Goal: Task Accomplishment & Management: Complete application form

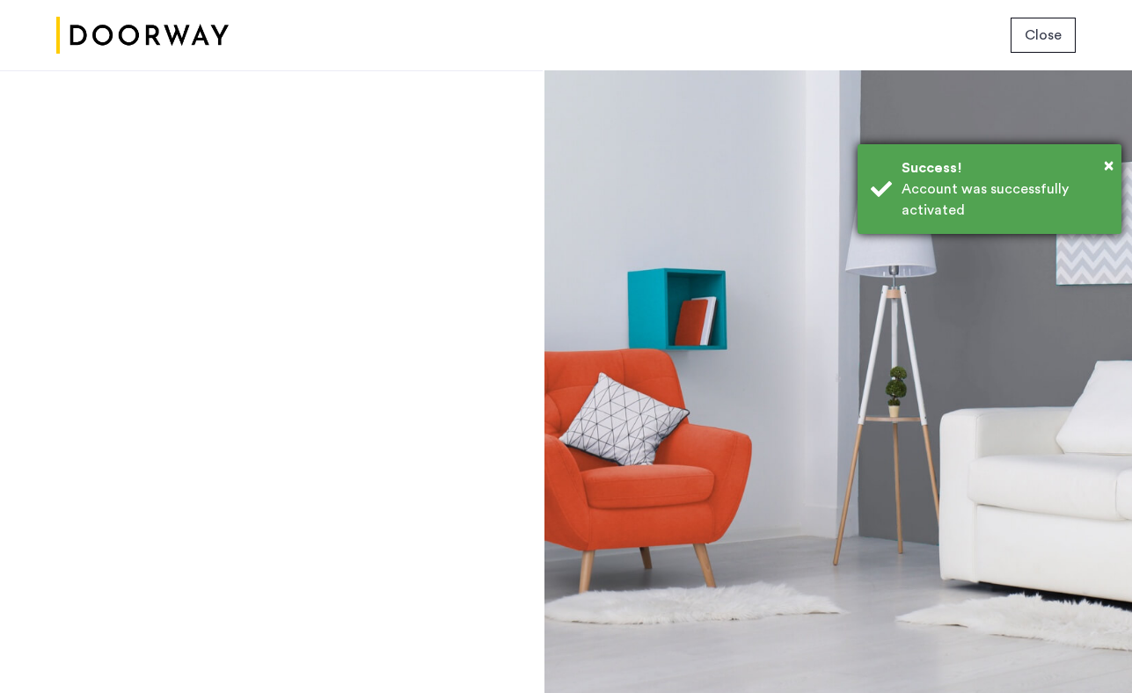
click at [963, 213] on div "Account was successfully activated" at bounding box center [1005, 200] width 207 height 42
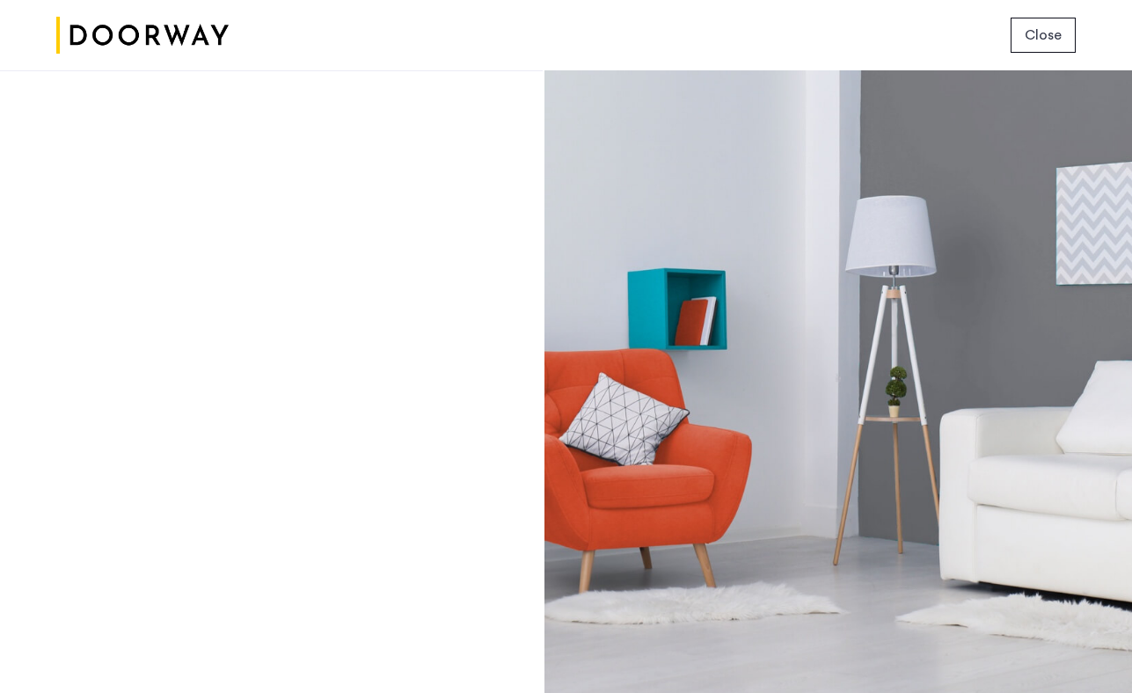
click at [1052, 43] on span "Close" at bounding box center [1043, 35] width 37 height 21
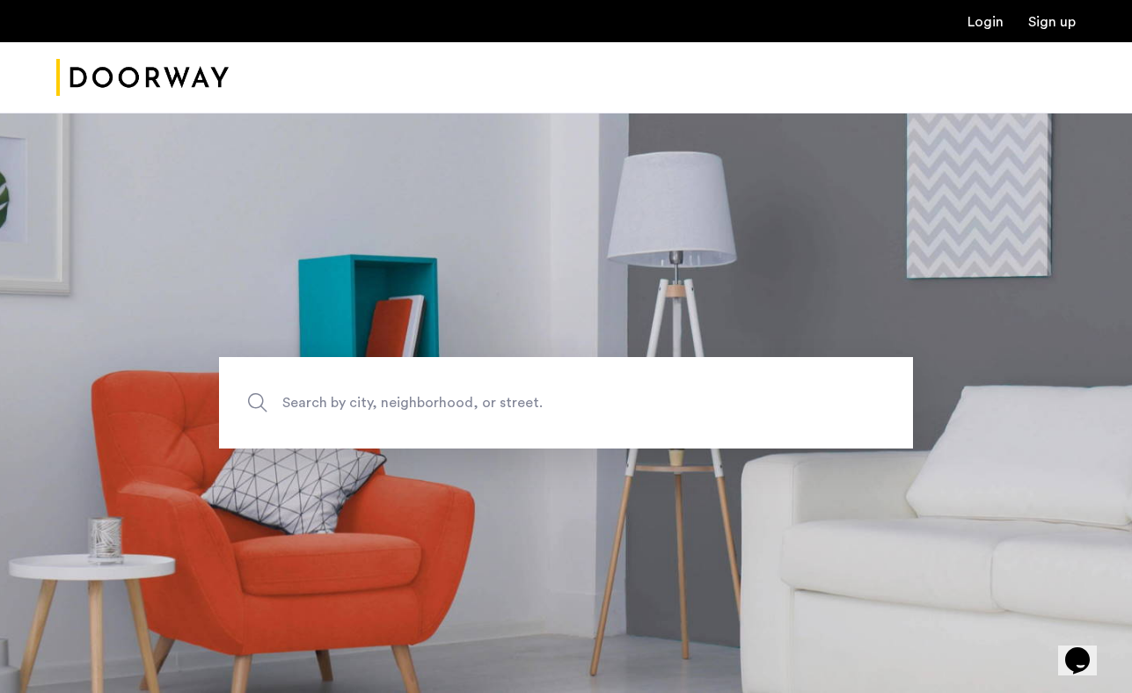
click at [986, 35] on div "Login Sign up" at bounding box center [566, 21] width 1132 height 42
click at [990, 23] on link "Login" at bounding box center [986, 22] width 36 height 14
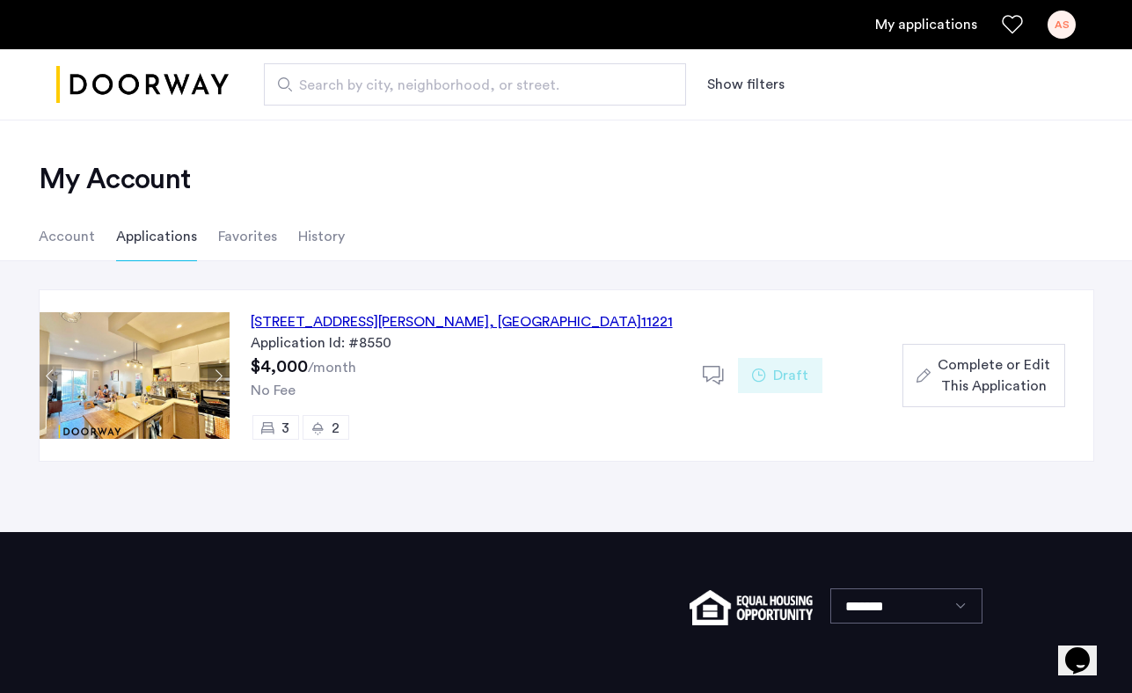
click at [954, 378] on span "Complete or Edit This Application" at bounding box center [994, 376] width 113 height 42
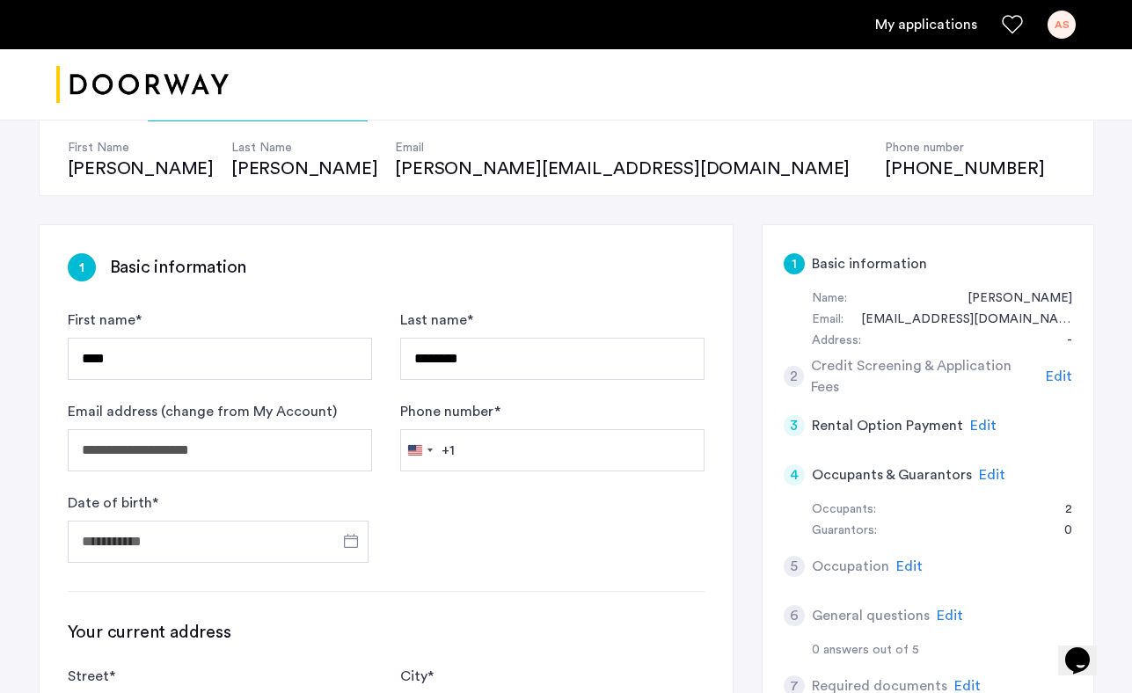
scroll to position [186, 0]
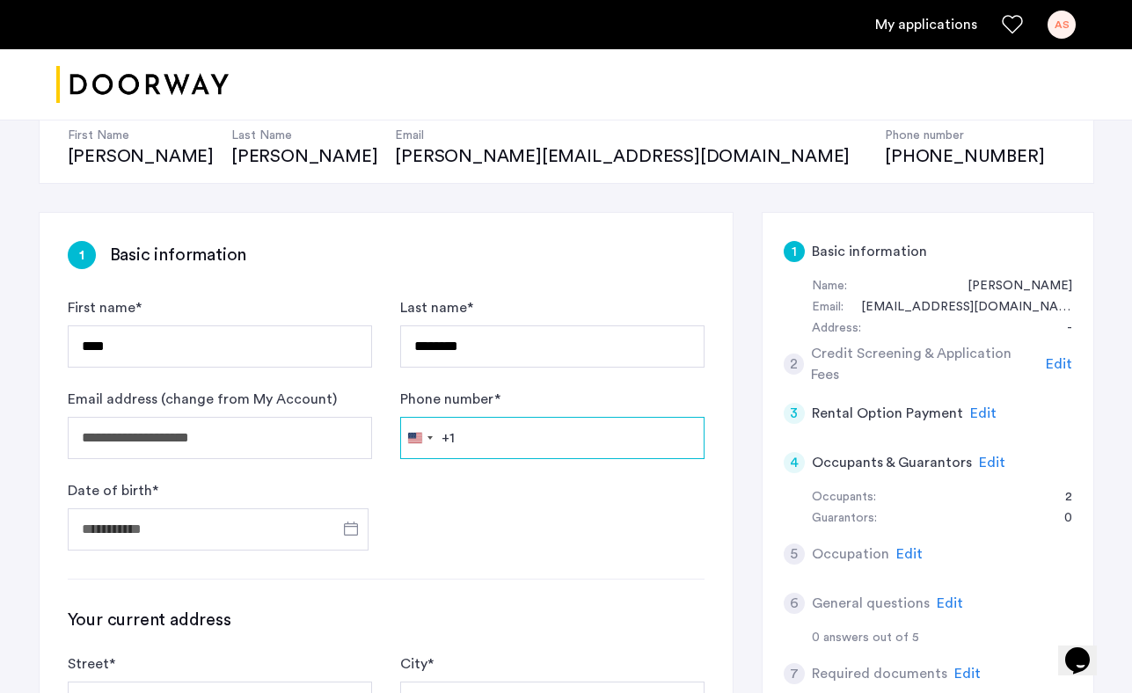
click at [508, 435] on input "Phone number *" at bounding box center [552, 438] width 304 height 42
type input "**********"
click at [349, 535] on span "Open calendar" at bounding box center [351, 529] width 42 height 42
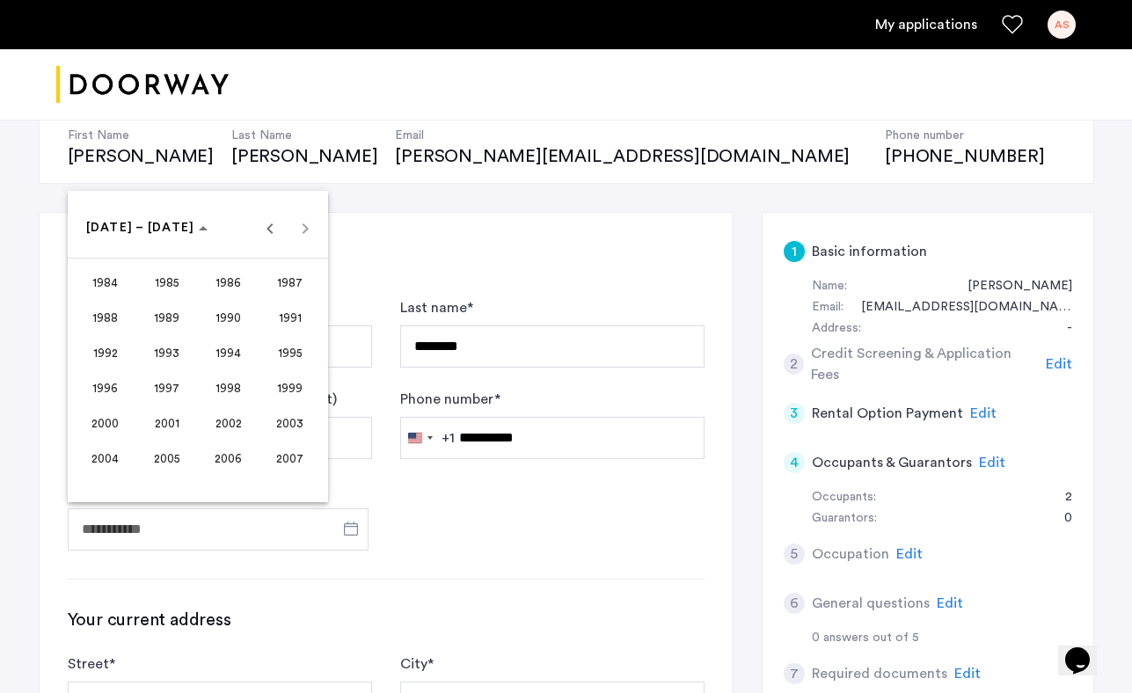
click at [110, 429] on span "2000" at bounding box center [104, 423] width 55 height 32
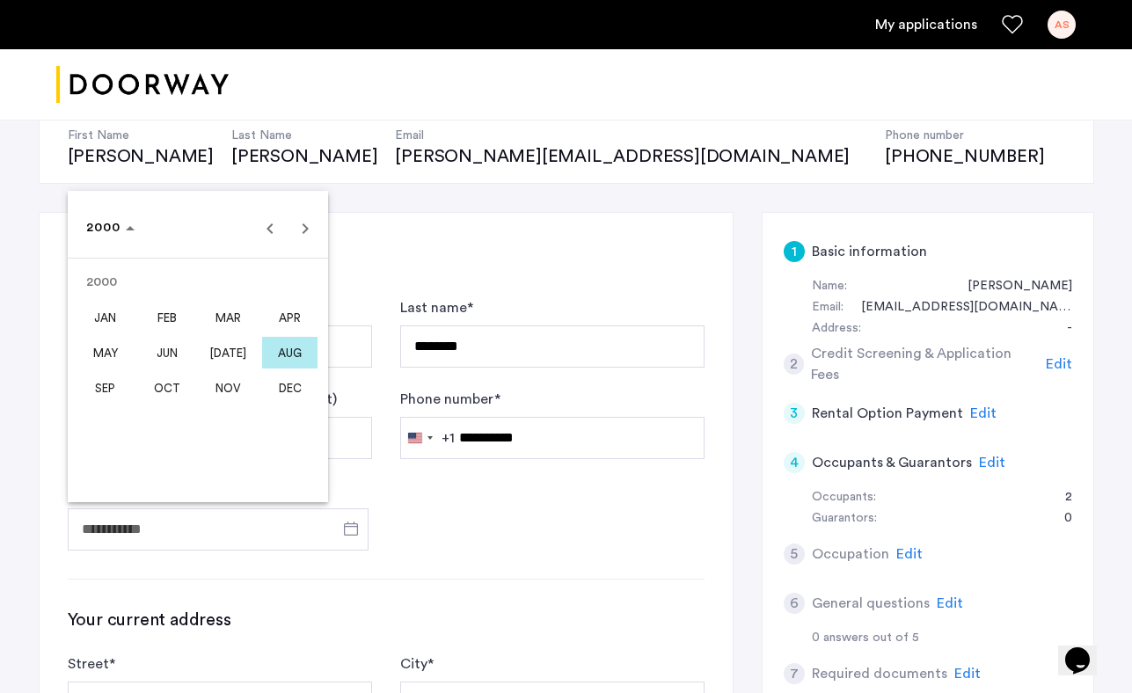
click at [172, 356] on span "JUN" at bounding box center [166, 353] width 55 height 32
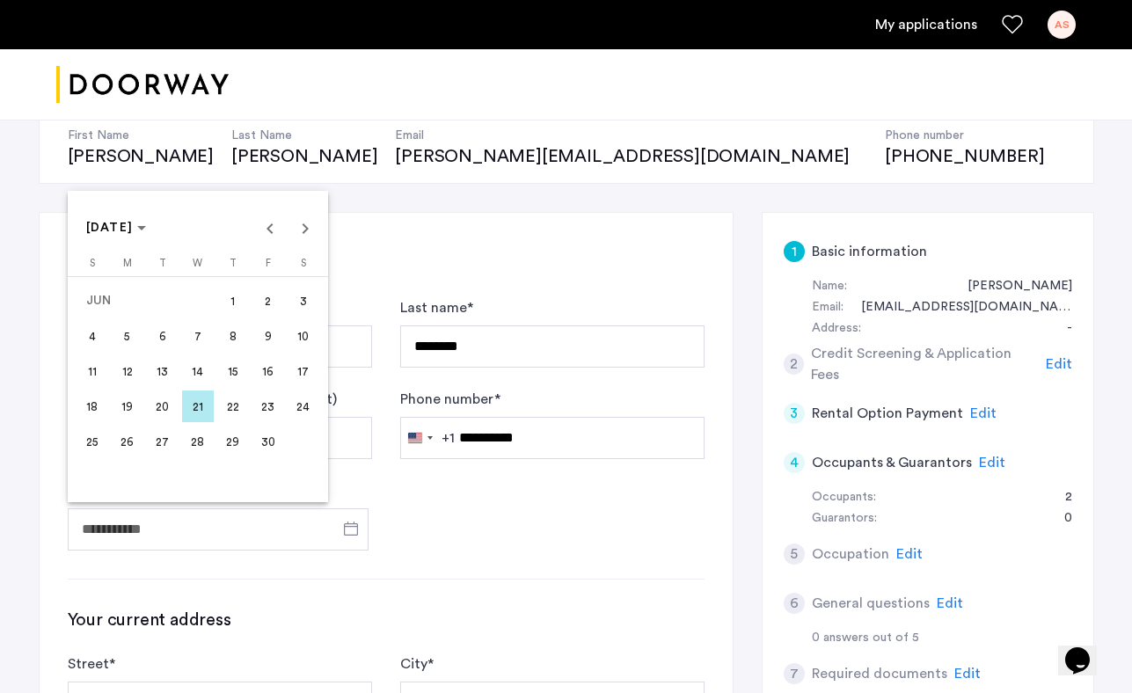
click at [166, 377] on span "13" at bounding box center [163, 371] width 32 height 32
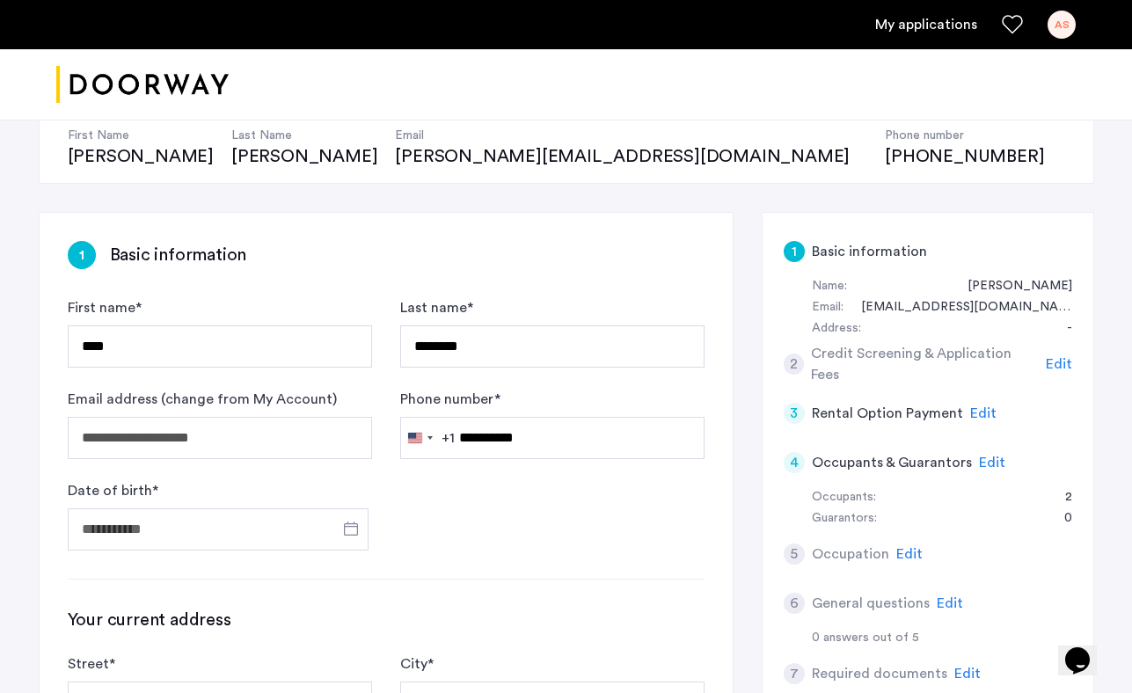
type input "**********"
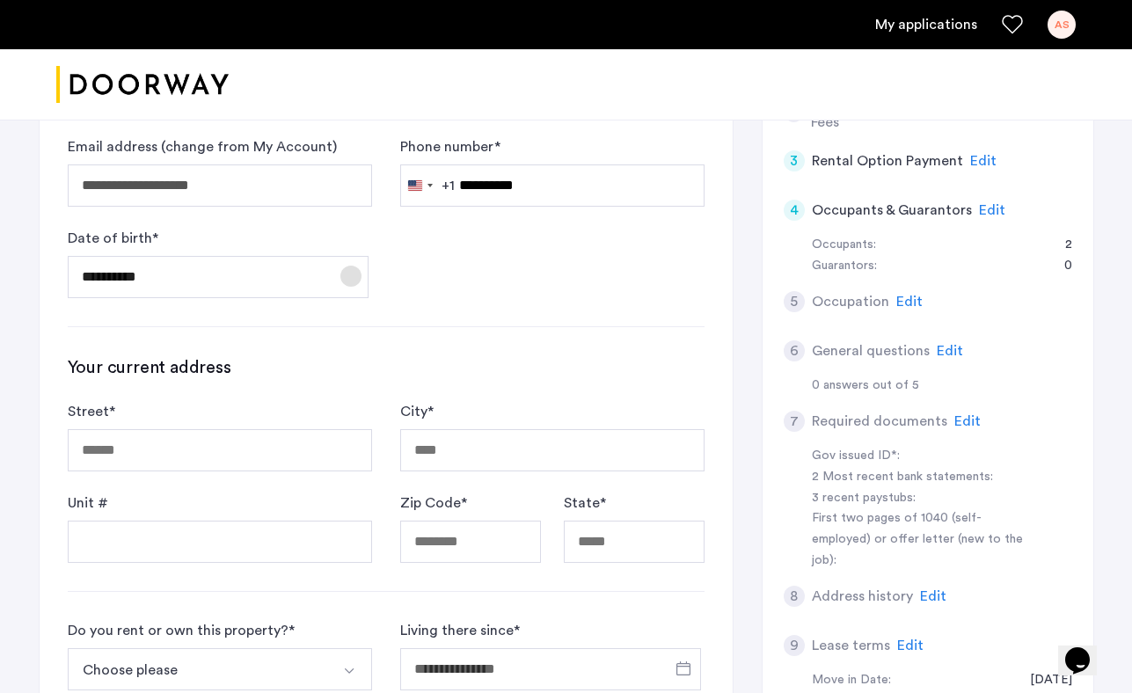
scroll to position [465, 0]
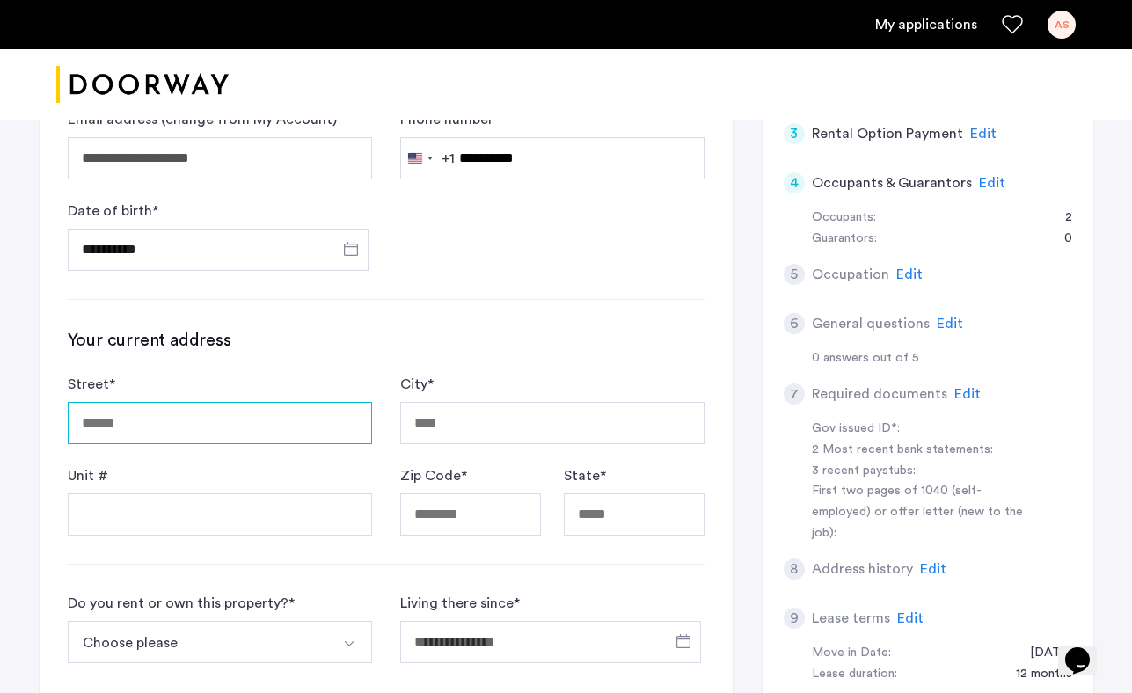
click at [142, 411] on input "Street *" at bounding box center [220, 423] width 304 height 42
type input "**********"
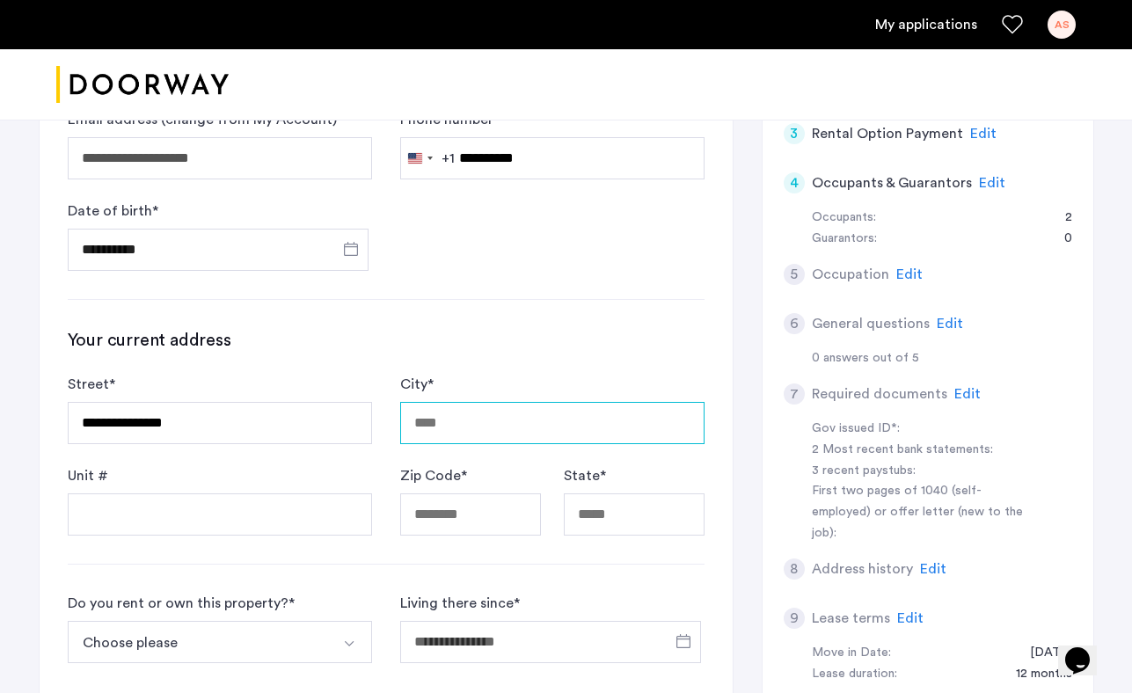
type input "********"
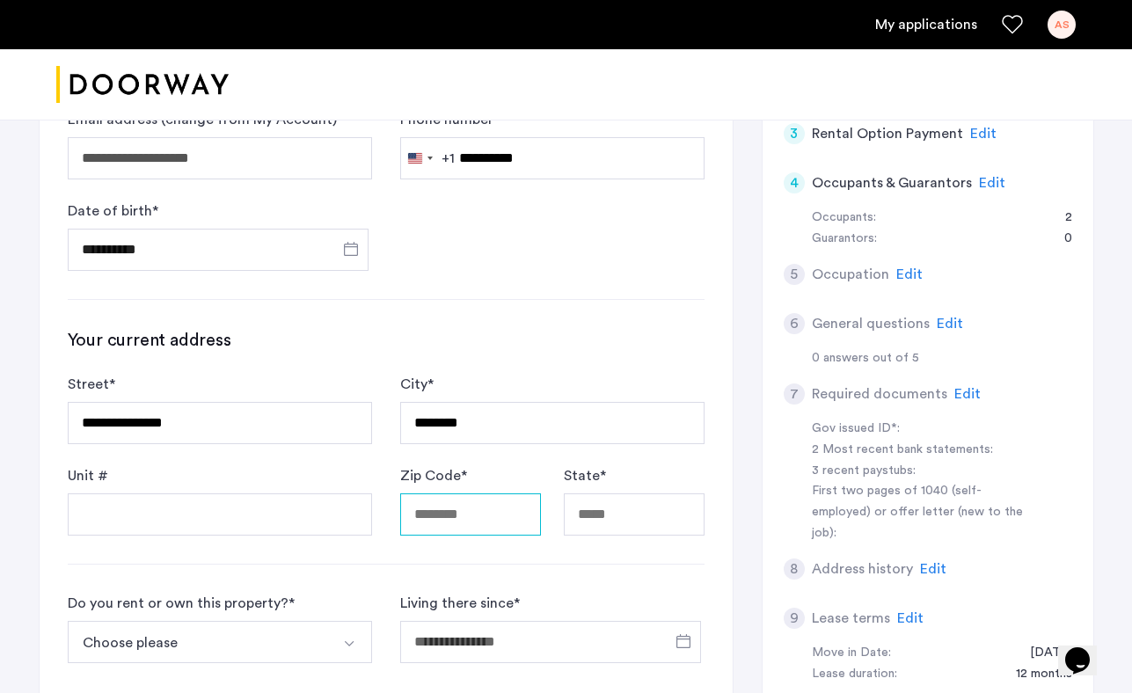
type input "*****"
type input "********"
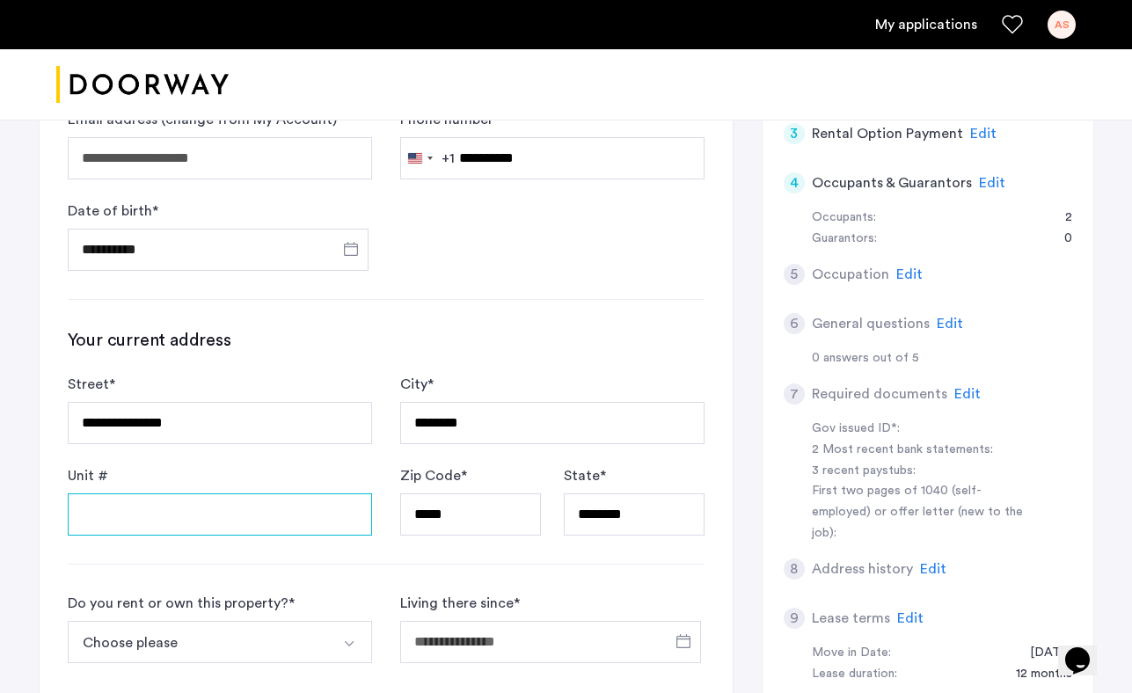
click at [234, 520] on input "Unit #" at bounding box center [220, 515] width 304 height 42
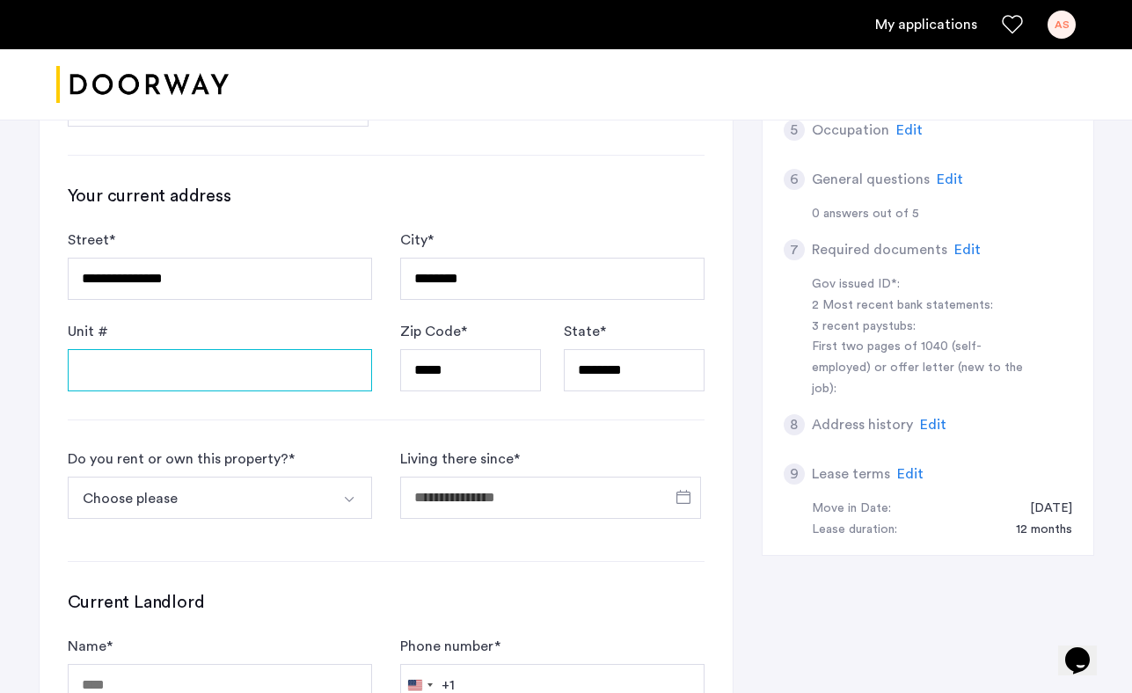
scroll to position [630, 0]
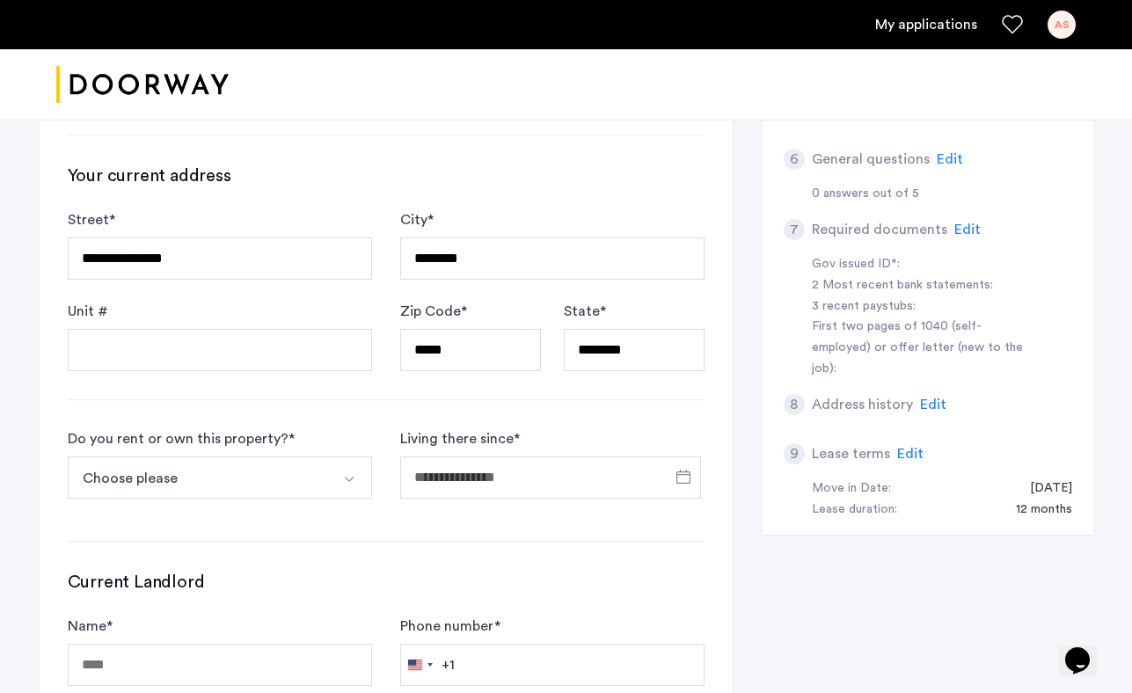
click at [226, 475] on button "Choose please" at bounding box center [199, 478] width 263 height 42
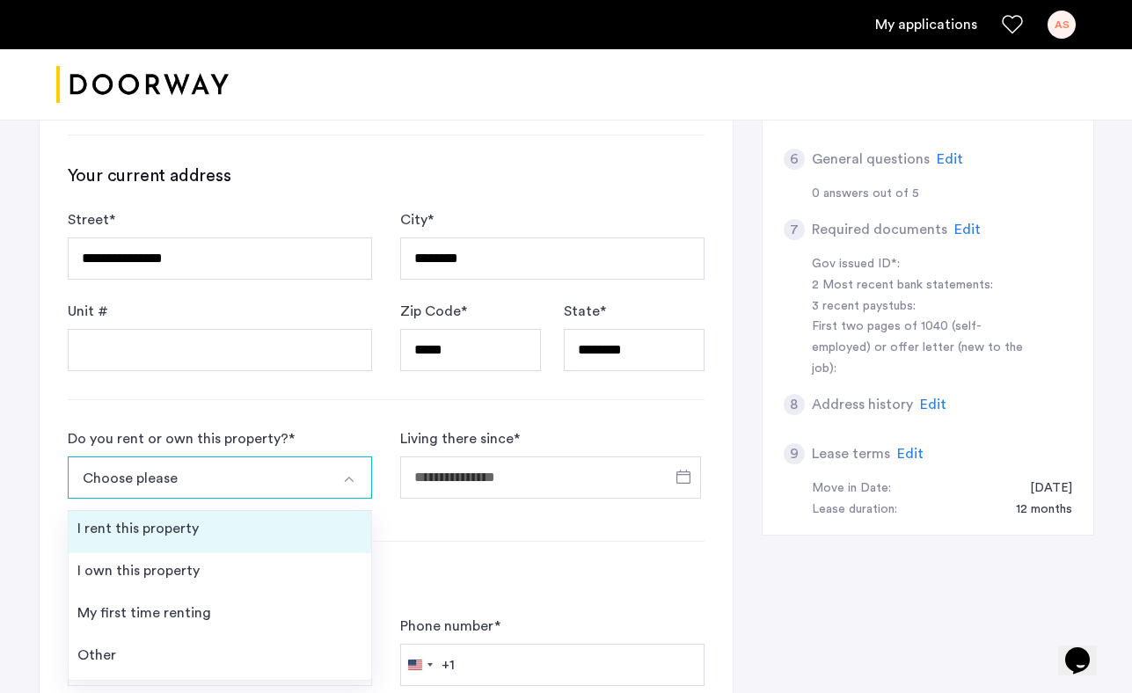
click at [239, 540] on li "I rent this property" at bounding box center [220, 532] width 303 height 42
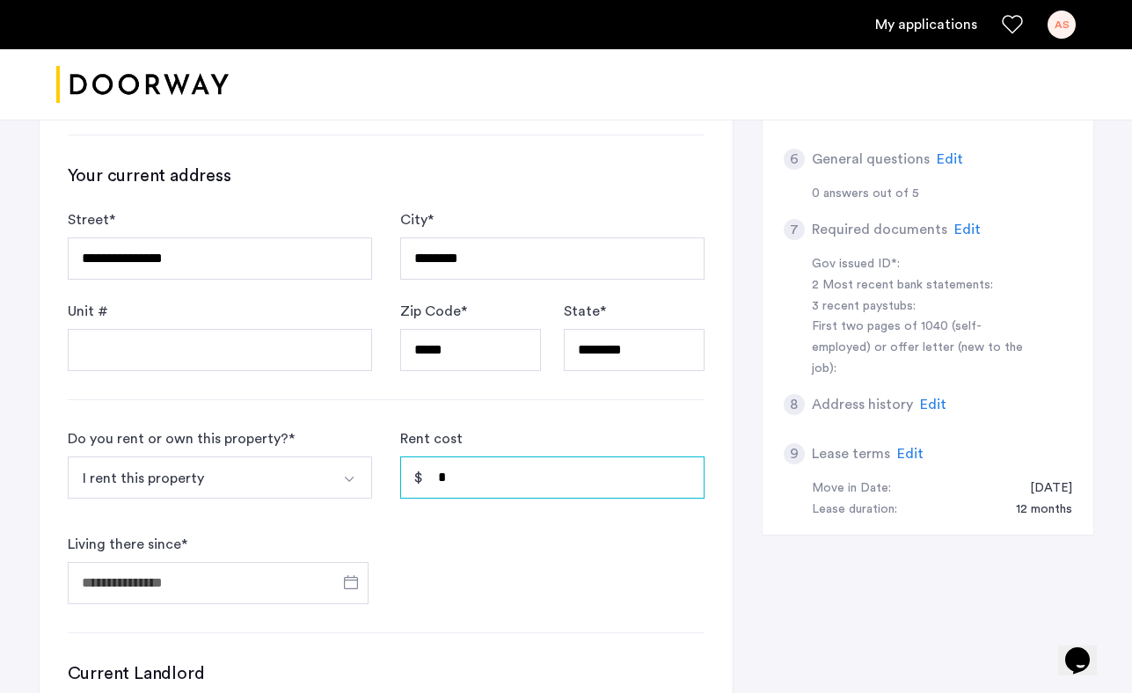
click at [455, 476] on input "*" at bounding box center [552, 478] width 304 height 42
type input "*****"
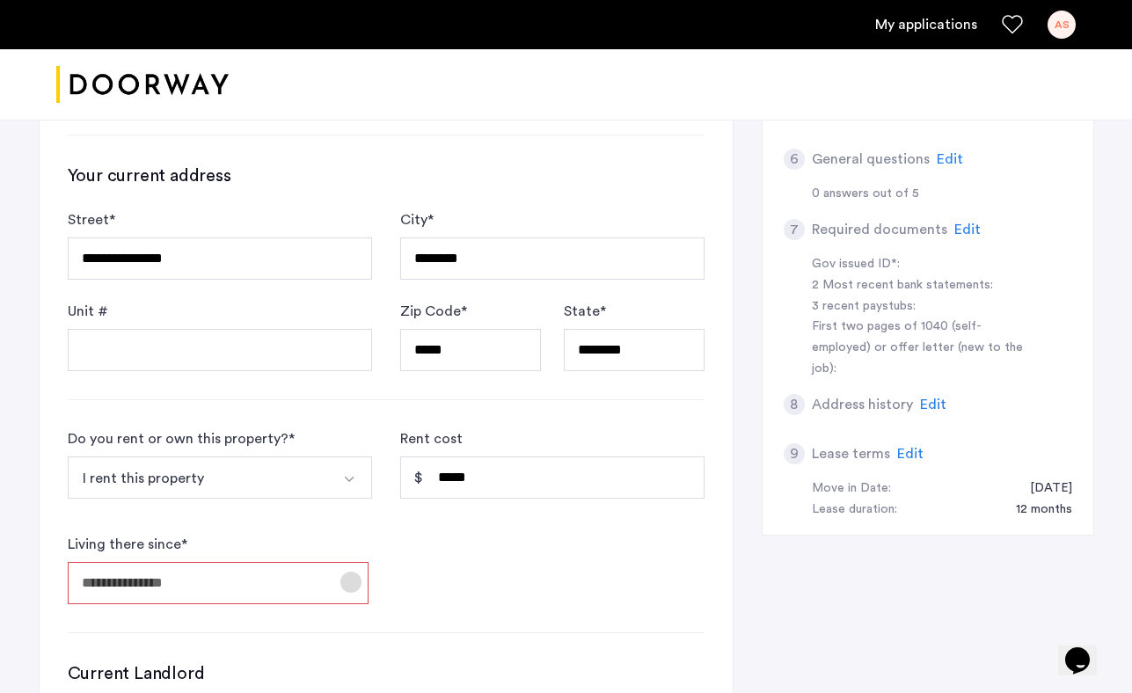
click at [354, 587] on span "Open calendar" at bounding box center [351, 582] width 42 height 42
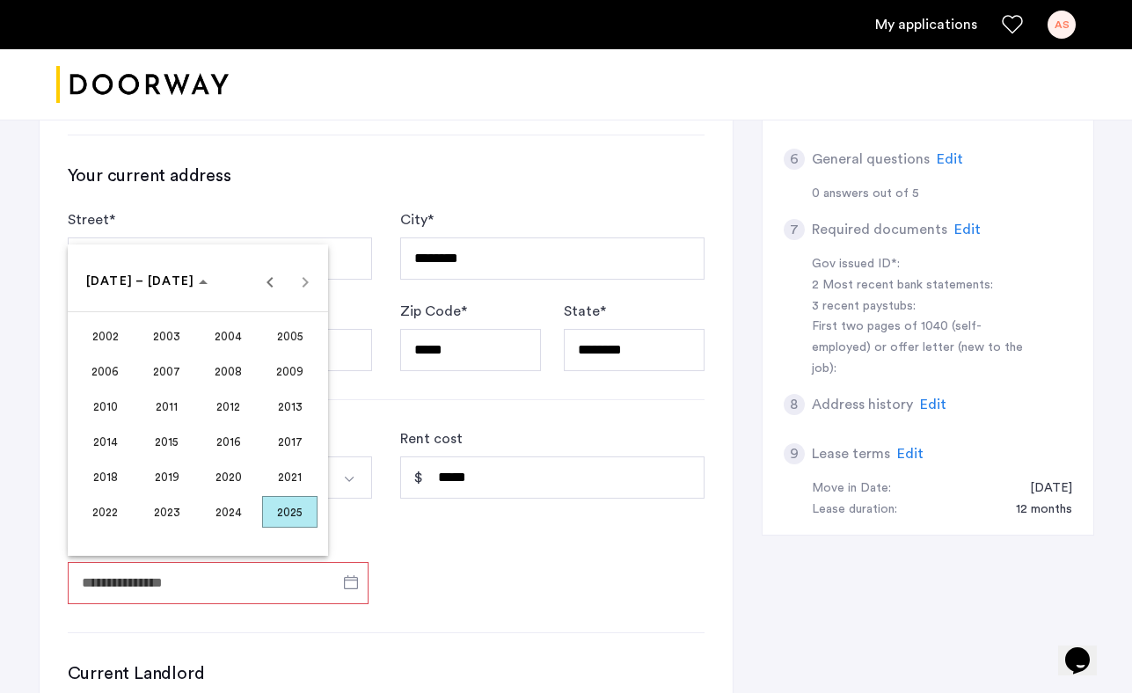
click at [224, 516] on span "2024" at bounding box center [228, 512] width 55 height 32
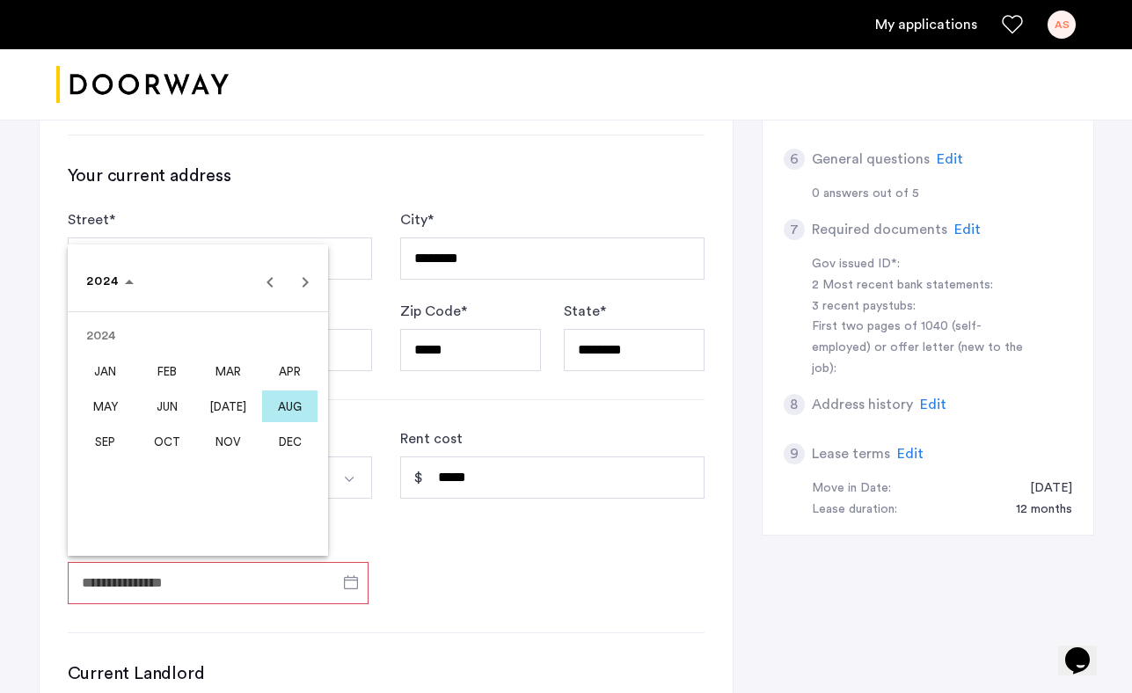
click at [271, 409] on span "AUG" at bounding box center [289, 407] width 55 height 32
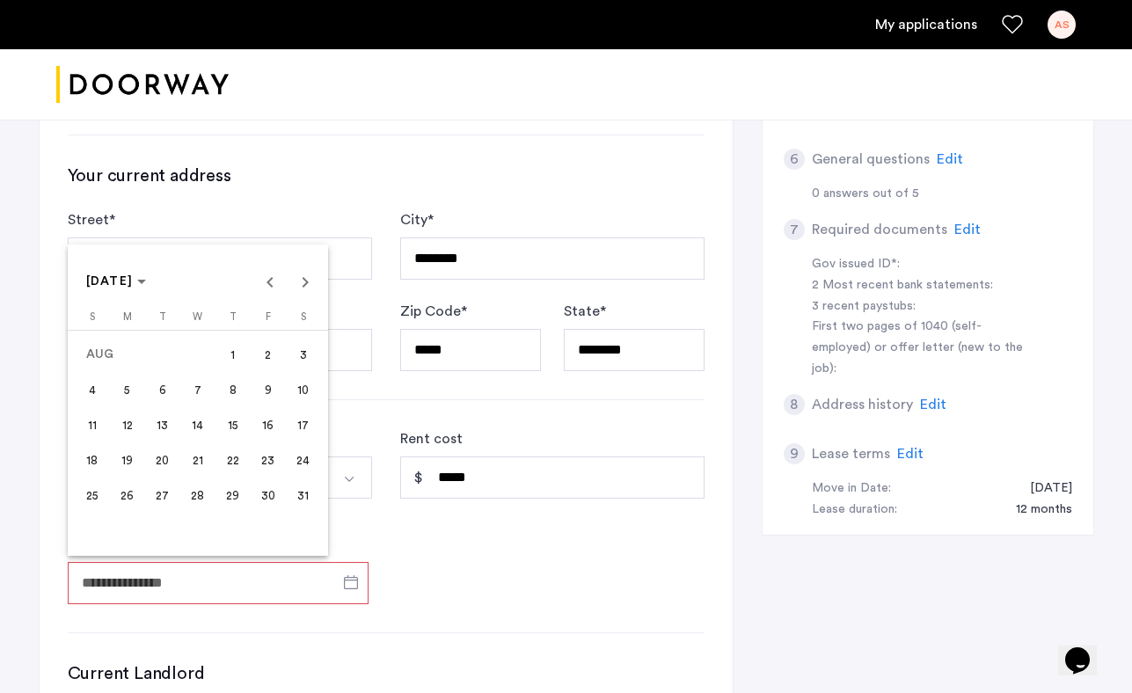
click at [265, 489] on span "30" at bounding box center [269, 496] width 32 height 32
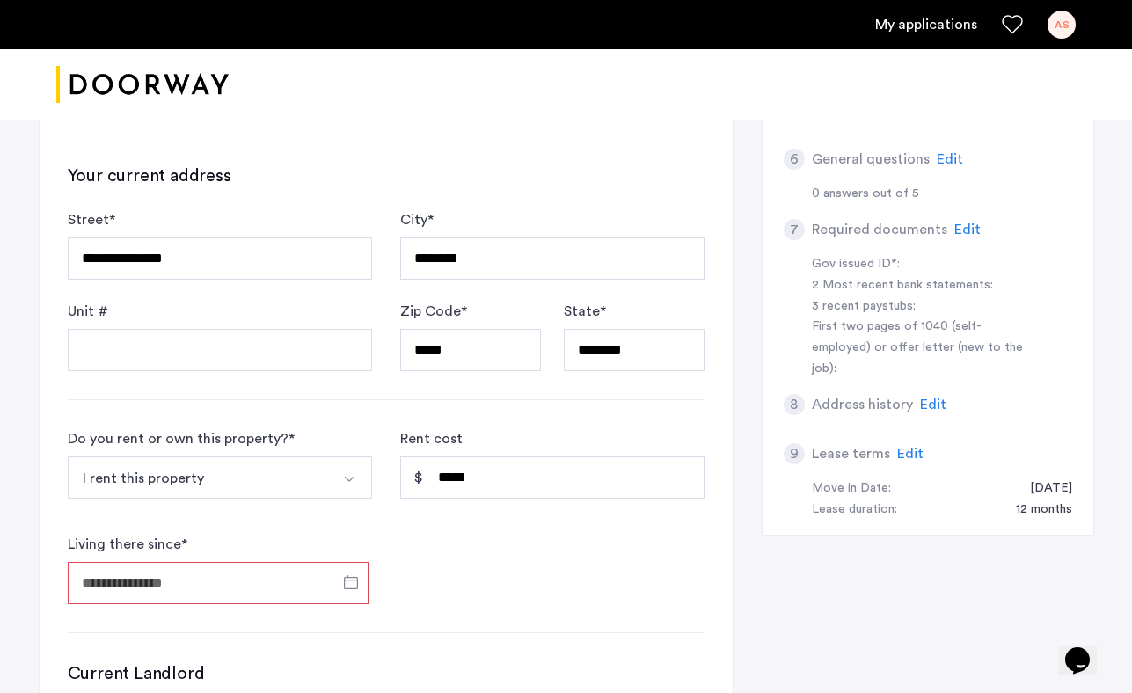
type input "**********"
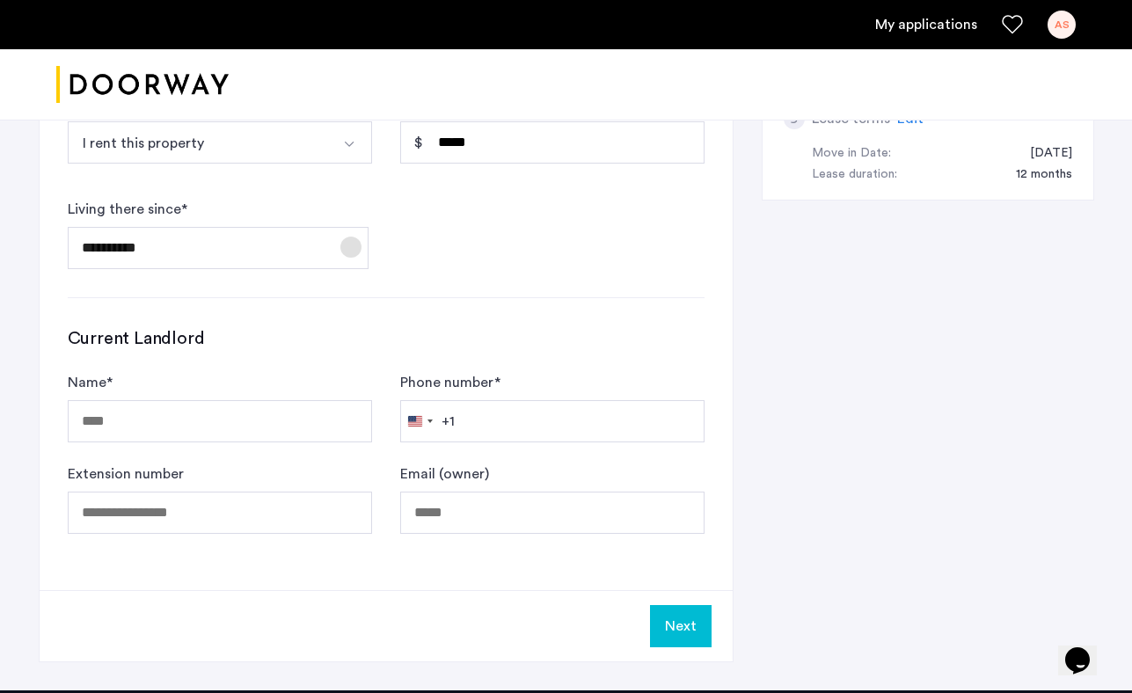
scroll to position [964, 0]
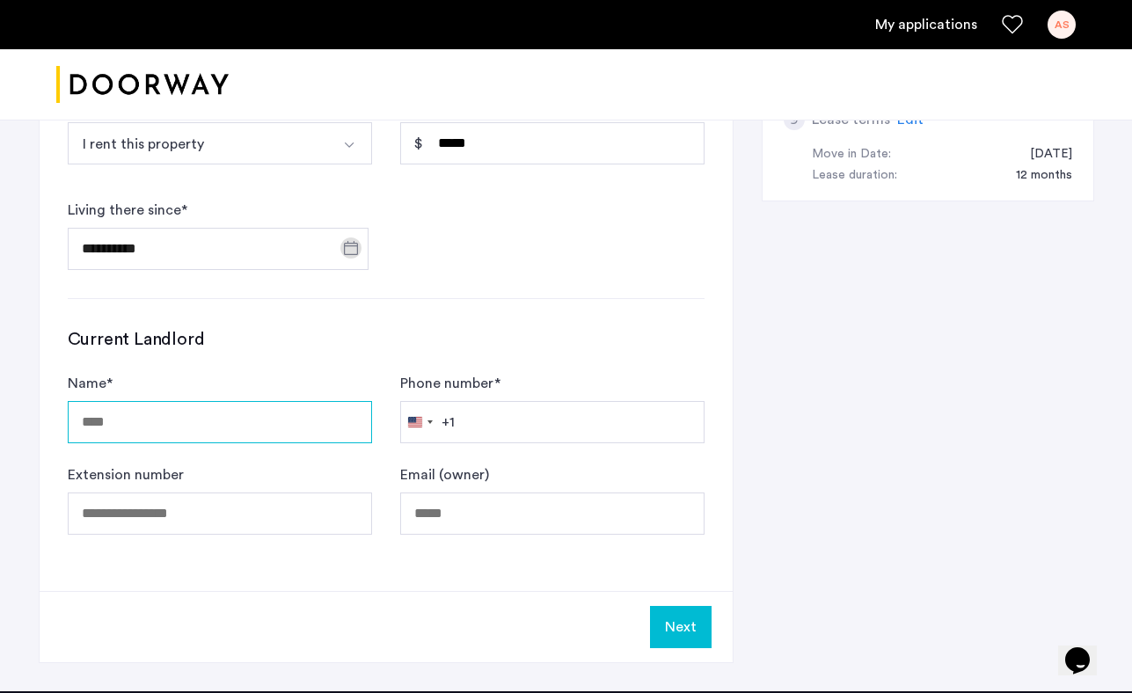
click at [245, 432] on input "Name *" at bounding box center [220, 422] width 304 height 42
type input "**********"
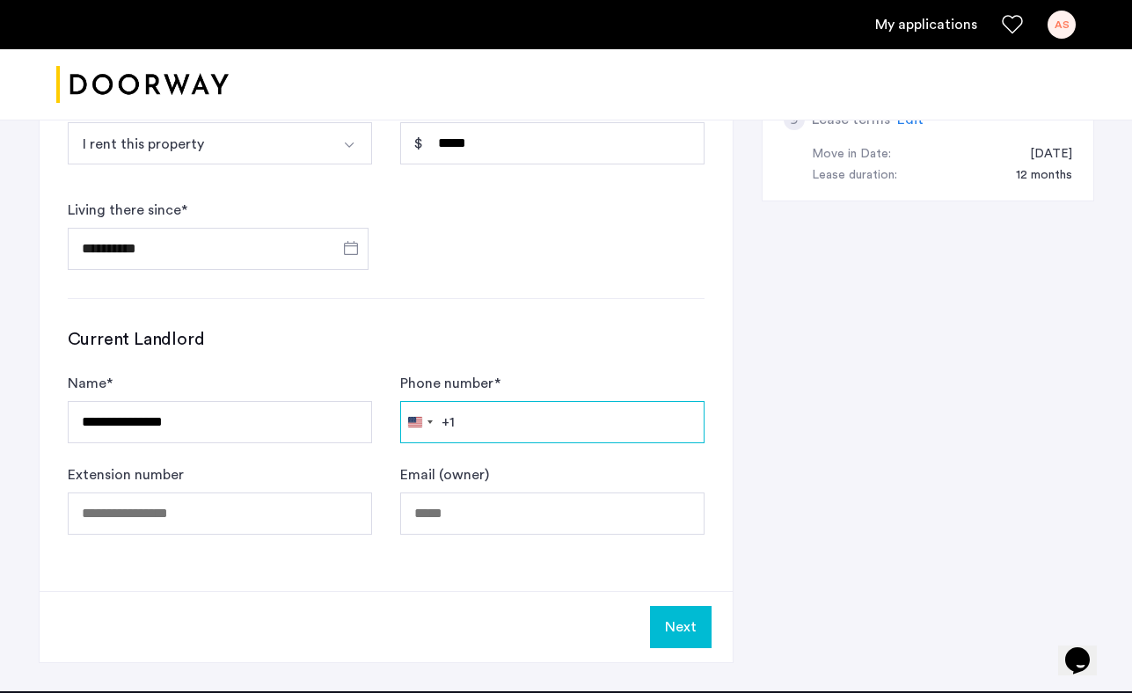
click at [569, 415] on input "Phone number *" at bounding box center [552, 422] width 304 height 42
type input "**********"
click at [692, 631] on button "Next" at bounding box center [681, 627] width 62 height 42
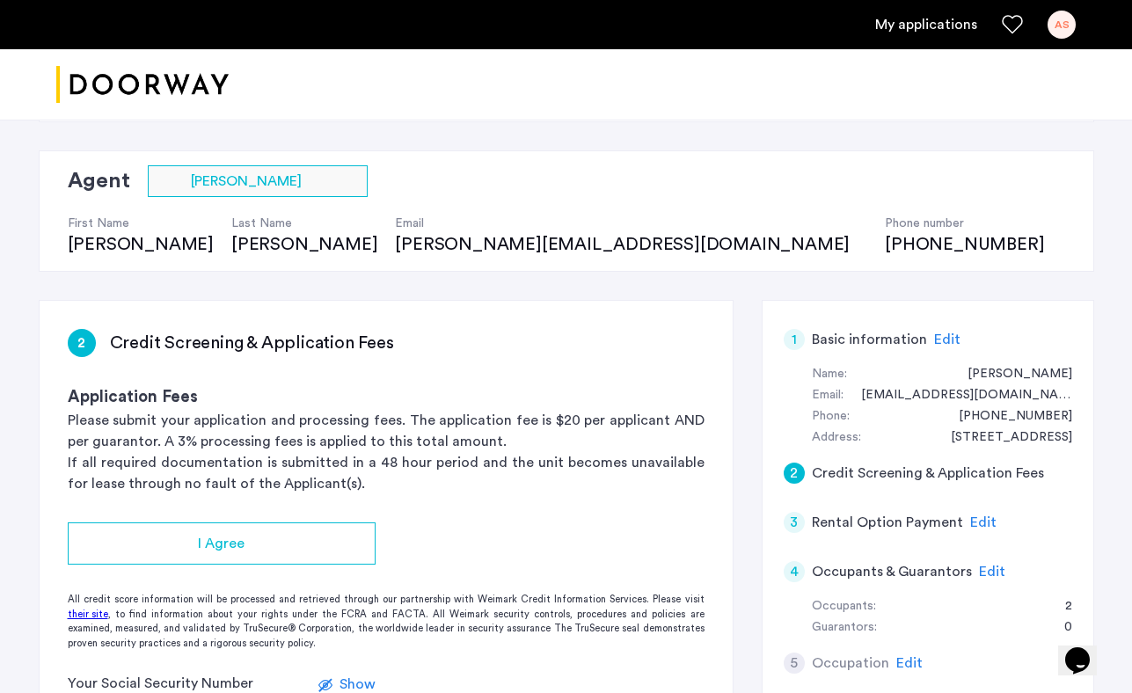
scroll to position [232, 0]
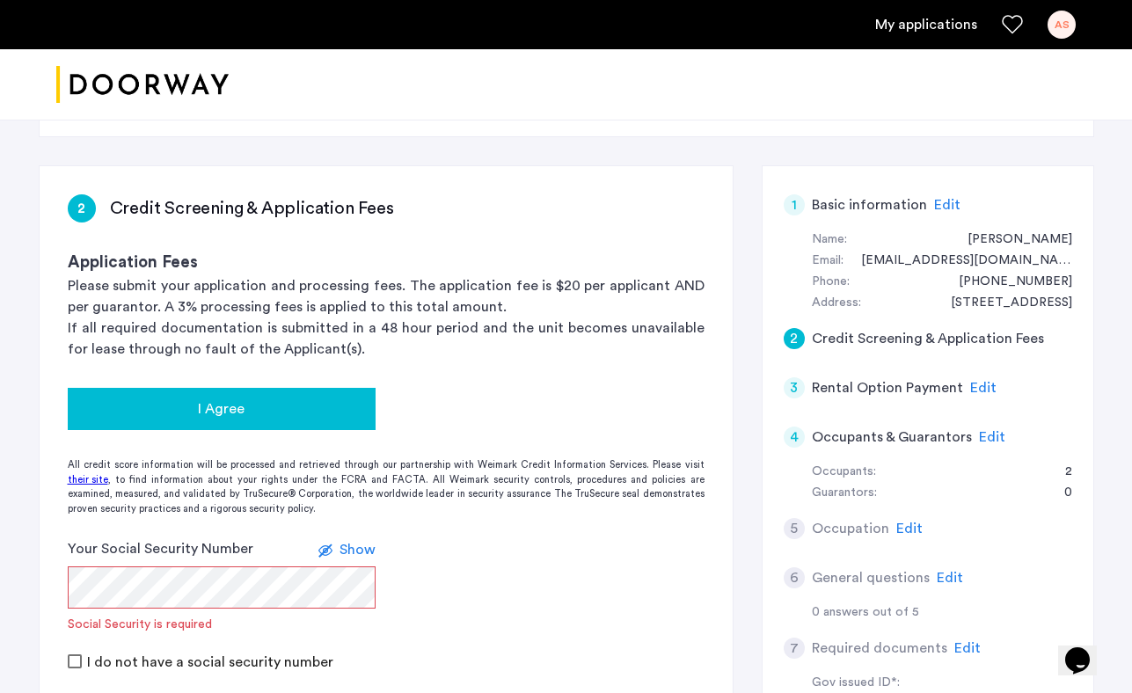
click at [202, 407] on span "I Agree" at bounding box center [221, 409] width 47 height 21
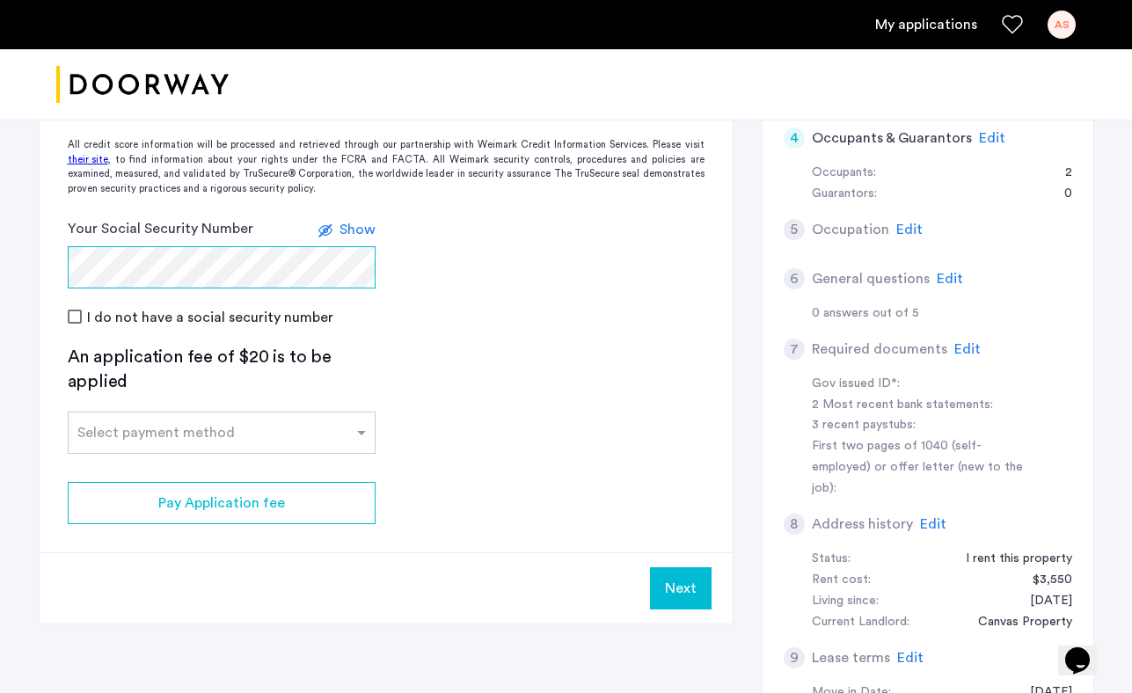
scroll to position [553, 0]
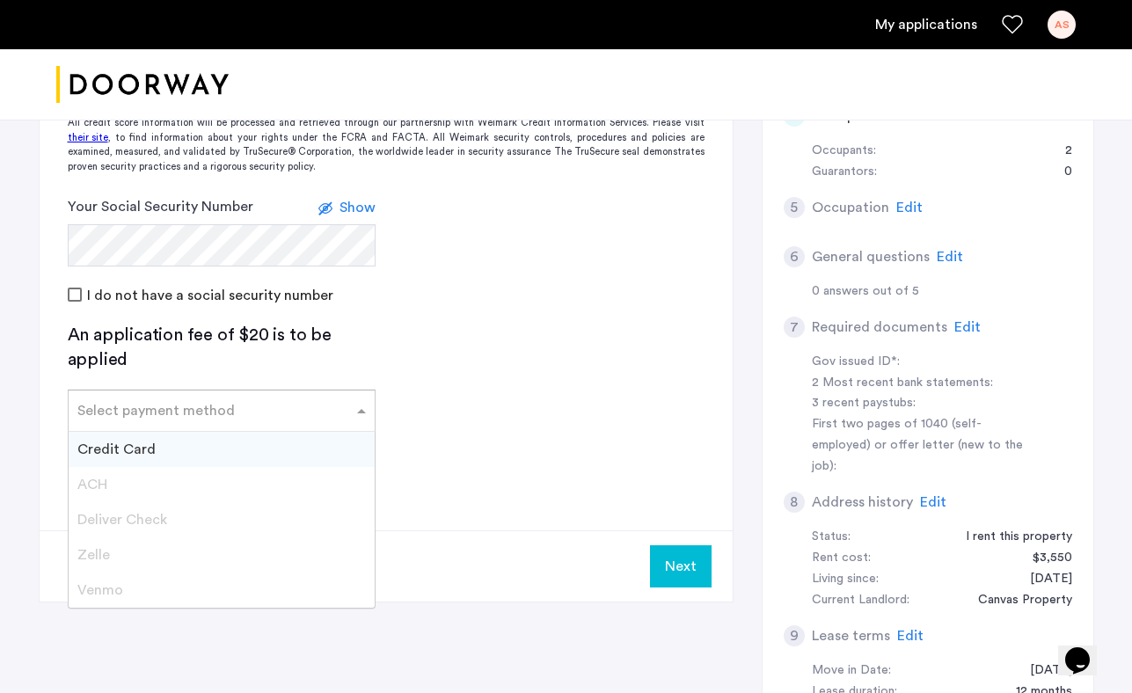
click at [175, 412] on input "text" at bounding box center [203, 407] width 253 height 12
click at [169, 441] on div "Credit Card" at bounding box center [222, 449] width 306 height 35
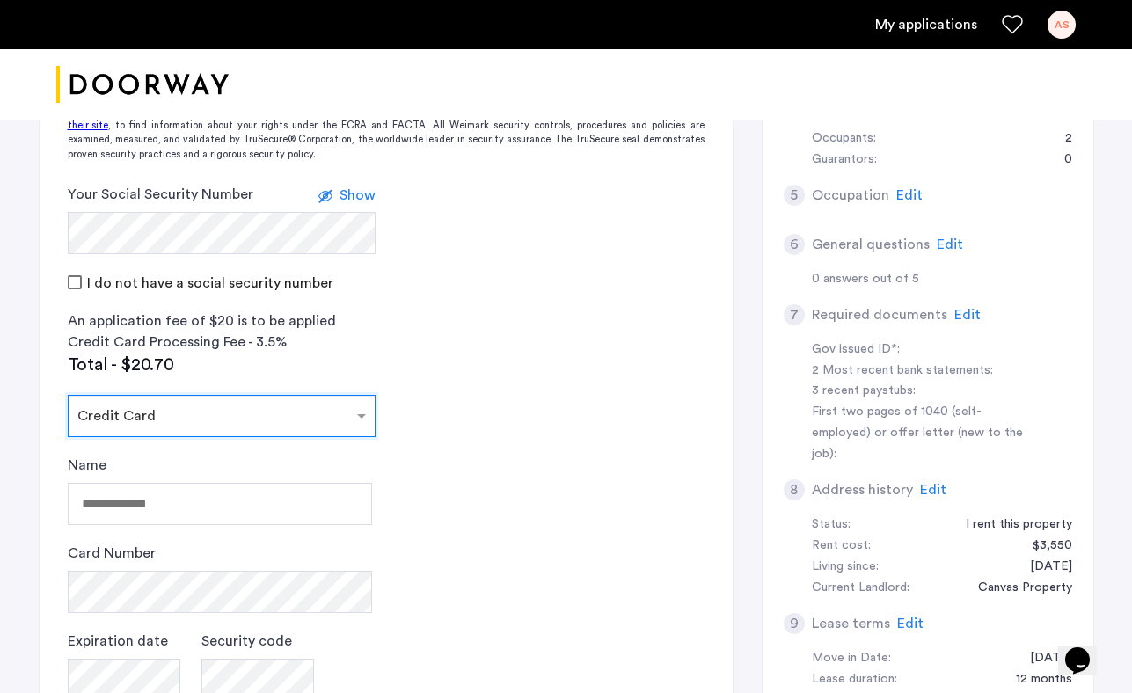
scroll to position [568, 0]
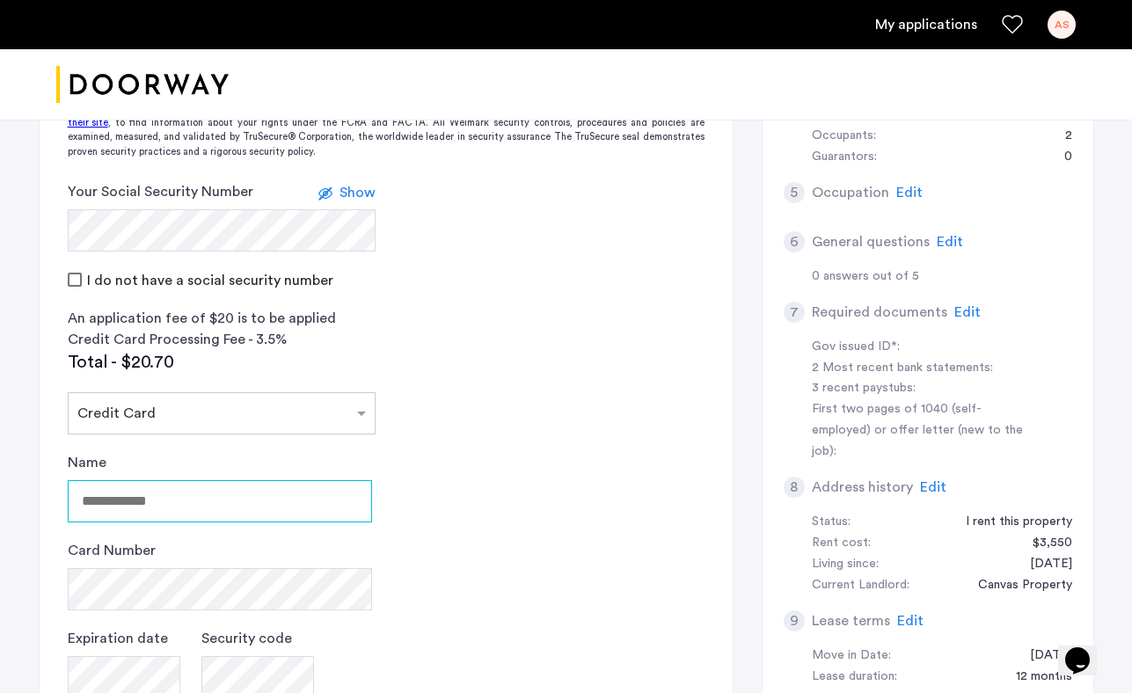
click at [156, 509] on input "Name" at bounding box center [220, 501] width 304 height 42
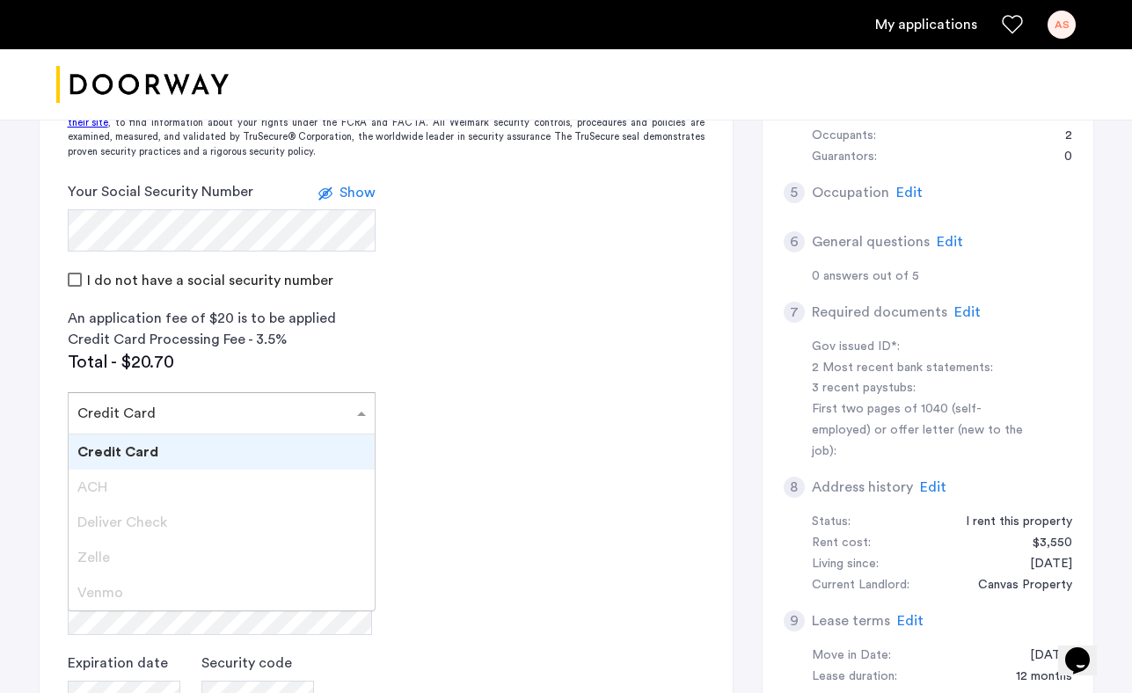
click at [166, 417] on div at bounding box center [222, 408] width 306 height 21
click at [161, 444] on div "Credit Card" at bounding box center [222, 452] width 306 height 35
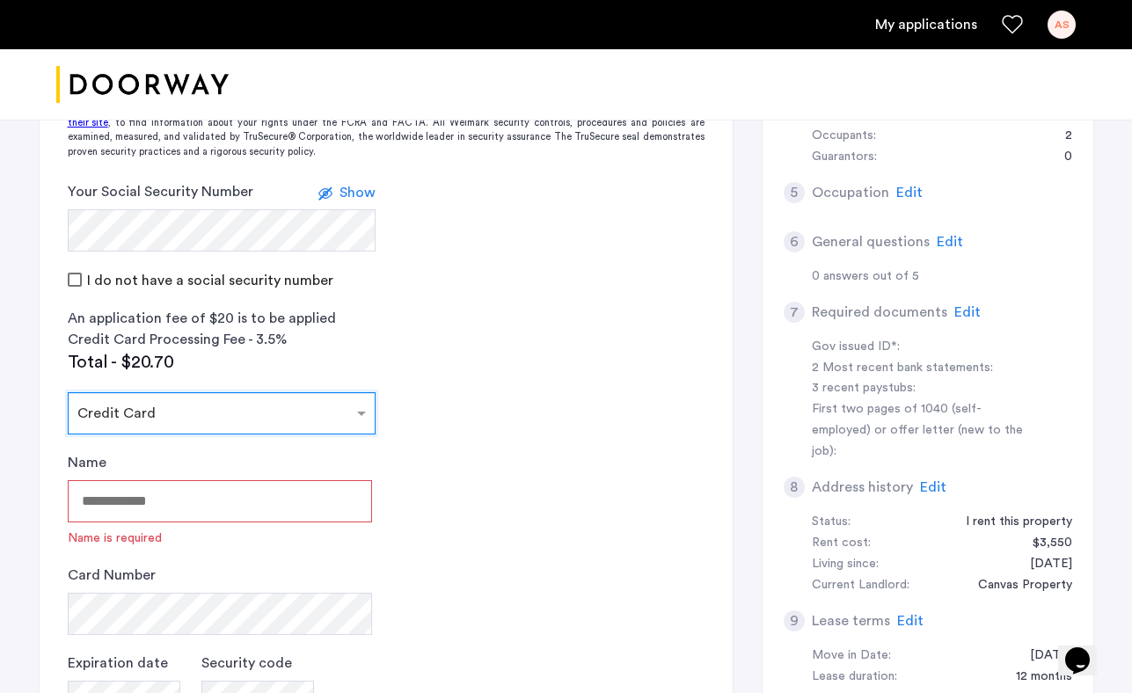
click at [150, 496] on input "Name" at bounding box center [220, 501] width 304 height 42
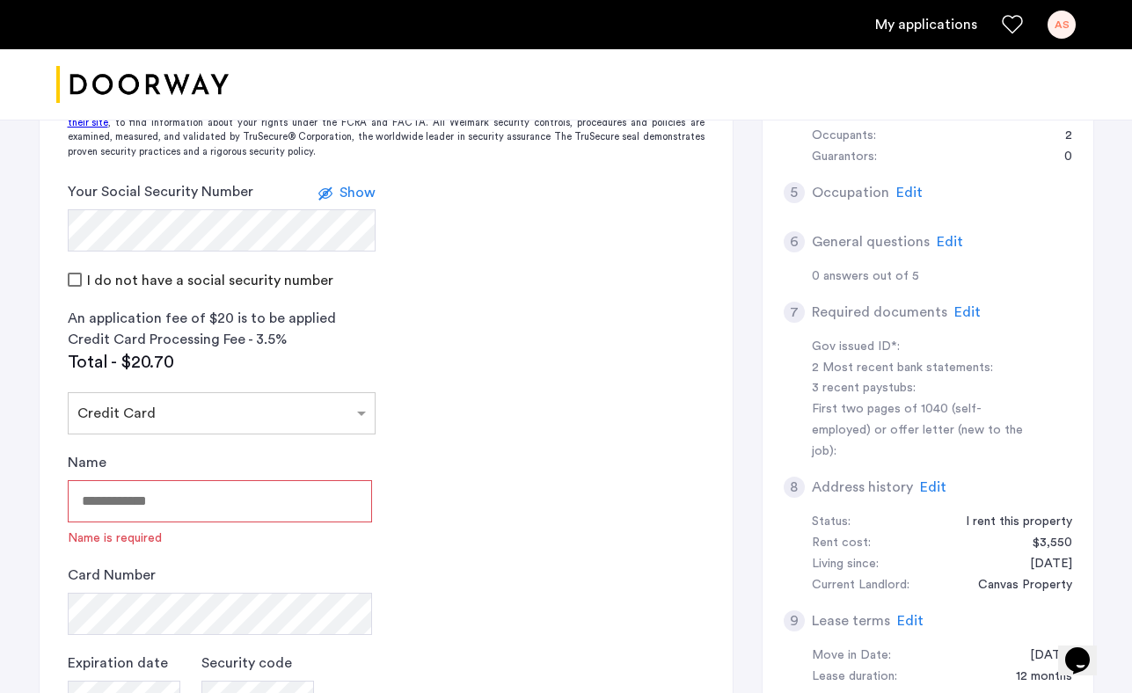
type input "**********"
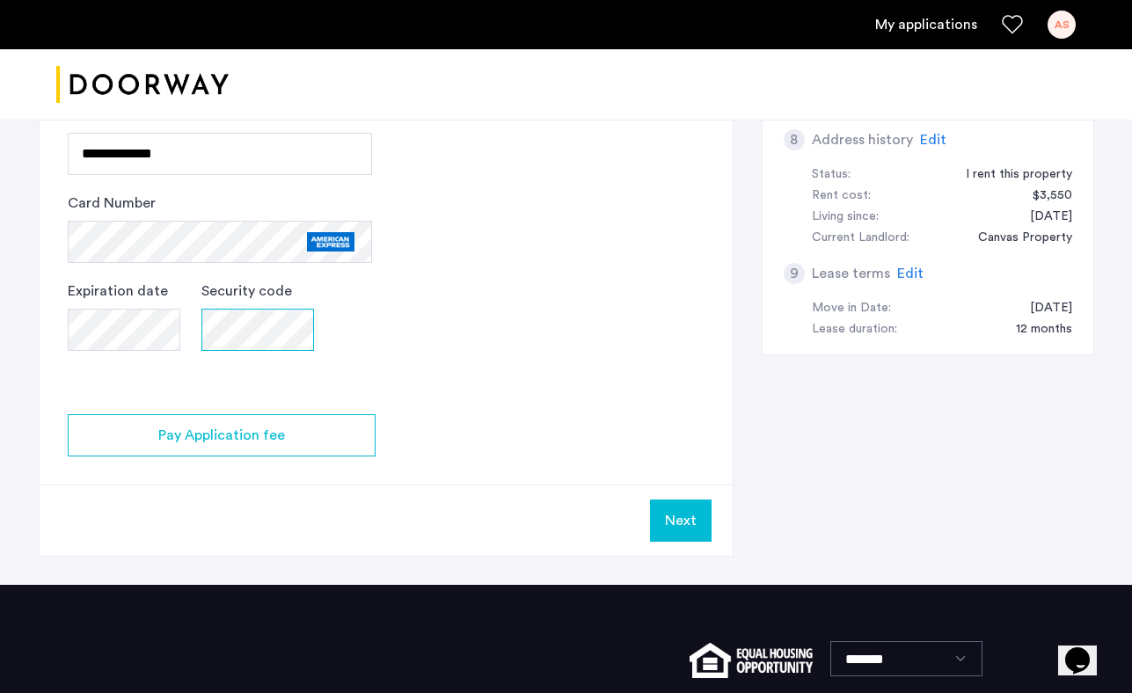
scroll to position [943, 0]
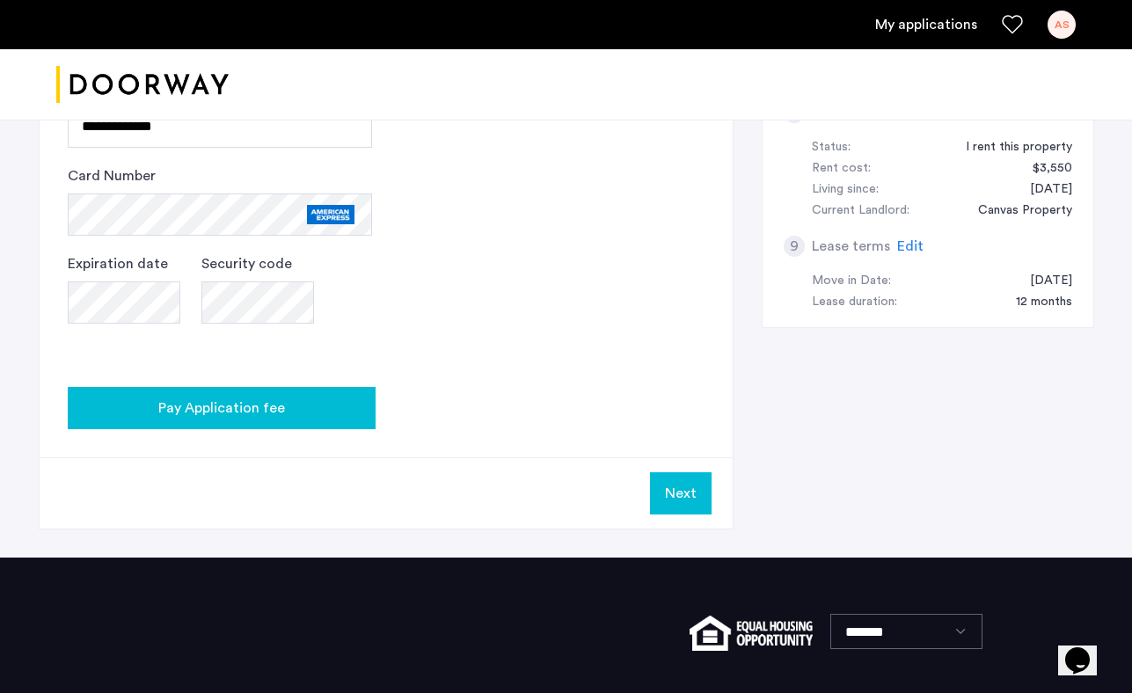
click at [333, 404] on div "Pay Application fee" at bounding box center [222, 408] width 280 height 21
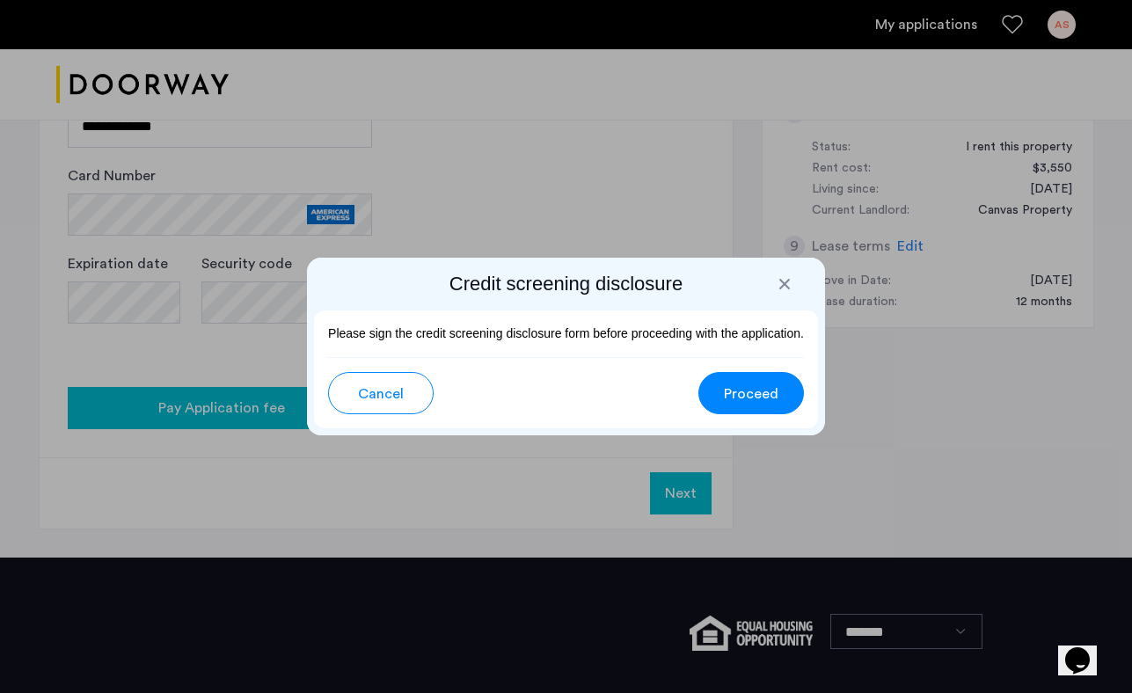
scroll to position [0, 0]
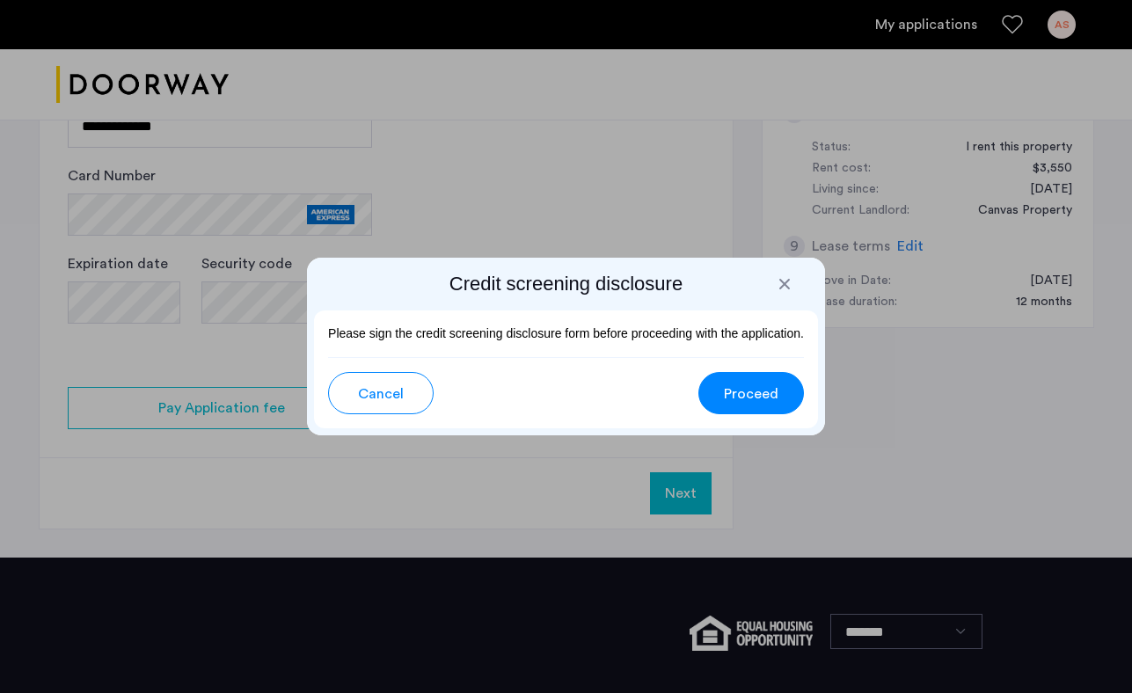
click at [737, 398] on span "Proceed" at bounding box center [751, 394] width 55 height 21
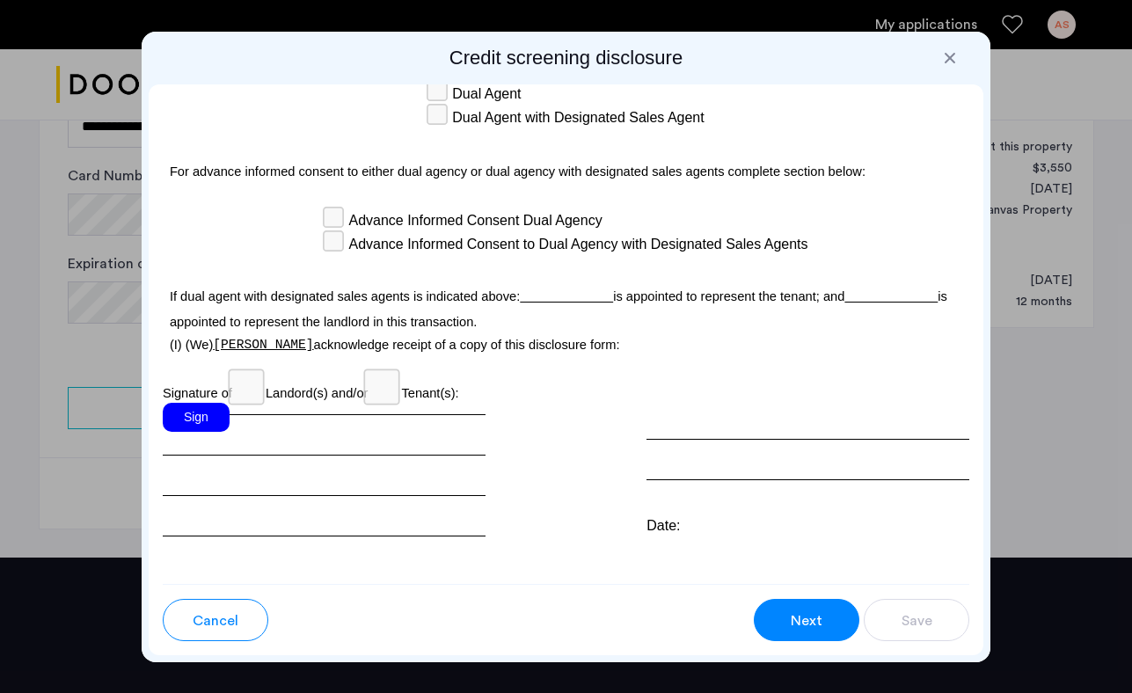
scroll to position [5457, 0]
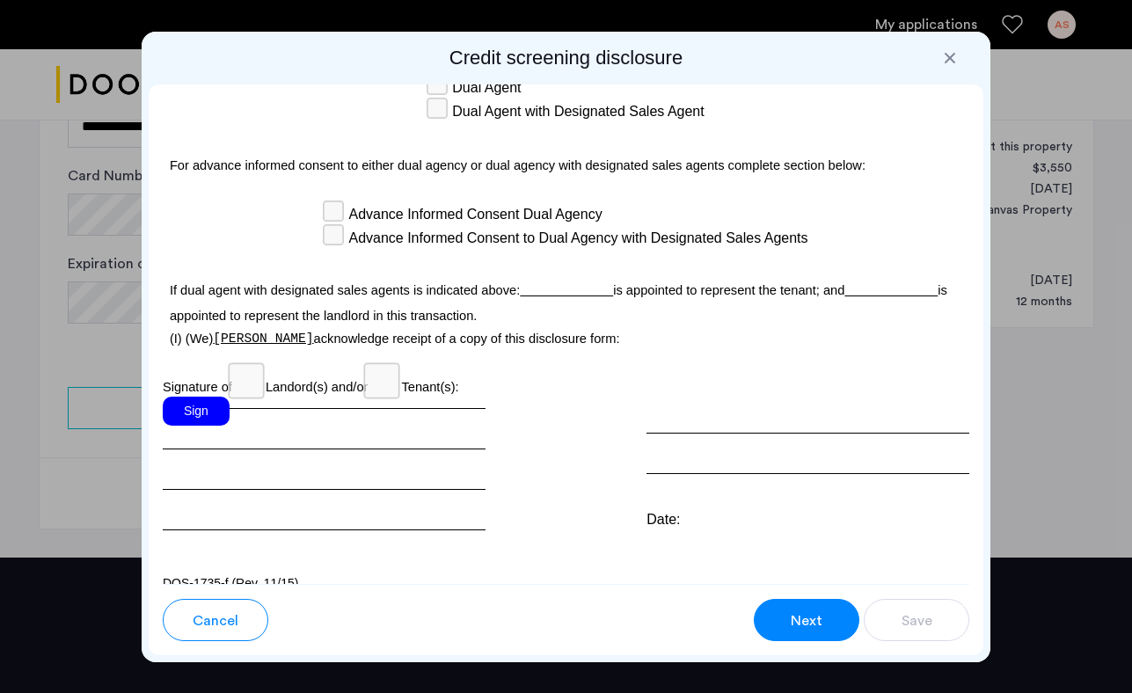
click at [815, 623] on span "Next" at bounding box center [807, 621] width 32 height 21
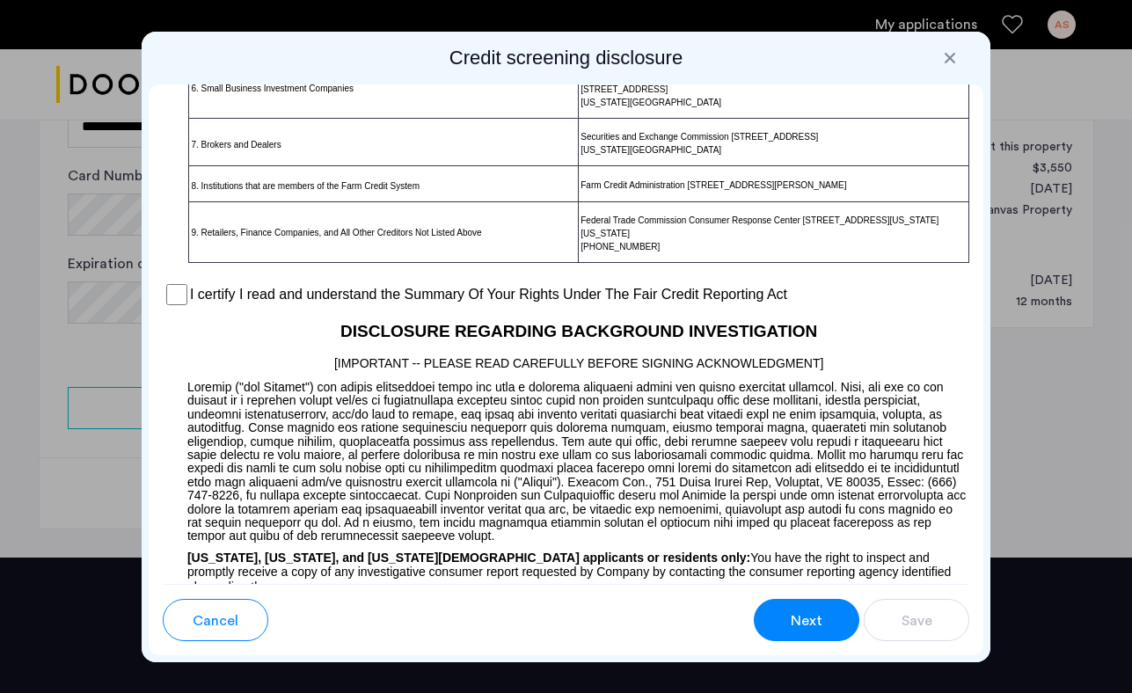
scroll to position [1433, 0]
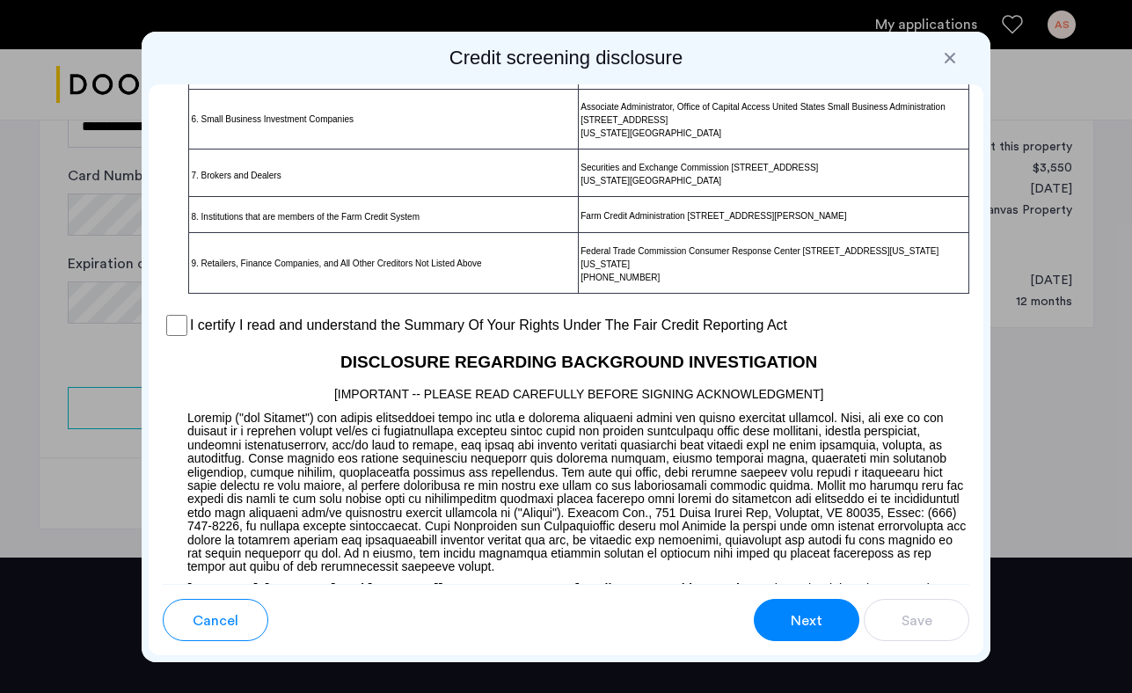
click at [540, 332] on label "I certify I read and understand the Summary Of Your Rights Under The Fair Credi…" at bounding box center [488, 325] width 597 height 21
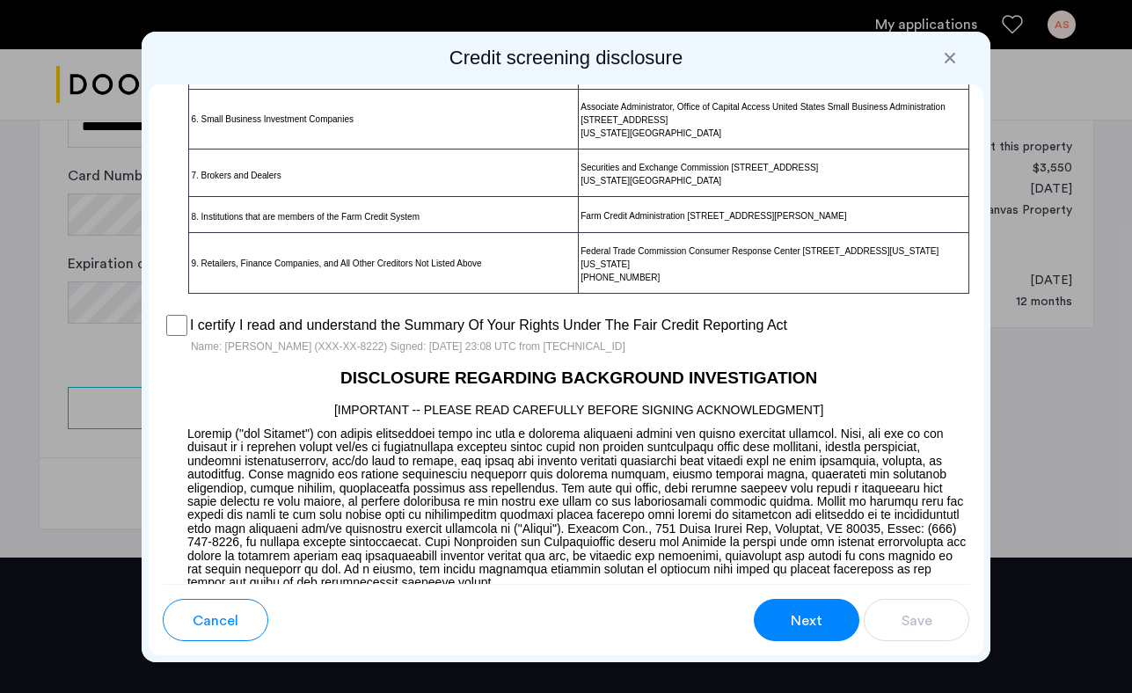
click at [798, 633] on button "Next" at bounding box center [807, 620] width 106 height 42
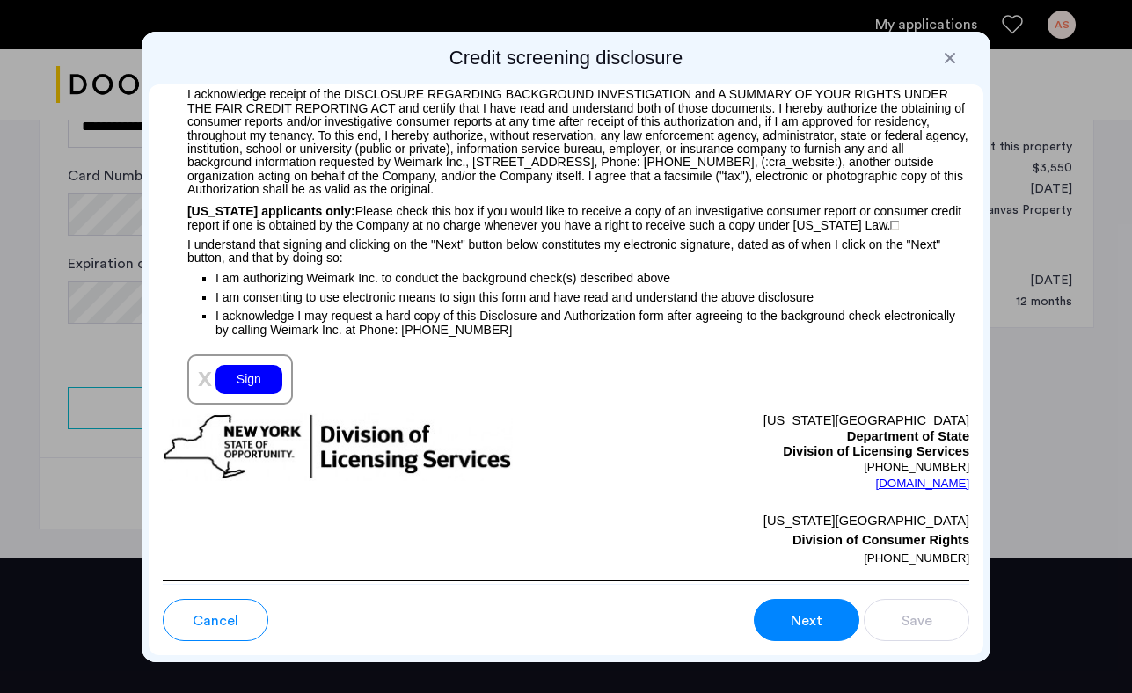
scroll to position [2105, 0]
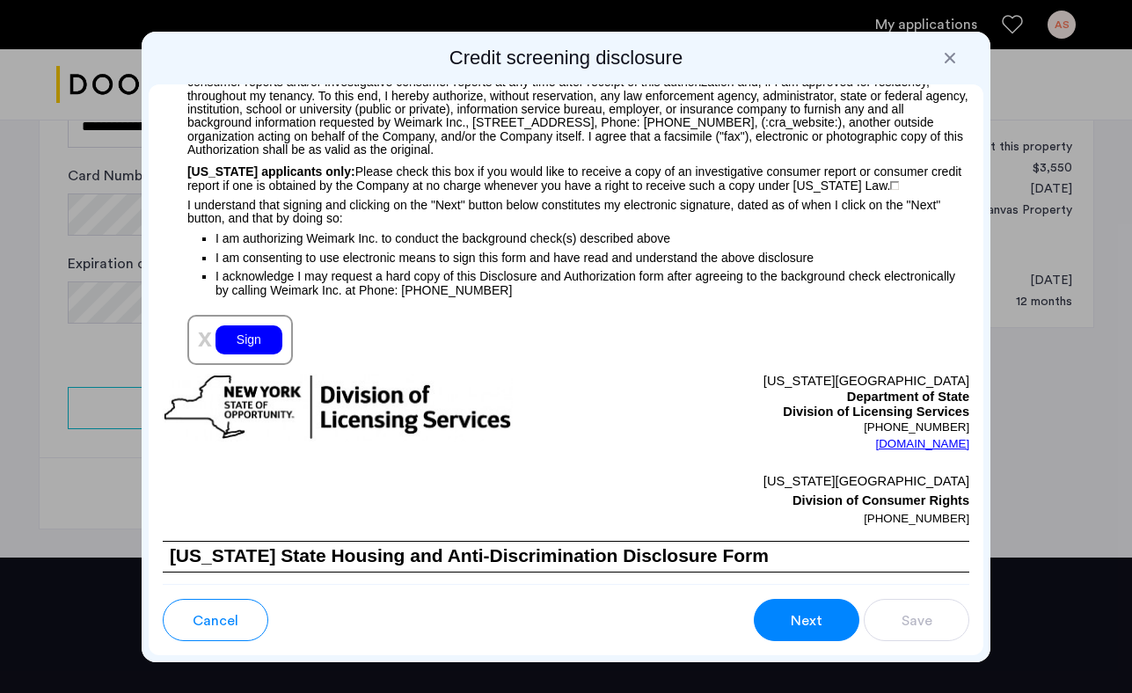
click at [260, 327] on div "Sign" at bounding box center [249, 340] width 67 height 29
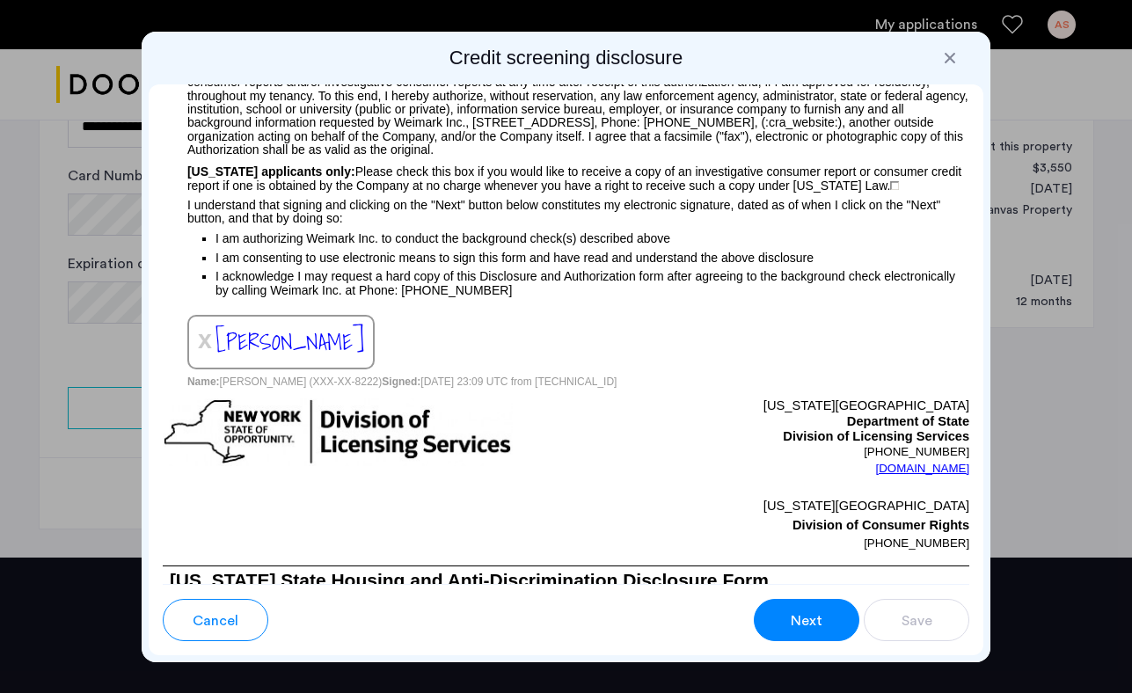
click at [829, 621] on button "Next" at bounding box center [807, 620] width 106 height 42
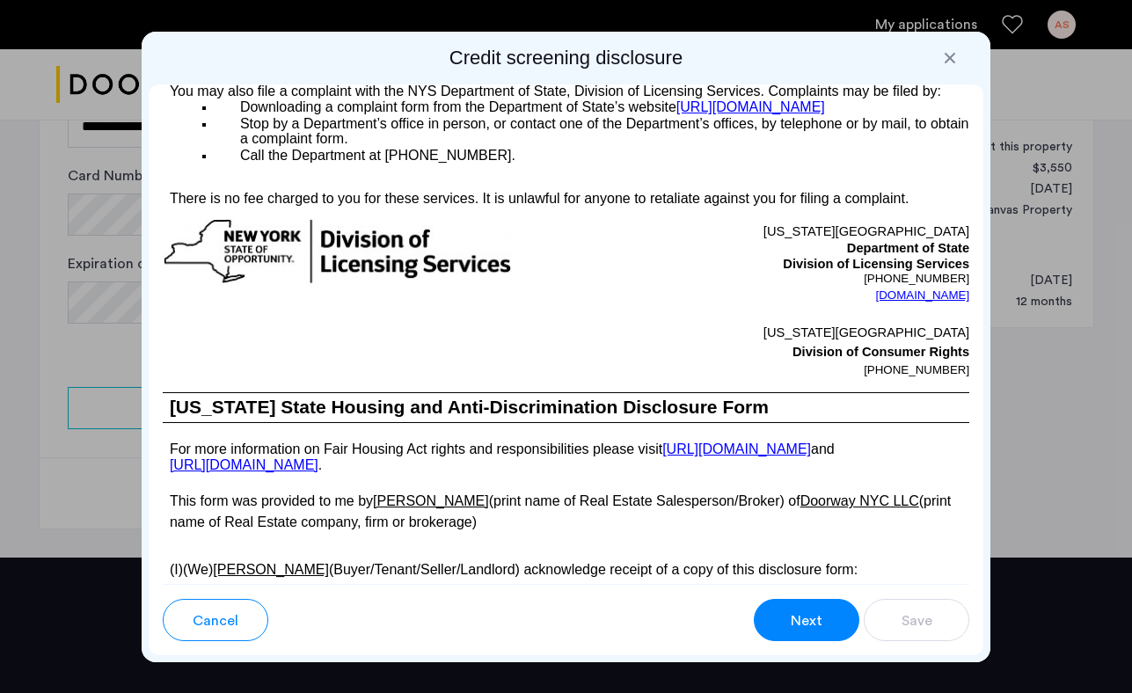
scroll to position [3426, 0]
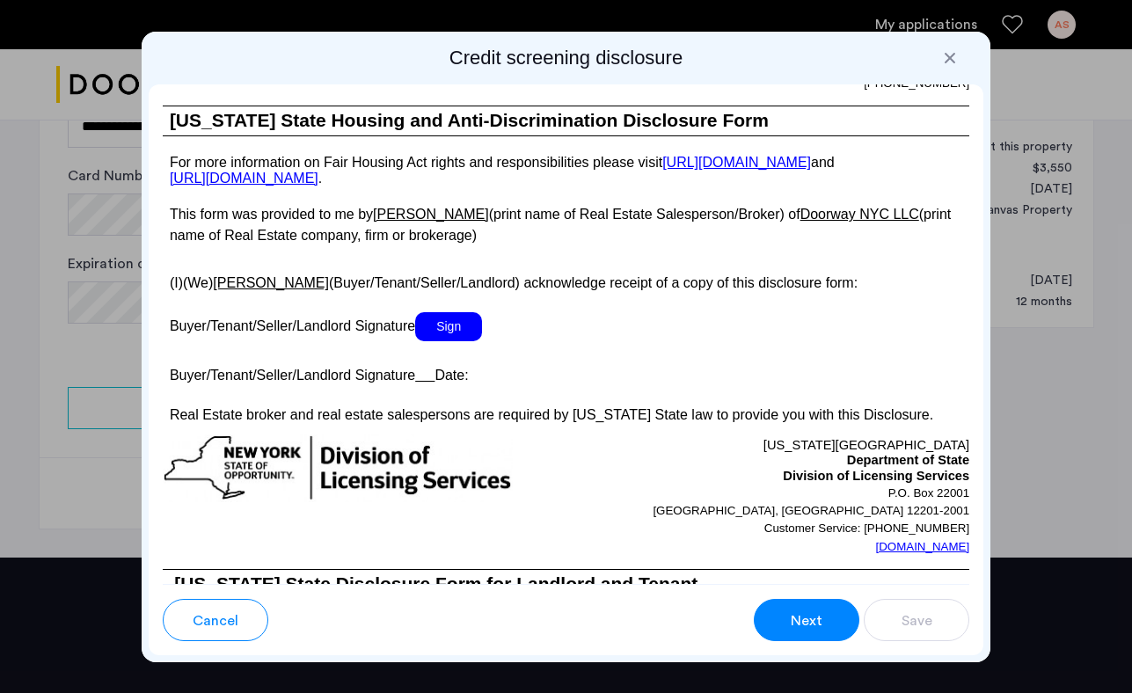
click at [468, 335] on span "Sign" at bounding box center [448, 326] width 67 height 29
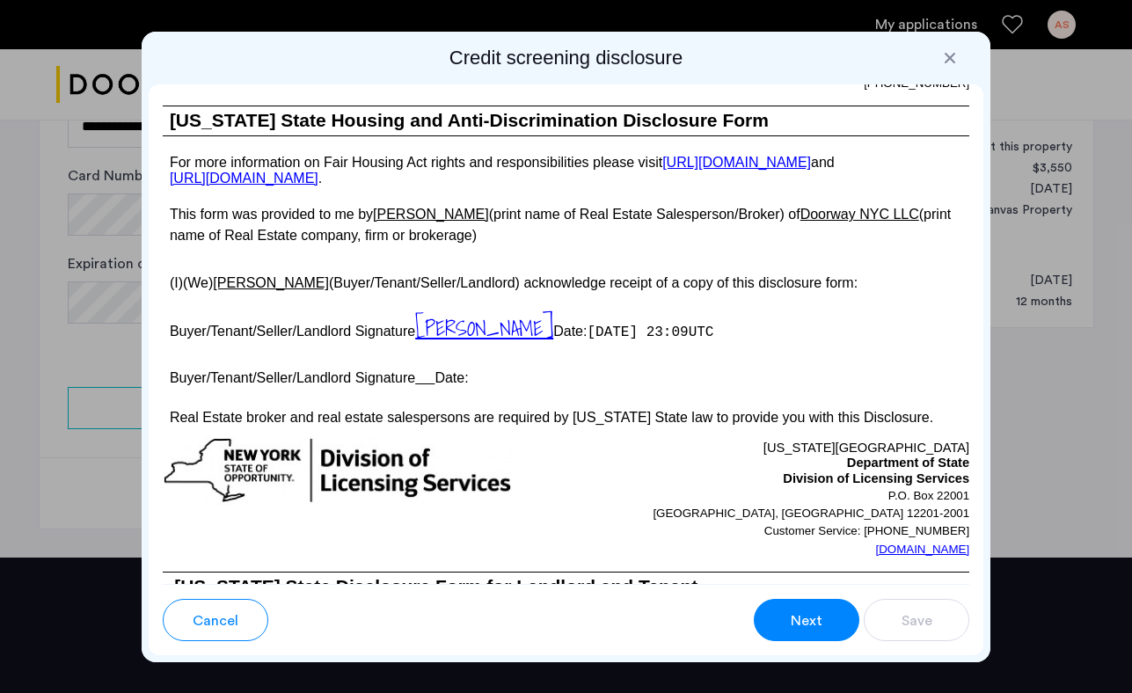
click at [828, 619] on button "Next" at bounding box center [807, 620] width 106 height 42
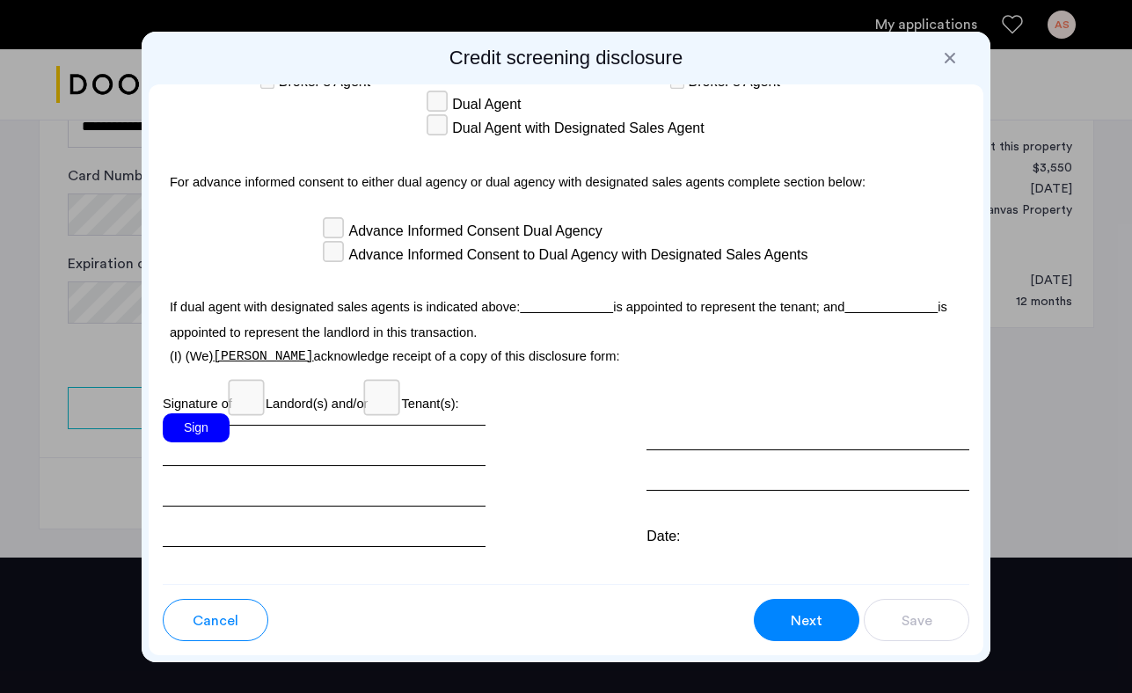
scroll to position [5500, 0]
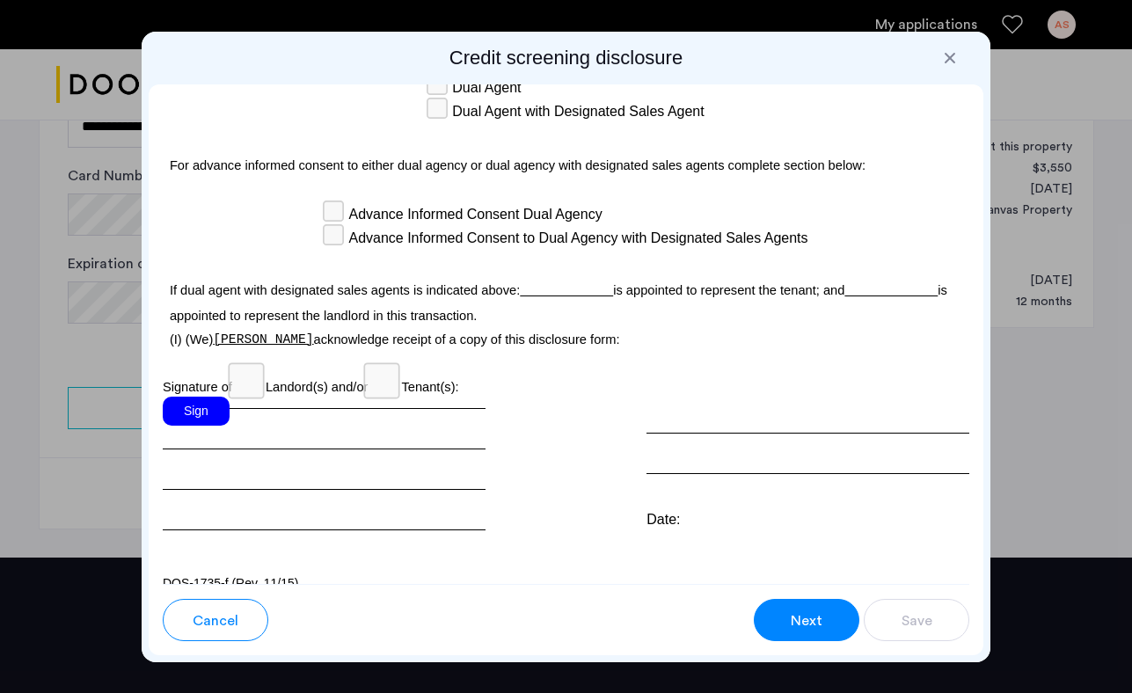
click at [214, 397] on div "Sign" at bounding box center [196, 411] width 67 height 29
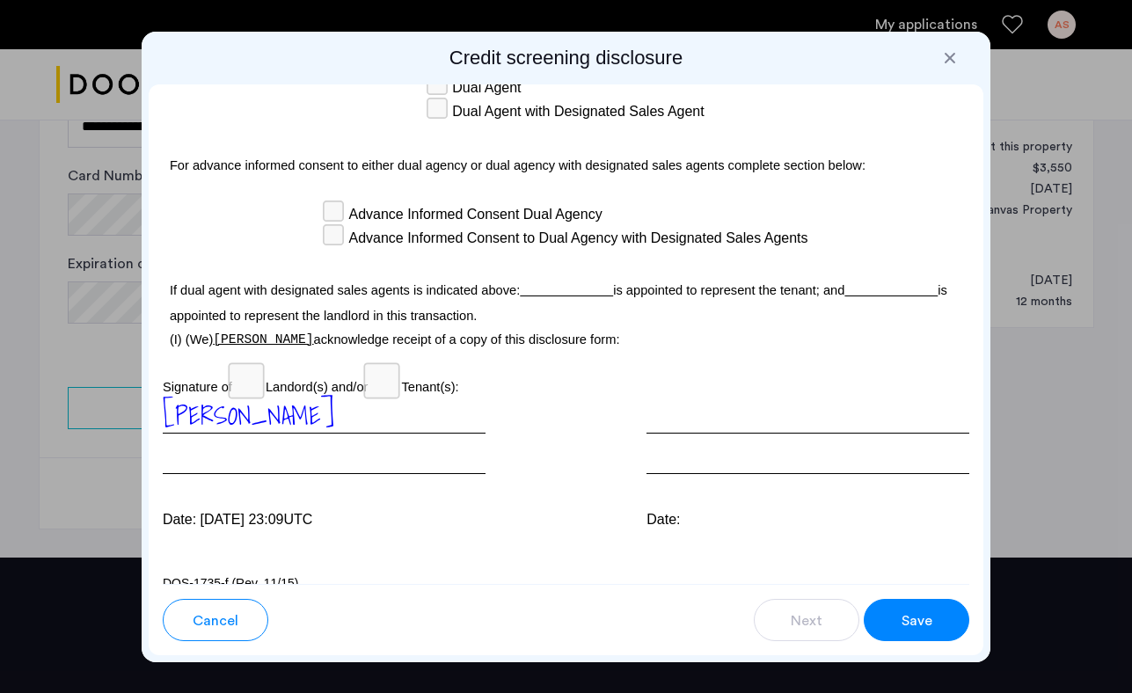
click at [915, 627] on span "Save" at bounding box center [917, 621] width 31 height 21
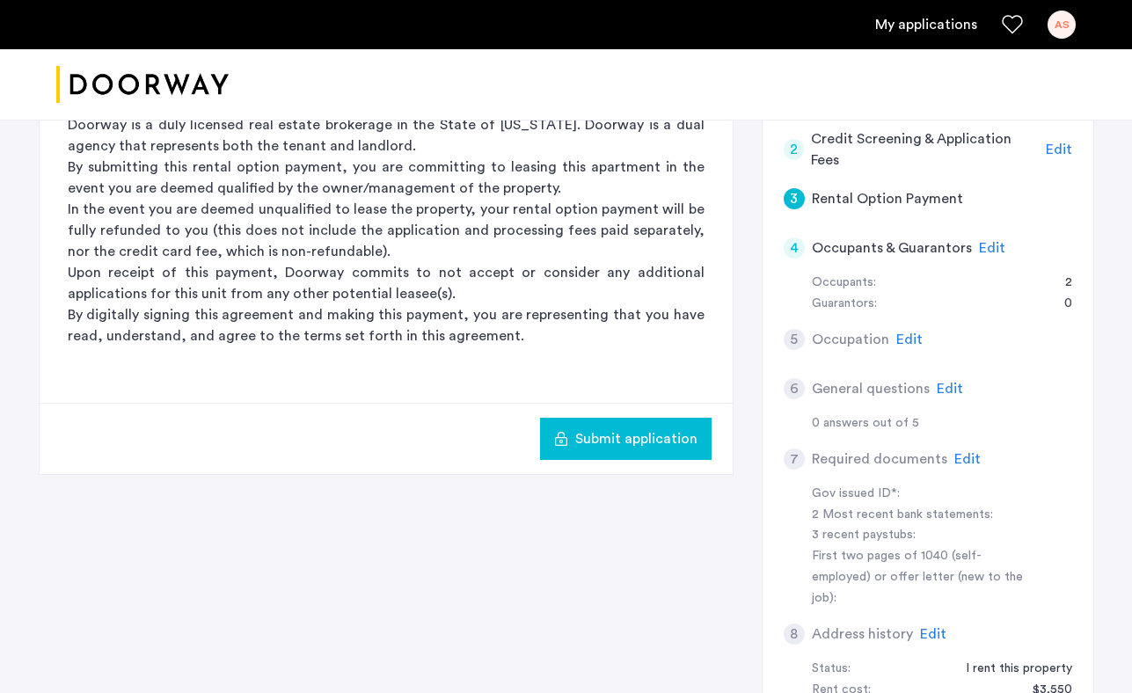
scroll to position [422, 0]
click at [987, 245] on span "Edit" at bounding box center [992, 247] width 26 height 14
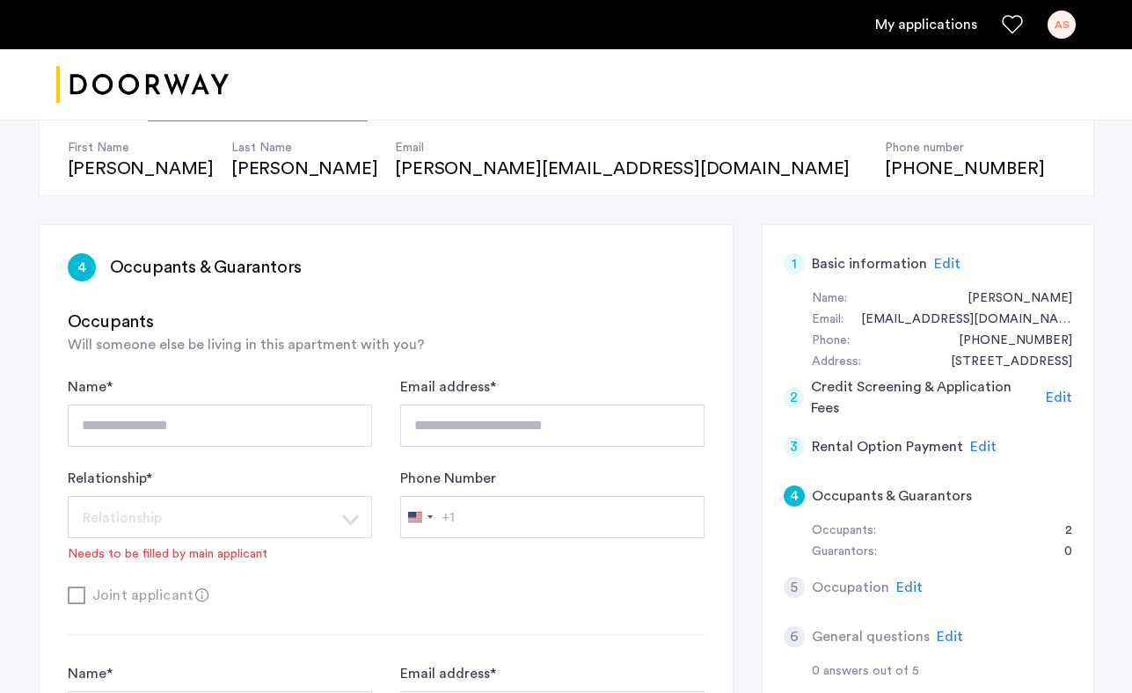
scroll to position [173, 0]
click at [450, 448] on div "**********" at bounding box center [386, 470] width 637 height 187
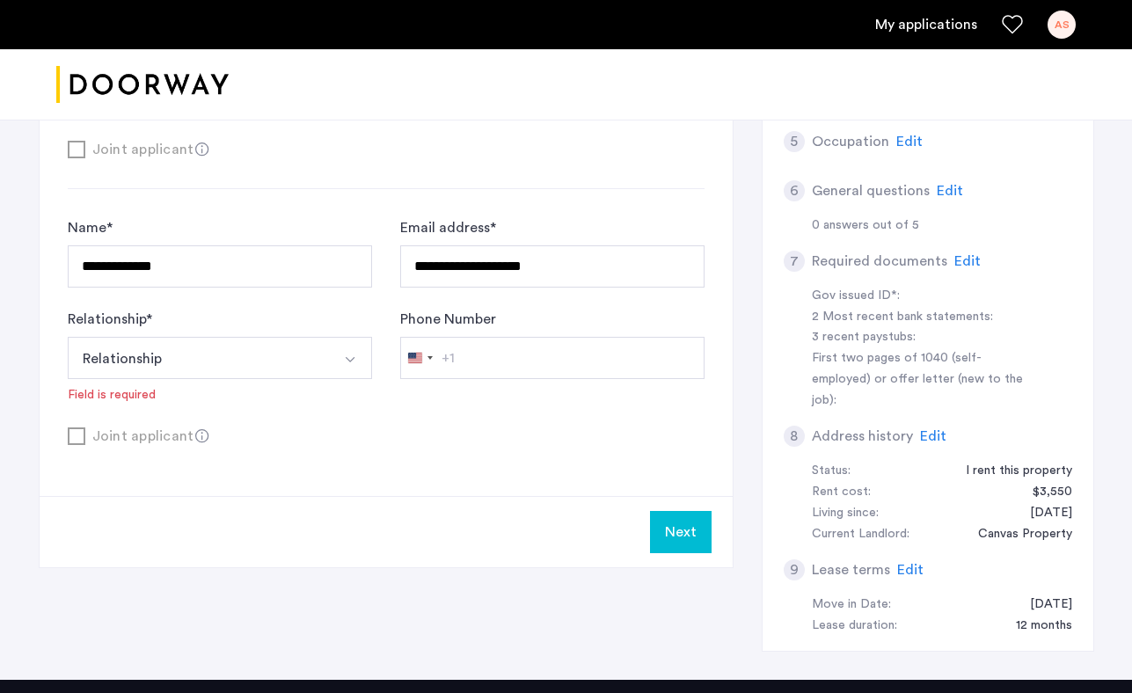
scroll to position [646, 0]
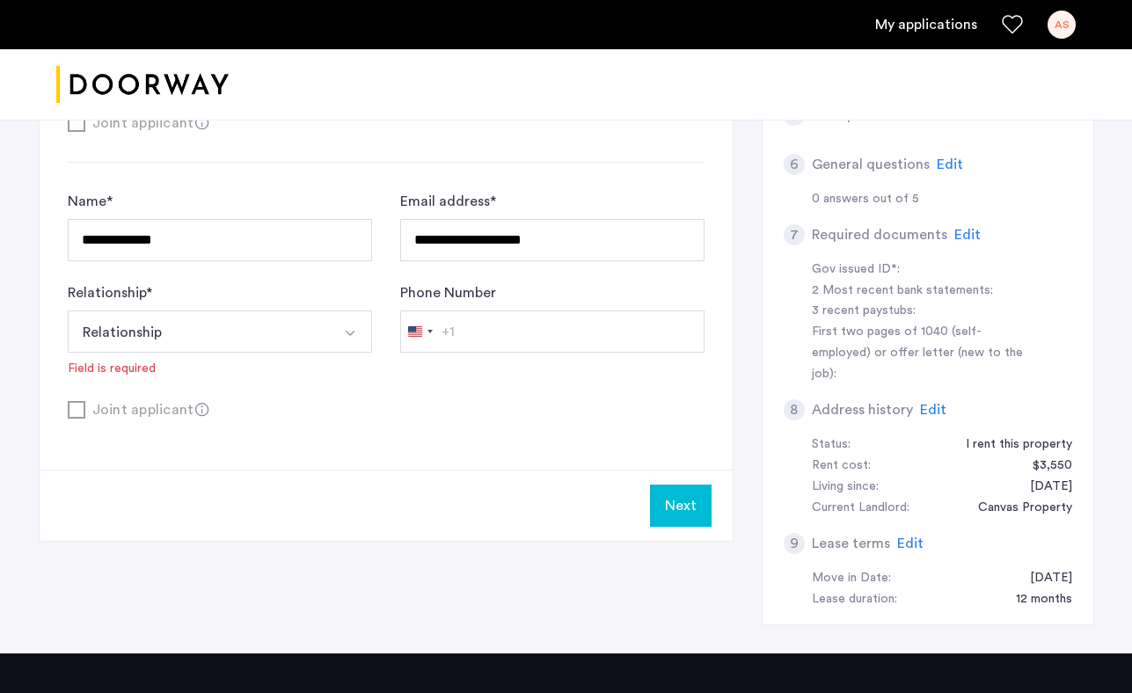
click at [134, 342] on button "Relationship" at bounding box center [199, 332] width 263 height 42
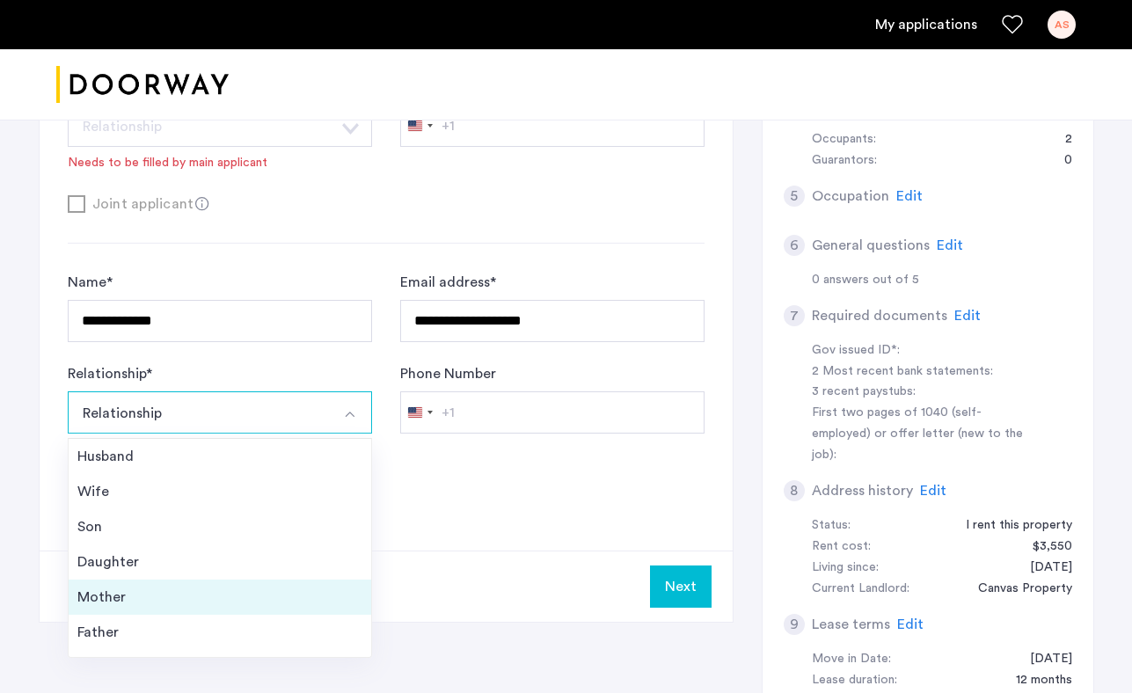
scroll to position [63, 0]
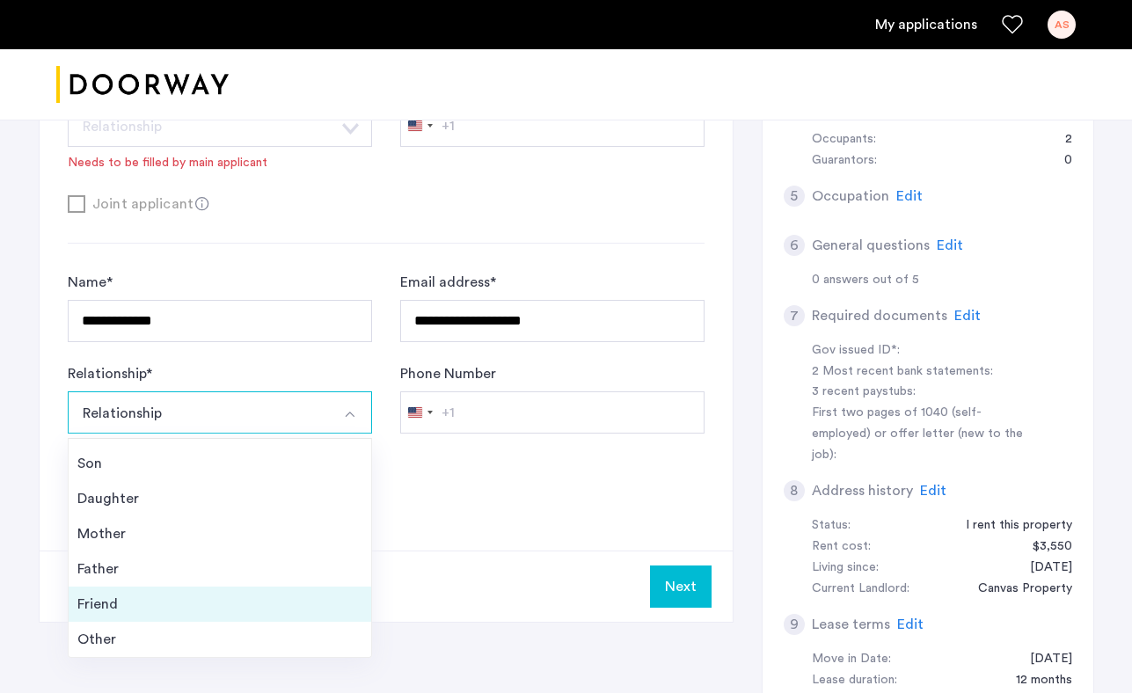
click at [83, 613] on div "Friend" at bounding box center [219, 604] width 285 height 21
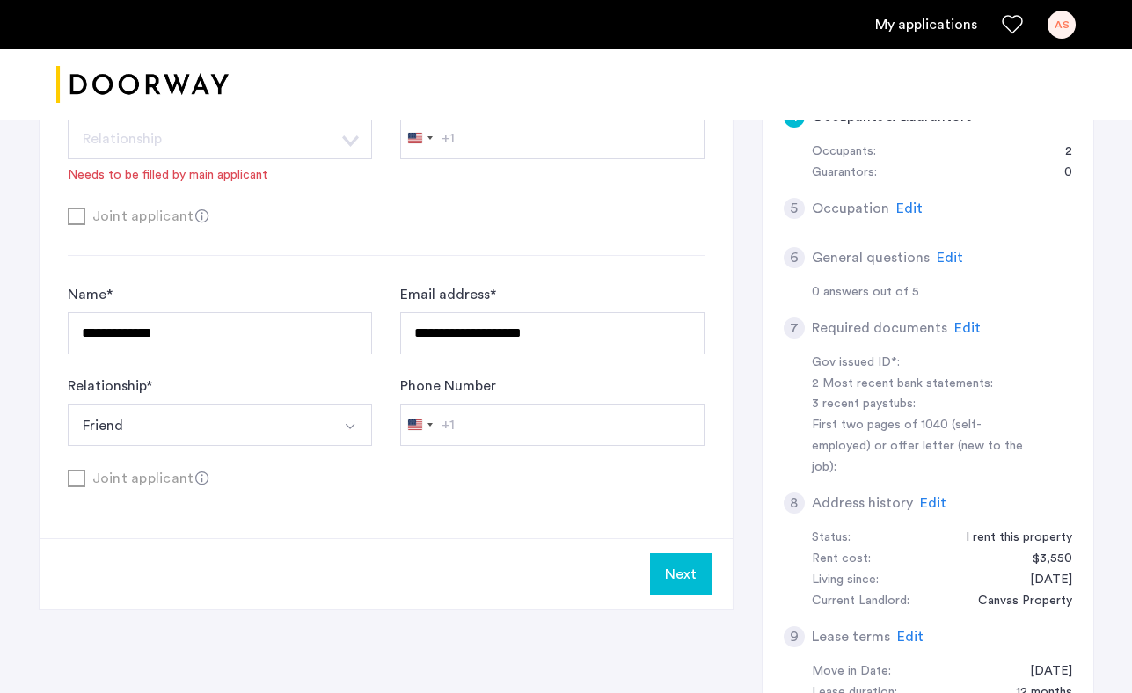
scroll to position [550, 0]
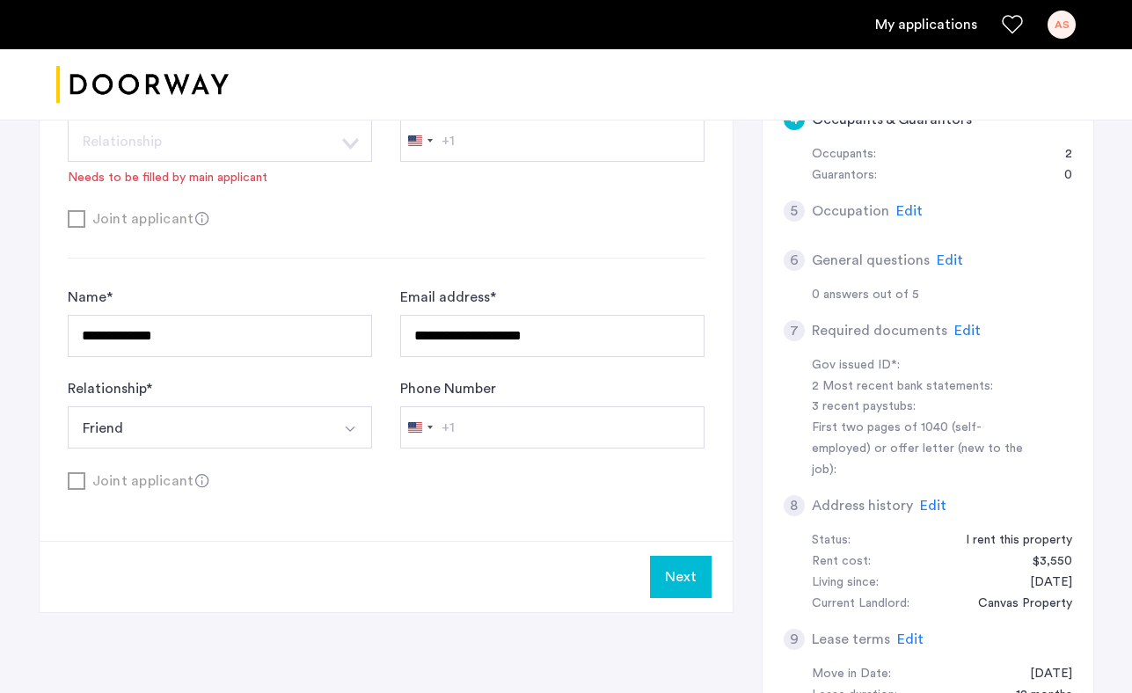
click at [686, 567] on button "Next" at bounding box center [681, 577] width 62 height 42
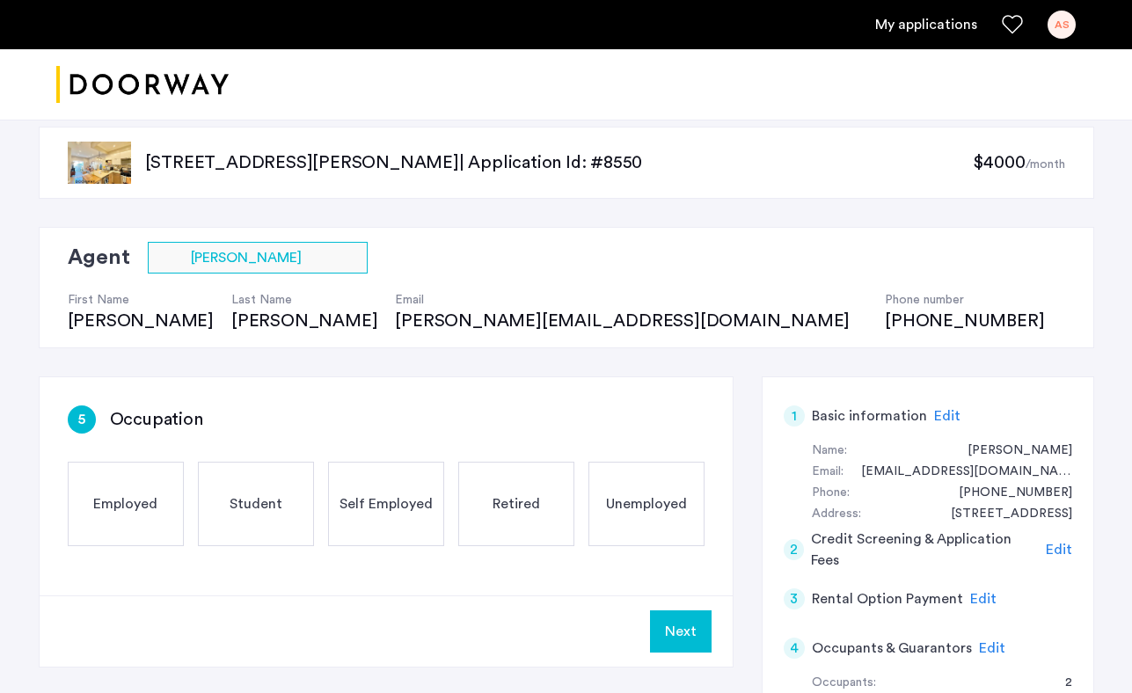
scroll to position [177, 0]
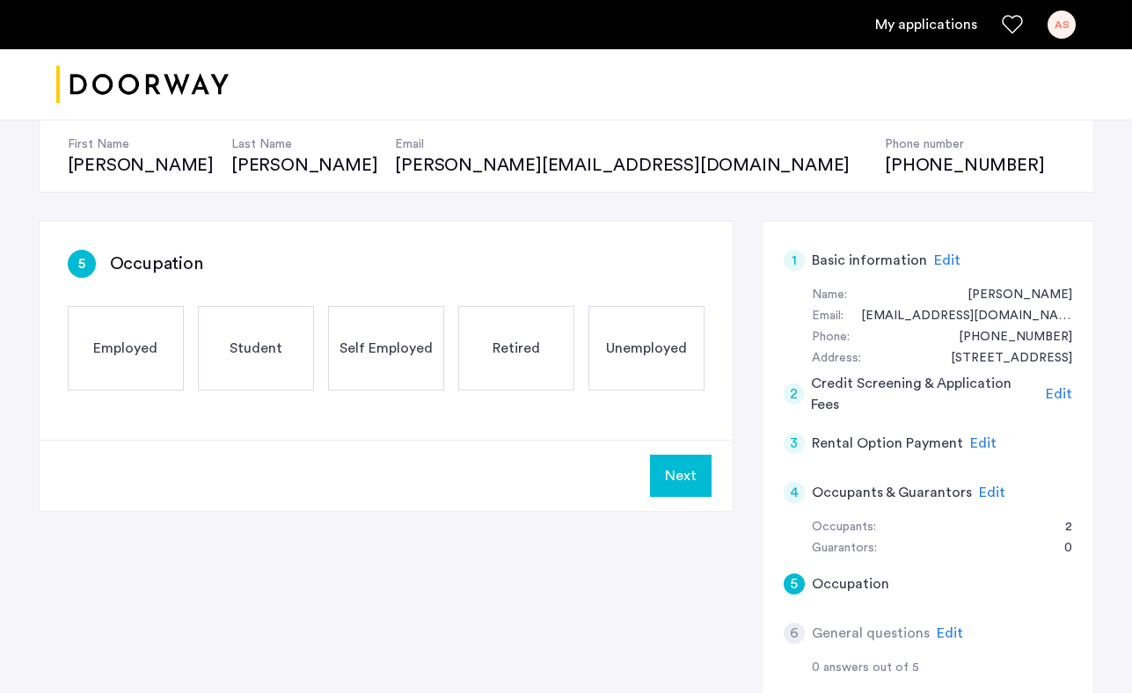
click at [127, 364] on div "Employed" at bounding box center [126, 348] width 116 height 84
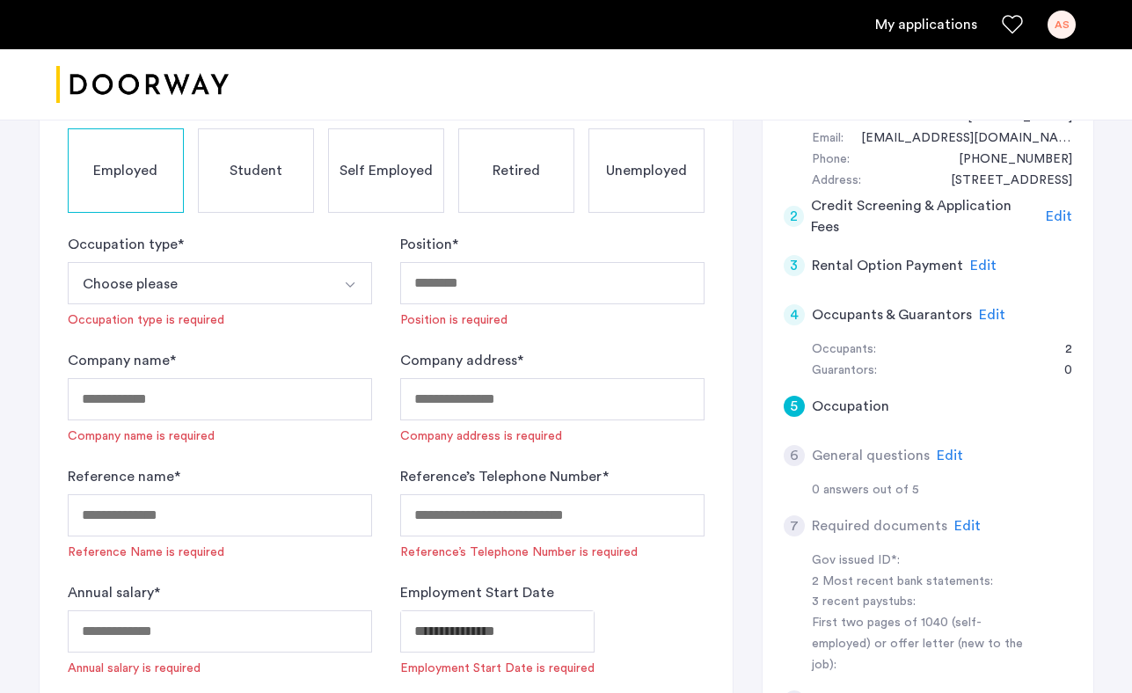
scroll to position [366, 0]
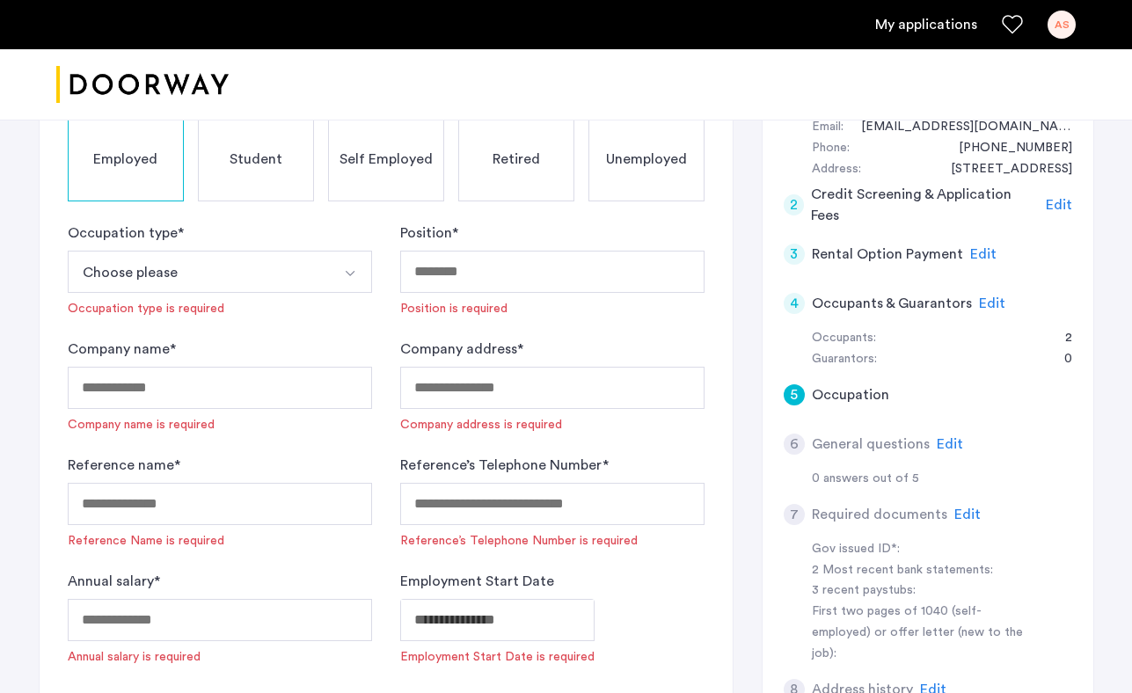
click at [226, 281] on button "Choose please" at bounding box center [199, 272] width 263 height 42
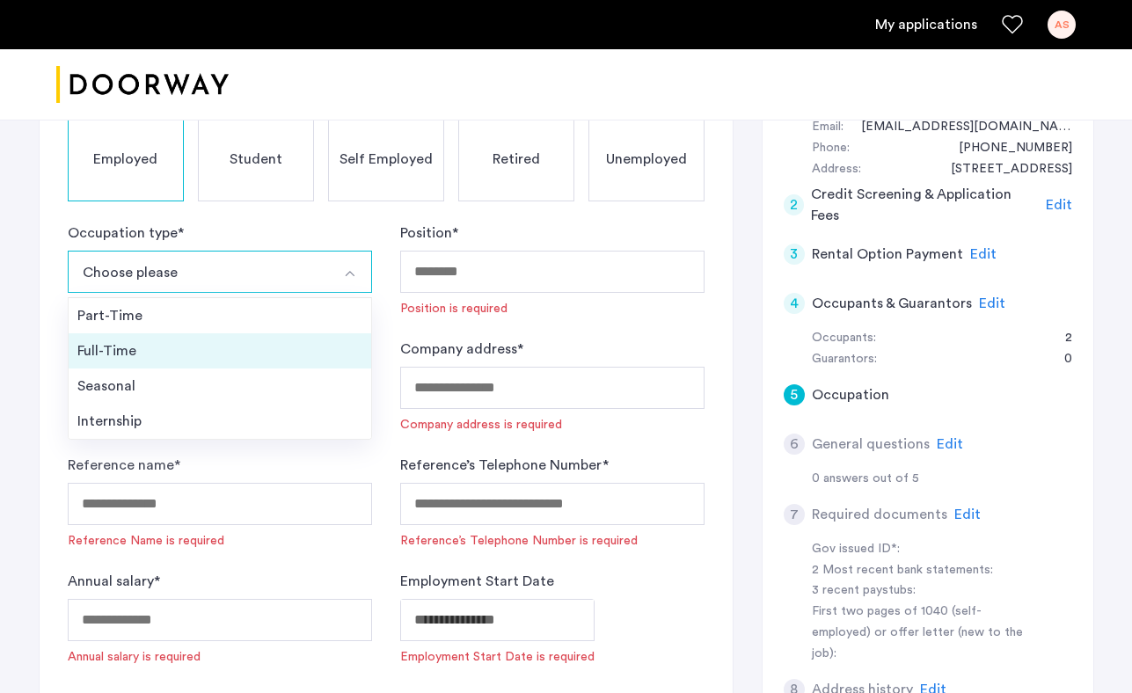
click at [199, 342] on div "Full-Time" at bounding box center [219, 351] width 285 height 21
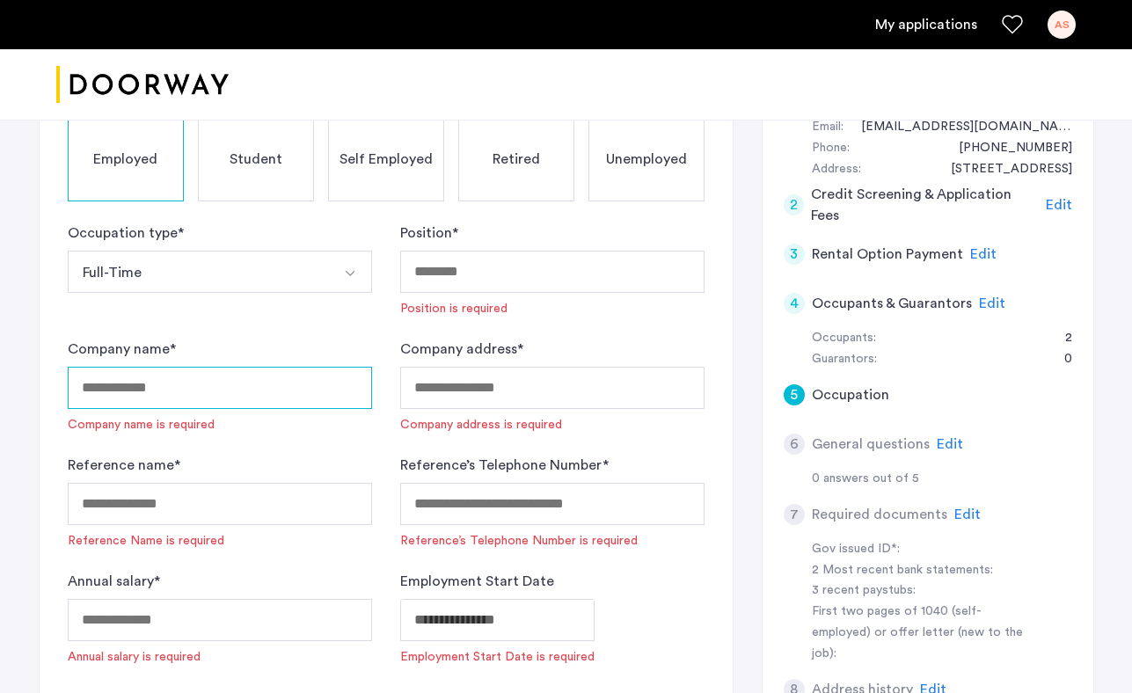
click at [307, 394] on input "Company name *" at bounding box center [220, 388] width 304 height 42
type input "**********"
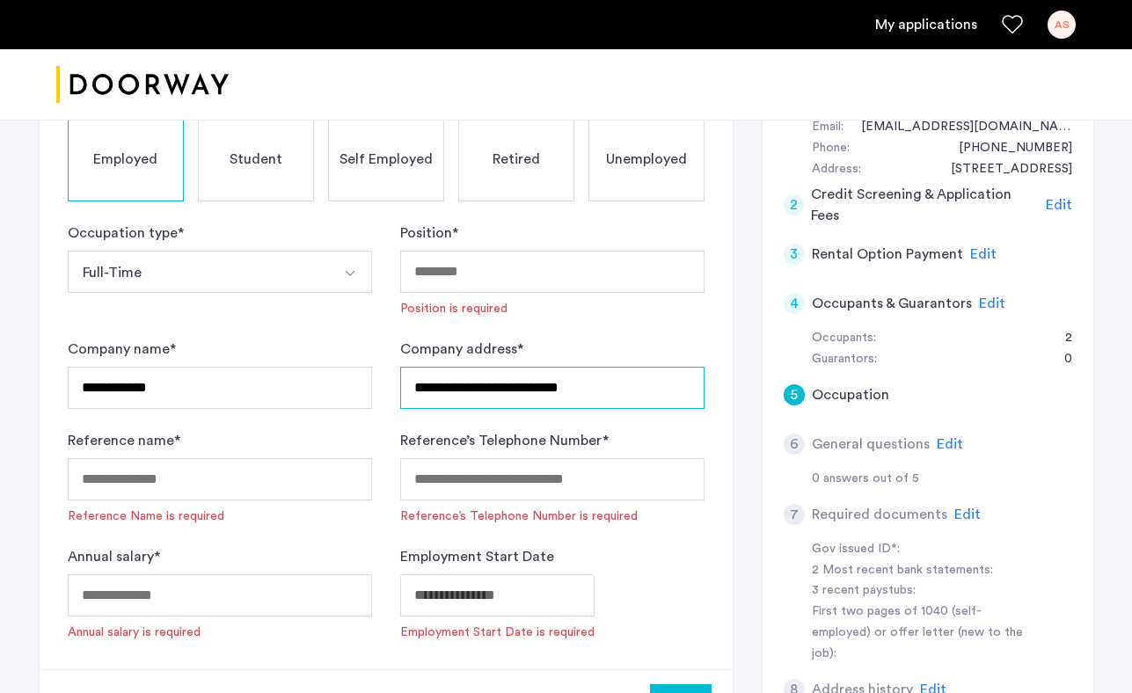
type input "**********"
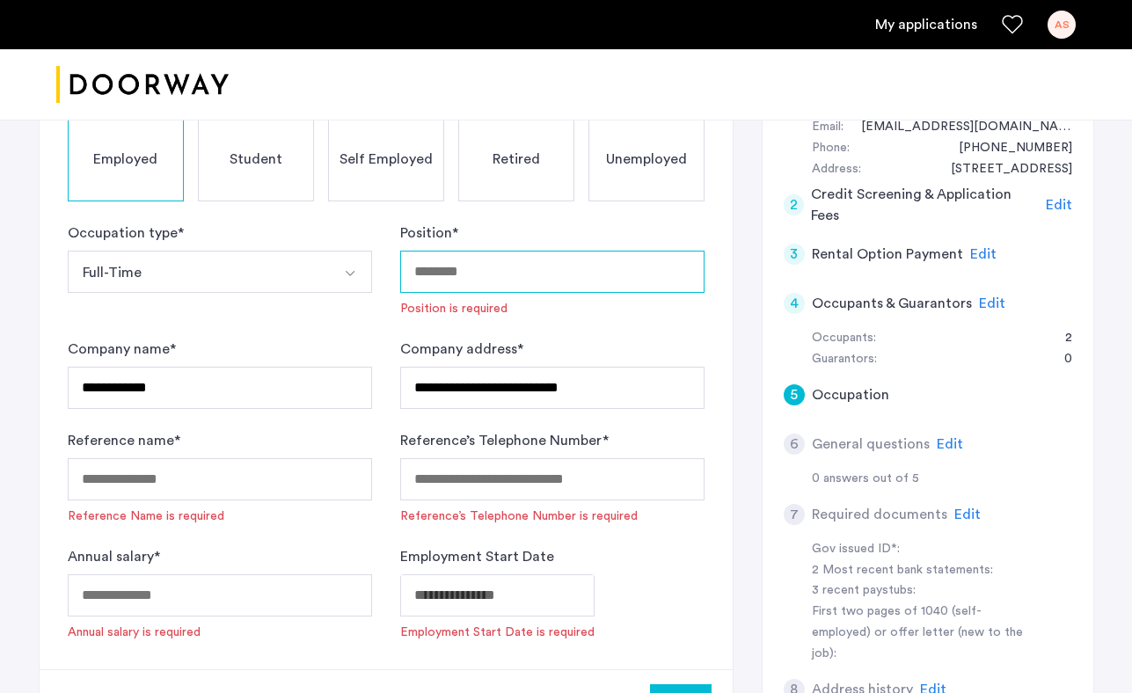
click at [518, 267] on input "Position *" at bounding box center [552, 272] width 304 height 42
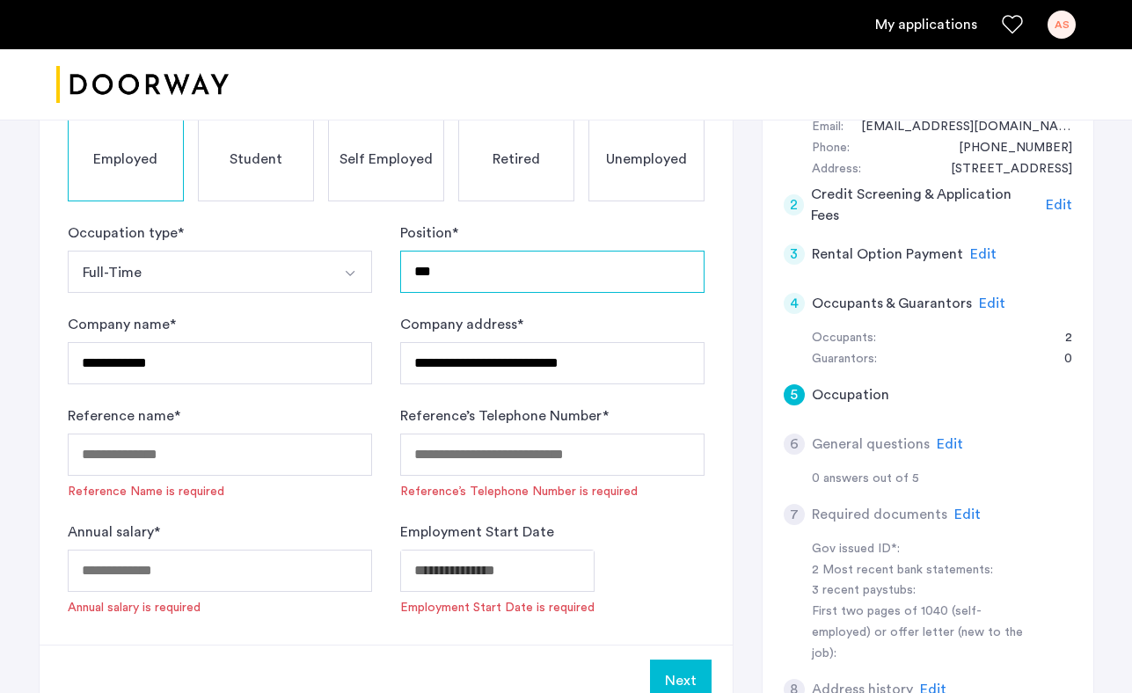
type input "***"
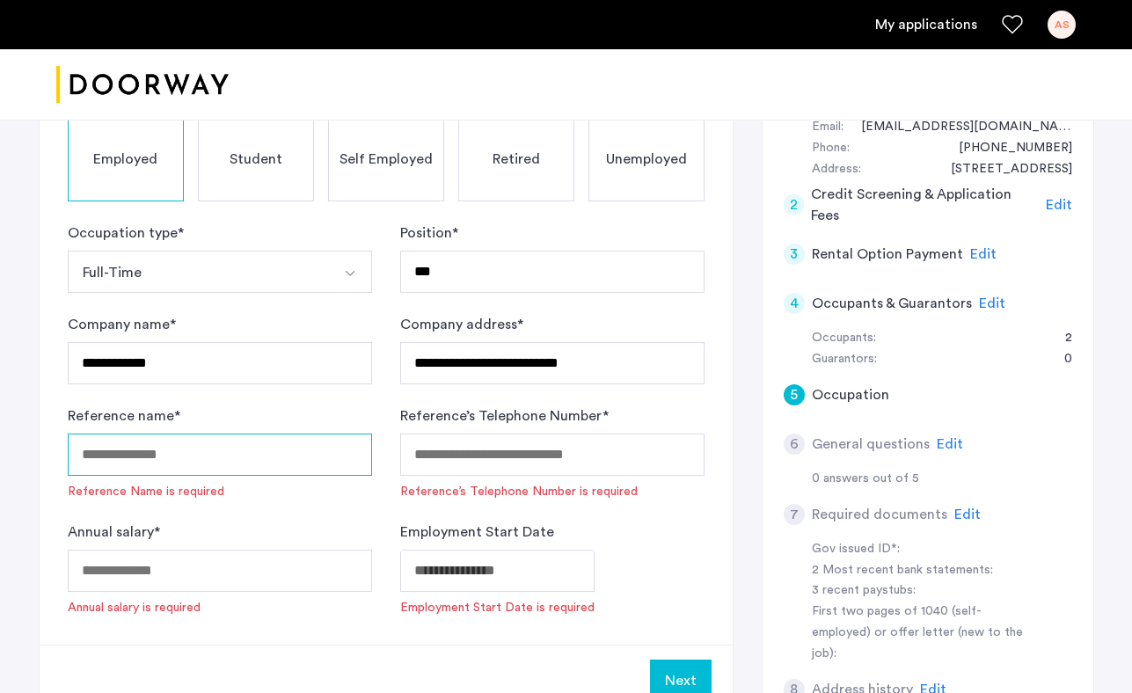
click at [288, 445] on input "Reference name *" at bounding box center [220, 455] width 304 height 42
type input "**********"
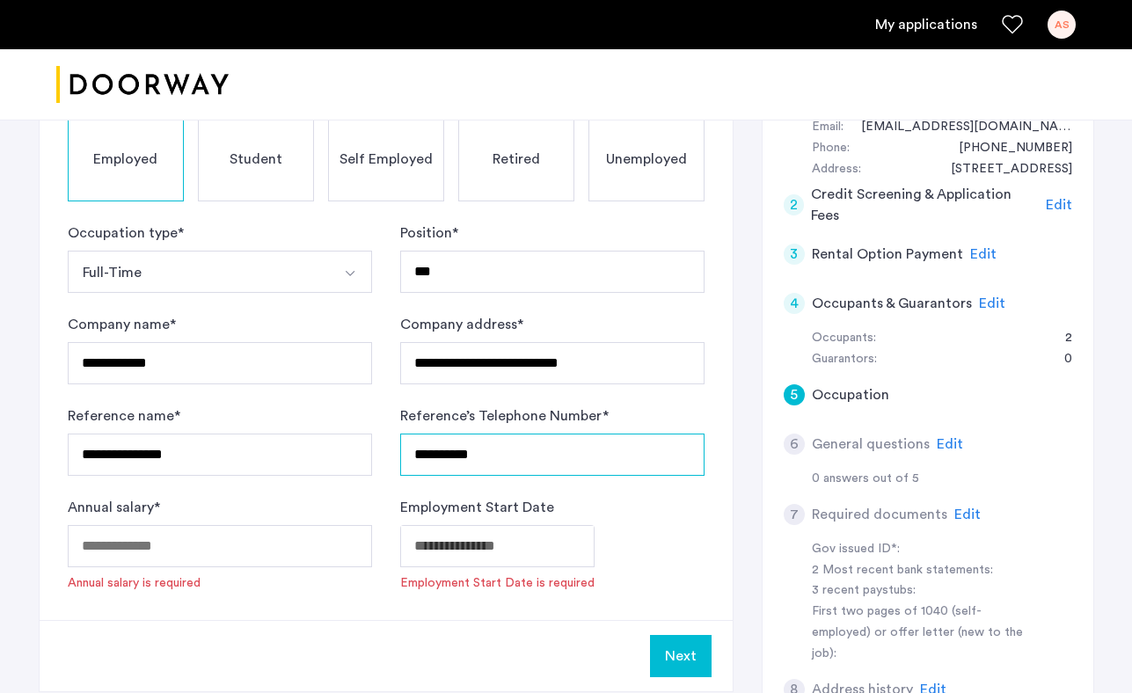
type input "**********"
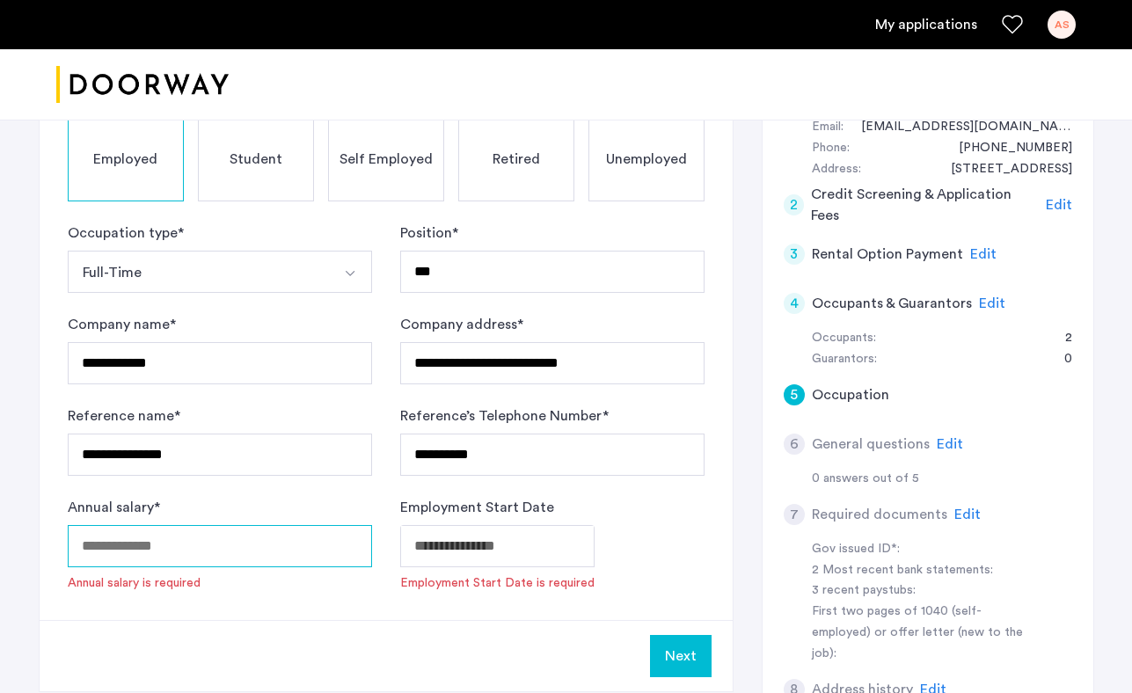
click at [228, 543] on input "Annual salary *" at bounding box center [220, 546] width 304 height 42
type input "*****"
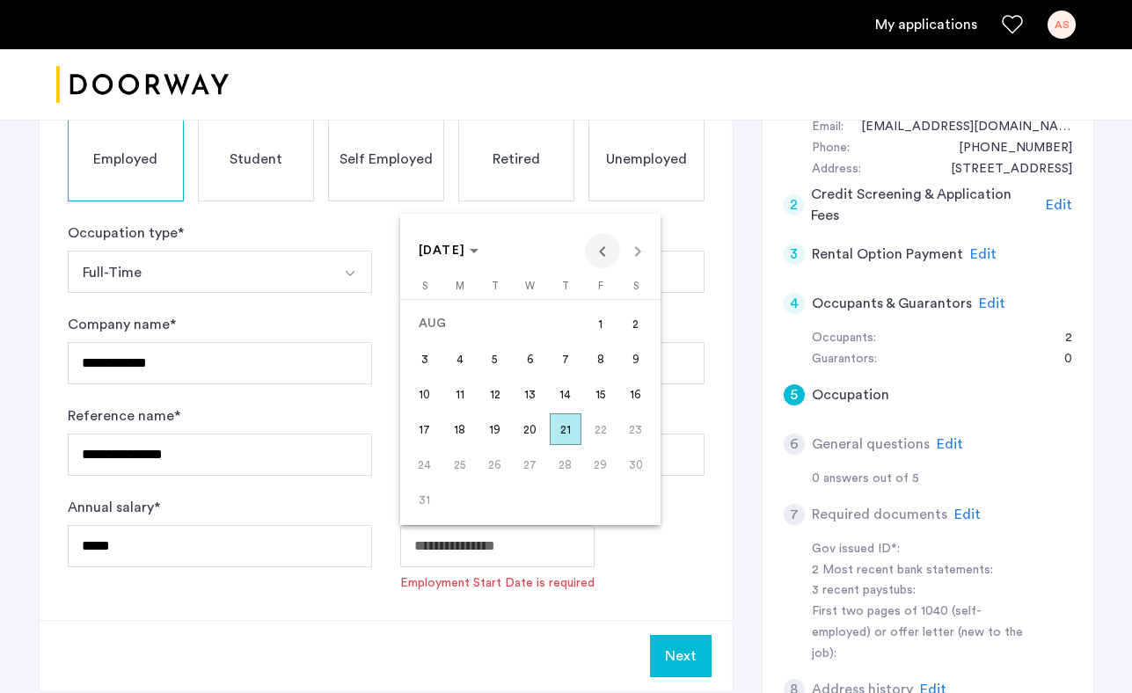
click at [596, 252] on span "Previous month" at bounding box center [602, 250] width 35 height 35
click at [596, 253] on span "Previous month" at bounding box center [602, 250] width 35 height 35
click at [529, 425] on span "18" at bounding box center [531, 430] width 32 height 32
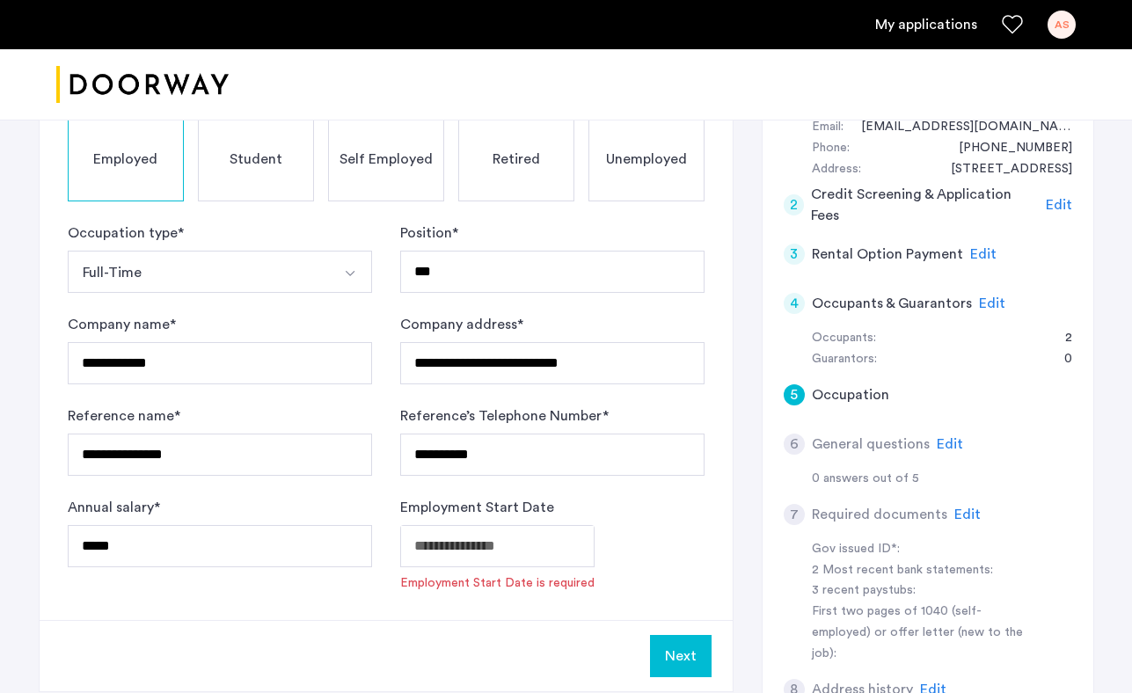
type input "**********"
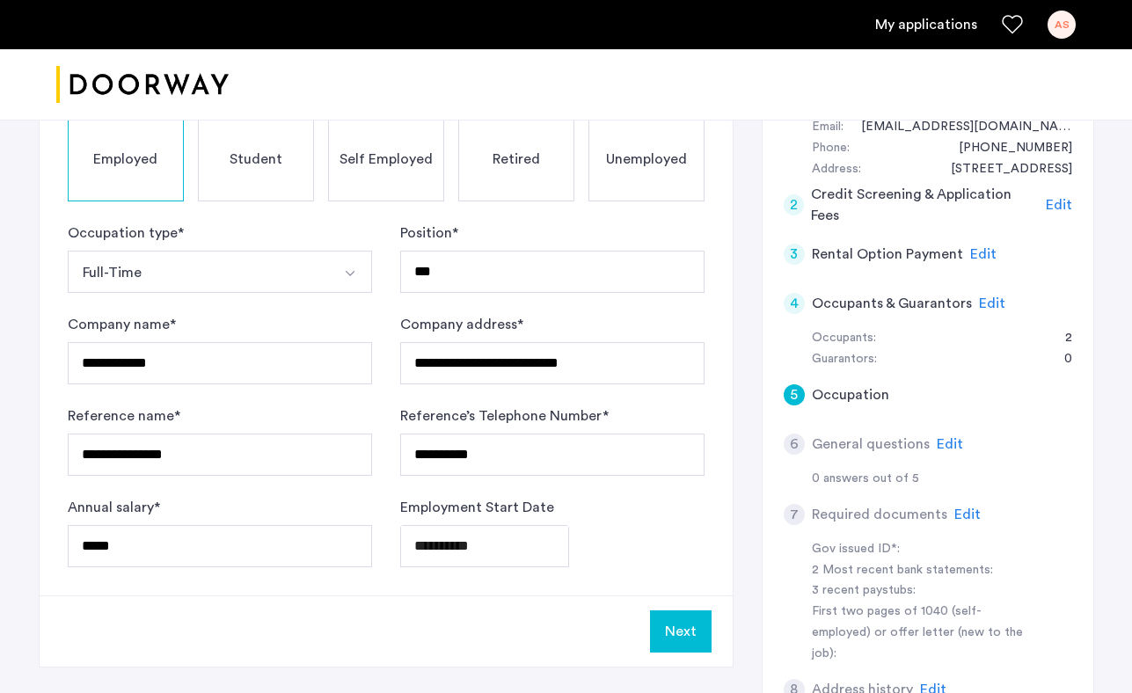
click at [695, 638] on button "Next" at bounding box center [681, 632] width 62 height 42
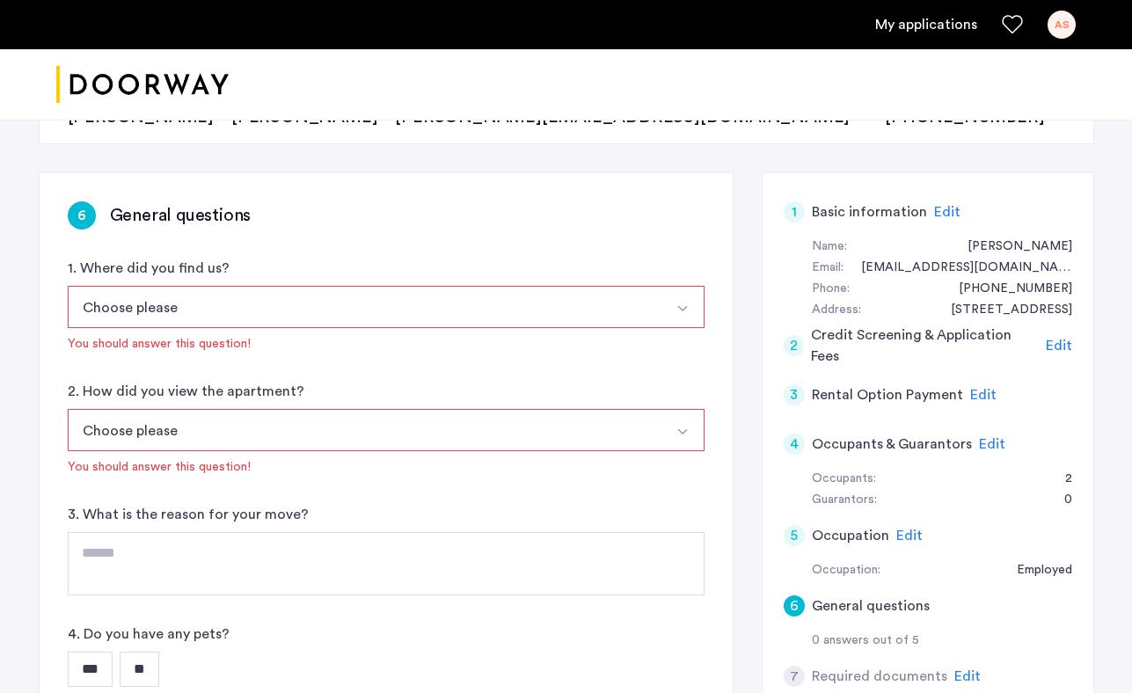
scroll to position [254, 0]
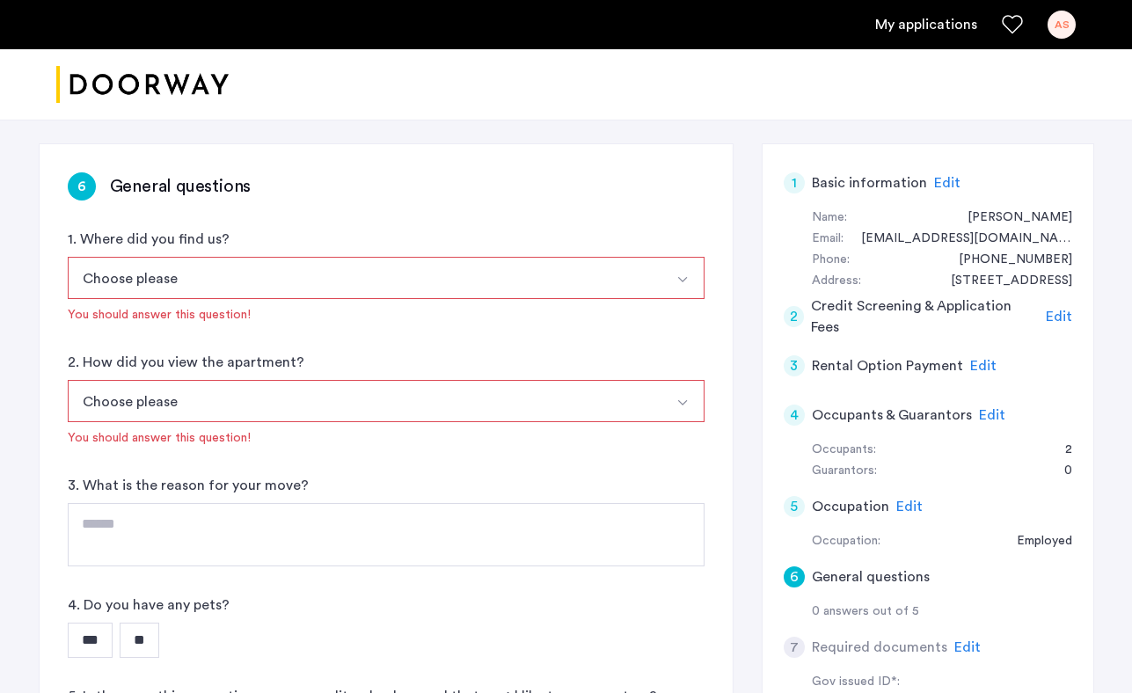
click at [313, 262] on button "Choose please" at bounding box center [366, 278] width 596 height 42
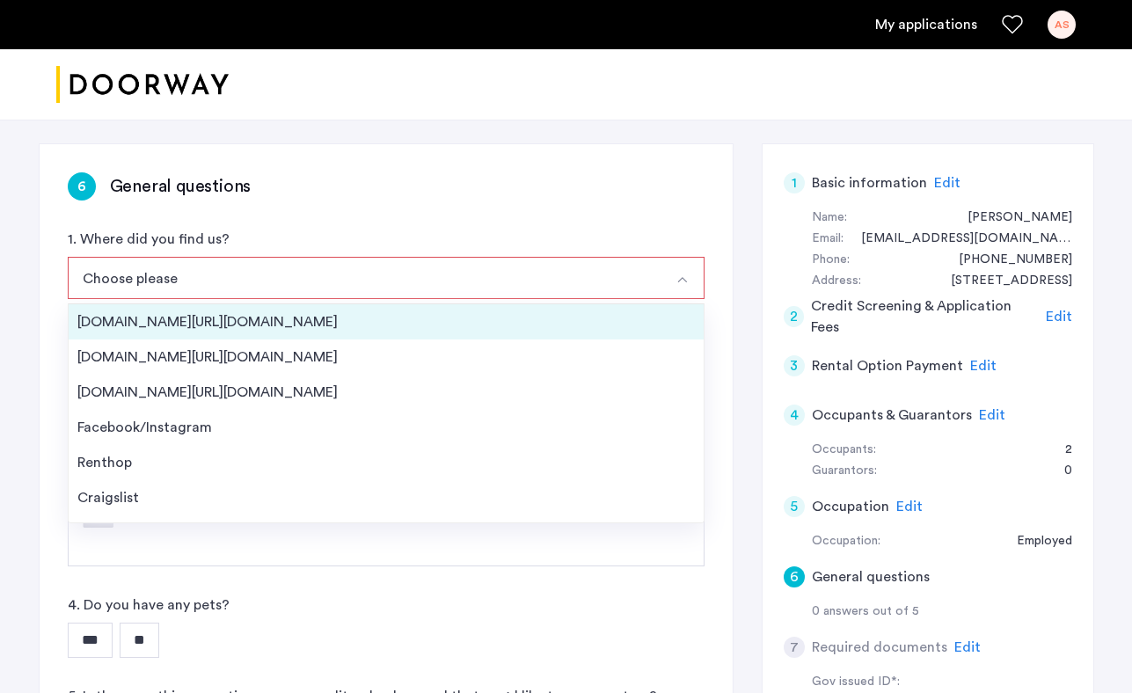
click at [258, 319] on div "[DOMAIN_NAME][URL][DOMAIN_NAME]" at bounding box center [386, 321] width 618 height 21
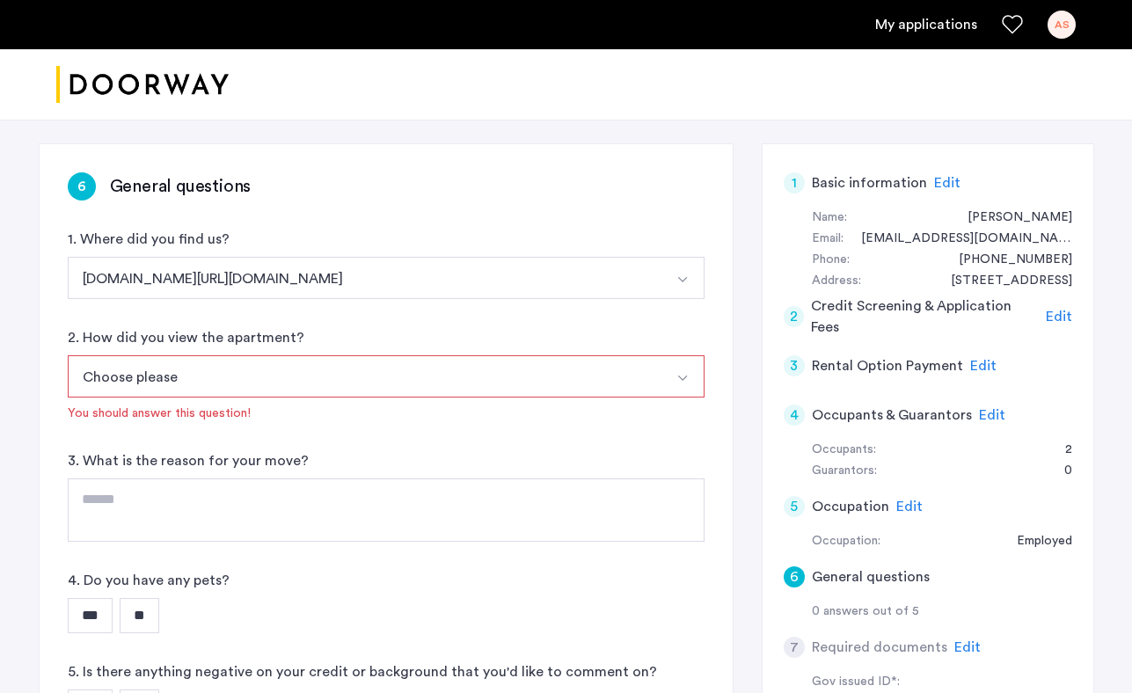
click at [253, 377] on button "Choose please" at bounding box center [366, 376] width 596 height 42
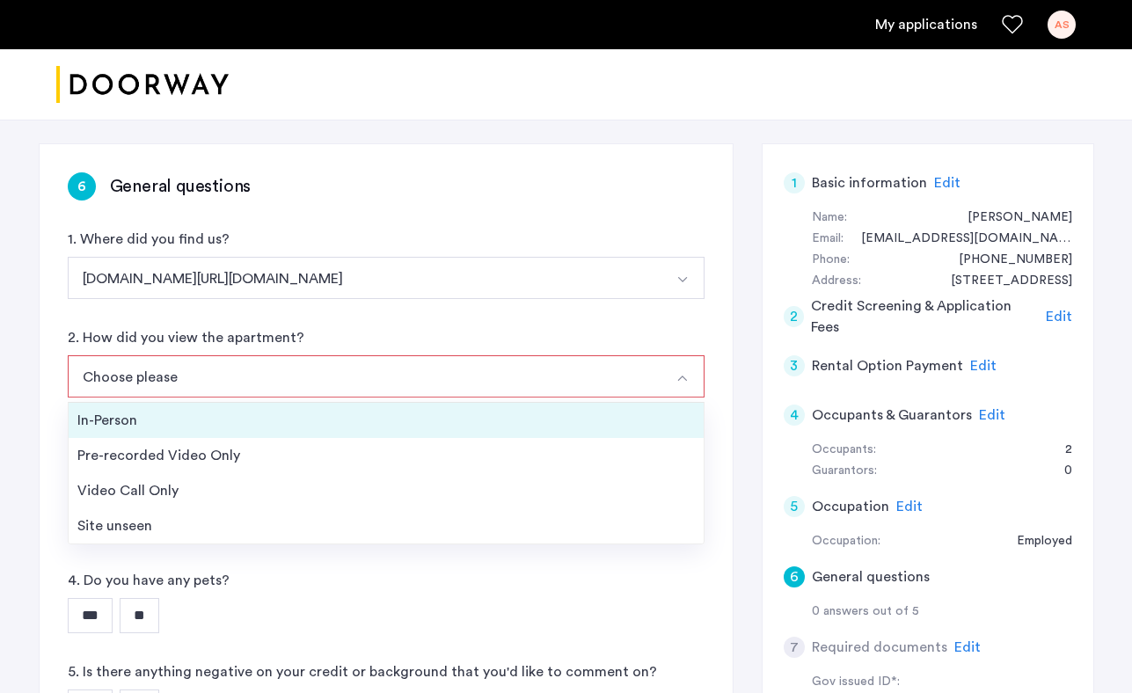
click at [252, 421] on div "In-Person" at bounding box center [386, 420] width 618 height 21
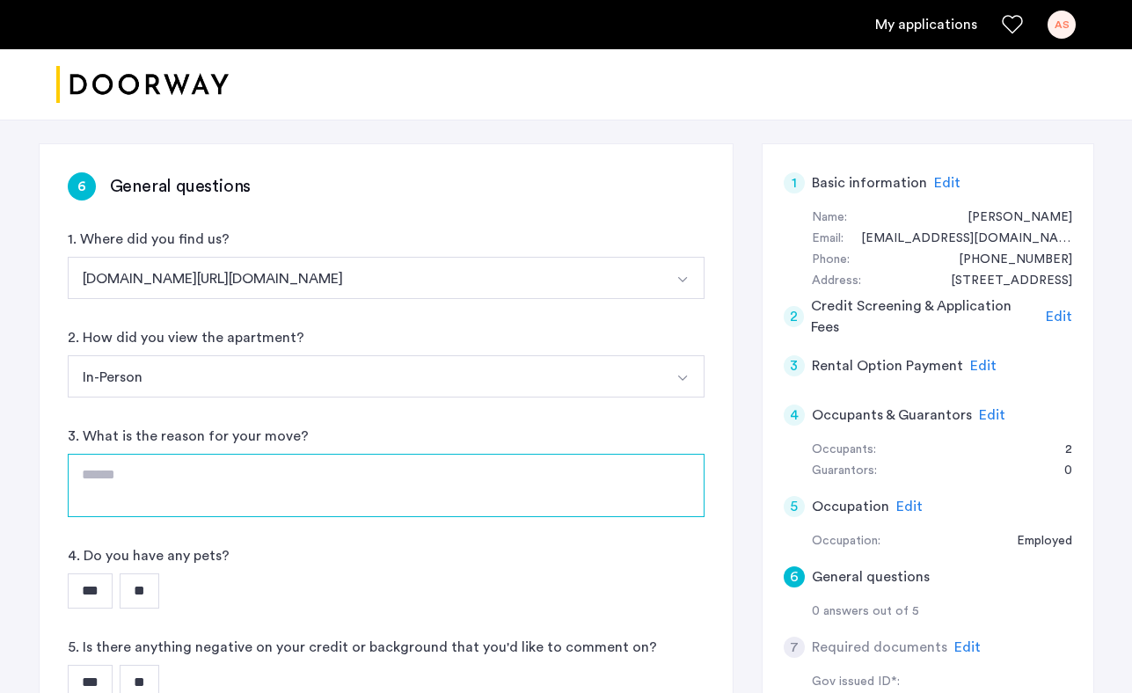
click at [239, 478] on textarea at bounding box center [386, 485] width 637 height 63
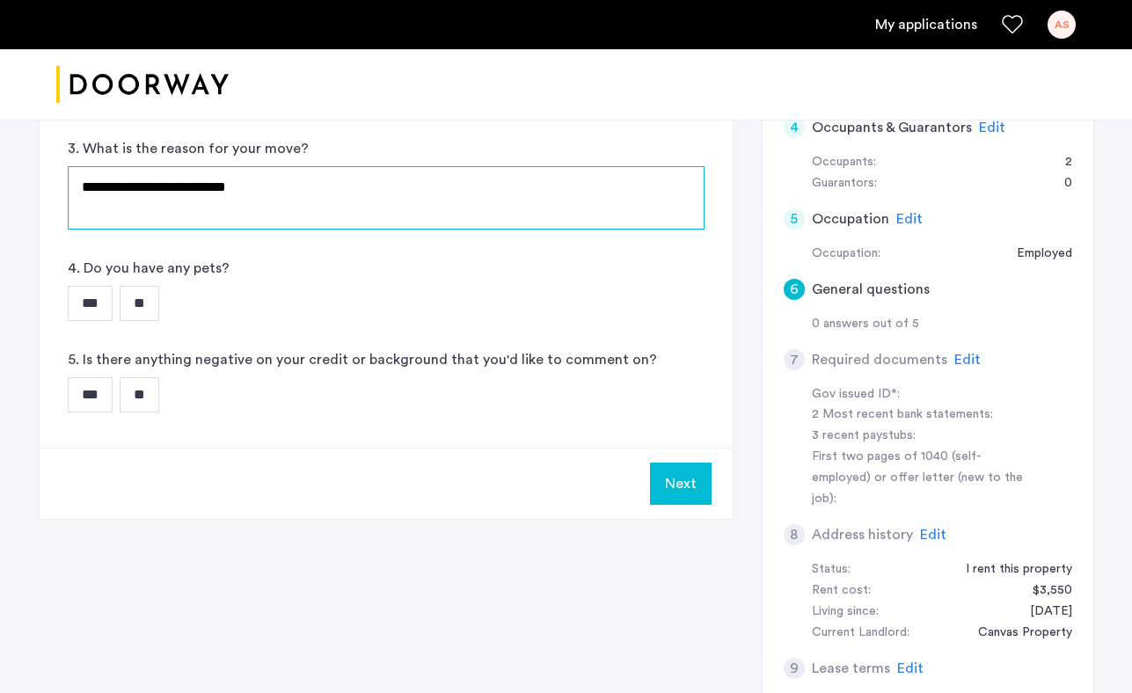
scroll to position [568, 0]
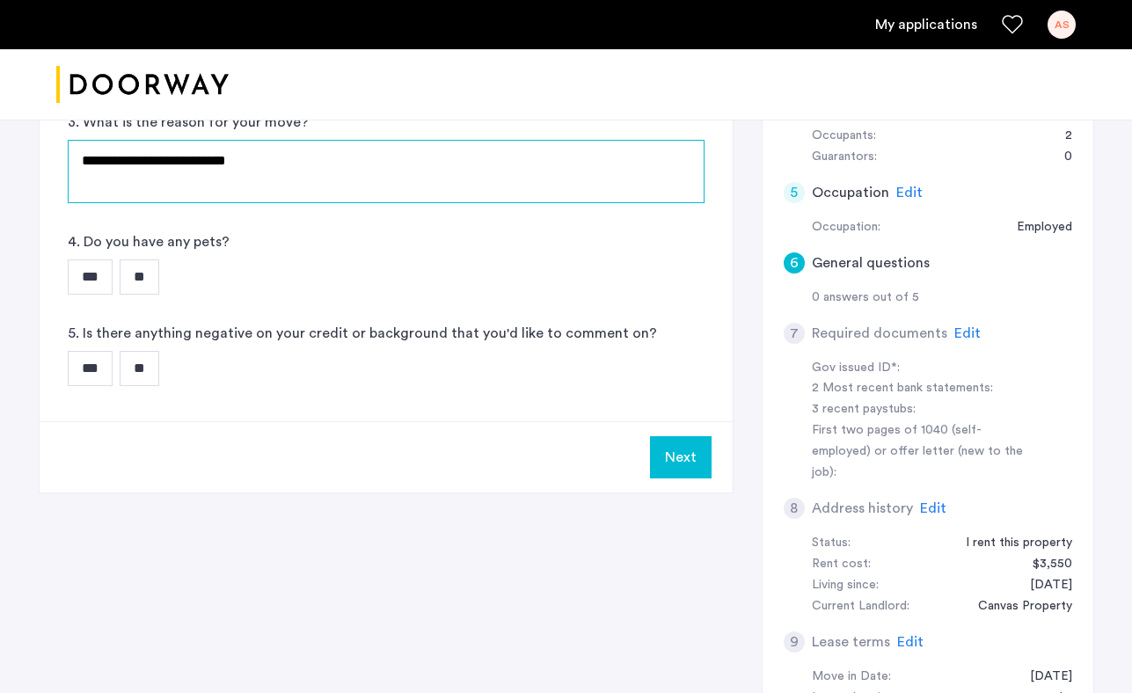
type textarea "**********"
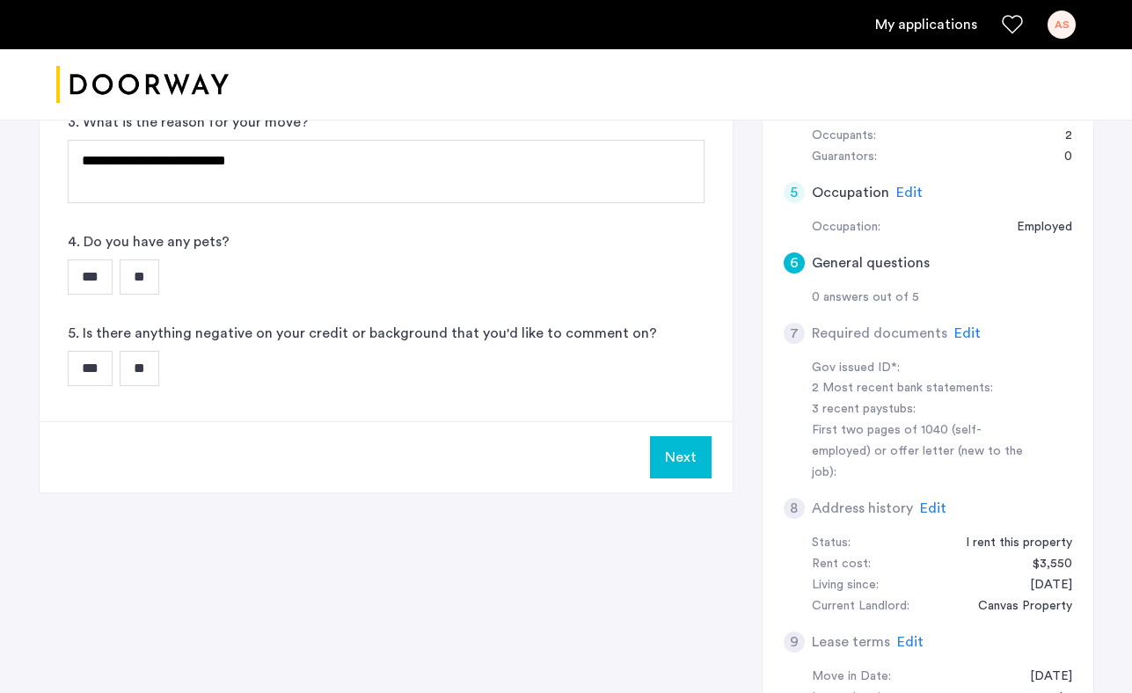
click at [159, 266] on input "**" at bounding box center [140, 277] width 40 height 35
click at [157, 359] on input "**" at bounding box center [140, 368] width 40 height 35
click at [699, 463] on button "Next" at bounding box center [681, 457] width 62 height 42
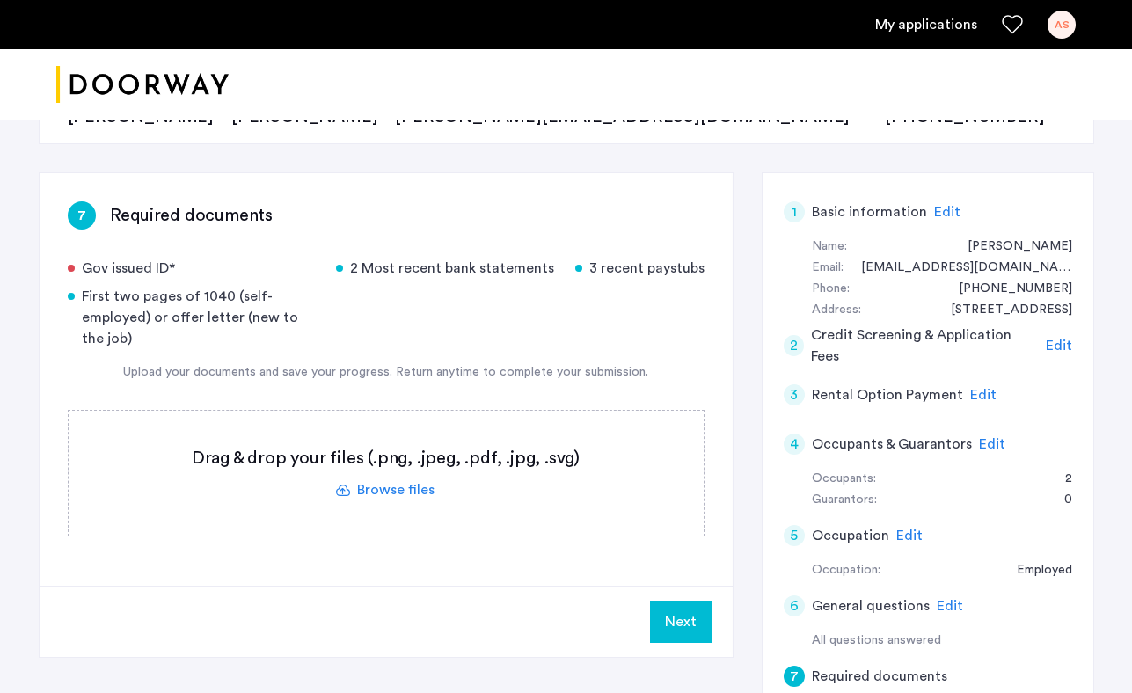
scroll to position [226, 0]
click at [389, 486] on label at bounding box center [386, 472] width 635 height 125
click at [0, 0] on input "file" at bounding box center [0, 0] width 0 height 0
click at [404, 487] on label at bounding box center [386, 472] width 635 height 125
click at [0, 0] on input "file" at bounding box center [0, 0] width 0 height 0
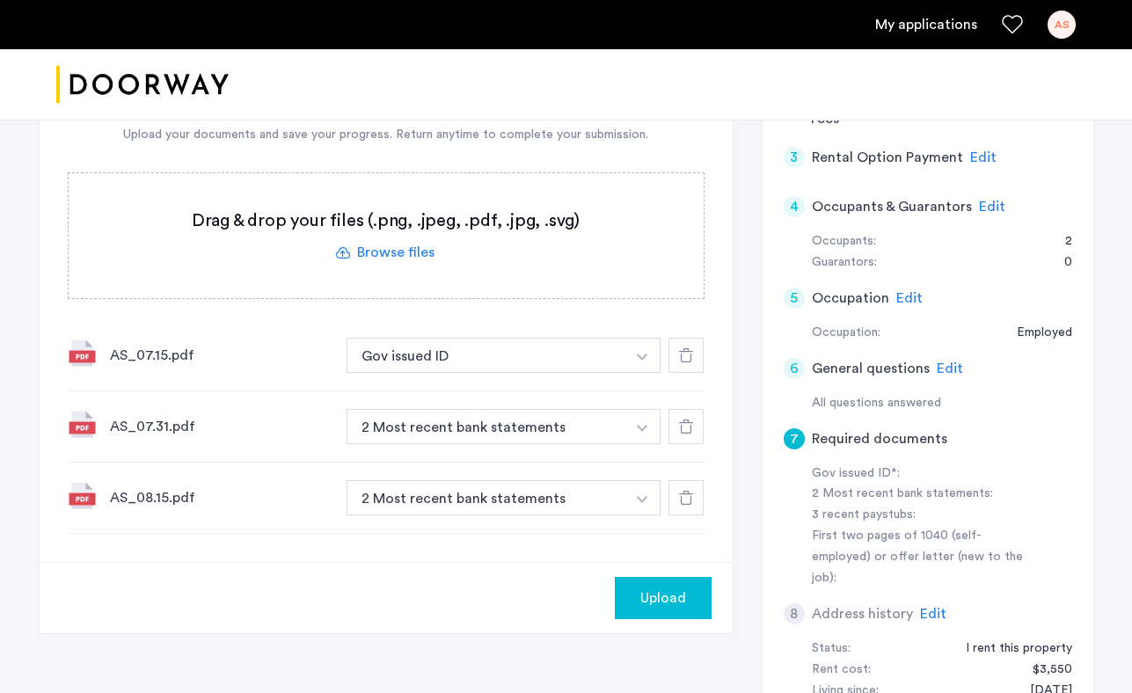
scroll to position [465, 0]
click at [400, 250] on label at bounding box center [386, 234] width 635 height 125
click at [0, 0] on input "file" at bounding box center [0, 0] width 0 height 0
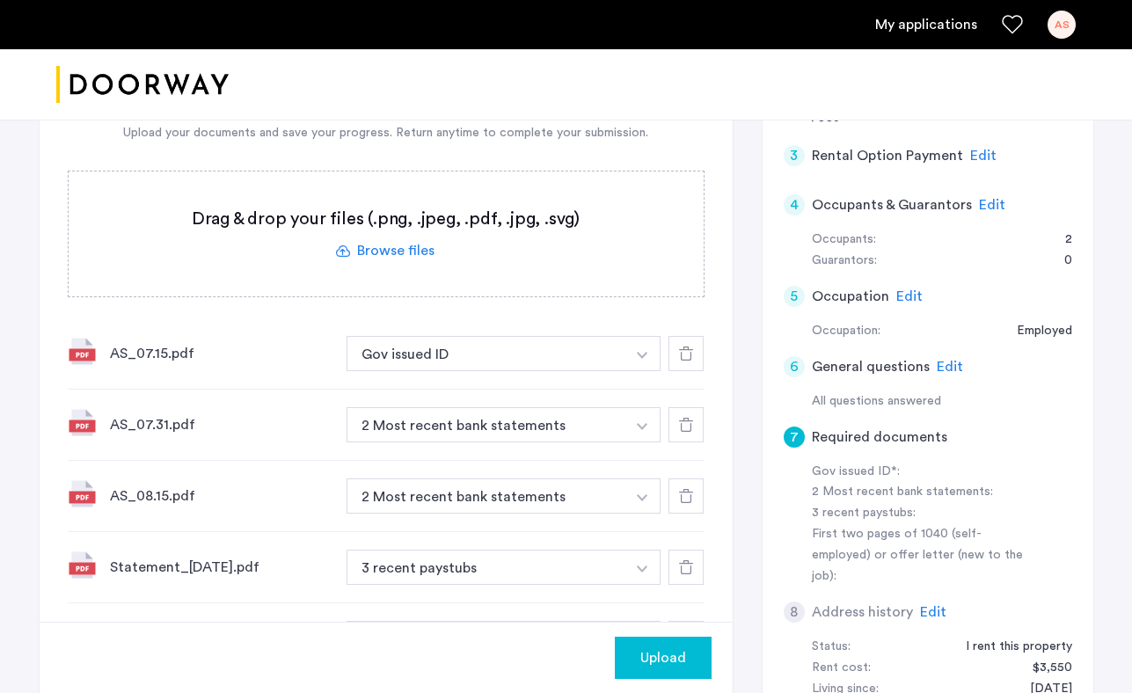
click at [635, 353] on button "button" at bounding box center [643, 353] width 36 height 35
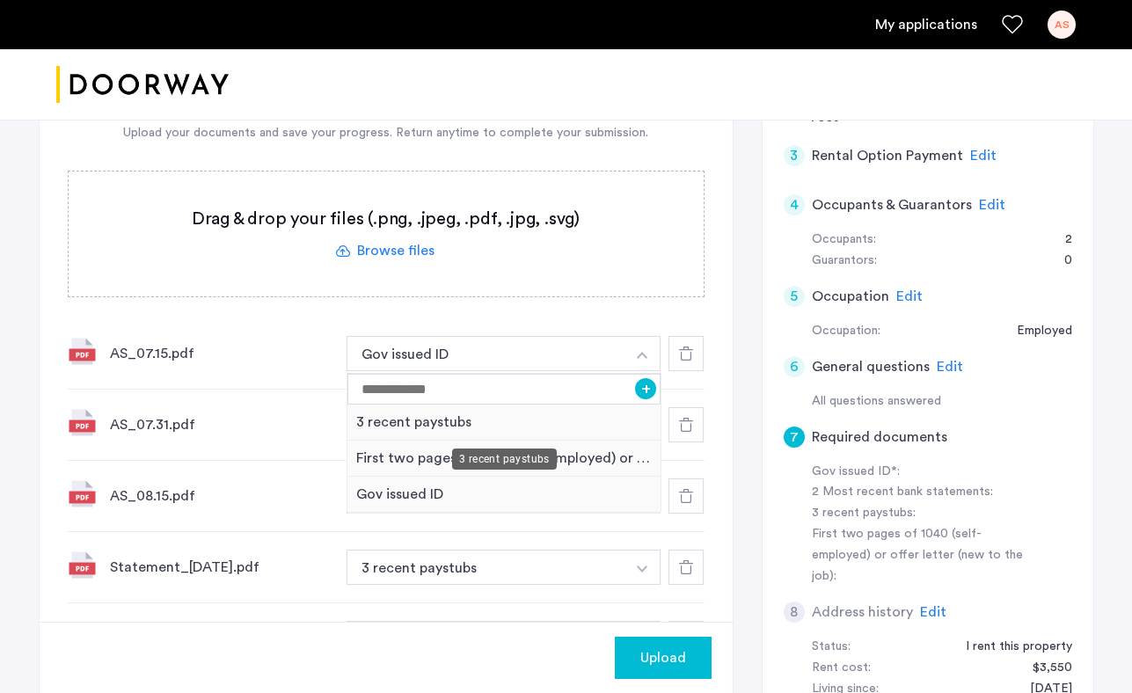
click at [544, 426] on div "3 recent paystubs" at bounding box center [505, 423] width 314 height 36
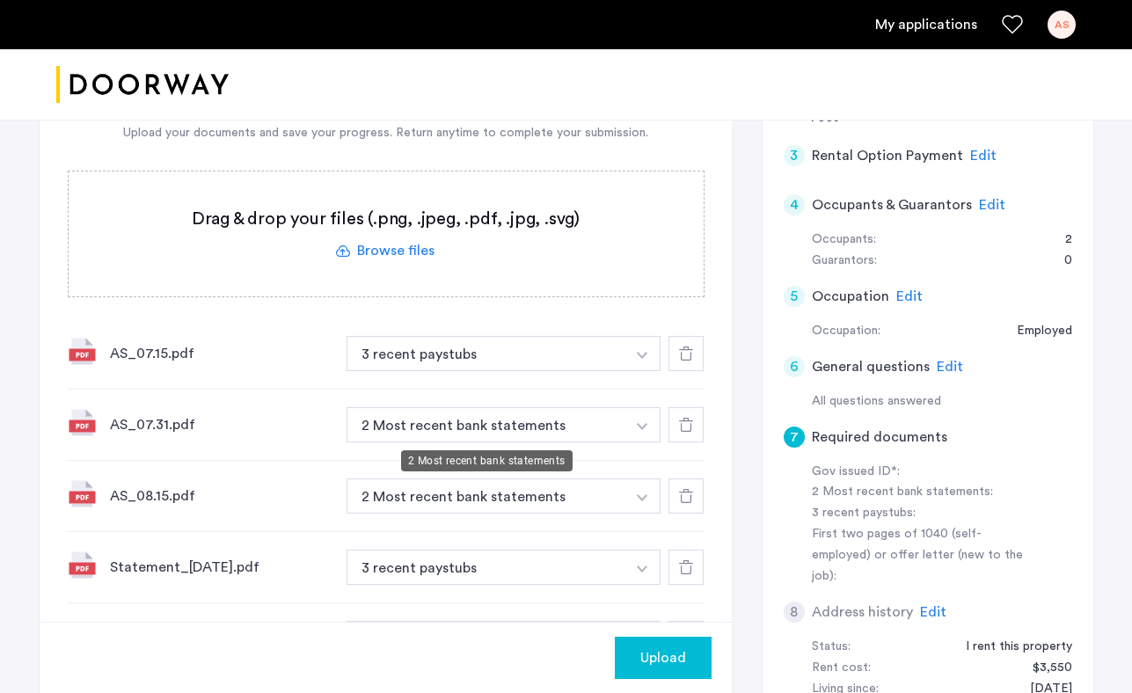
click at [577, 438] on button "2 Most recent bank statements" at bounding box center [487, 424] width 280 height 35
click at [640, 371] on button "button" at bounding box center [643, 353] width 36 height 35
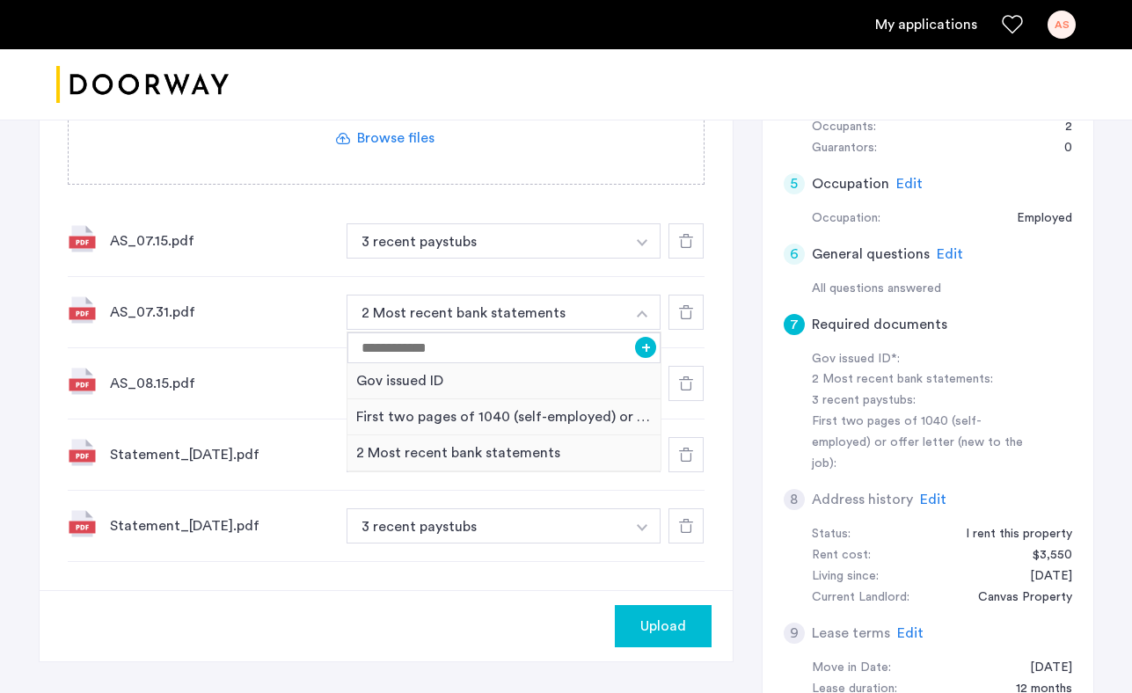
scroll to position [585, 0]
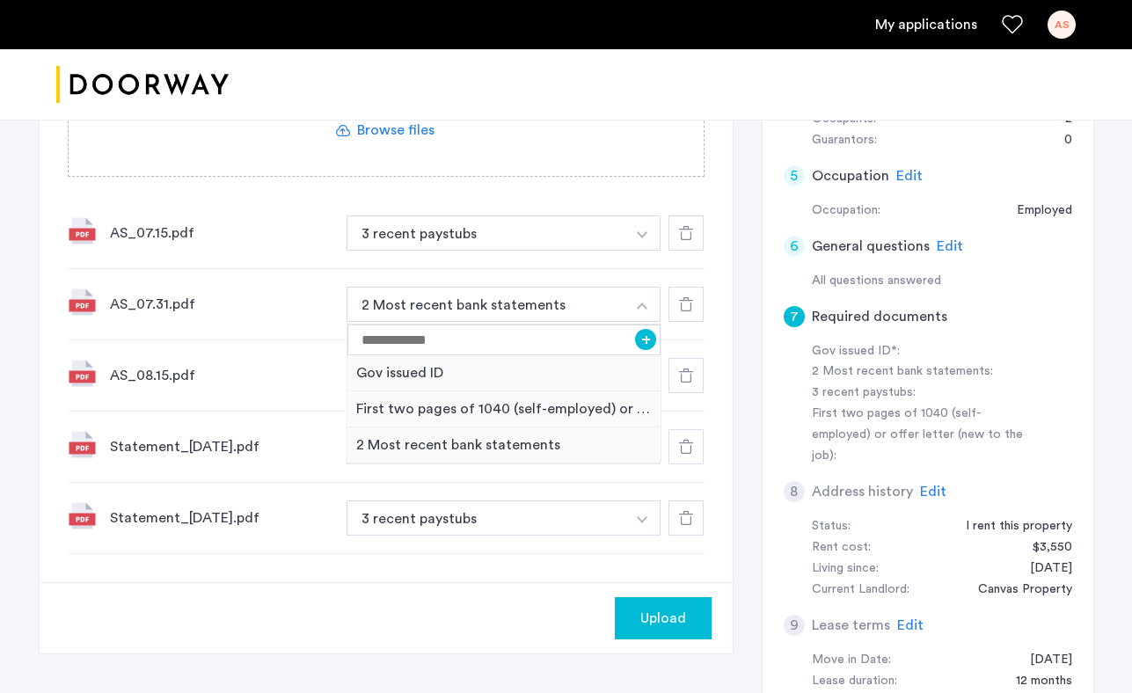
click at [328, 564] on div "7 Required documents Gov issued ID* 2 Most recent bank statements 3 recent pays…" at bounding box center [386, 197] width 693 height 769
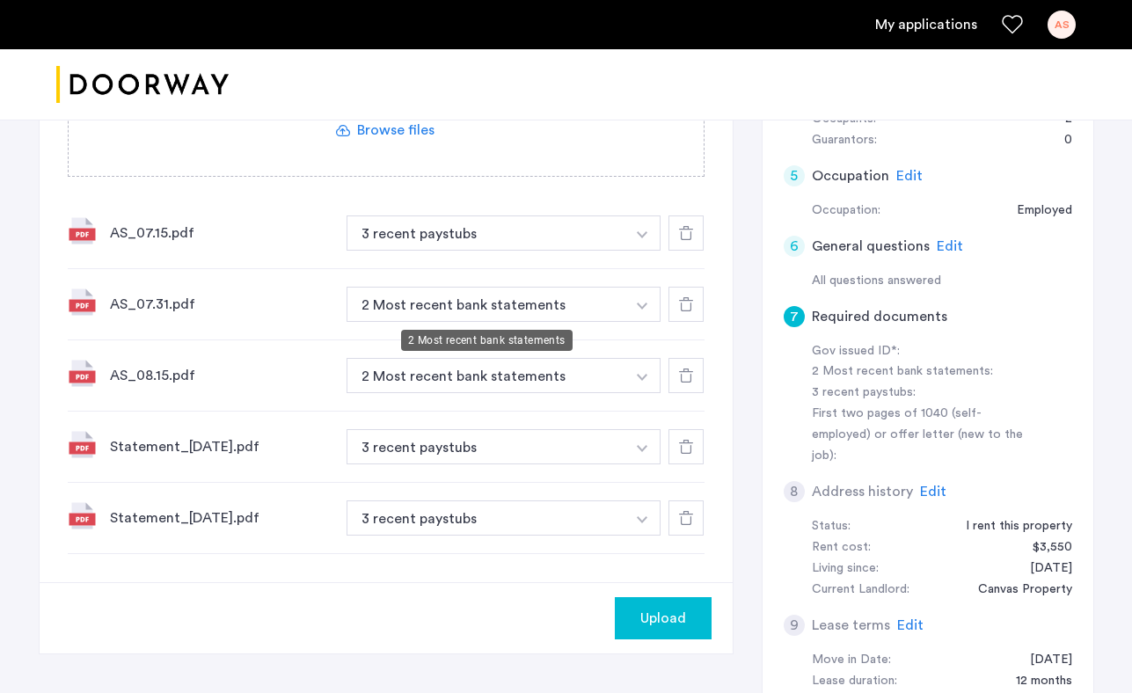
click at [623, 306] on button "2 Most recent bank statements" at bounding box center [487, 304] width 280 height 35
click at [648, 251] on button "button" at bounding box center [643, 233] width 36 height 35
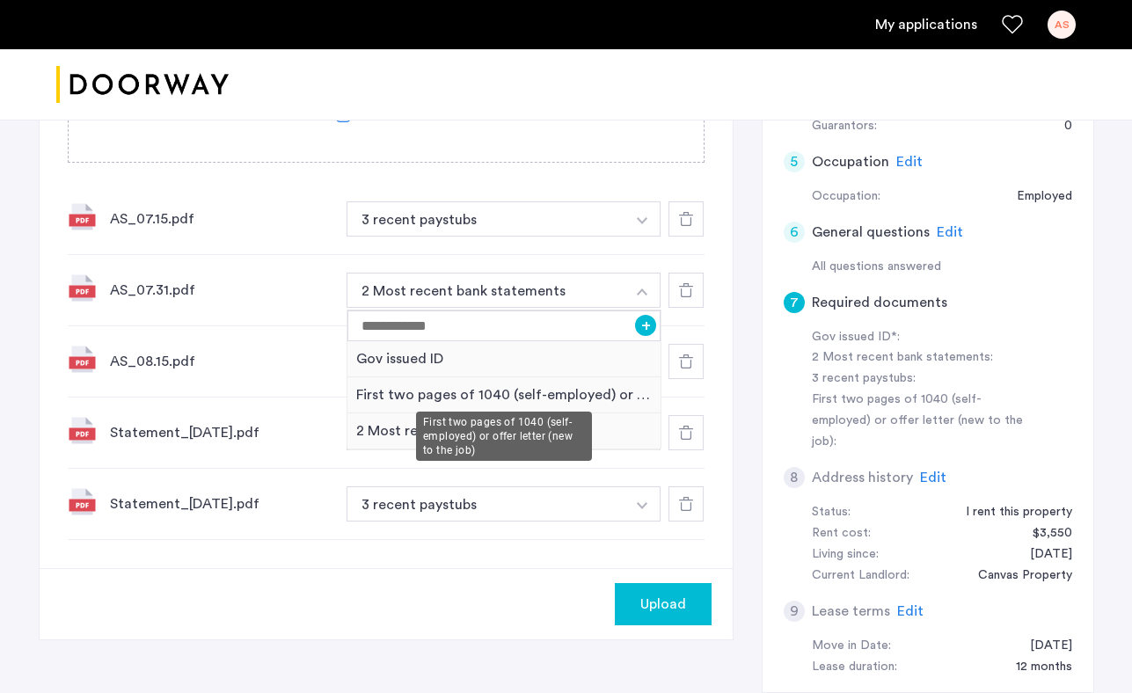
scroll to position [592, 0]
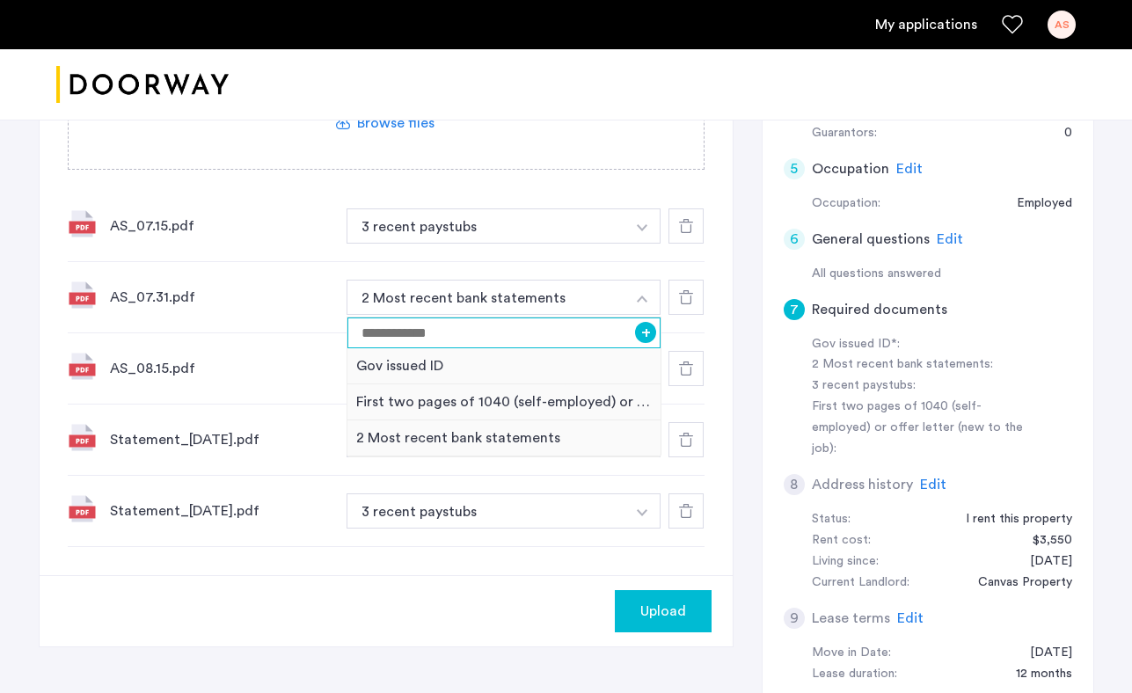
click at [502, 337] on input at bounding box center [505, 333] width 314 height 31
type input "**********"
click at [647, 338] on button "+" at bounding box center [645, 332] width 21 height 21
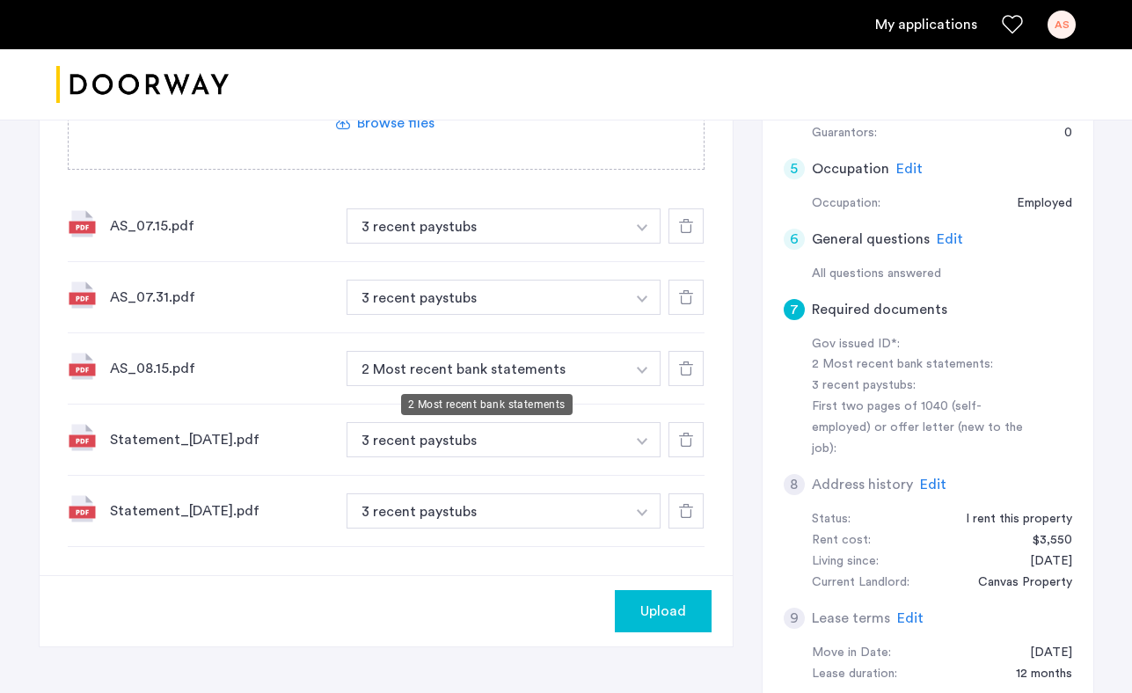
click at [526, 370] on button "2 Most recent bank statements" at bounding box center [487, 368] width 280 height 35
click at [644, 244] on button "button" at bounding box center [643, 226] width 36 height 35
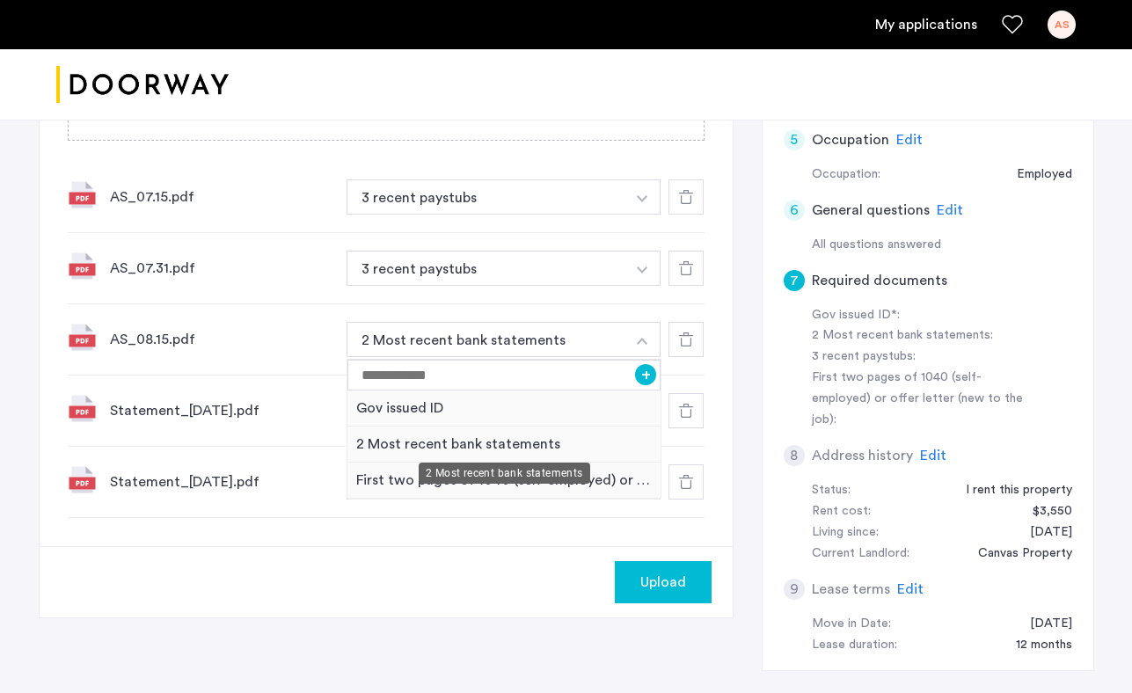
scroll to position [629, 0]
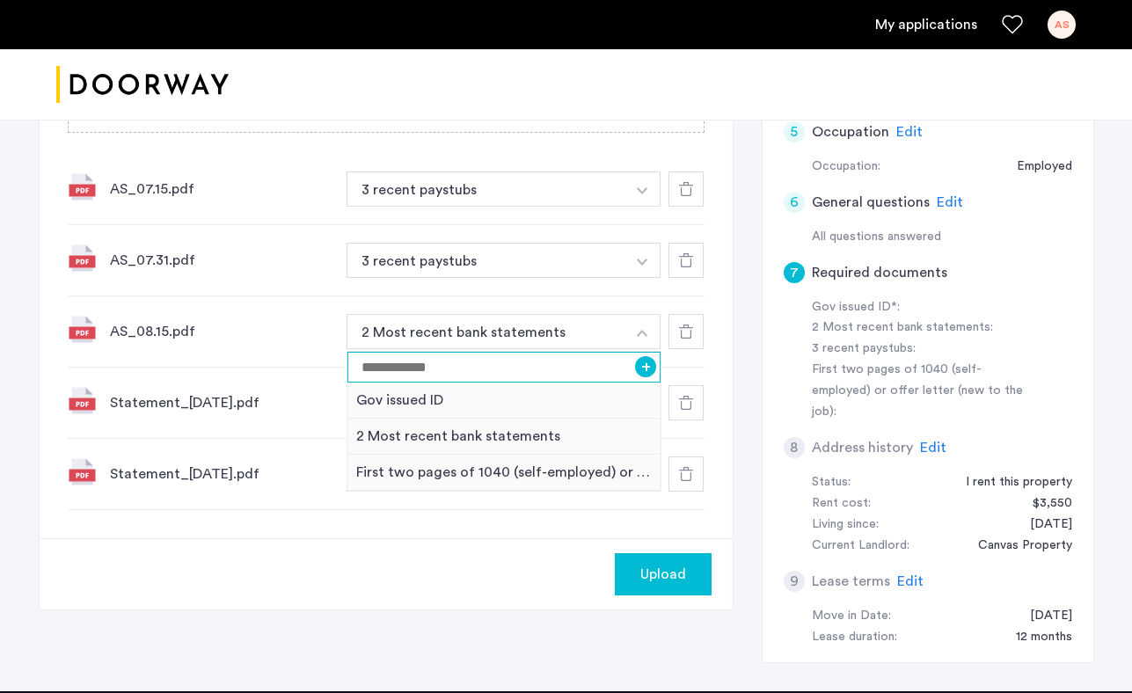
click at [463, 366] on input at bounding box center [505, 367] width 314 height 31
type input "**********"
click at [649, 368] on button "+" at bounding box center [645, 366] width 21 height 21
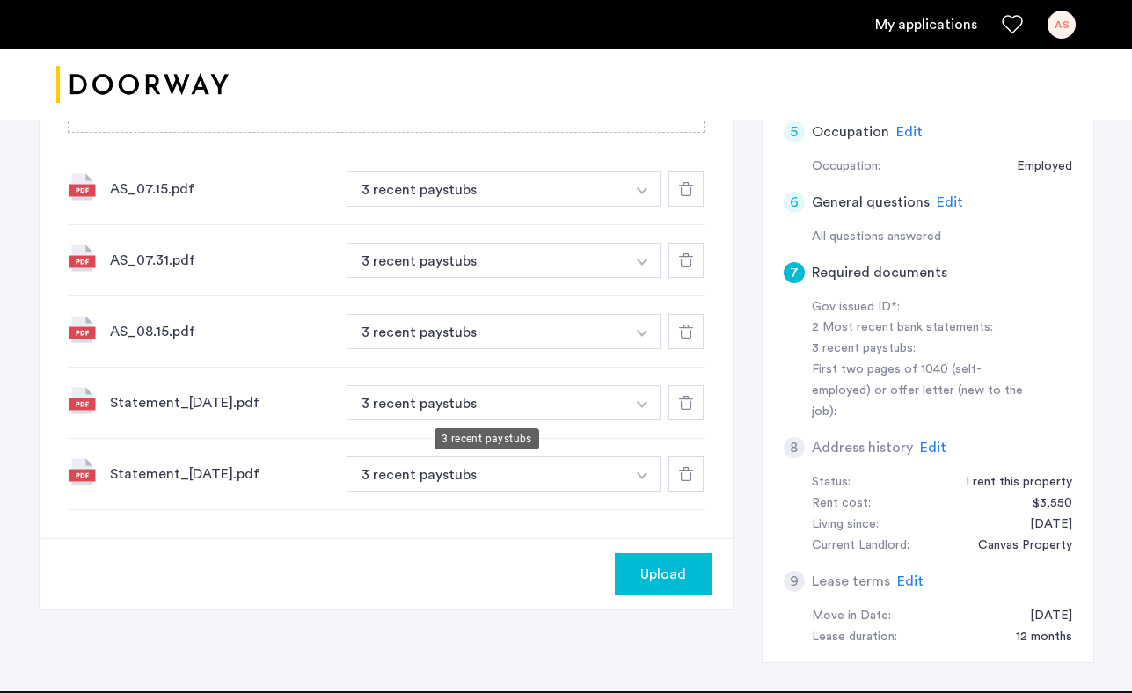
click at [538, 402] on button "3 recent paystubs" at bounding box center [487, 402] width 280 height 35
click at [648, 207] on button "button" at bounding box center [643, 189] width 36 height 35
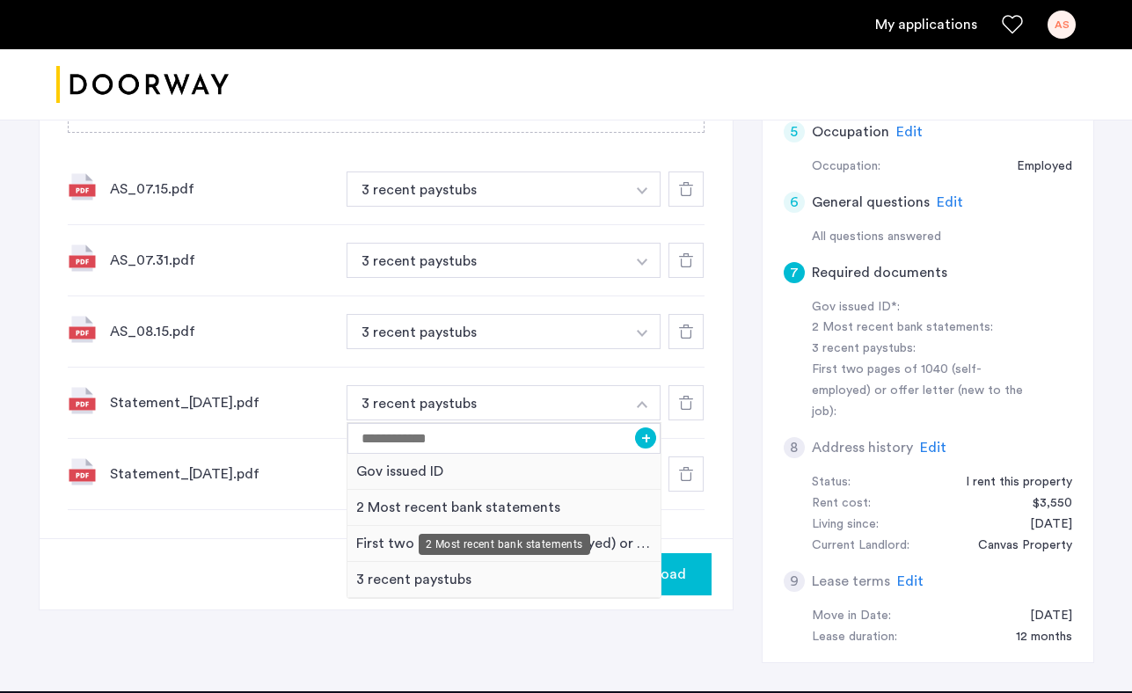
click at [415, 512] on div "2 Most recent bank statements" at bounding box center [505, 508] width 314 height 36
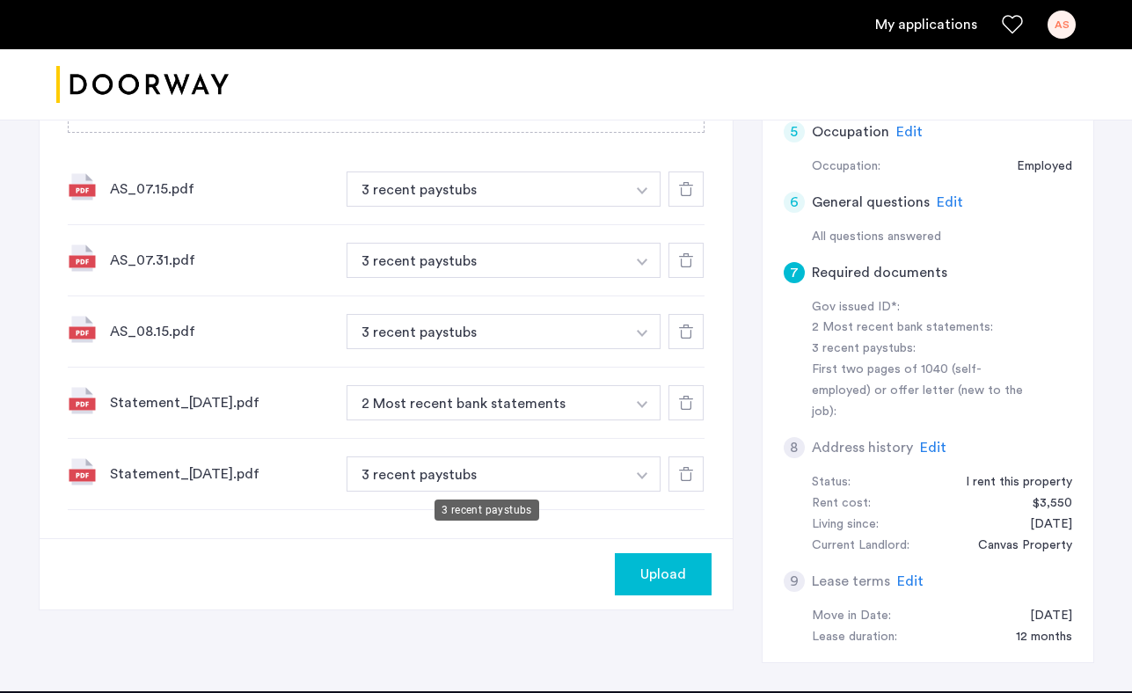
click at [619, 480] on button "3 recent paystubs" at bounding box center [487, 474] width 280 height 35
click at [643, 207] on button "button" at bounding box center [643, 189] width 36 height 35
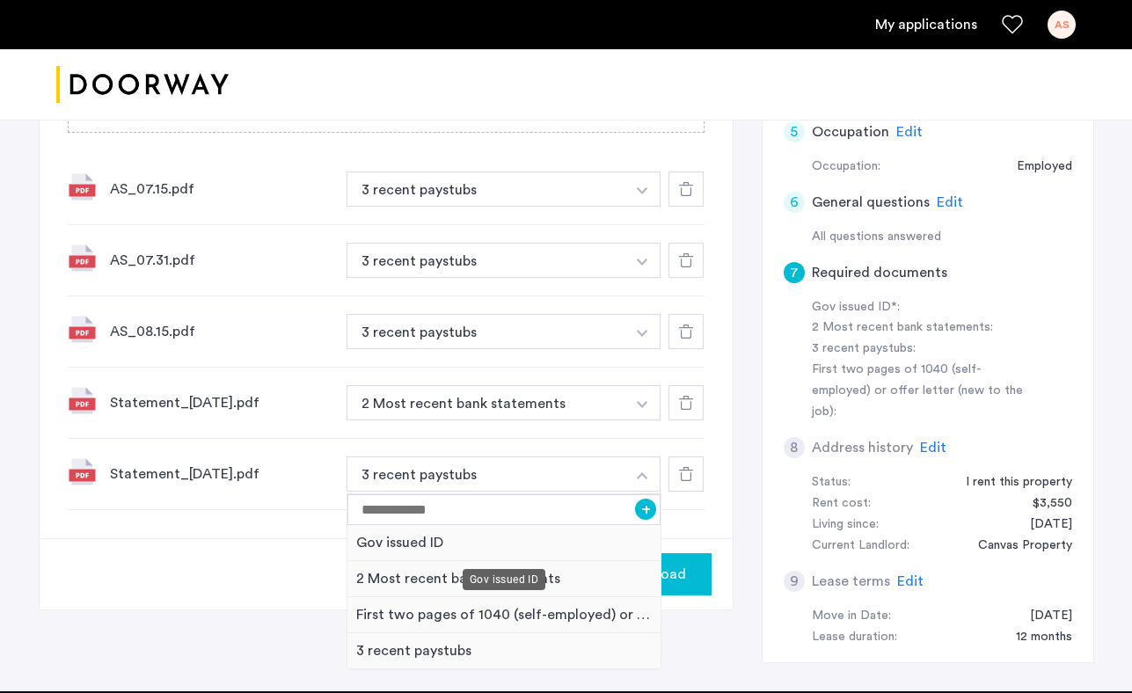
click at [474, 582] on div "Gov issued ID" at bounding box center [504, 579] width 83 height 21
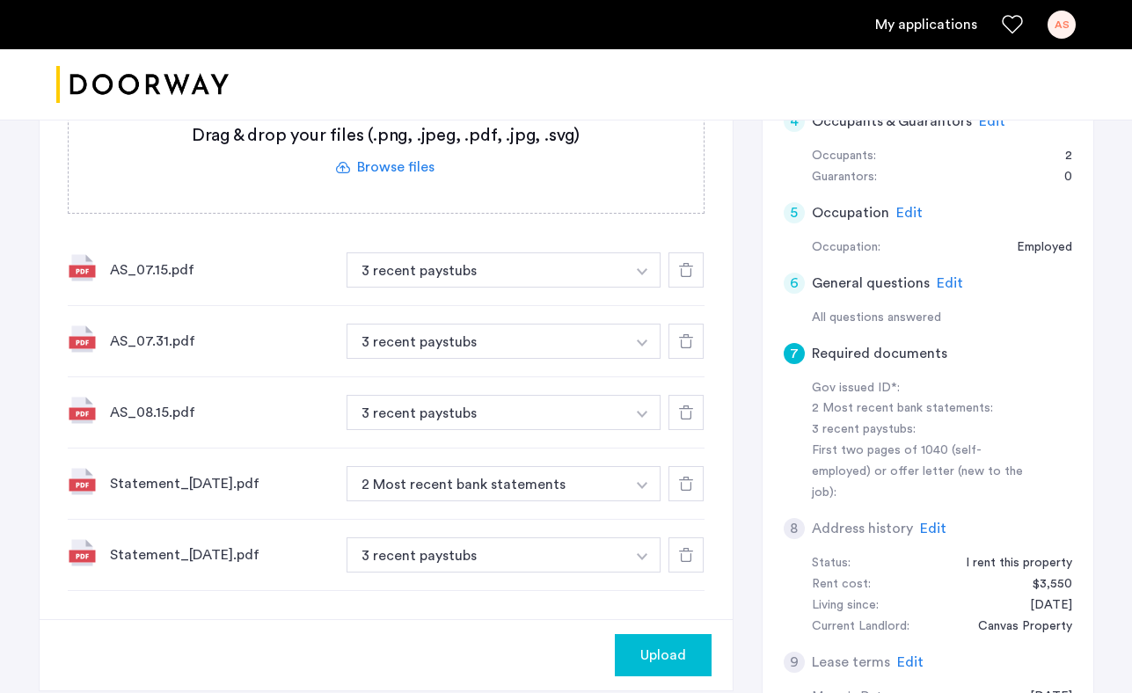
scroll to position [550, 0]
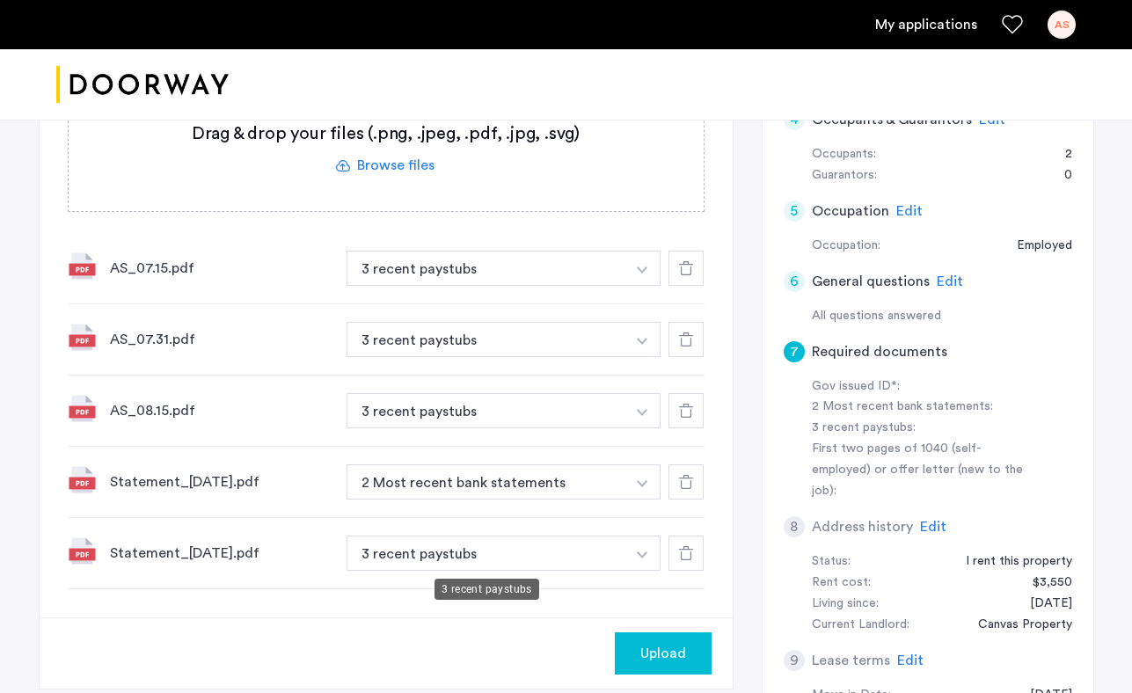
click at [570, 286] on button "3 recent paystubs" at bounding box center [487, 268] width 280 height 35
click at [641, 286] on button "button" at bounding box center [643, 268] width 36 height 35
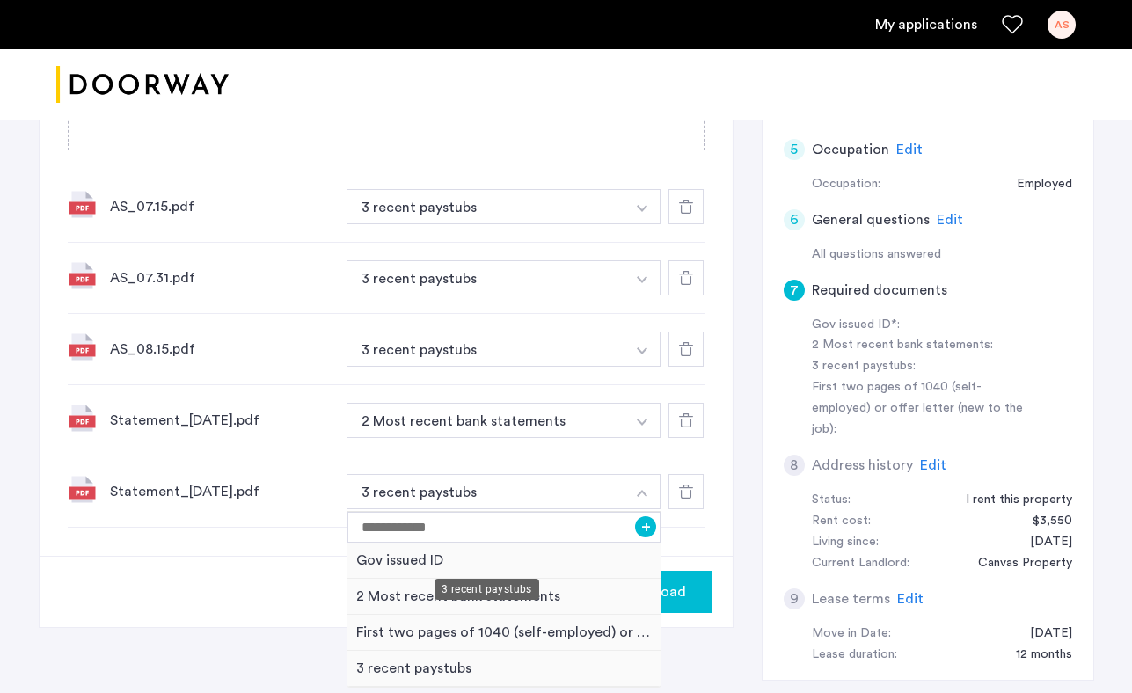
scroll to position [630, 0]
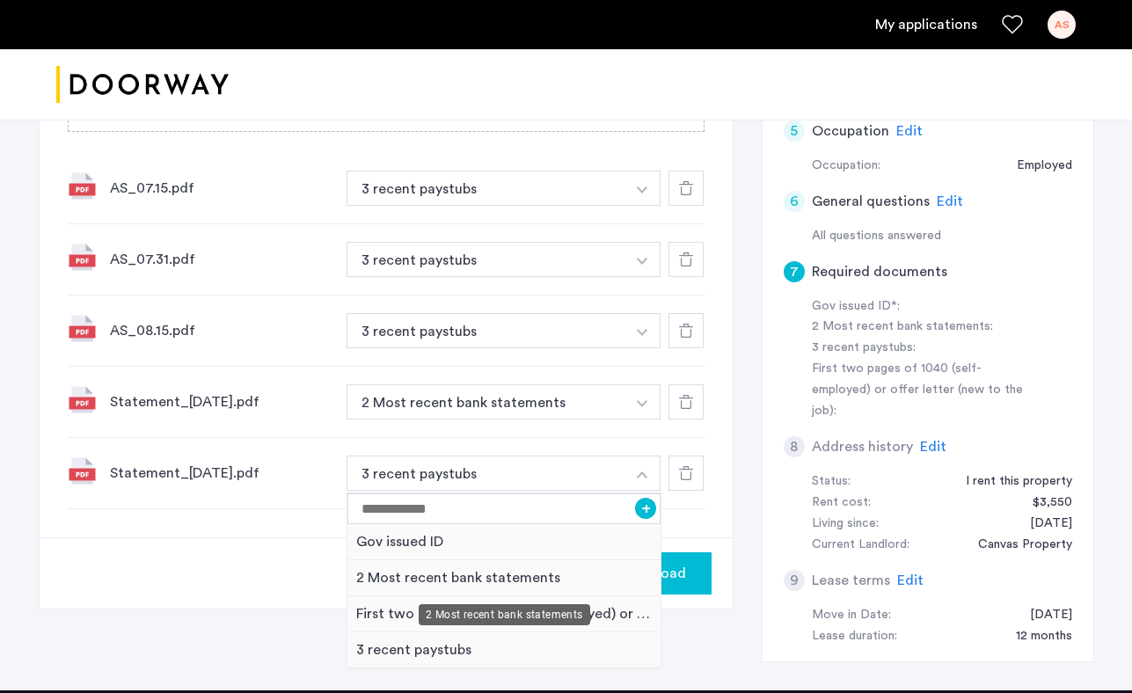
click at [530, 572] on div "2 Most recent bank statements" at bounding box center [505, 579] width 314 height 36
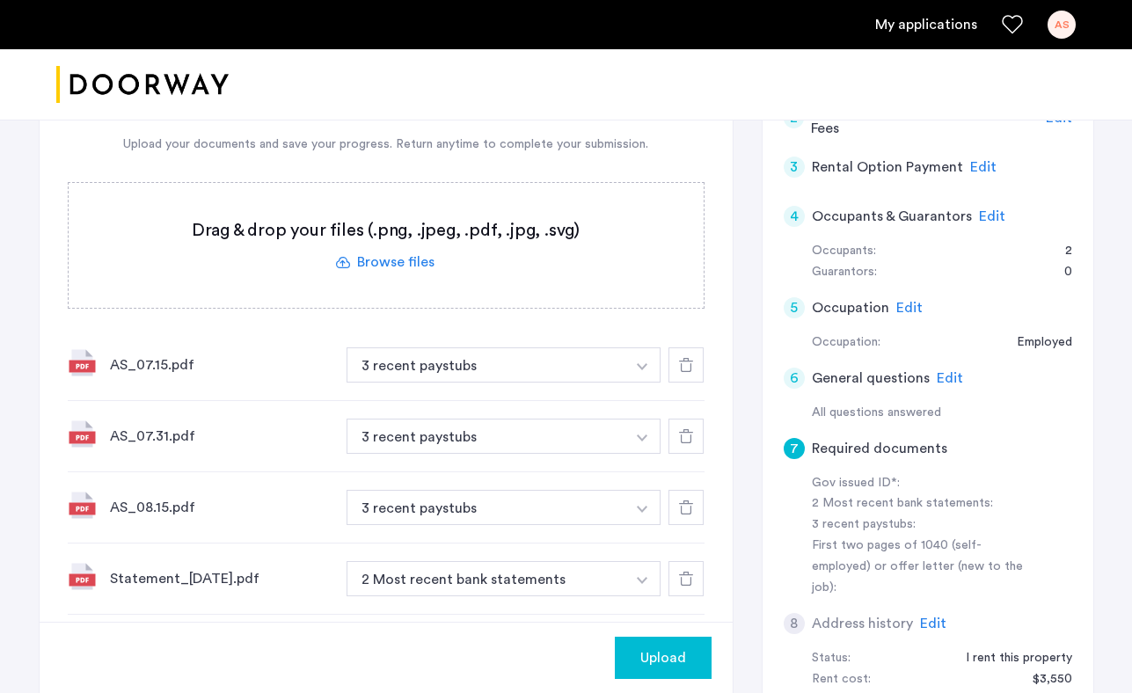
scroll to position [512, 0]
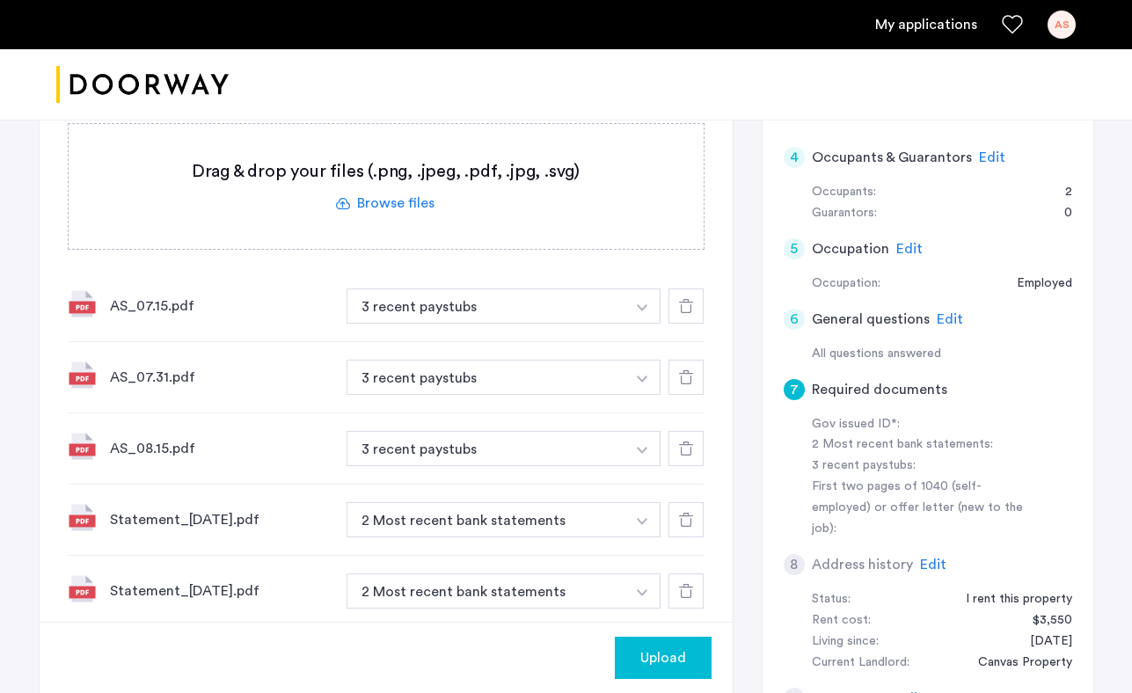
click at [387, 194] on label at bounding box center [386, 186] width 635 height 125
click at [0, 0] on input "file" at bounding box center [0, 0] width 0 height 0
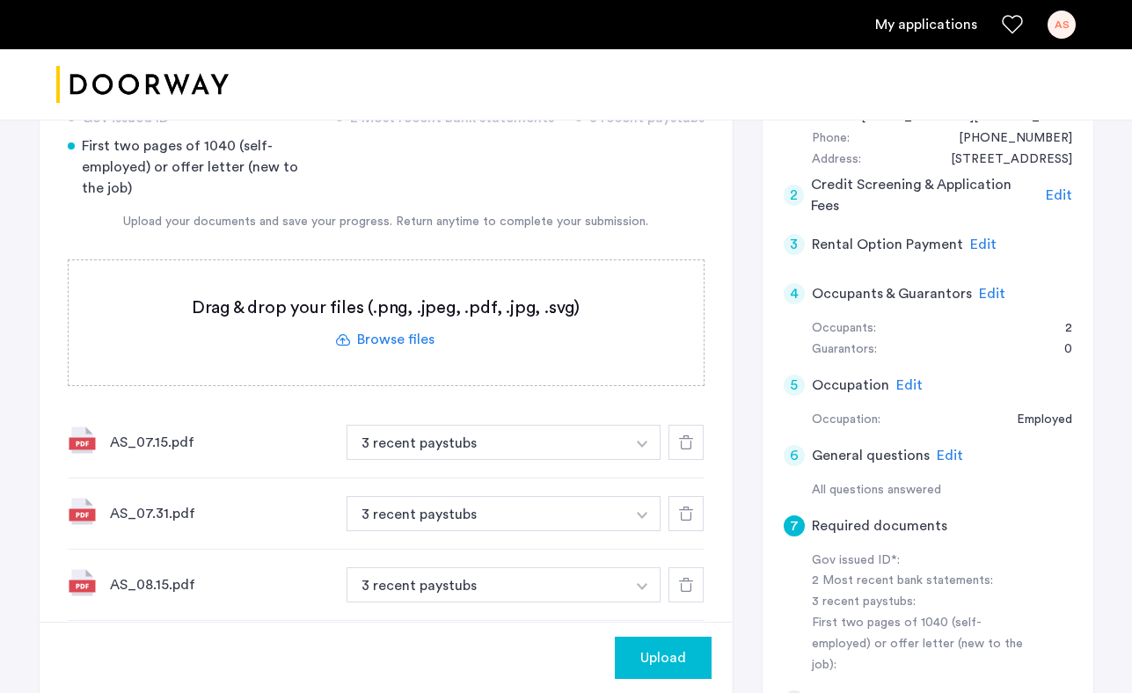
scroll to position [373, 0]
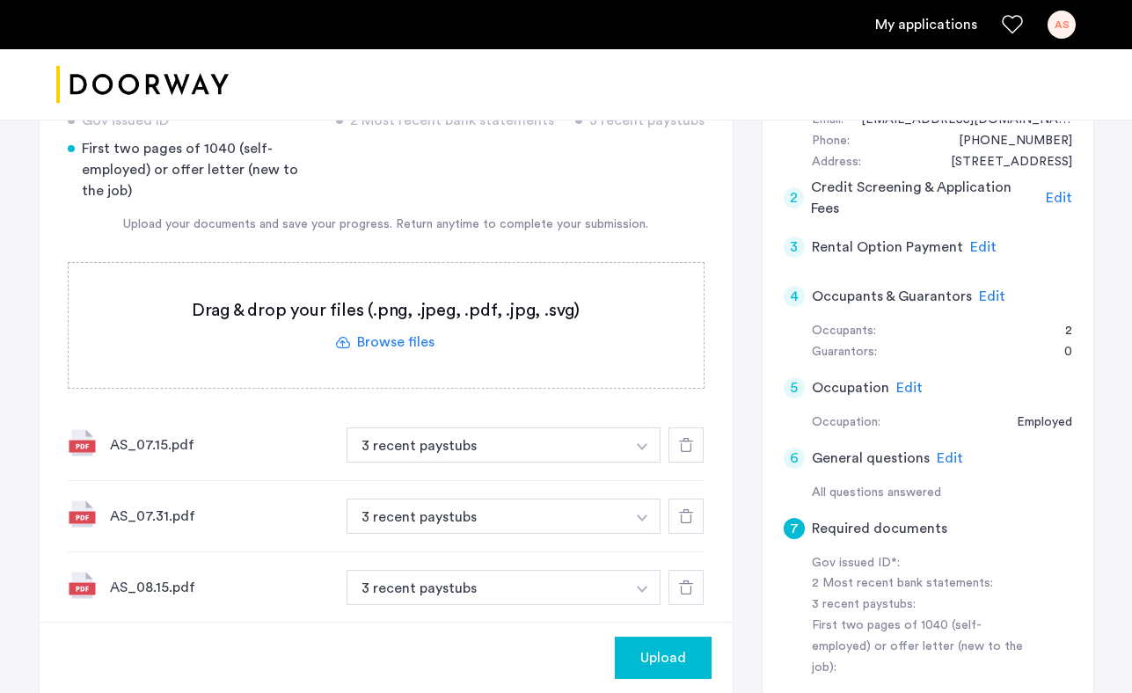
click at [377, 350] on label at bounding box center [386, 325] width 635 height 125
click at [0, 0] on input "file" at bounding box center [0, 0] width 0 height 0
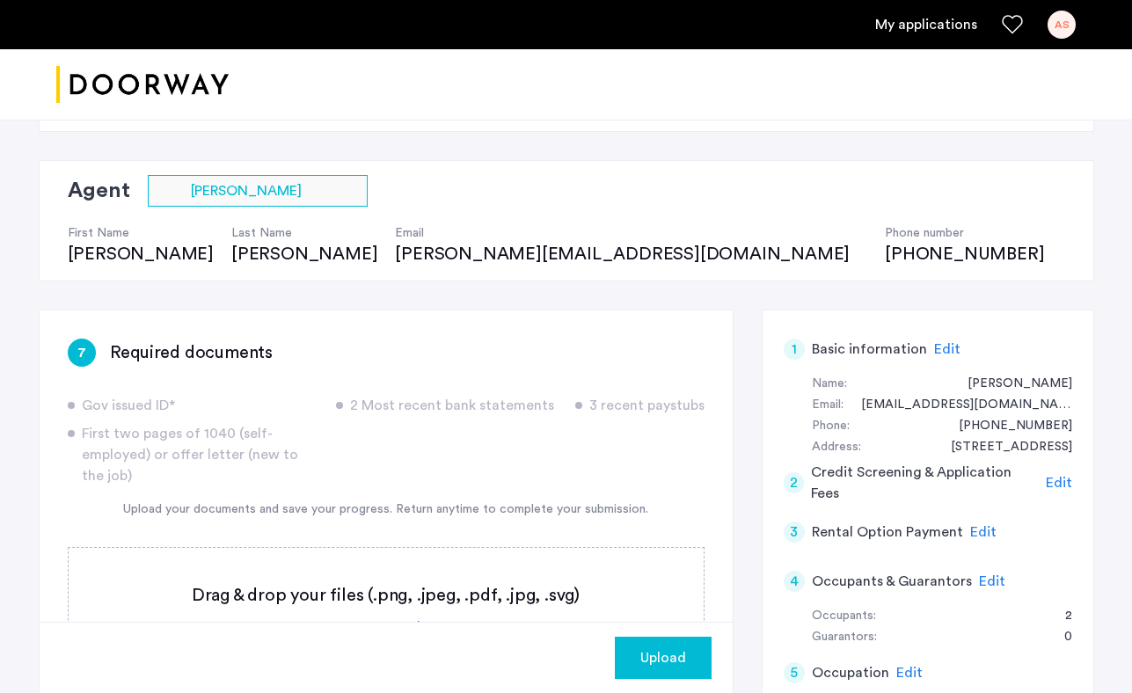
scroll to position [85, 0]
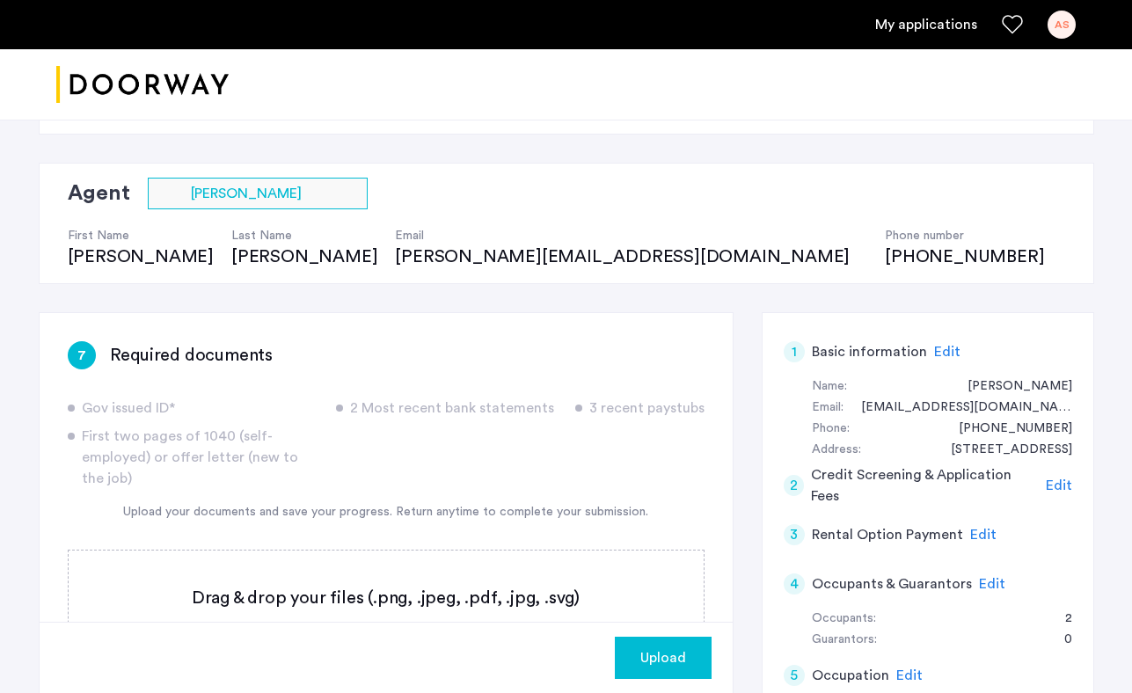
click at [678, 654] on span "Upload" at bounding box center [664, 658] width 46 height 21
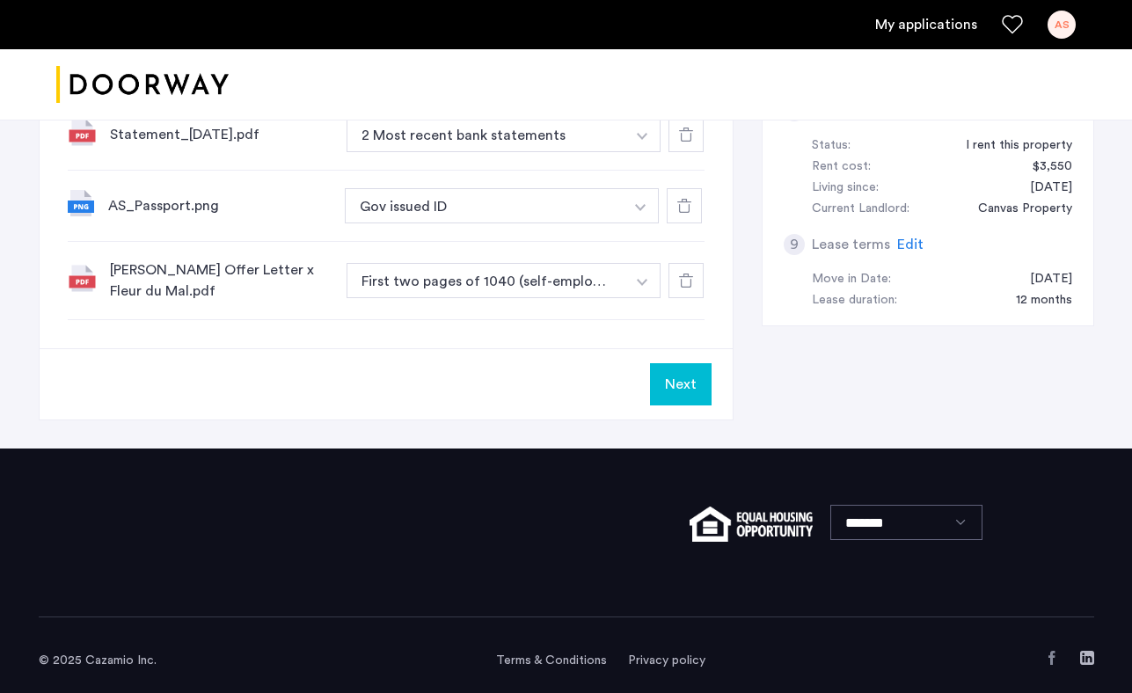
scroll to position [980, 0]
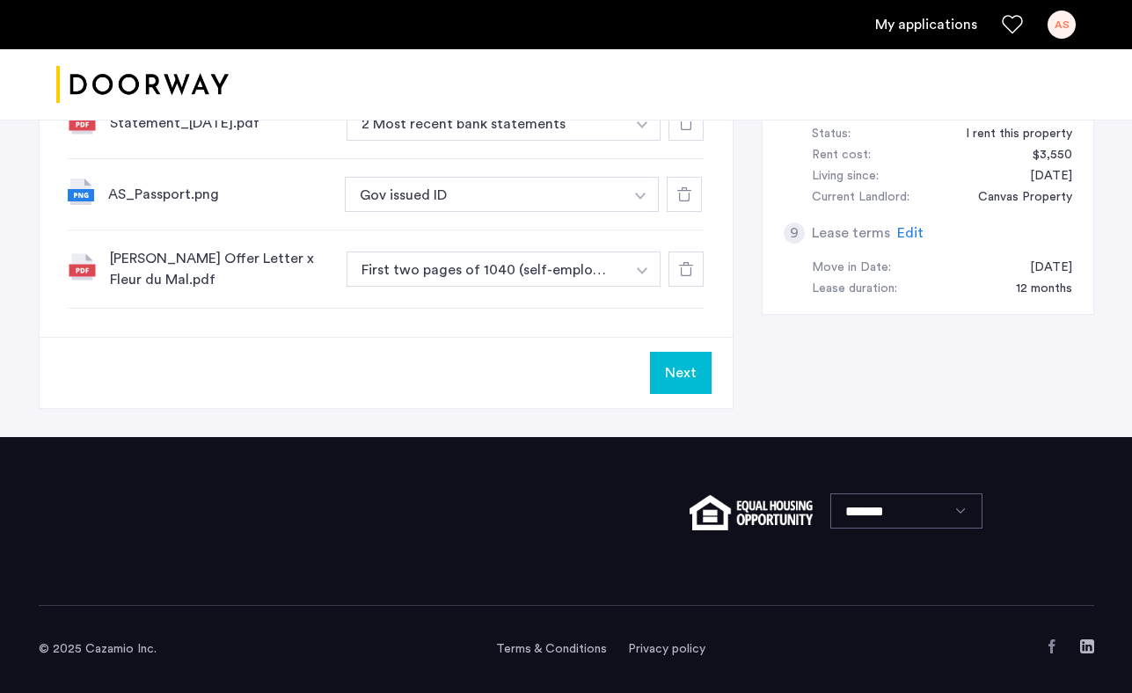
click at [681, 370] on button "Next" at bounding box center [681, 373] width 62 height 42
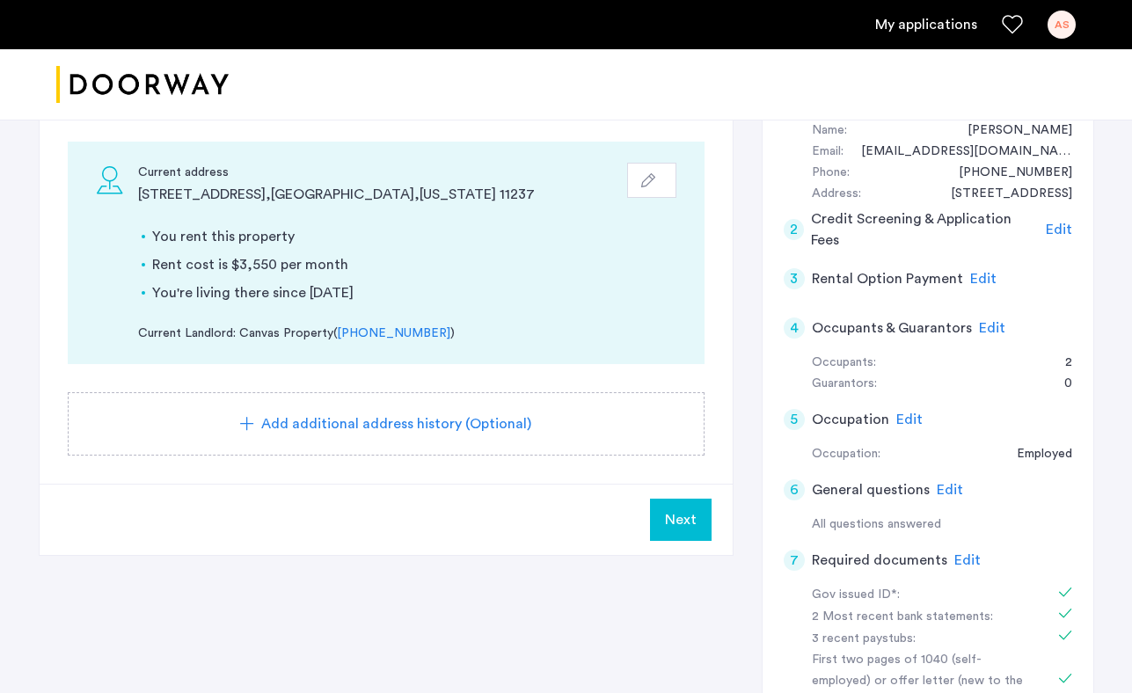
scroll to position [349, 0]
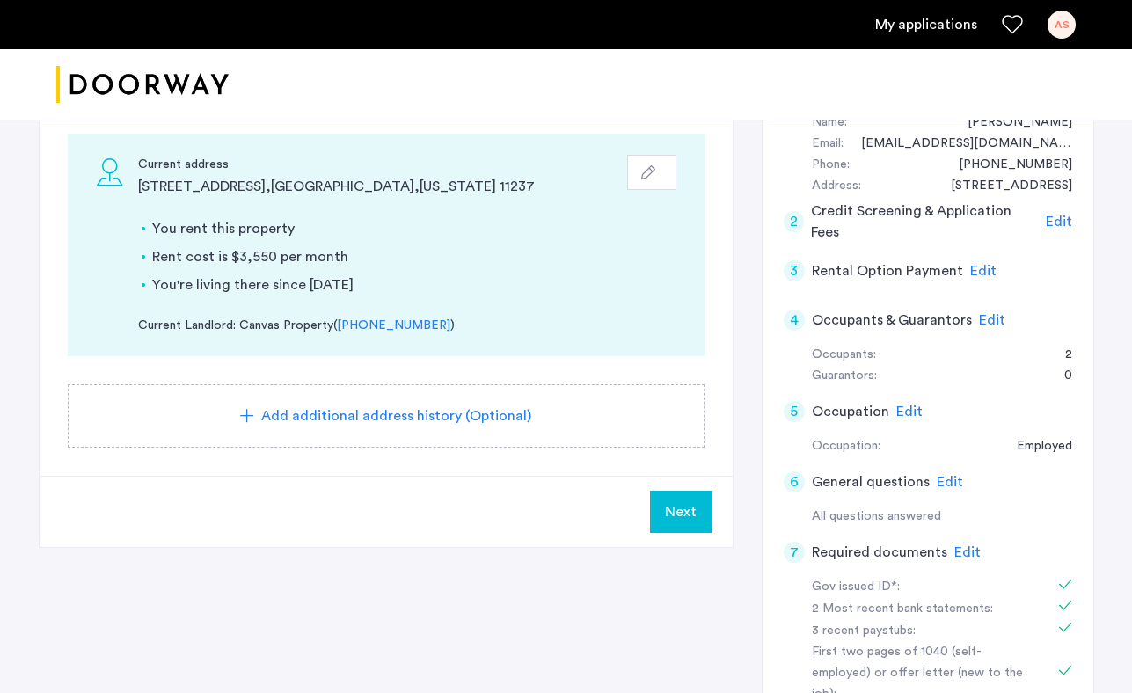
click at [685, 515] on span "Next" at bounding box center [681, 512] width 32 height 21
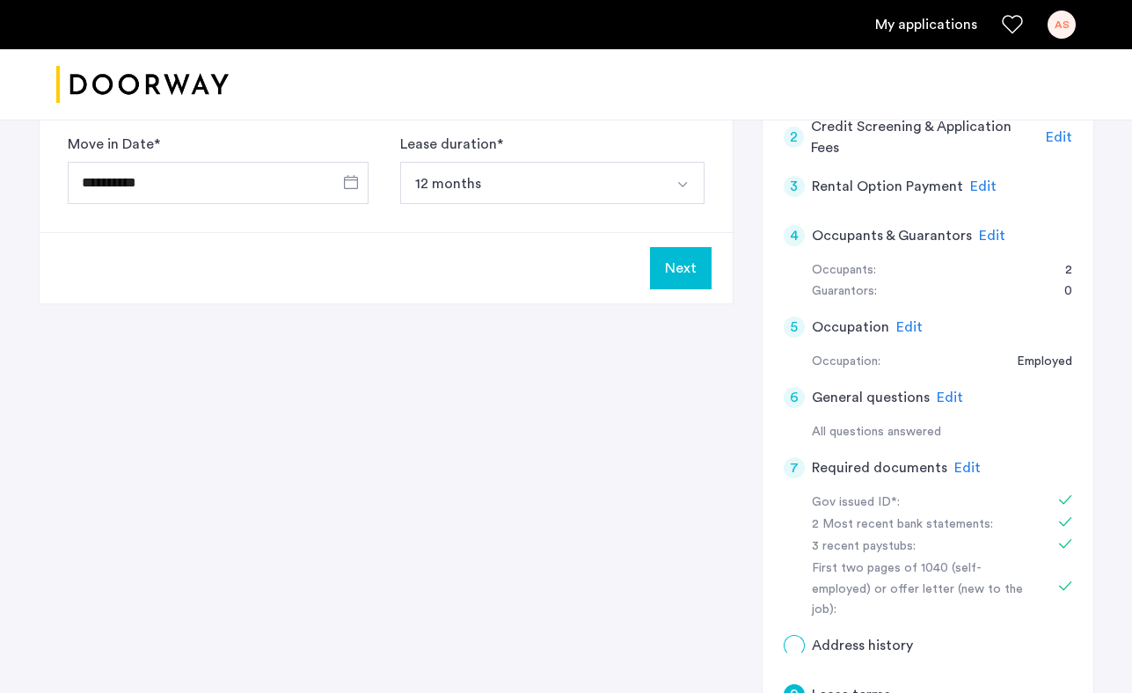
scroll to position [0, 0]
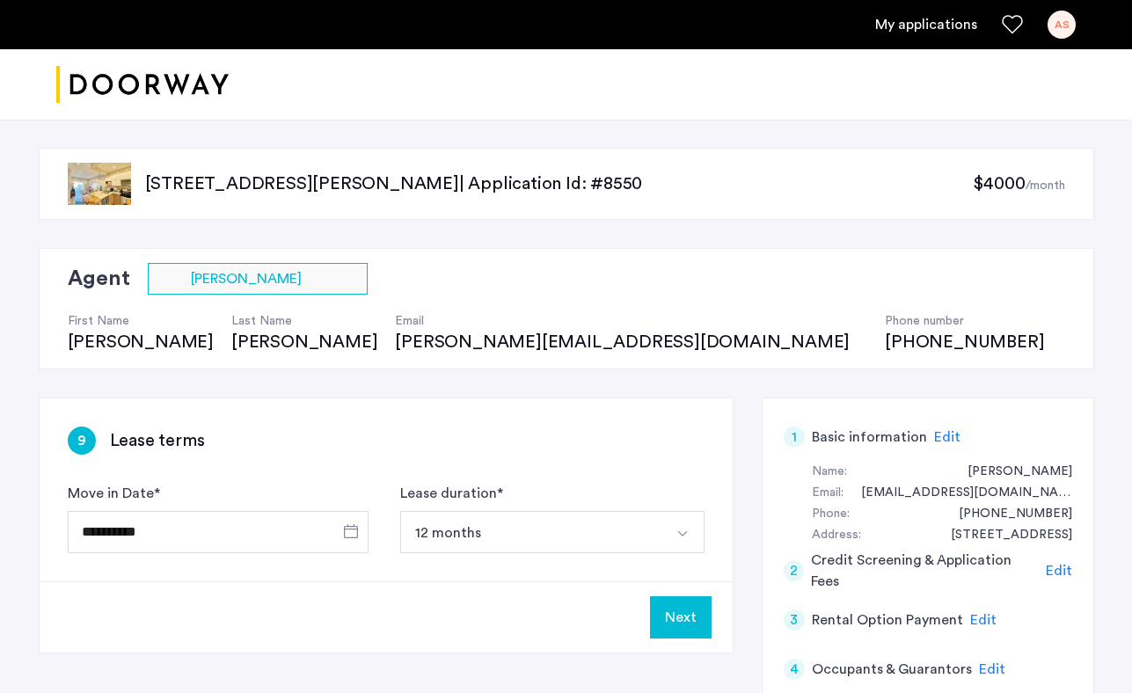
click at [688, 608] on button "Next" at bounding box center [681, 618] width 62 height 42
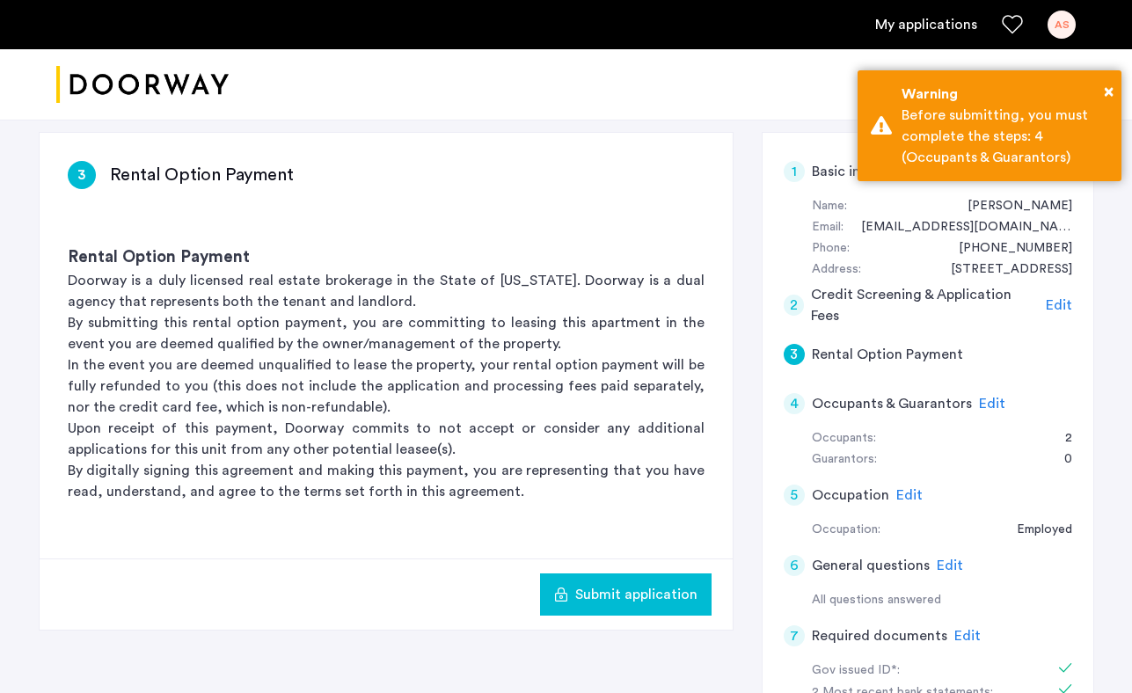
scroll to position [323, 0]
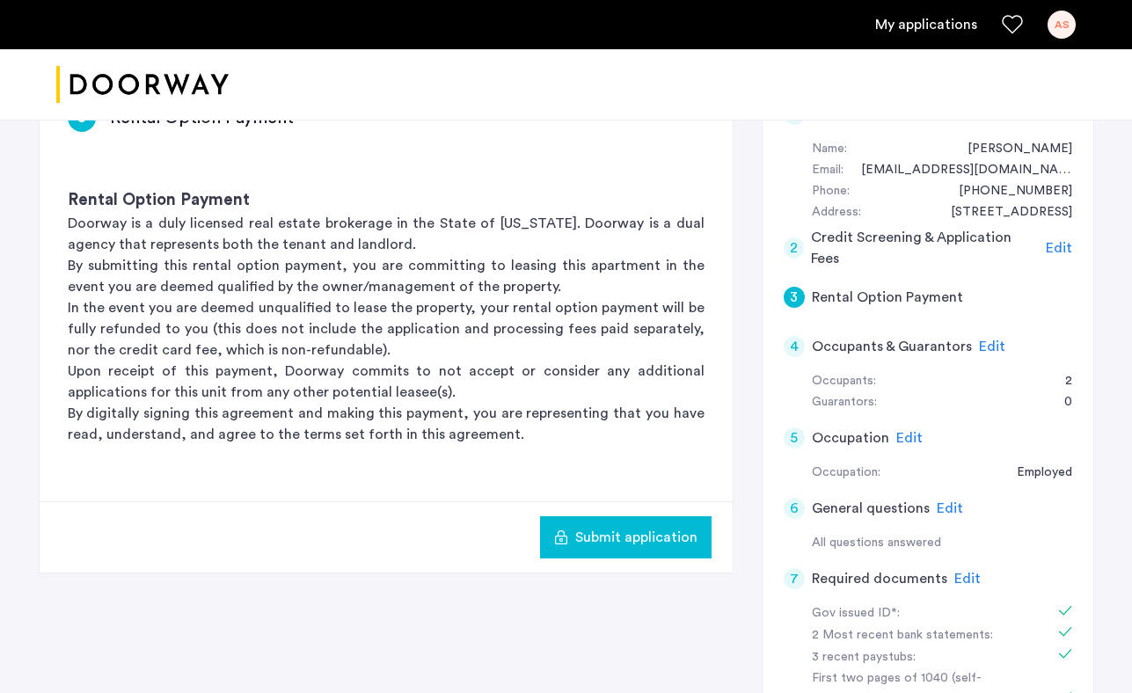
click at [984, 344] on span "Edit" at bounding box center [992, 347] width 26 height 14
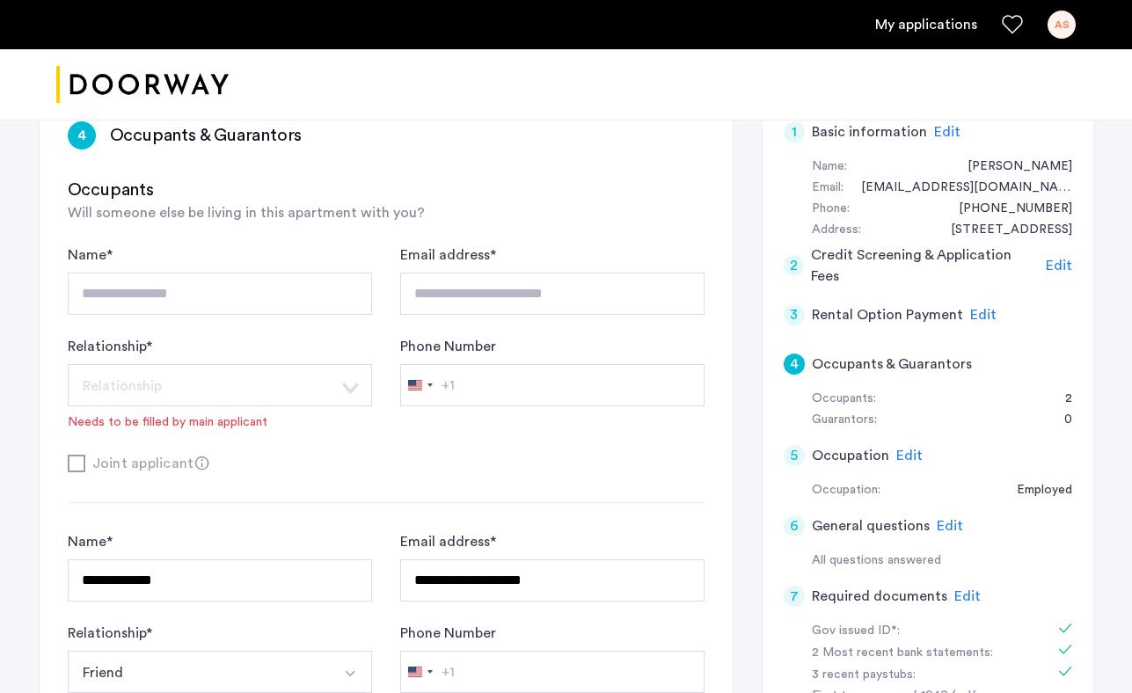
scroll to position [294, 0]
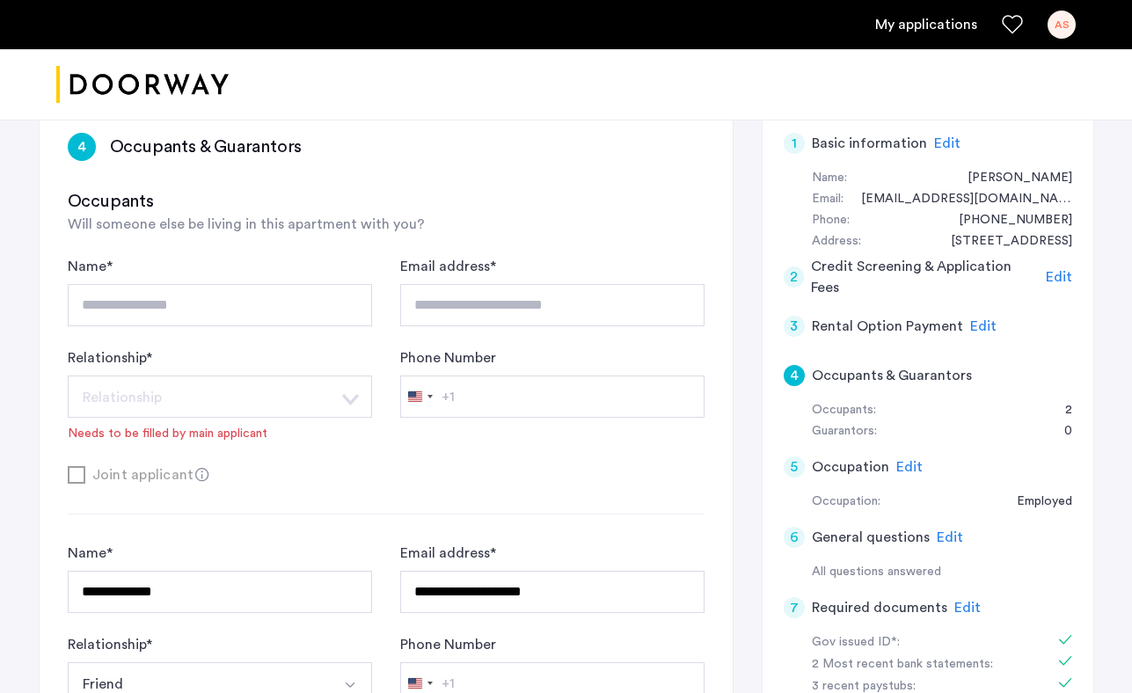
click at [81, 476] on div "Joint applicant" at bounding box center [386, 475] width 637 height 22
click at [978, 324] on span "Edit" at bounding box center [984, 326] width 26 height 14
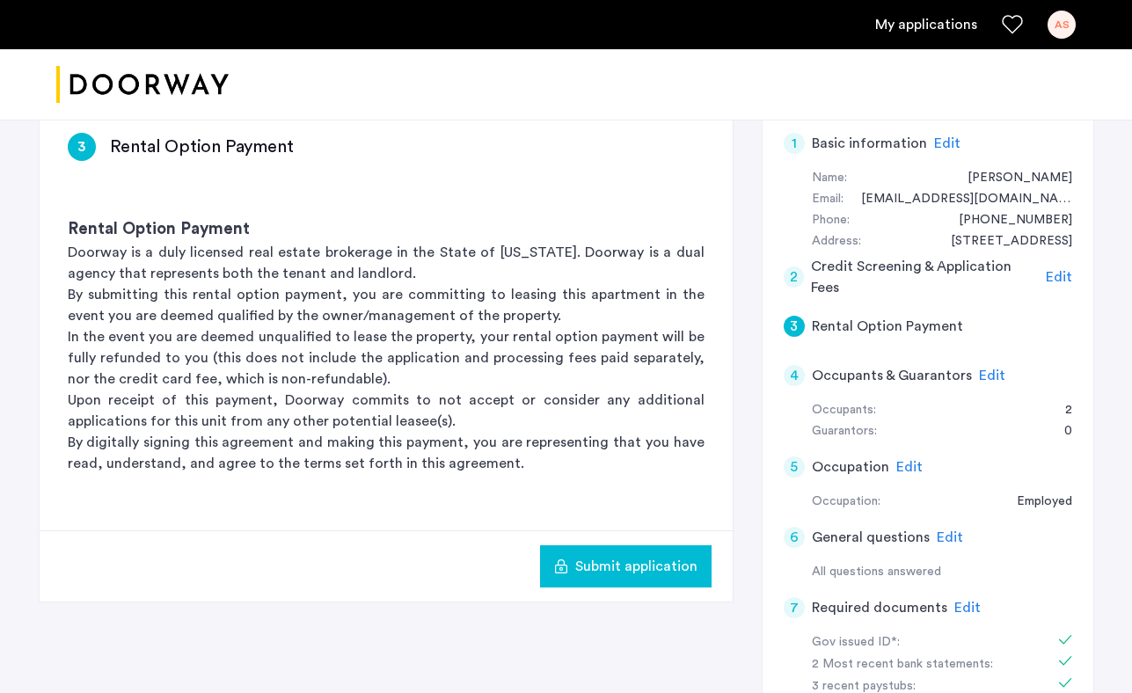
click at [589, 578] on button "Submit application" at bounding box center [626, 567] width 172 height 42
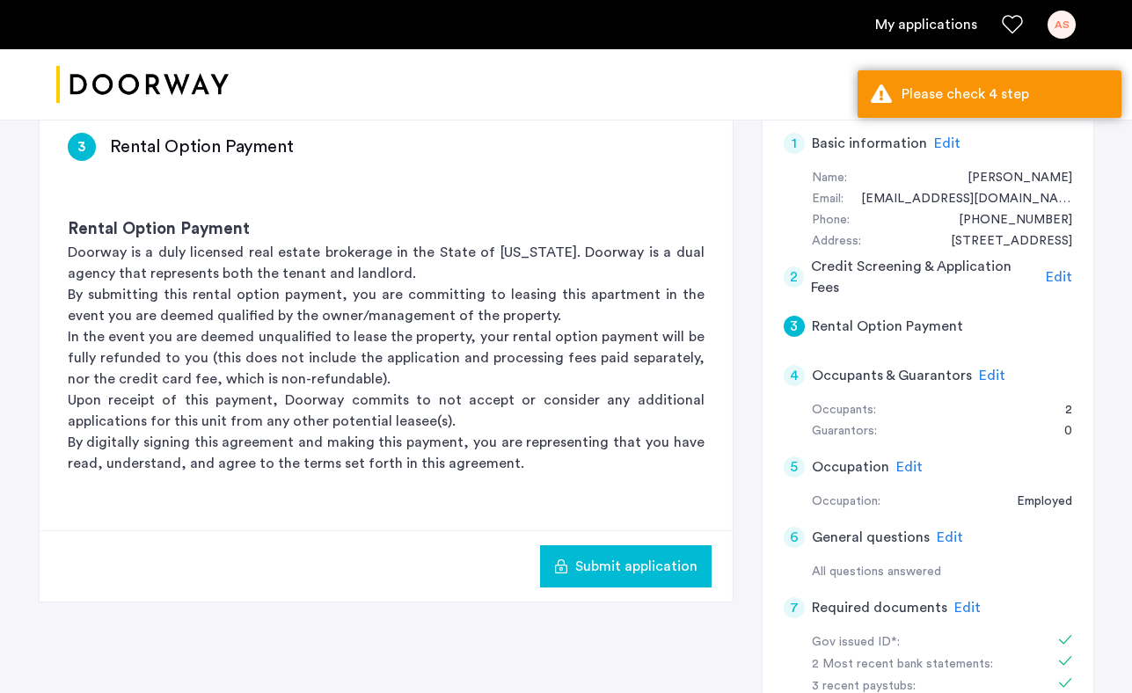
click at [982, 376] on span "Edit" at bounding box center [992, 376] width 26 height 14
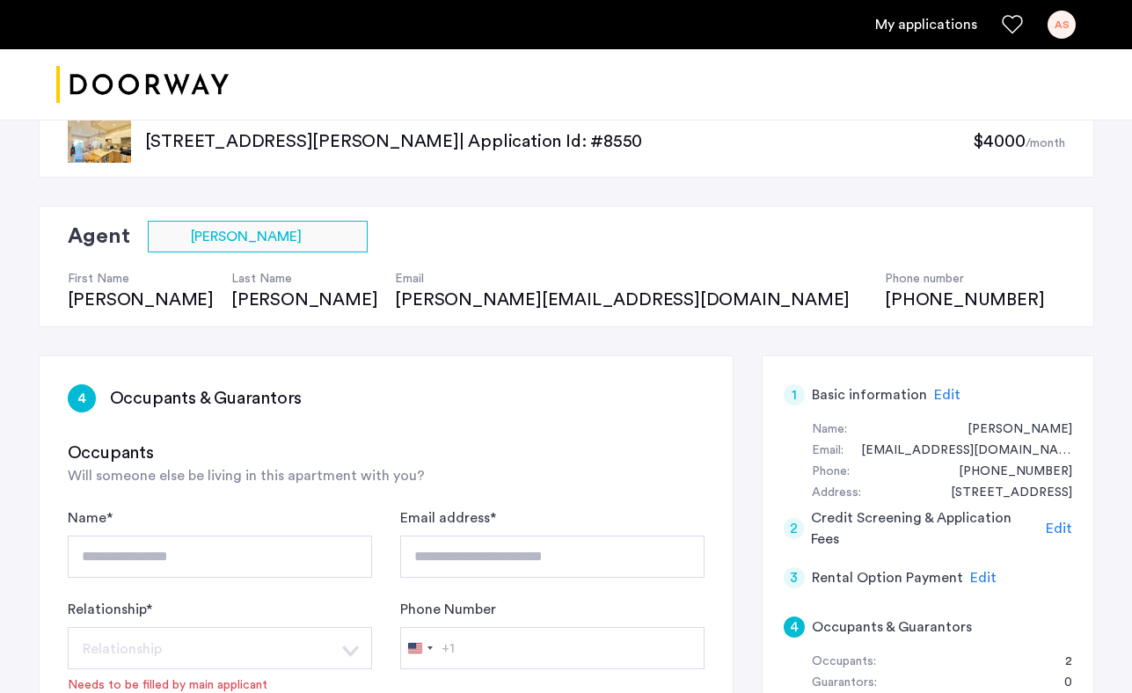
scroll to position [0, 0]
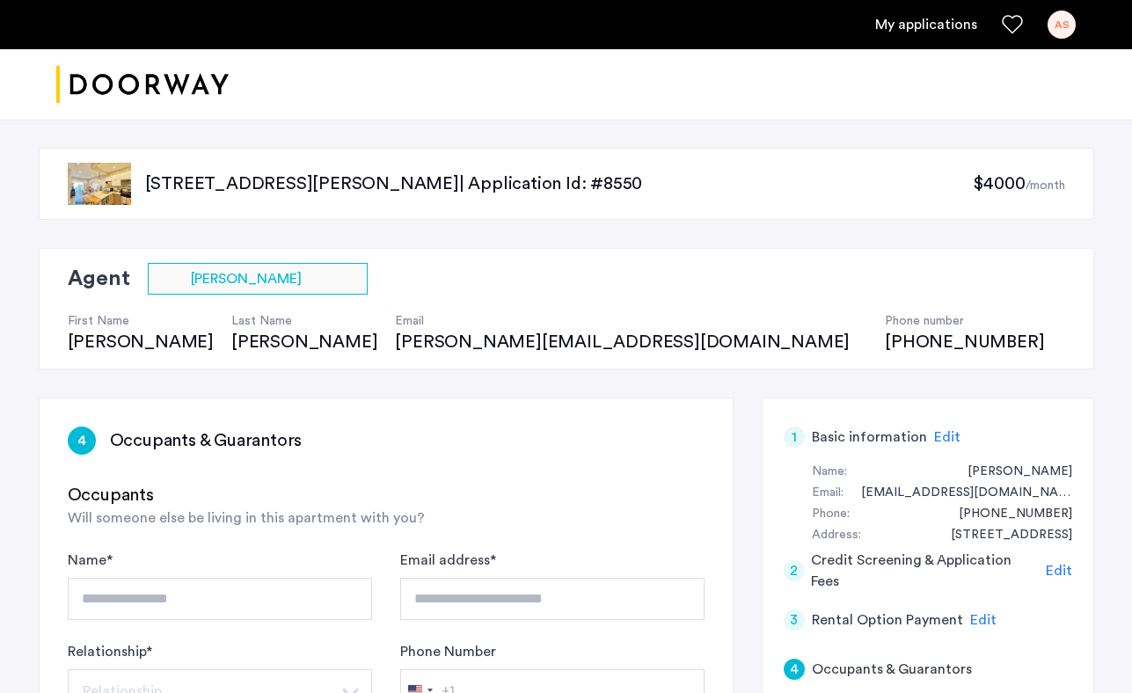
click at [1059, 25] on div "AS" at bounding box center [1062, 25] width 28 height 28
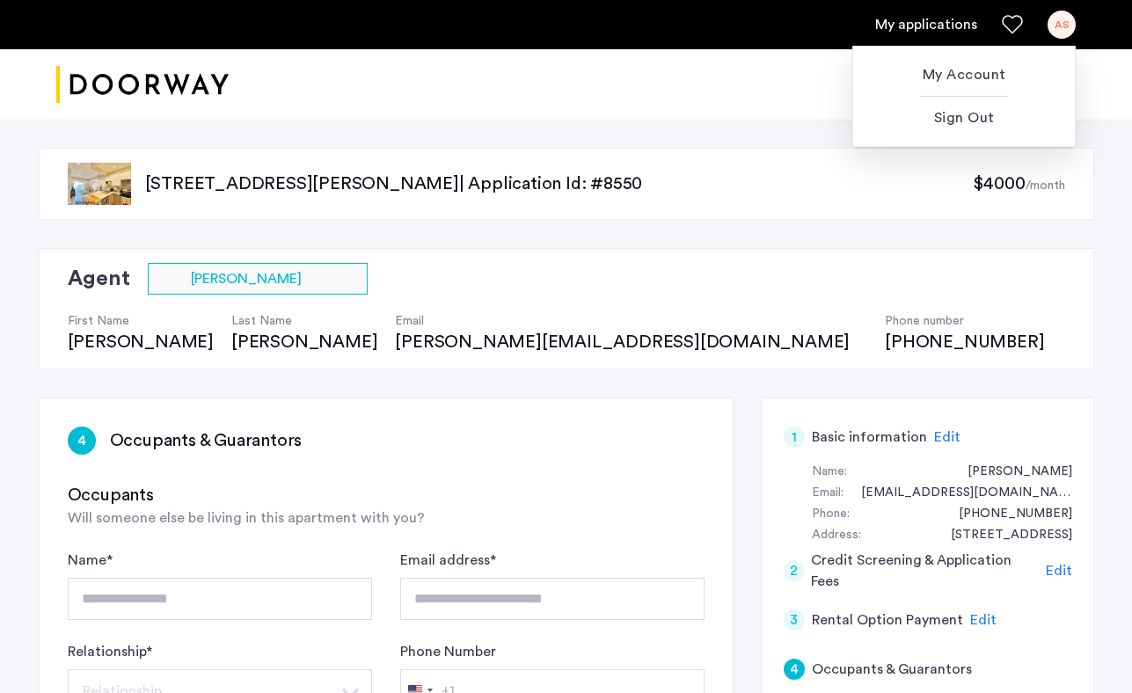
click at [950, 41] on div "My Account Sign Out" at bounding box center [965, 93] width 224 height 108
click at [934, 19] on div at bounding box center [566, 346] width 1132 height 693
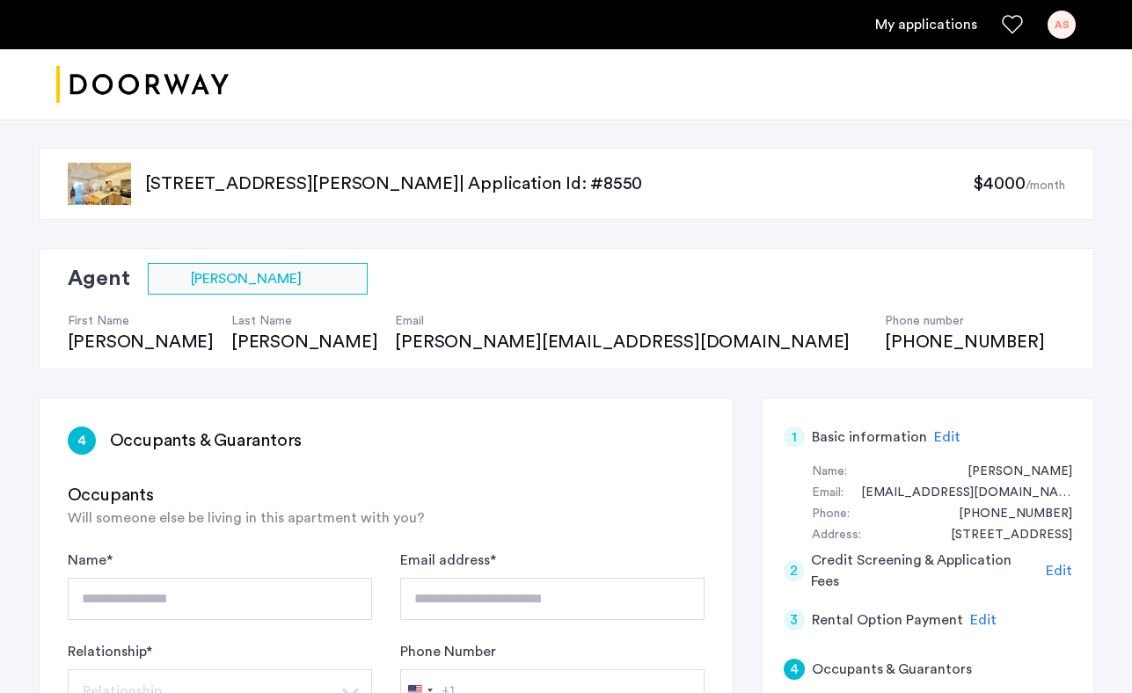
click at [944, 17] on link "My applications" at bounding box center [927, 24] width 102 height 21
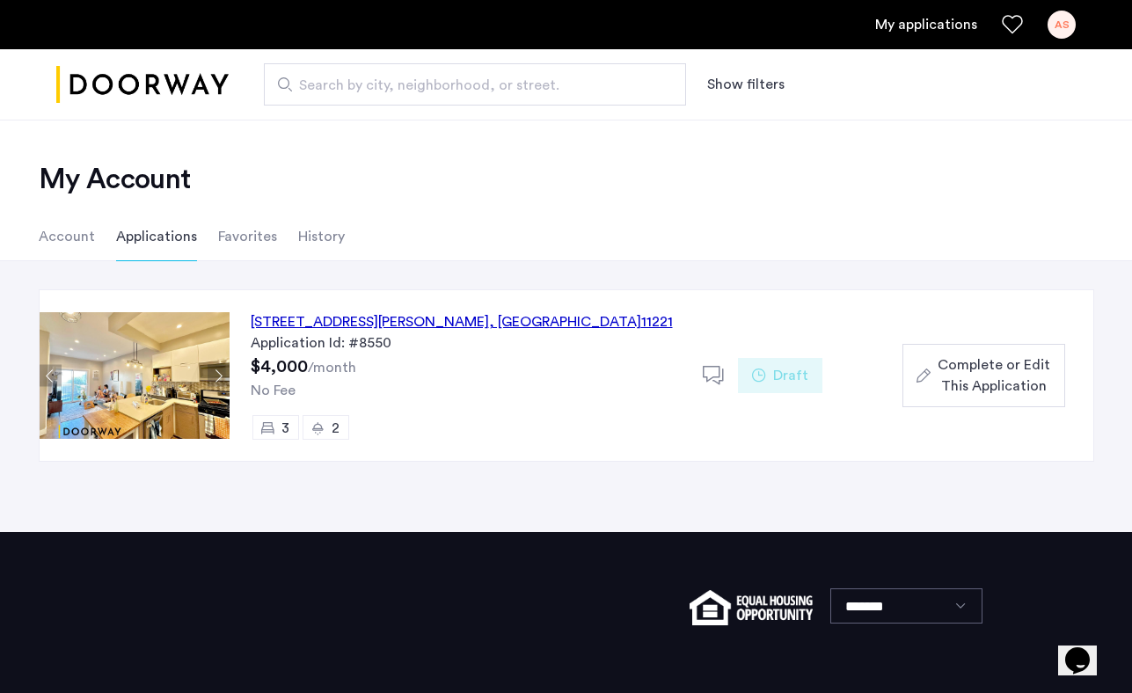
click at [1027, 366] on span "Complete or Edit This Application" at bounding box center [994, 376] width 113 height 42
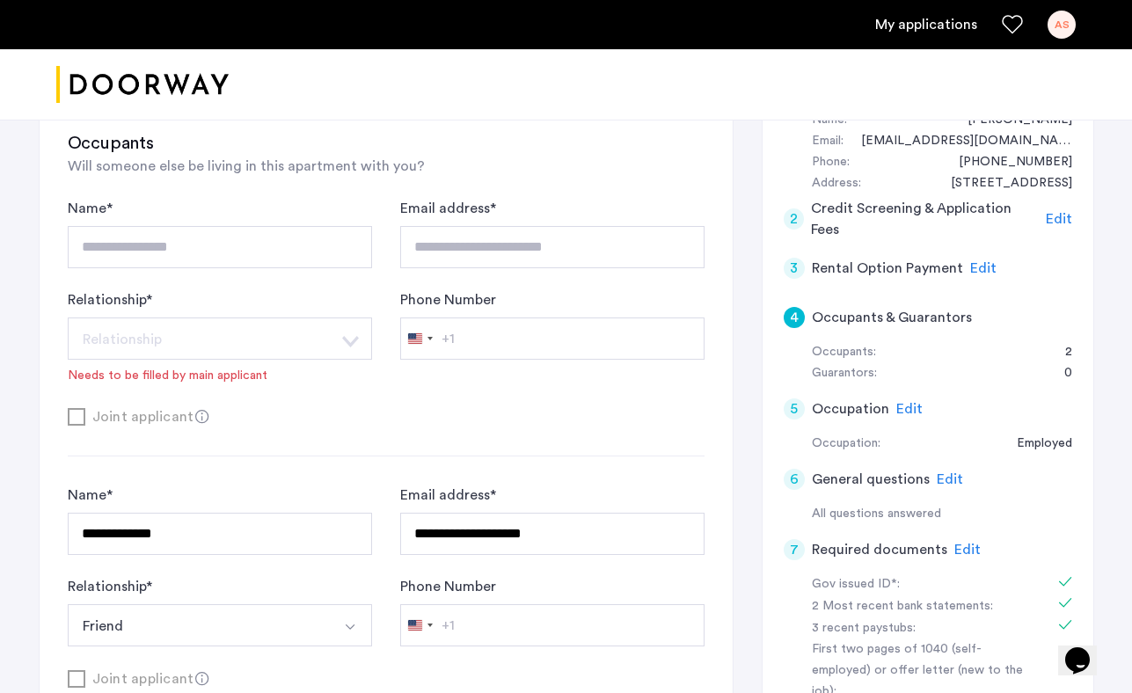
scroll to position [362, 0]
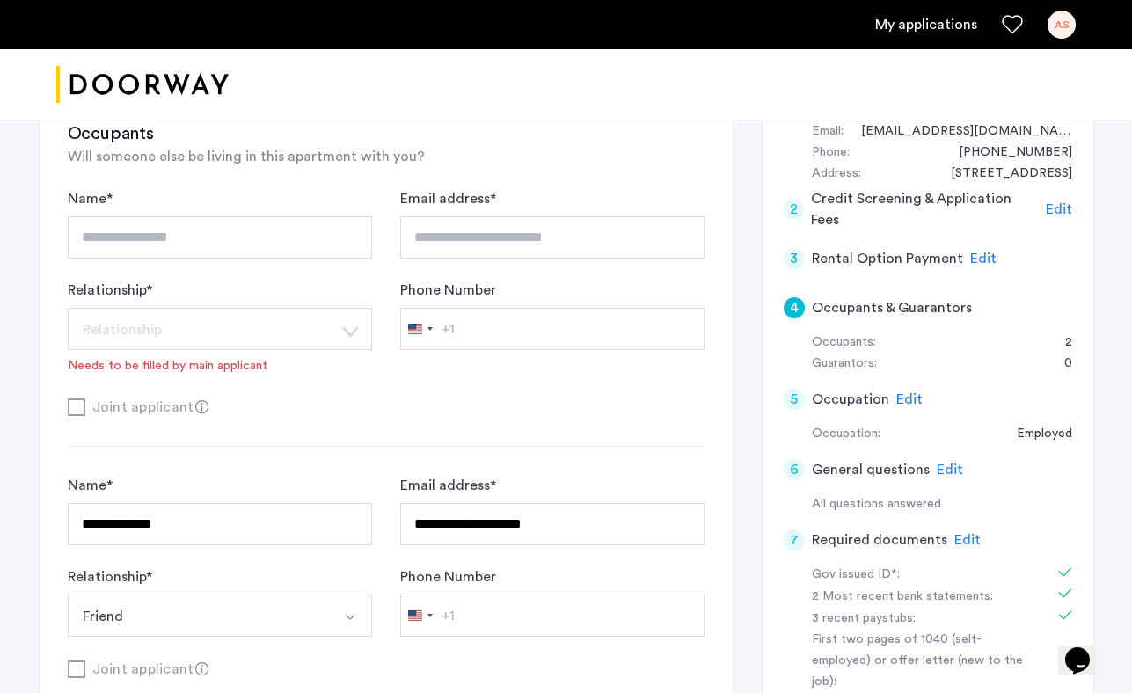
click at [222, 367] on div "Needs to be filled by main applicant" at bounding box center [168, 366] width 200 height 18
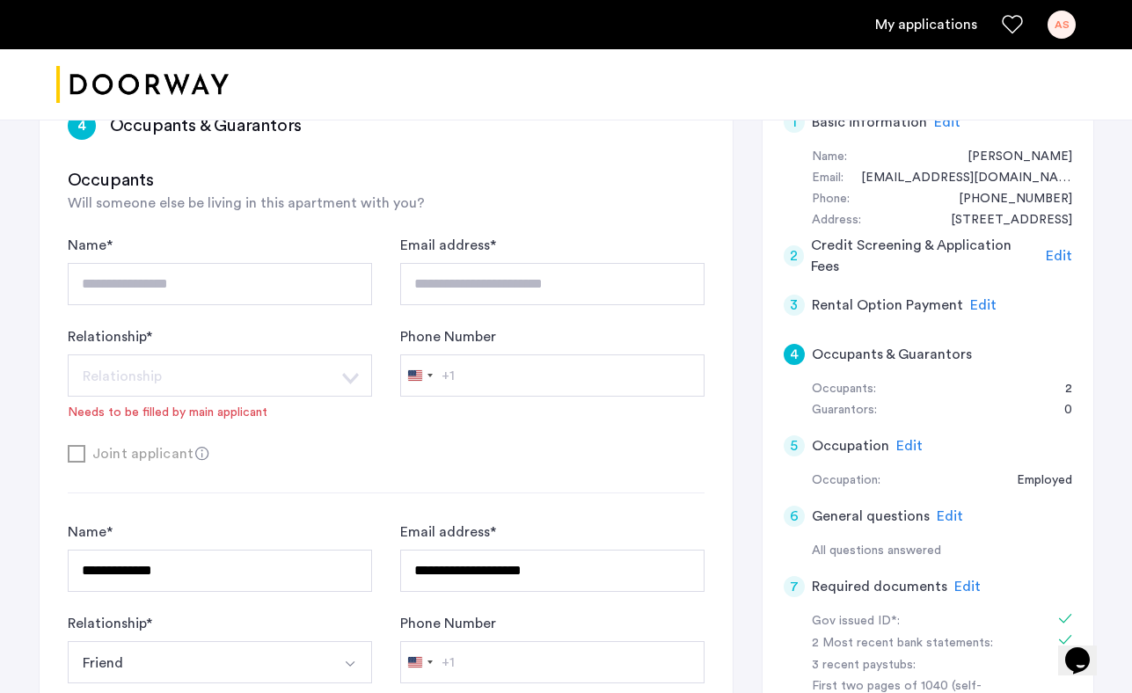
scroll to position [316, 0]
click at [171, 571] on input "**********" at bounding box center [220, 570] width 304 height 42
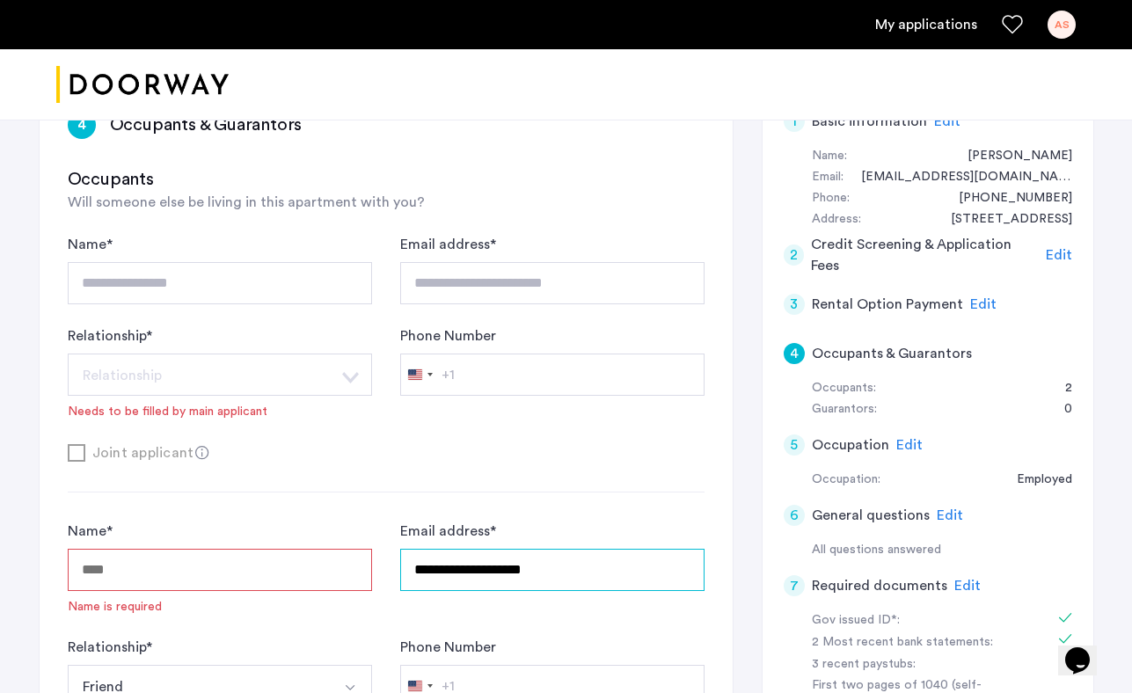
click at [530, 561] on input "**********" at bounding box center [552, 570] width 304 height 42
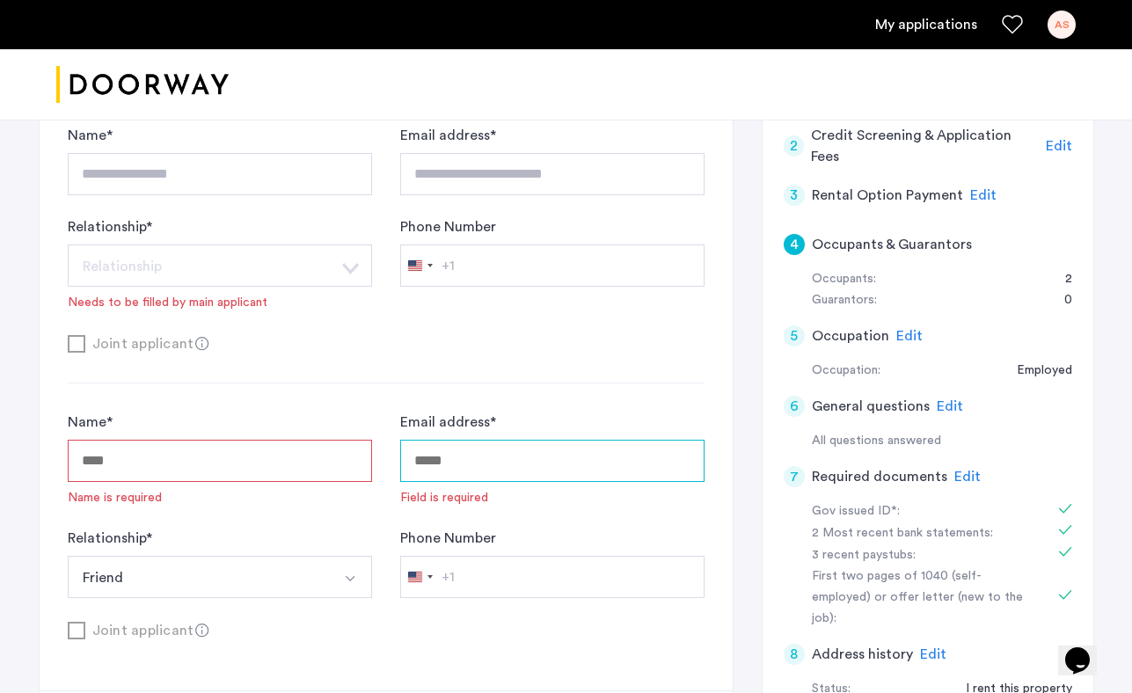
scroll to position [436, 0]
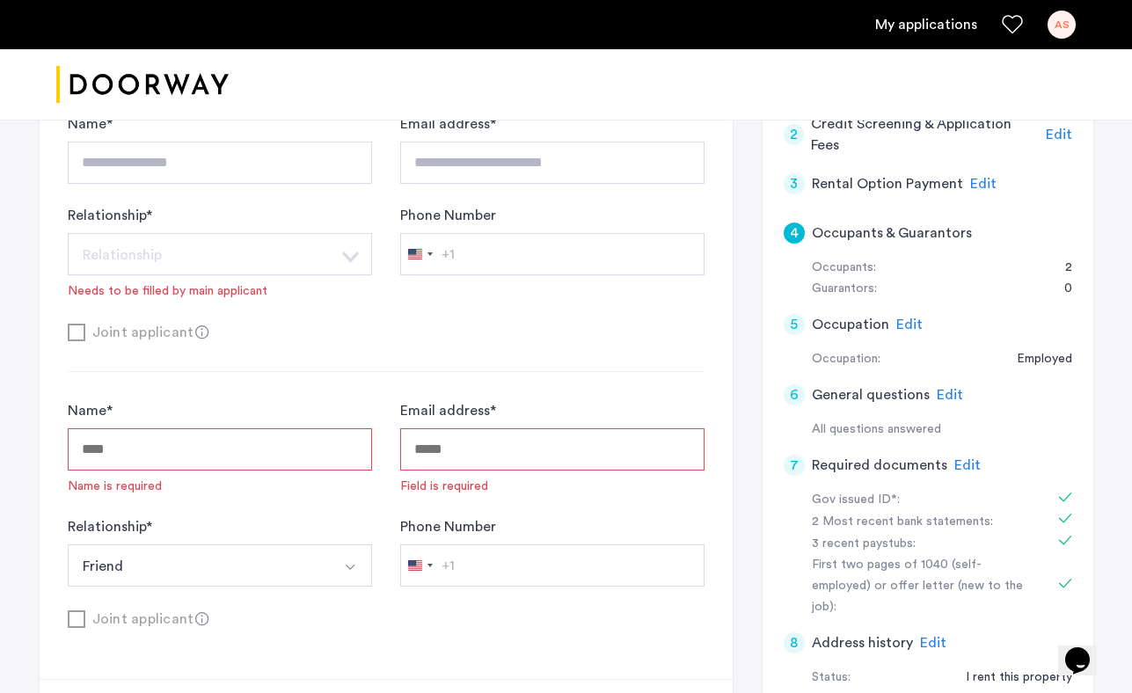
click at [267, 437] on input "Name *" at bounding box center [220, 450] width 304 height 42
type input "**********"
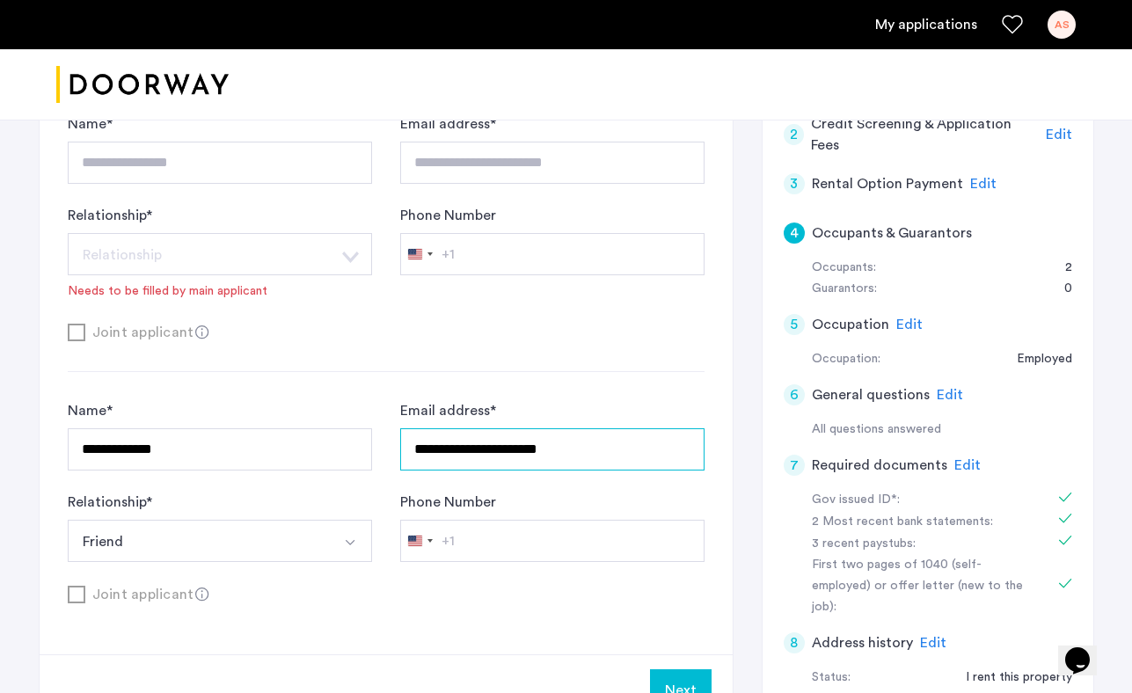
type input "**********"
click at [400, 377] on div "**********" at bounding box center [386, 326] width 637 height 559
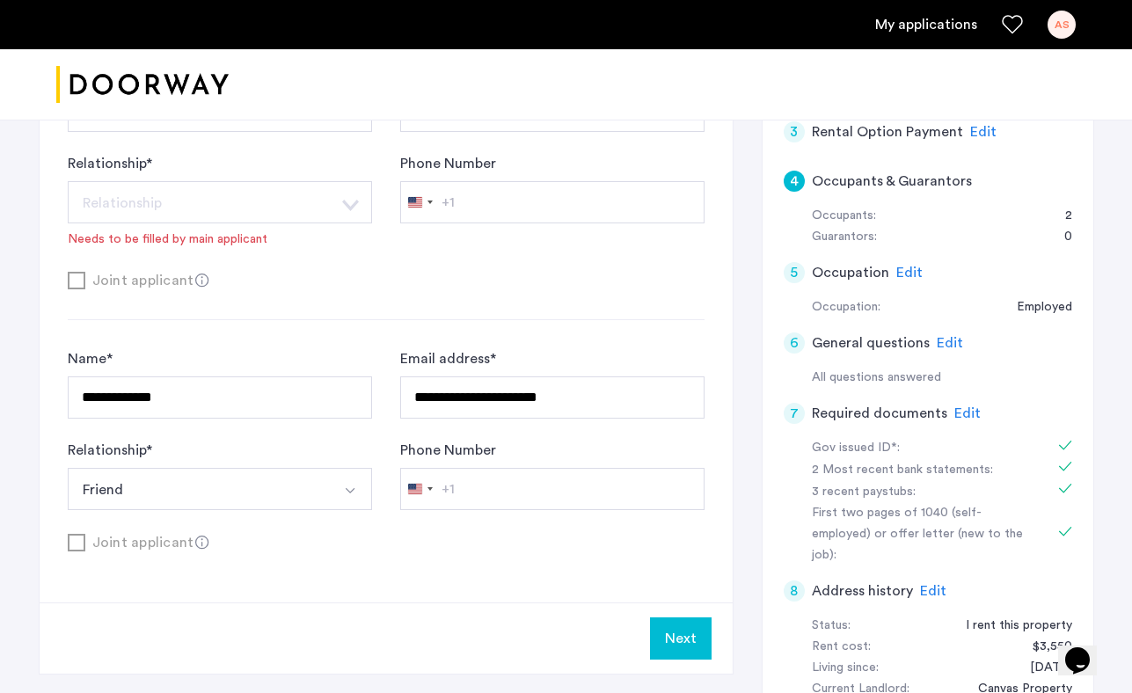
click at [201, 277] on icon at bounding box center [202, 281] width 14 height 14
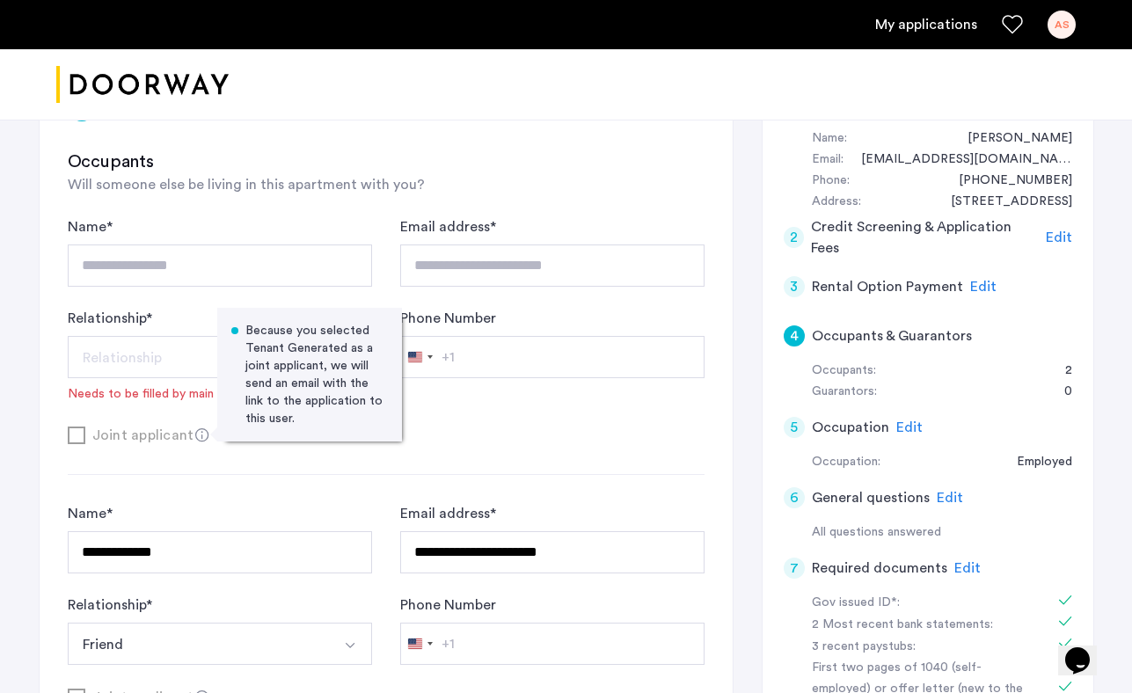
scroll to position [333, 0]
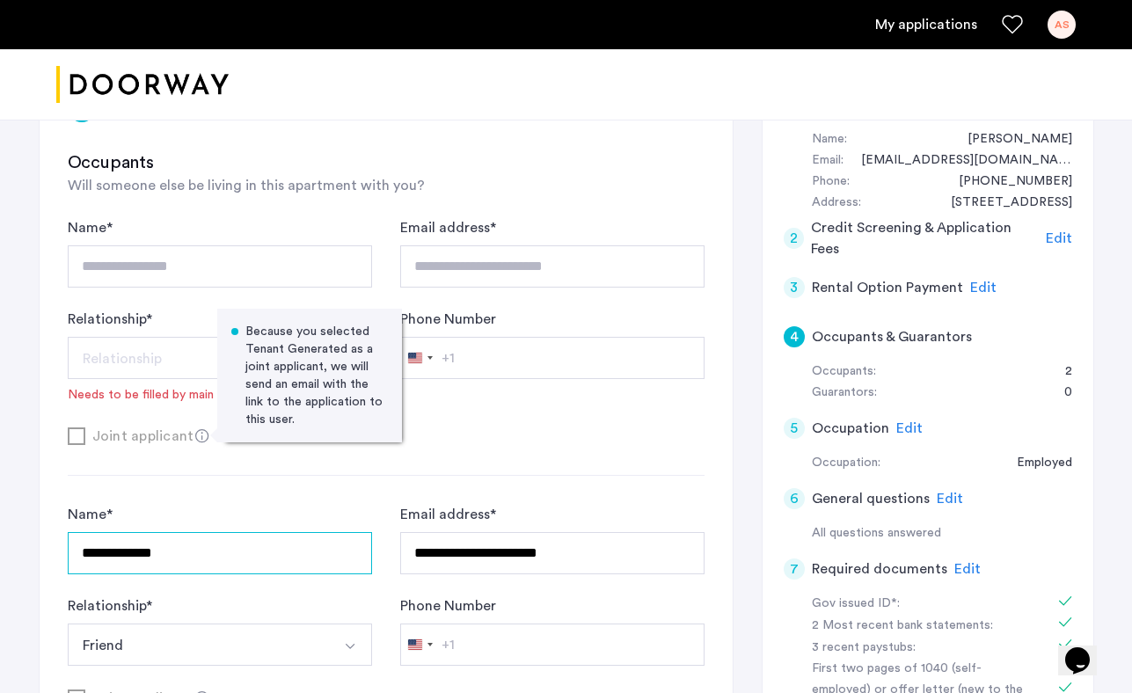
click at [198, 559] on input "**********" at bounding box center [220, 553] width 304 height 42
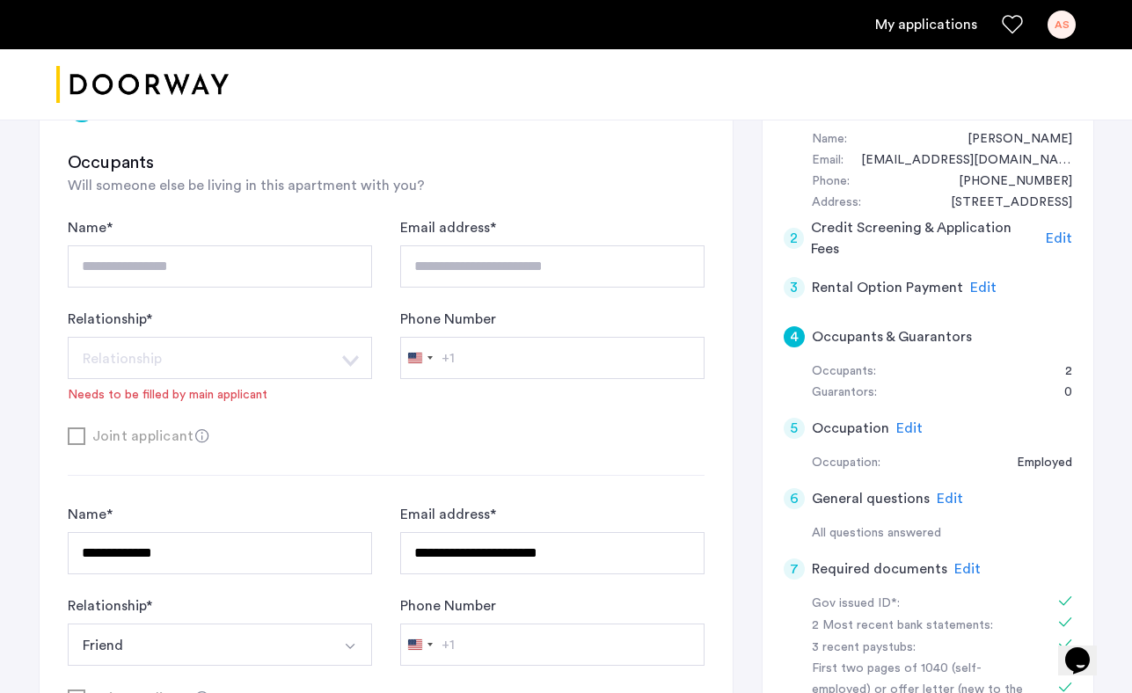
click at [238, 238] on div "**********" at bounding box center [220, 252] width 304 height 70
click at [117, 400] on div "Needs to be filled by main applicant" at bounding box center [168, 395] width 200 height 18
click at [195, 435] on icon at bounding box center [202, 436] width 14 height 14
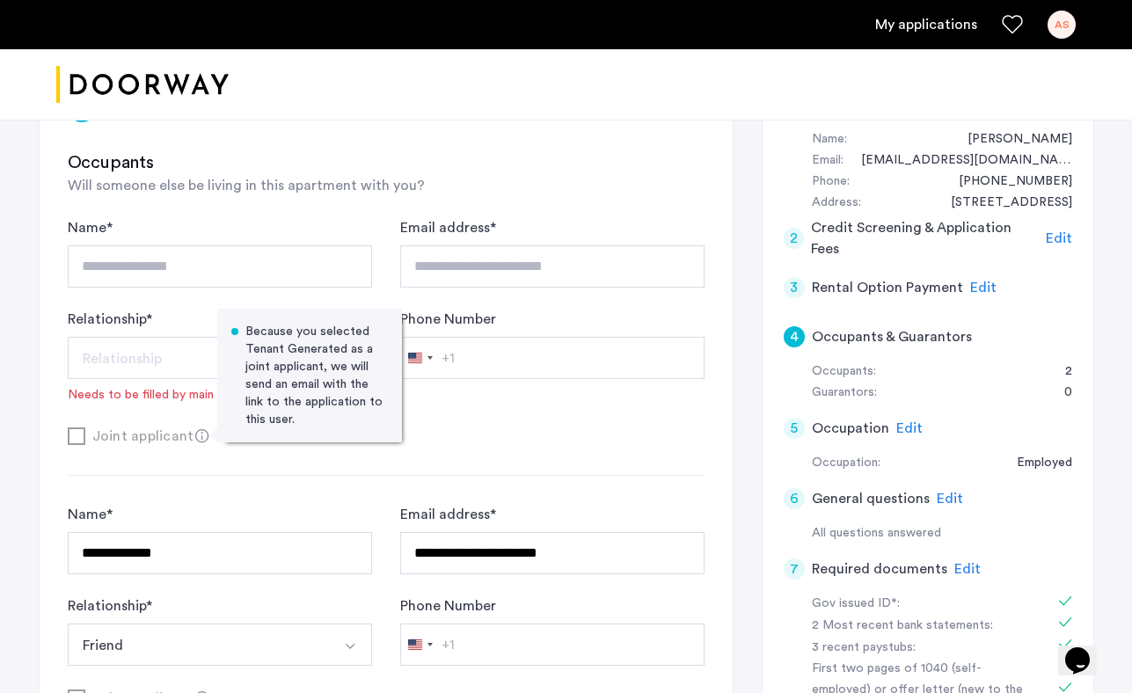
click at [200, 455] on div "**********" at bounding box center [386, 346] width 637 height 259
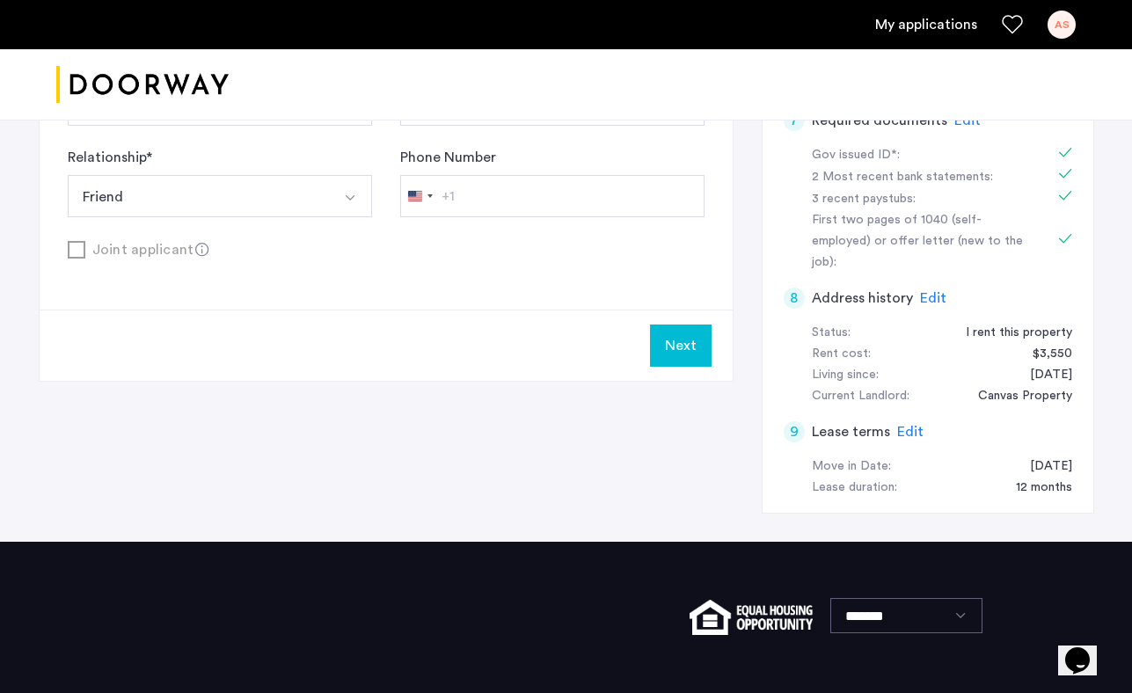
scroll to position [861, 0]
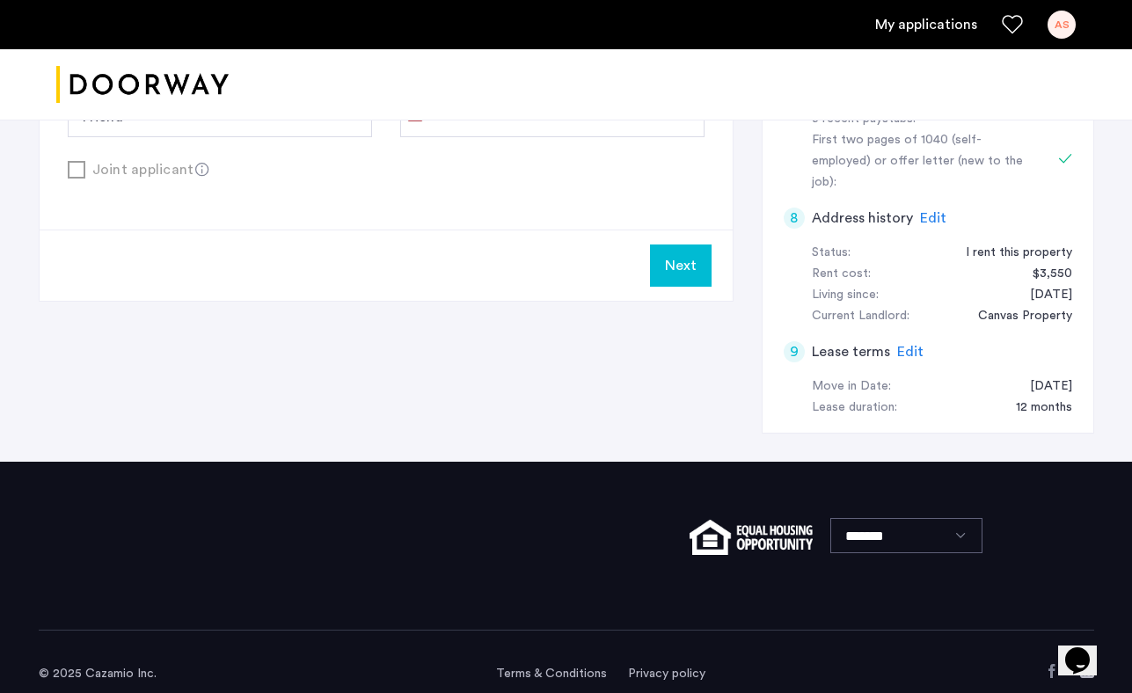
click at [668, 249] on button "Next" at bounding box center [681, 266] width 62 height 42
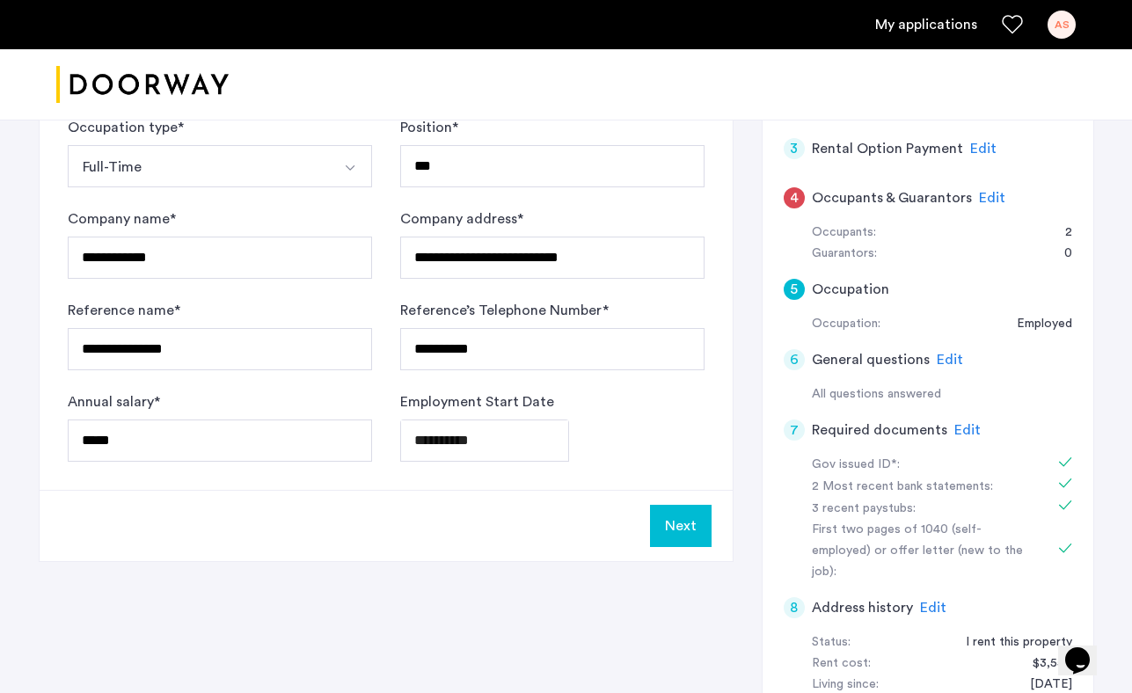
scroll to position [526, 0]
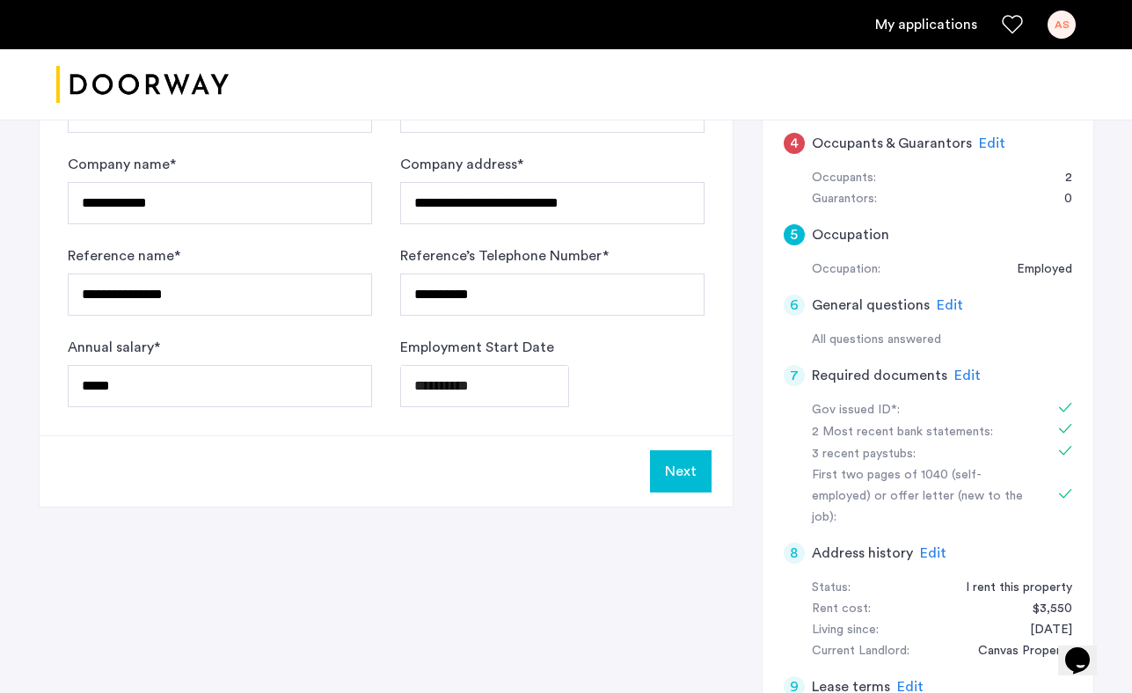
click at [684, 487] on button "Next" at bounding box center [681, 472] width 62 height 42
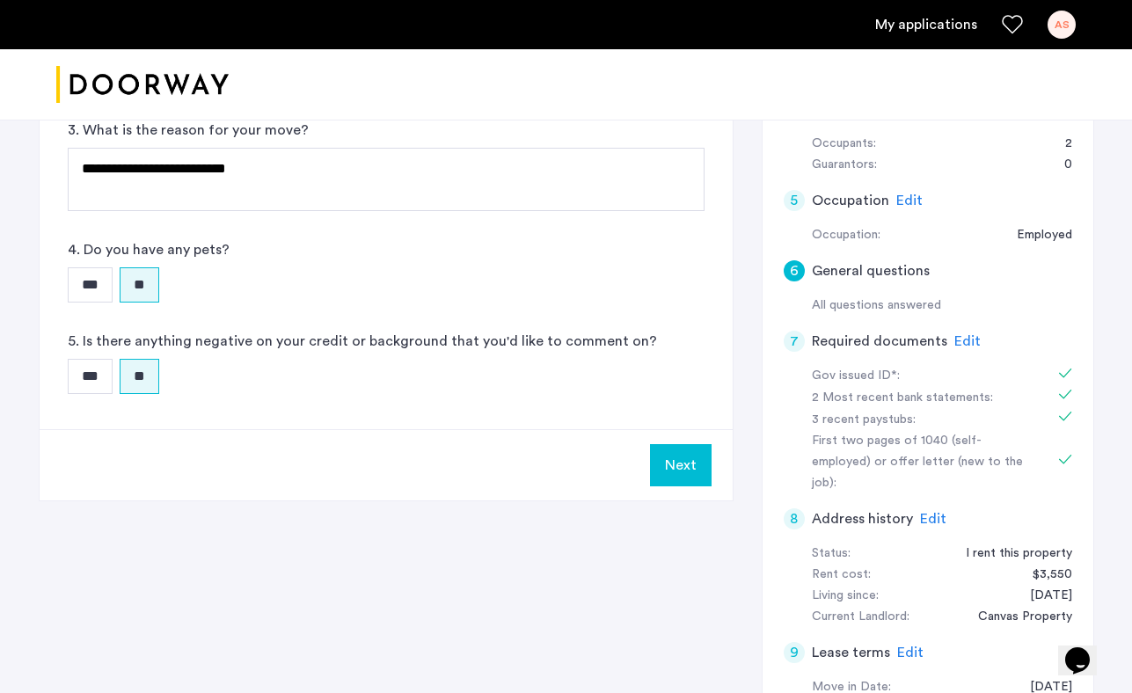
scroll to position [713, 0]
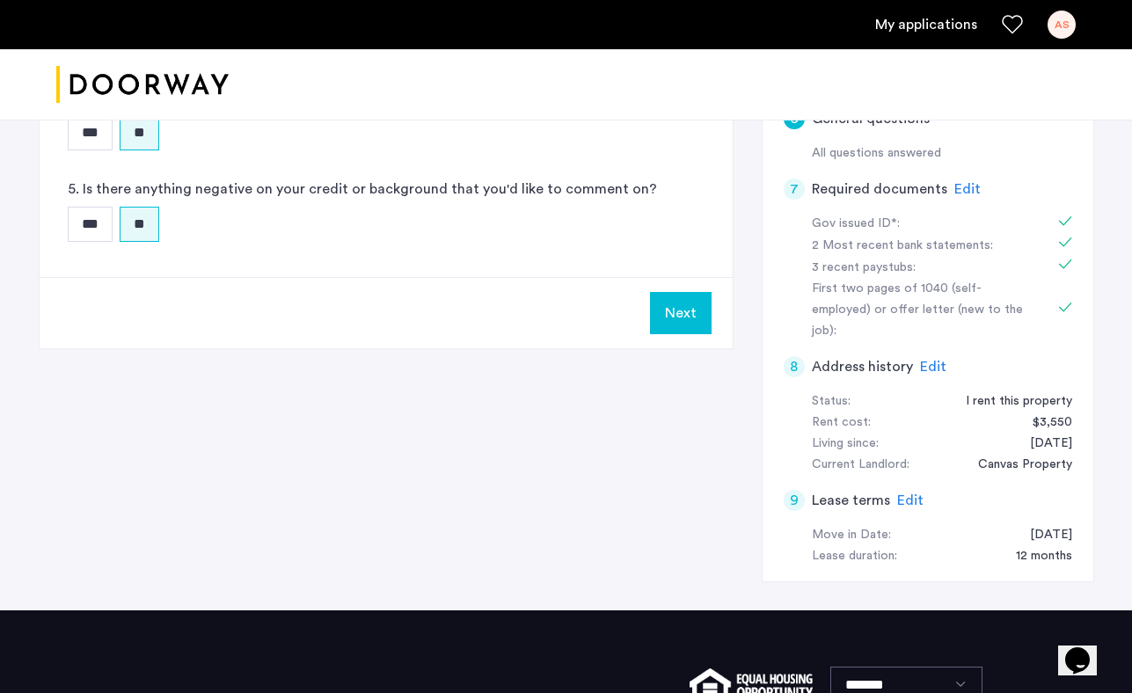
click at [679, 300] on button "Next" at bounding box center [681, 313] width 62 height 42
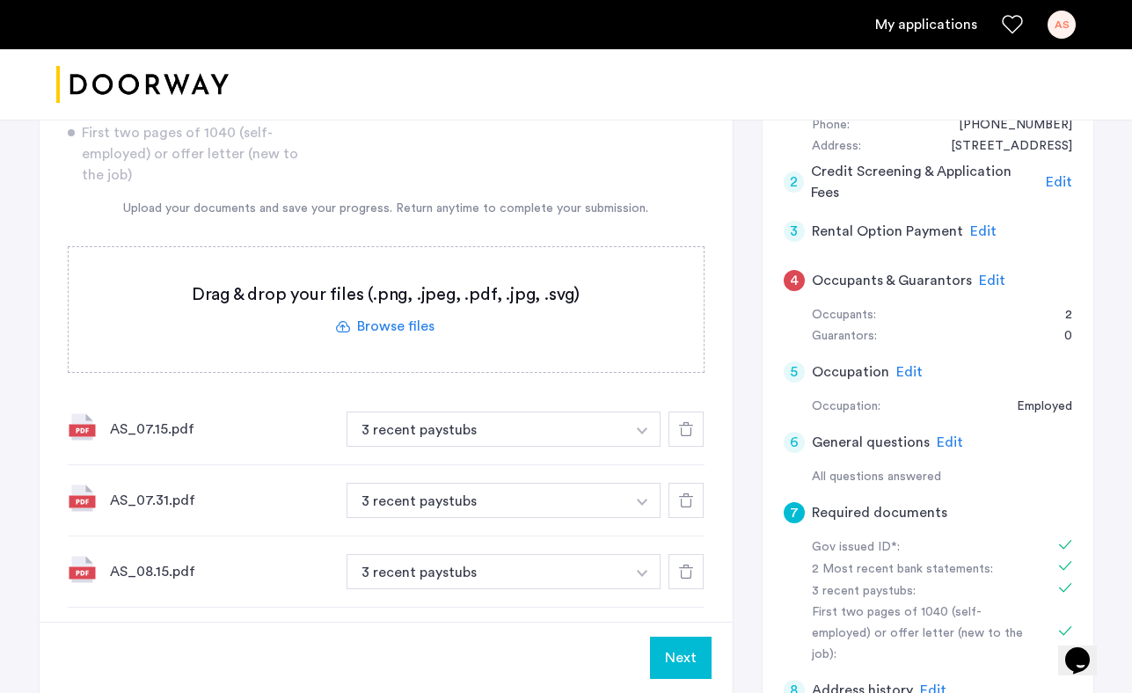
scroll to position [393, 0]
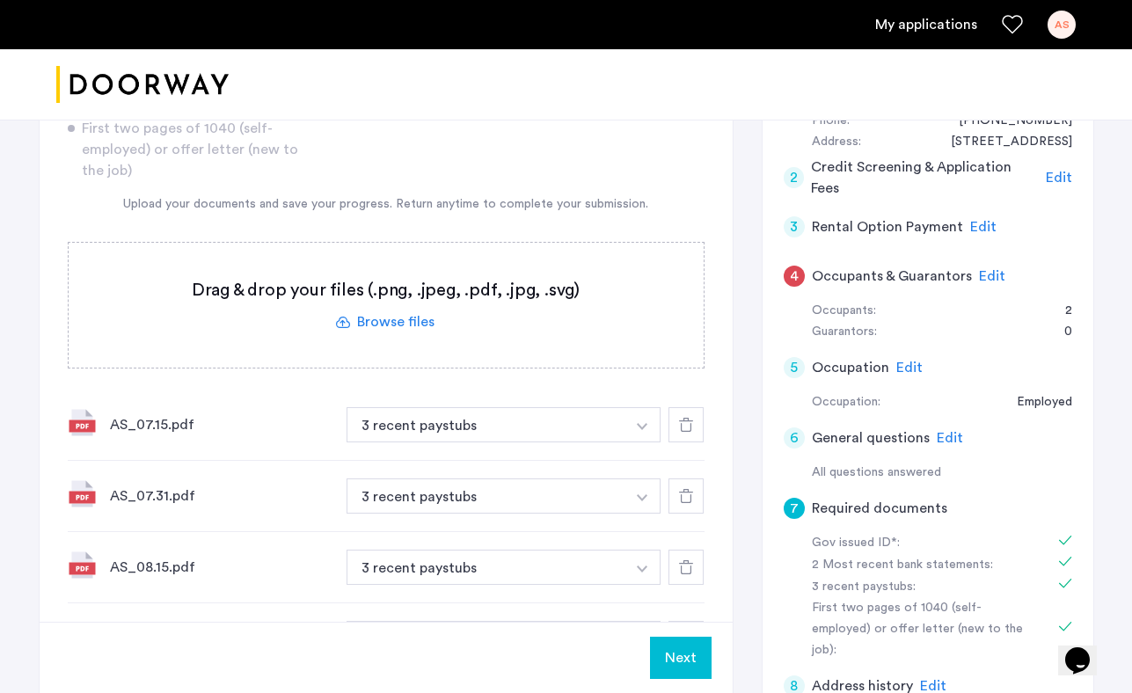
click at [669, 647] on button "Next" at bounding box center [681, 658] width 62 height 42
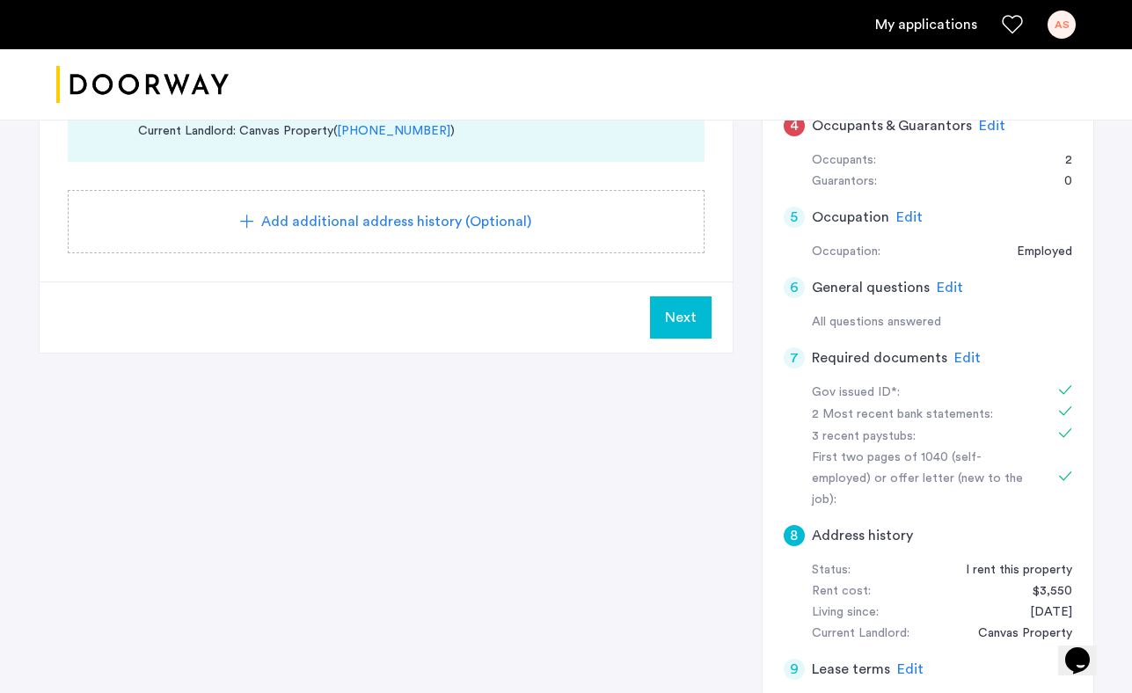
scroll to position [529, 0]
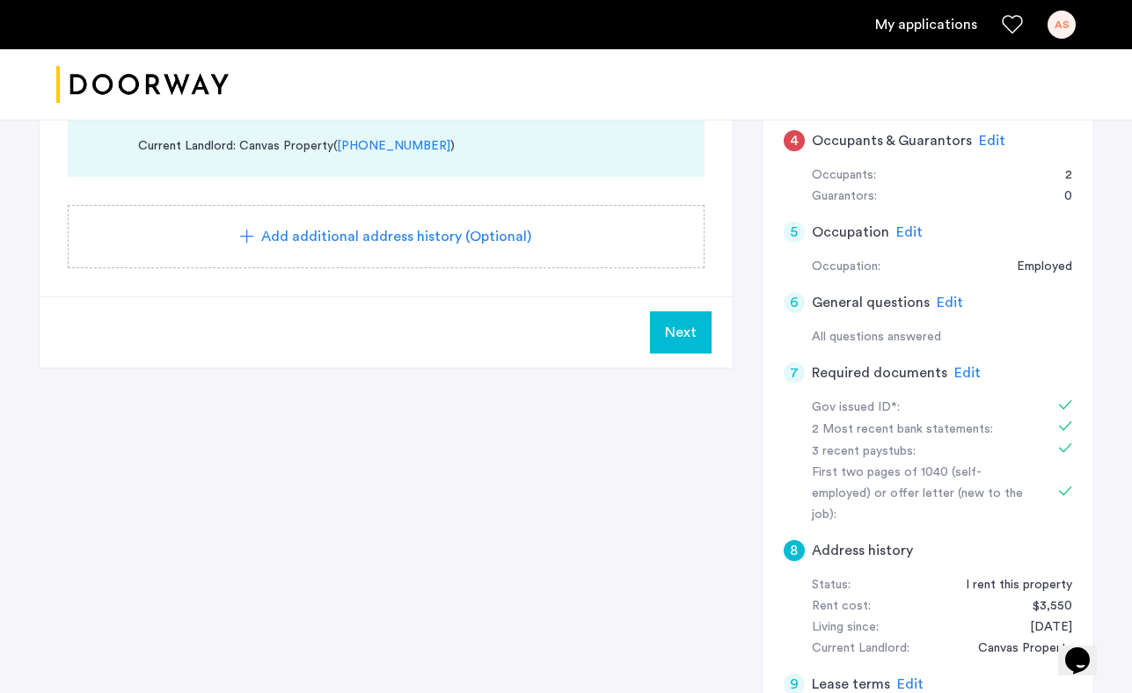
click at [685, 326] on span "Next" at bounding box center [681, 332] width 32 height 21
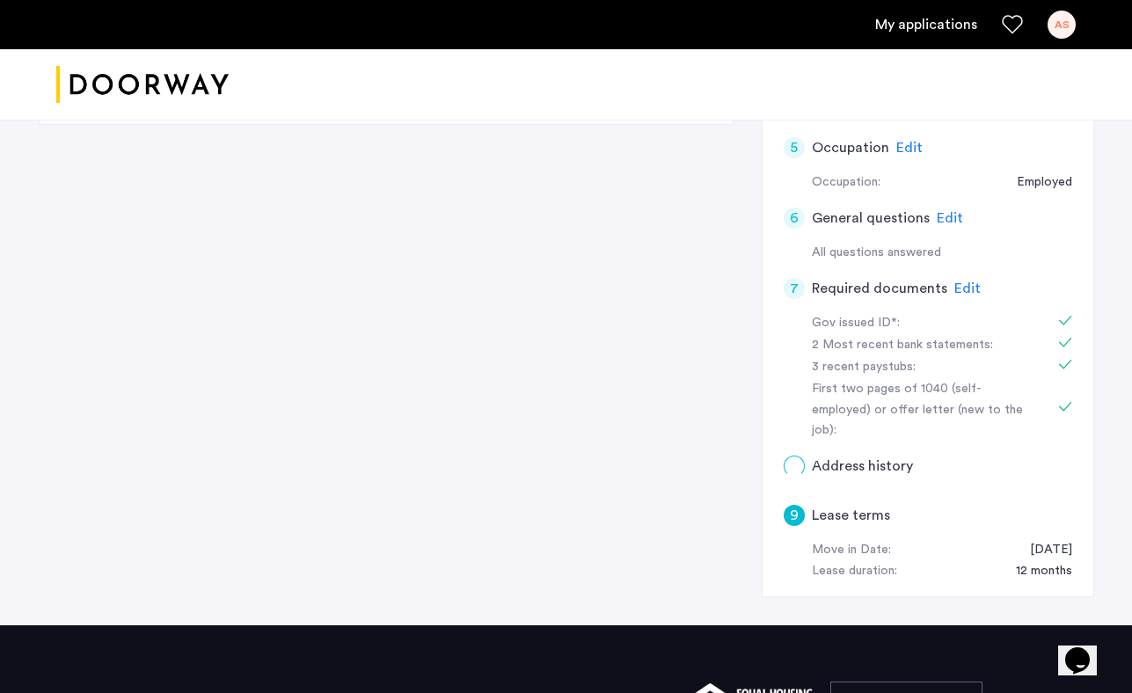
scroll to position [0, 0]
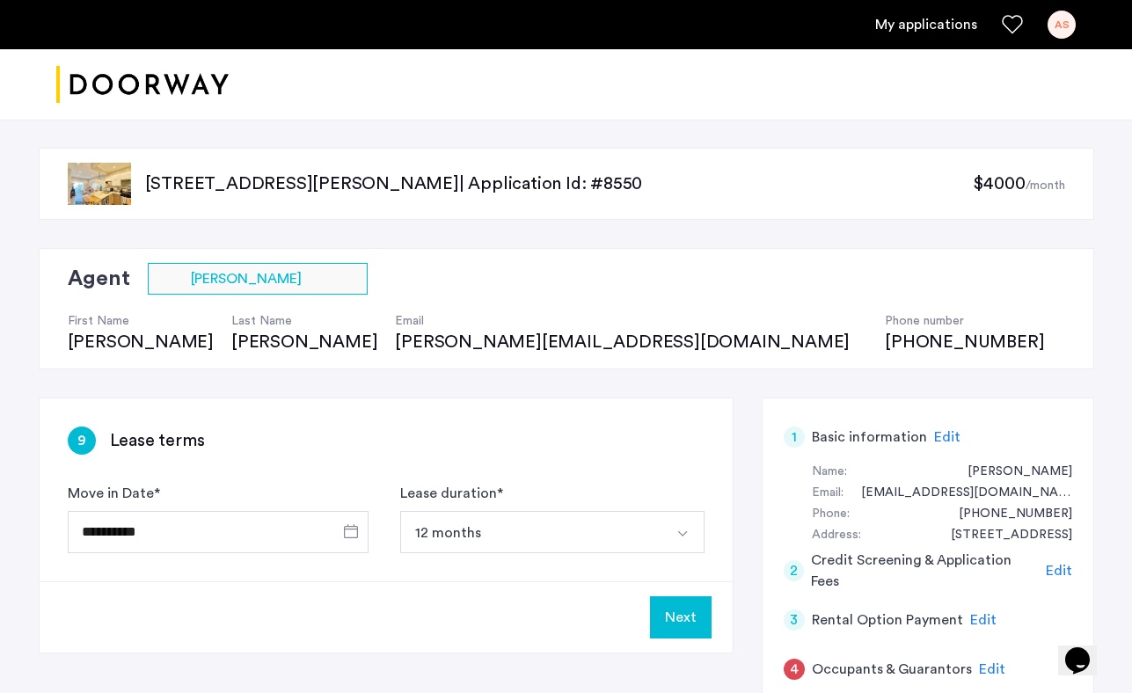
click at [674, 619] on button "Next" at bounding box center [681, 618] width 62 height 42
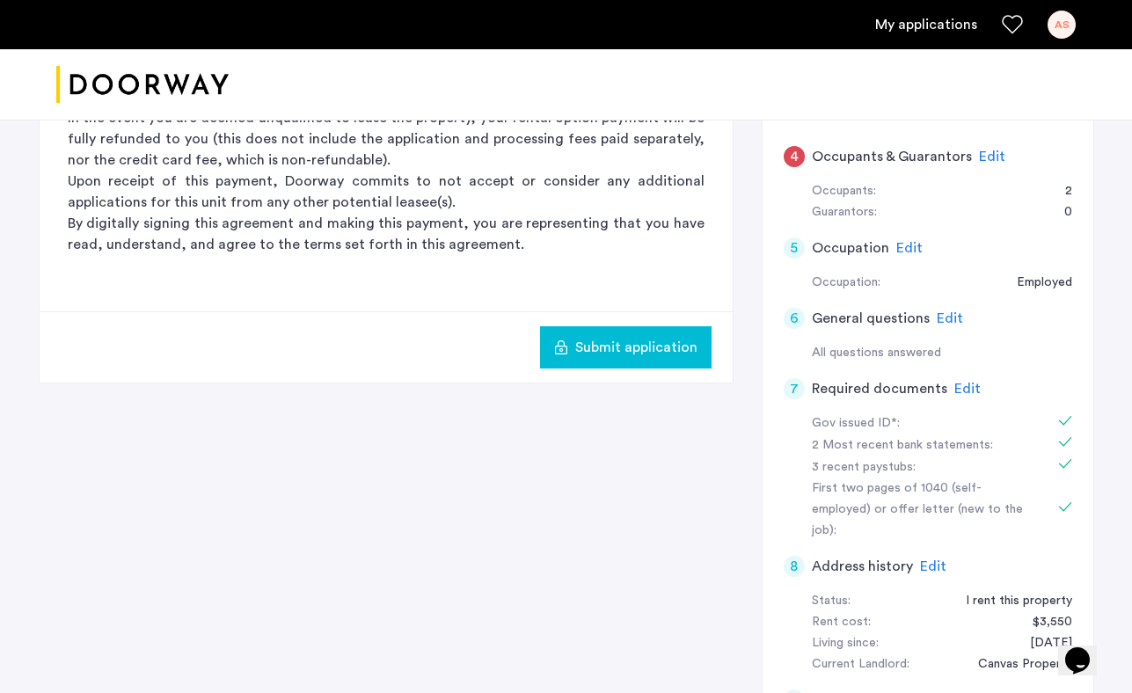
scroll to position [570, 0]
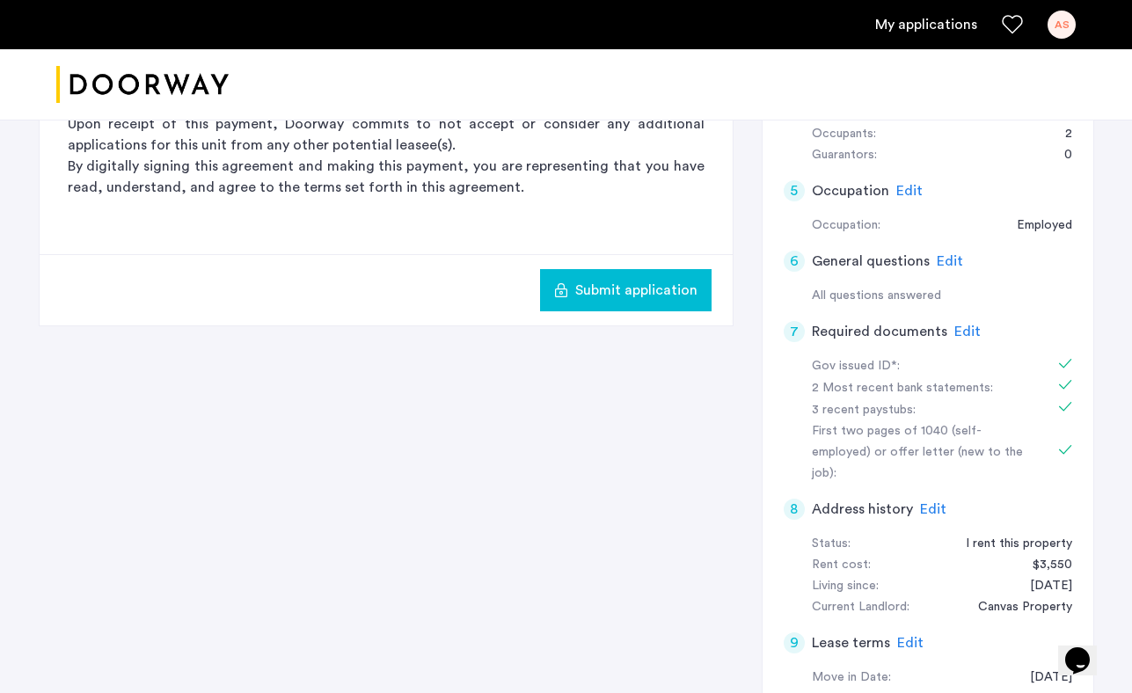
click at [658, 307] on button "Submit application" at bounding box center [626, 290] width 172 height 42
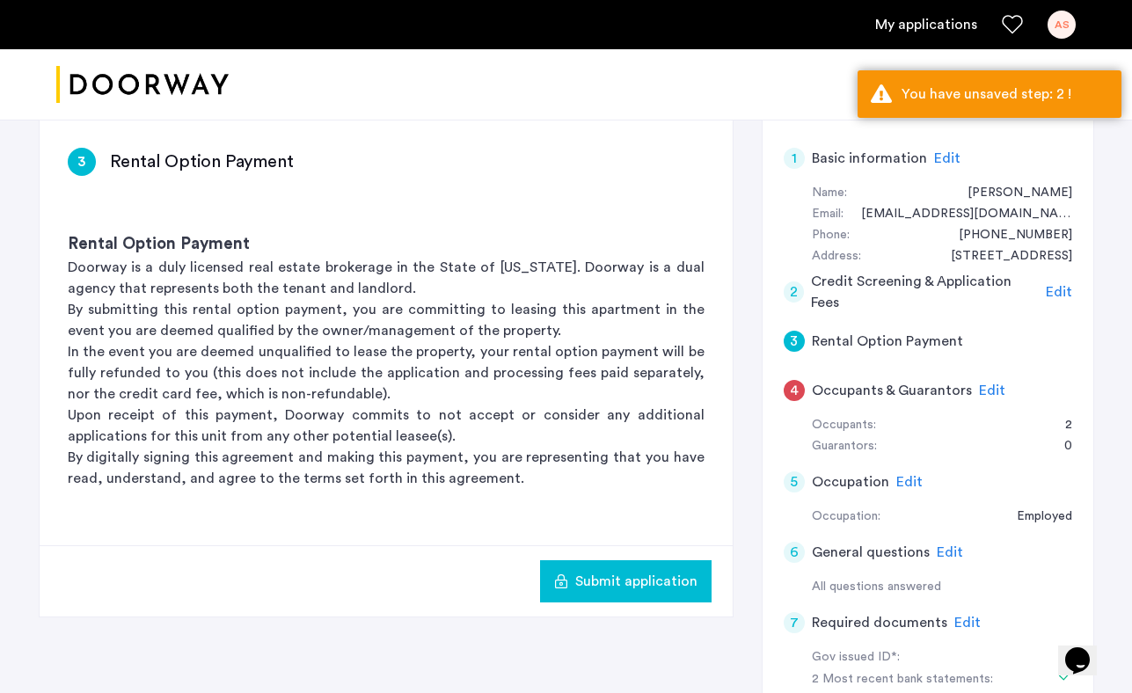
scroll to position [275, 0]
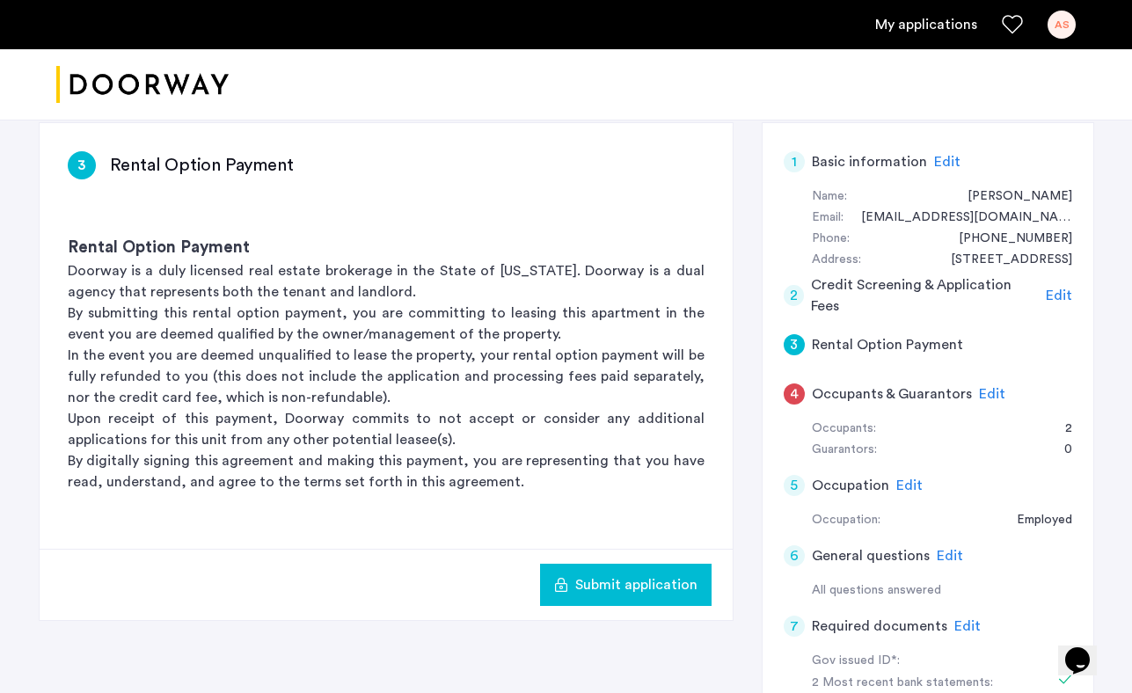
click at [1055, 301] on span "Edit" at bounding box center [1059, 296] width 26 height 14
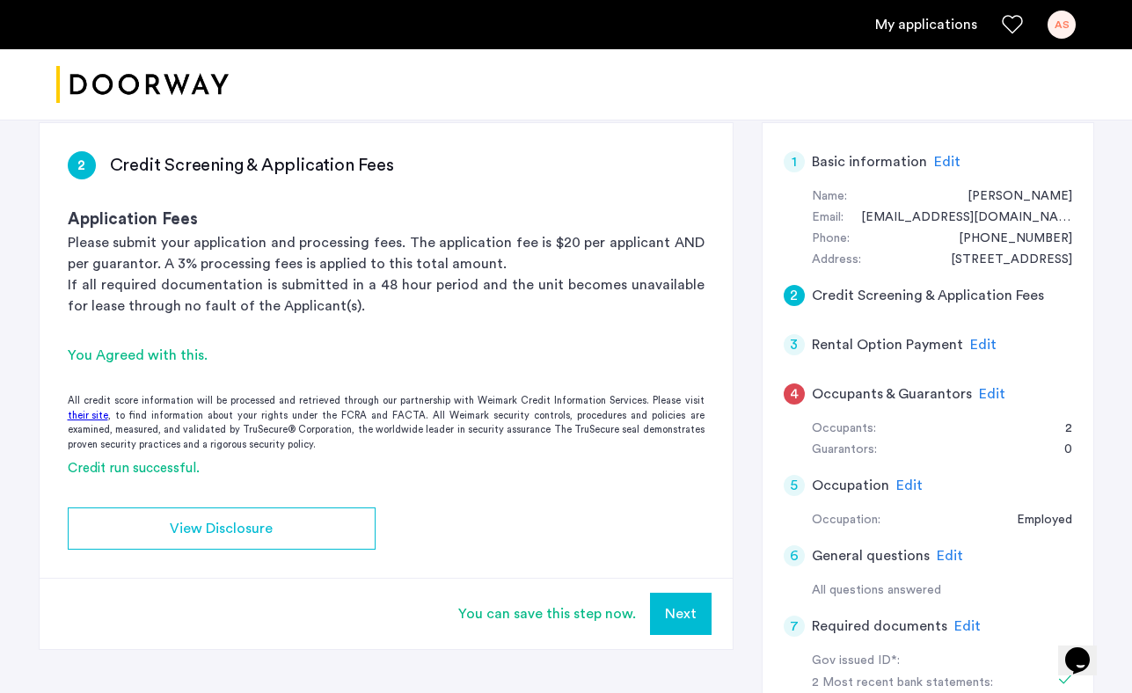
click at [677, 608] on button "Next" at bounding box center [681, 614] width 62 height 42
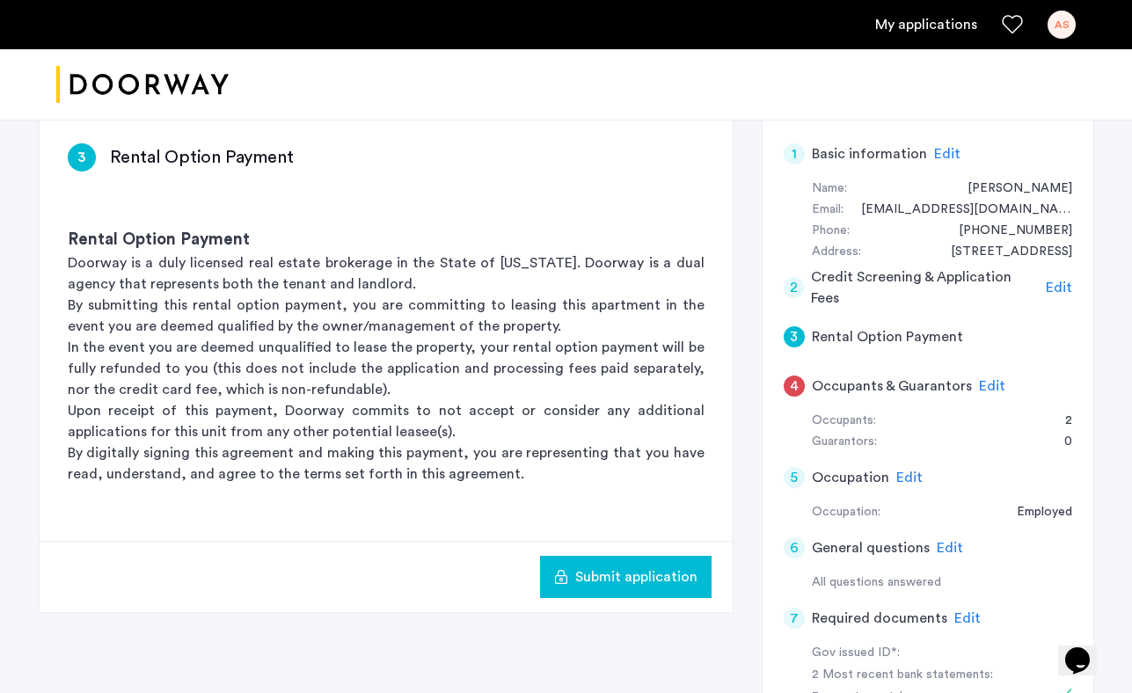
scroll to position [295, 0]
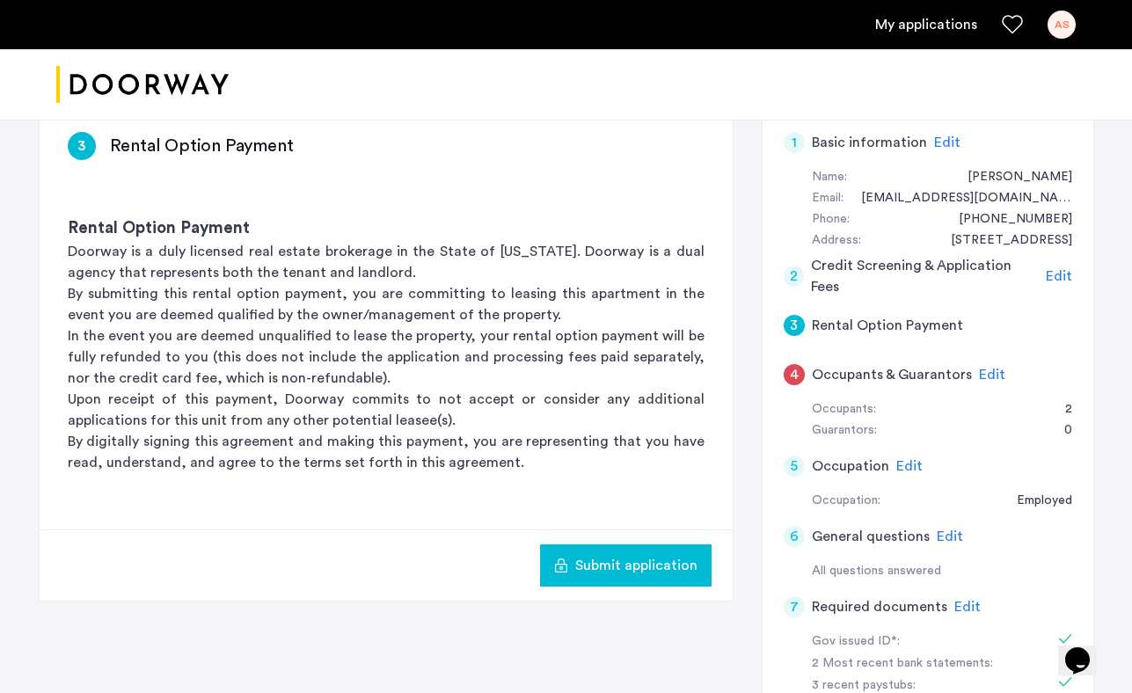
click at [613, 557] on span "Submit application" at bounding box center [636, 565] width 122 height 21
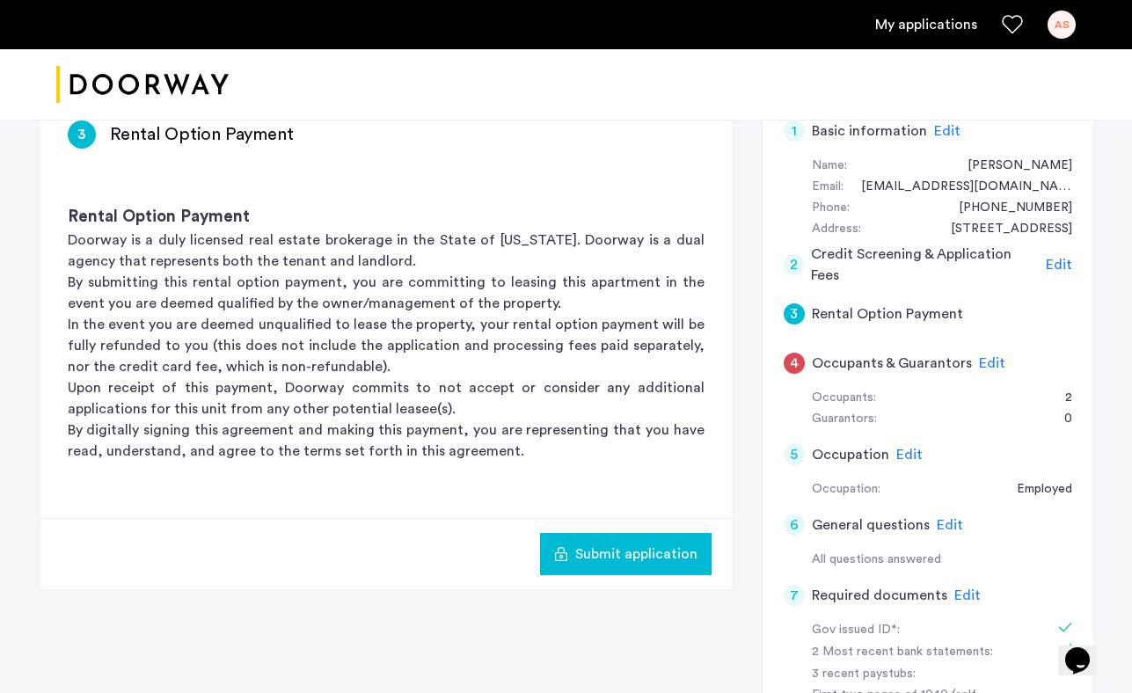
scroll to position [305, 0]
click at [1055, 264] on span "Edit" at bounding box center [1059, 266] width 26 height 14
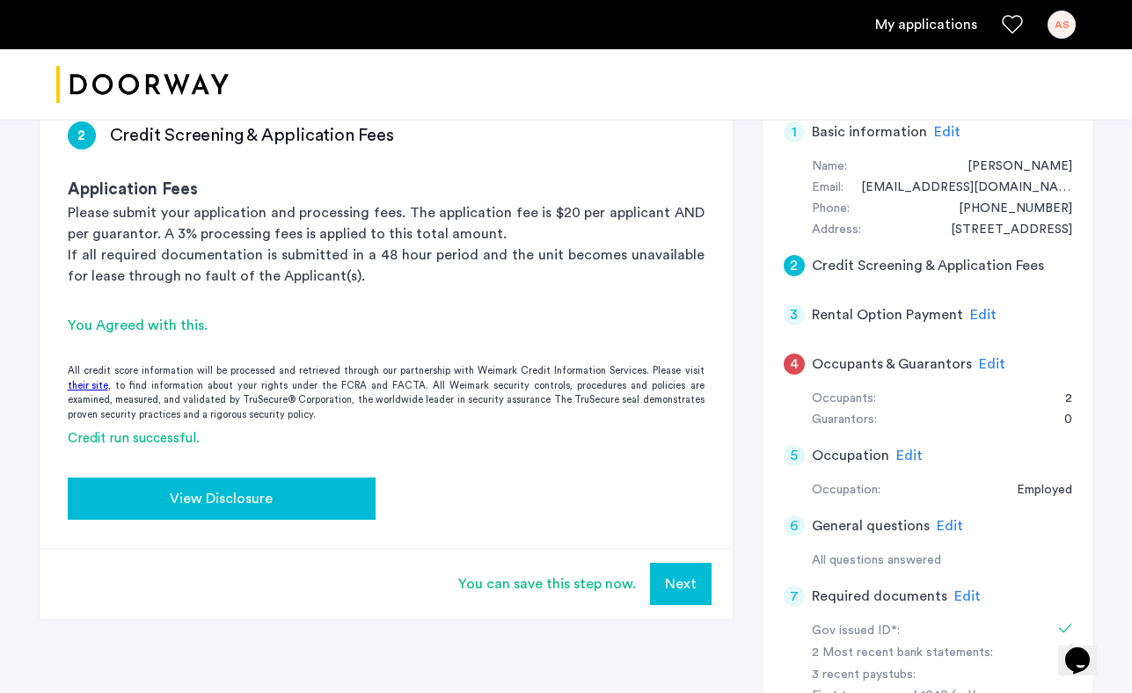
click at [258, 499] on span "View Disclosure" at bounding box center [221, 498] width 103 height 21
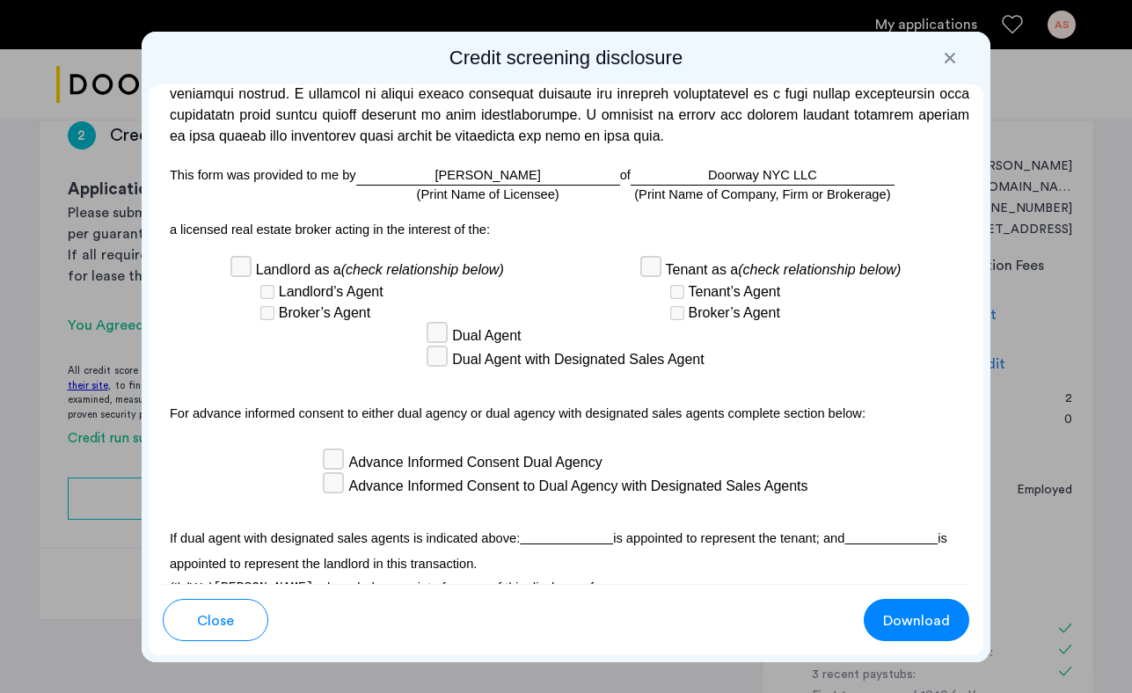
scroll to position [5500, 0]
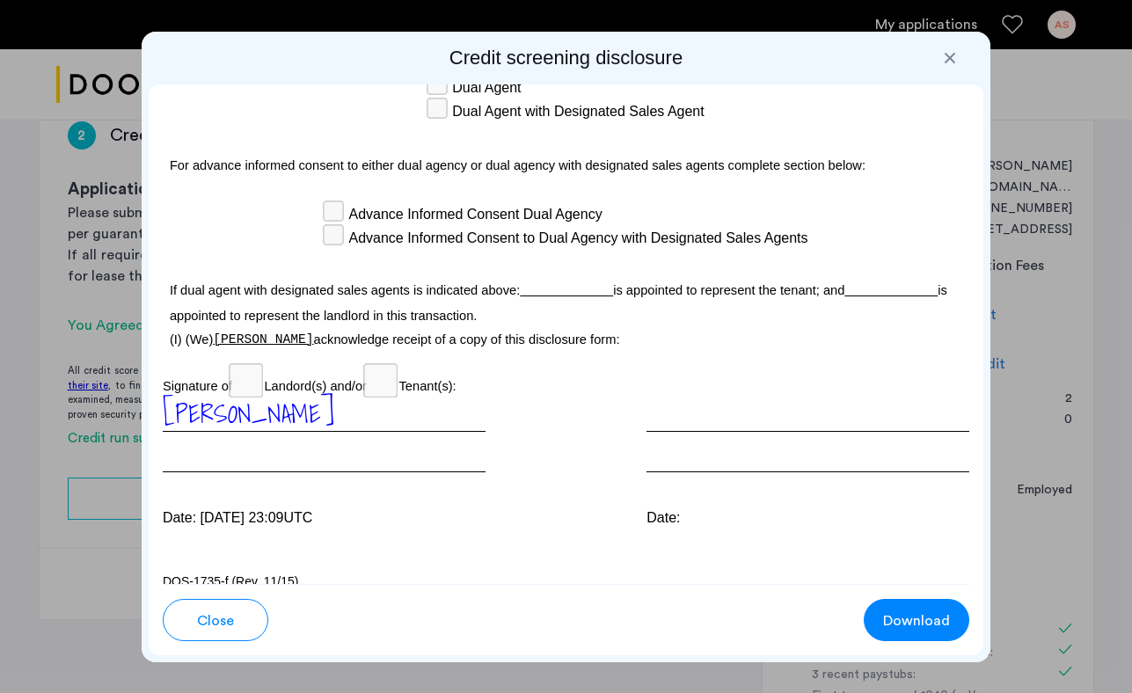
click at [263, 619] on button "Close" at bounding box center [216, 620] width 106 height 42
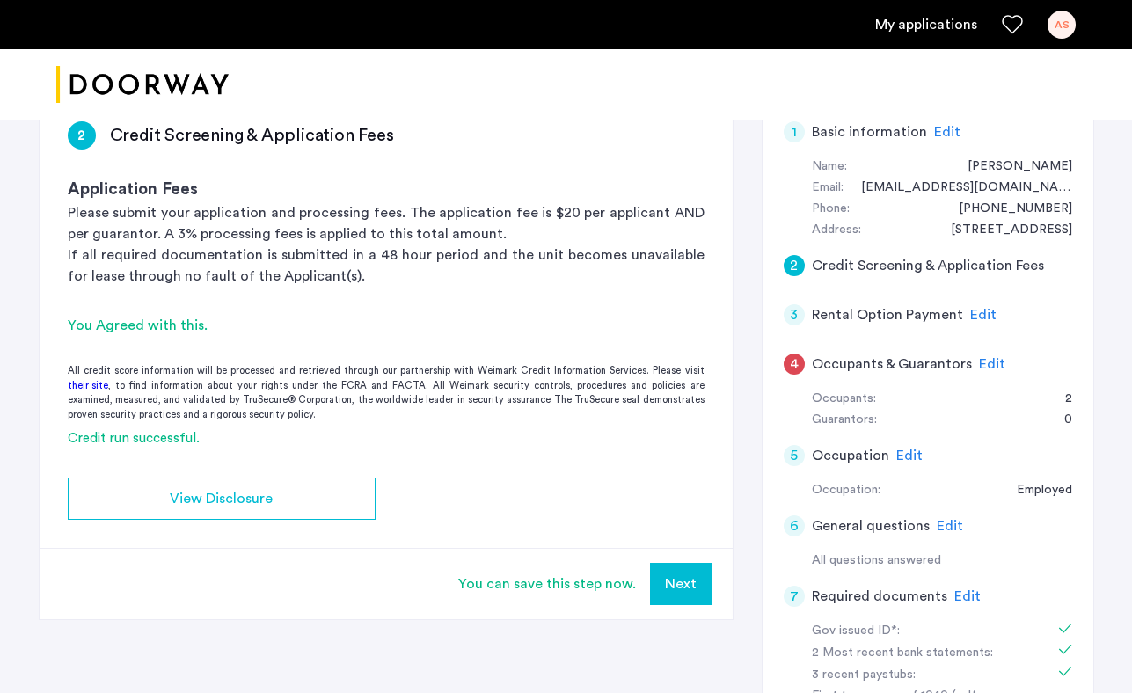
click at [979, 369] on span "Edit" at bounding box center [992, 364] width 26 height 14
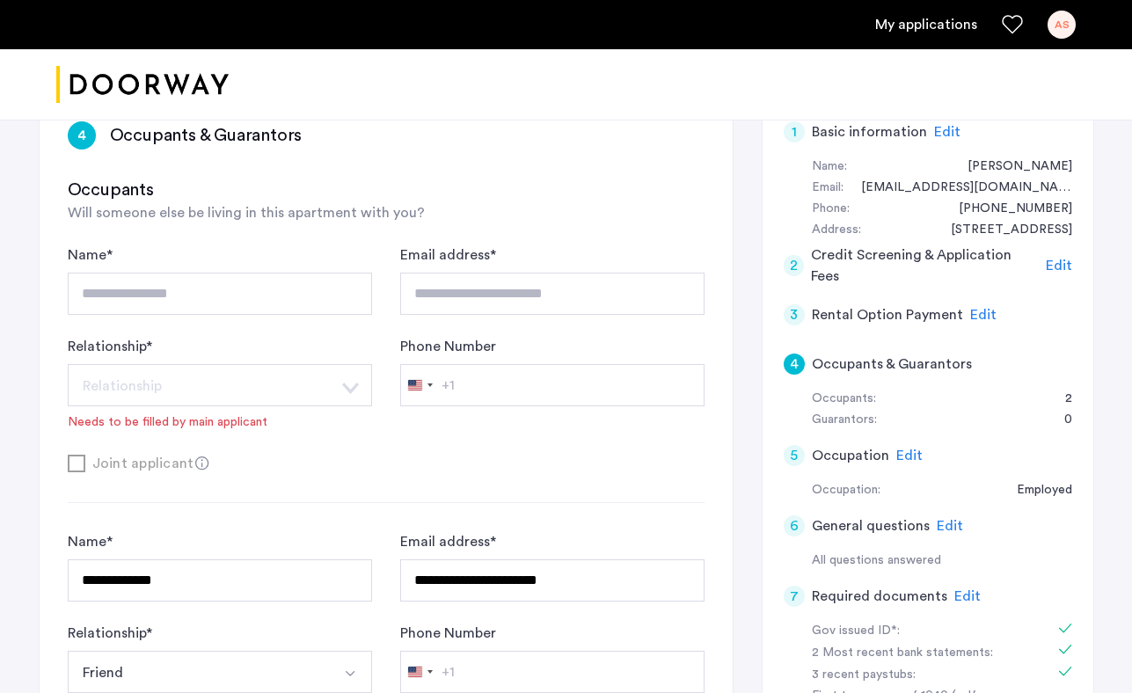
click at [195, 418] on div "Needs to be filled by main applicant" at bounding box center [168, 423] width 200 height 18
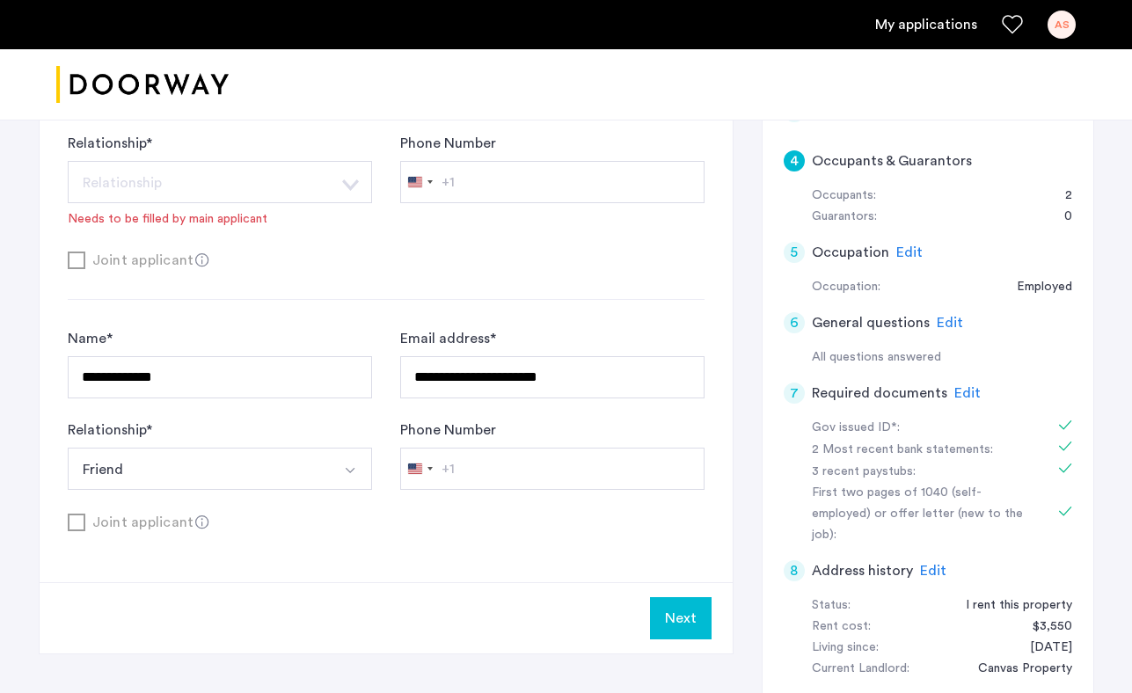
scroll to position [517, 0]
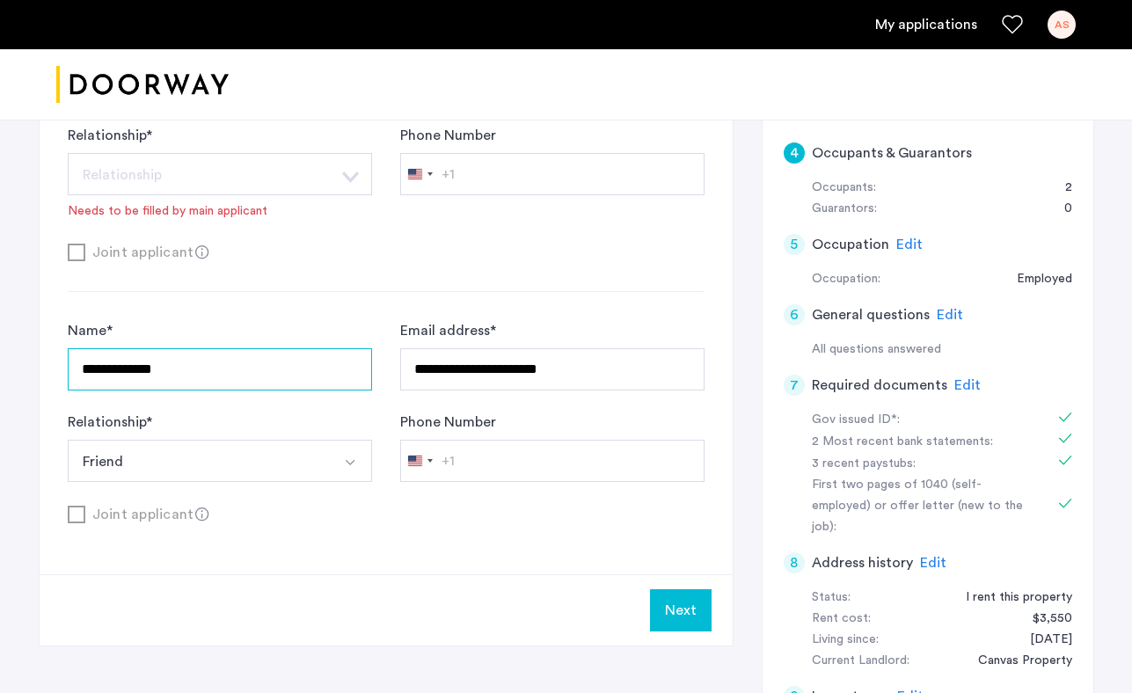
click at [289, 364] on input "**********" at bounding box center [220, 369] width 304 height 42
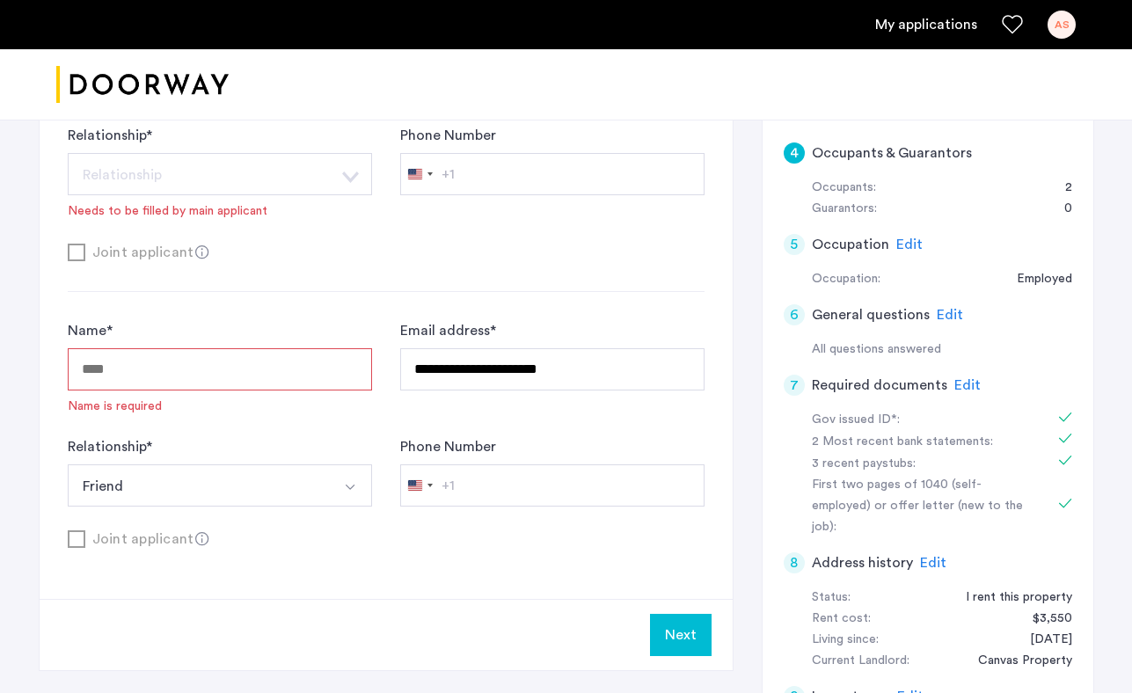
click at [202, 494] on button "Friend" at bounding box center [199, 486] width 263 height 42
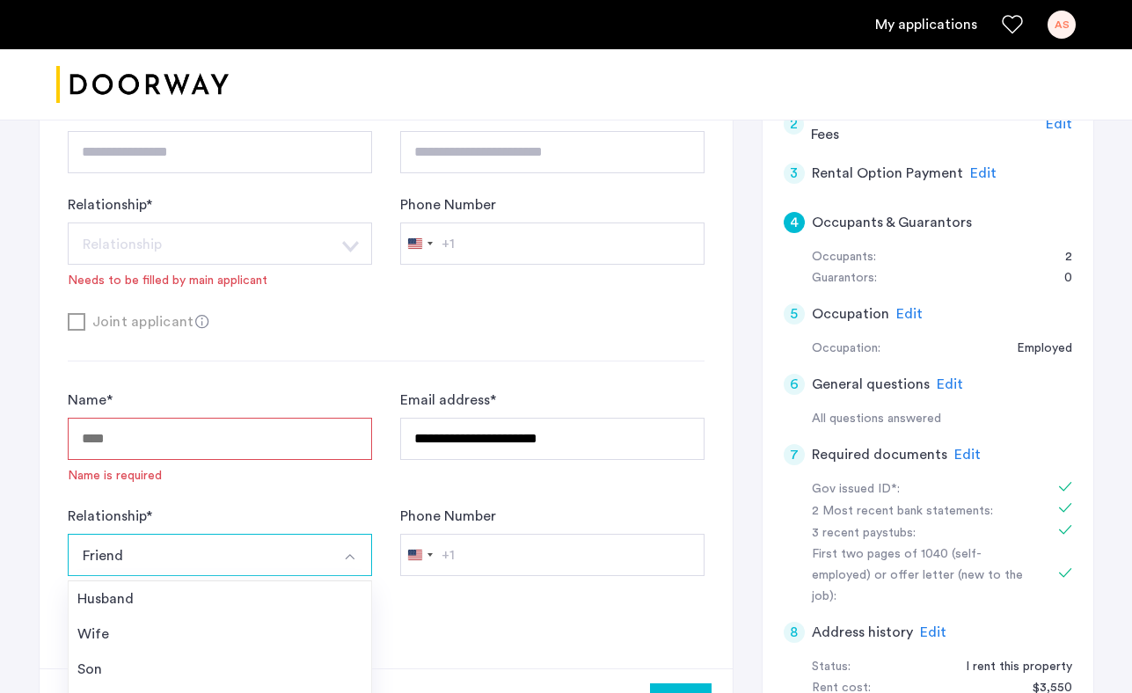
scroll to position [416, 0]
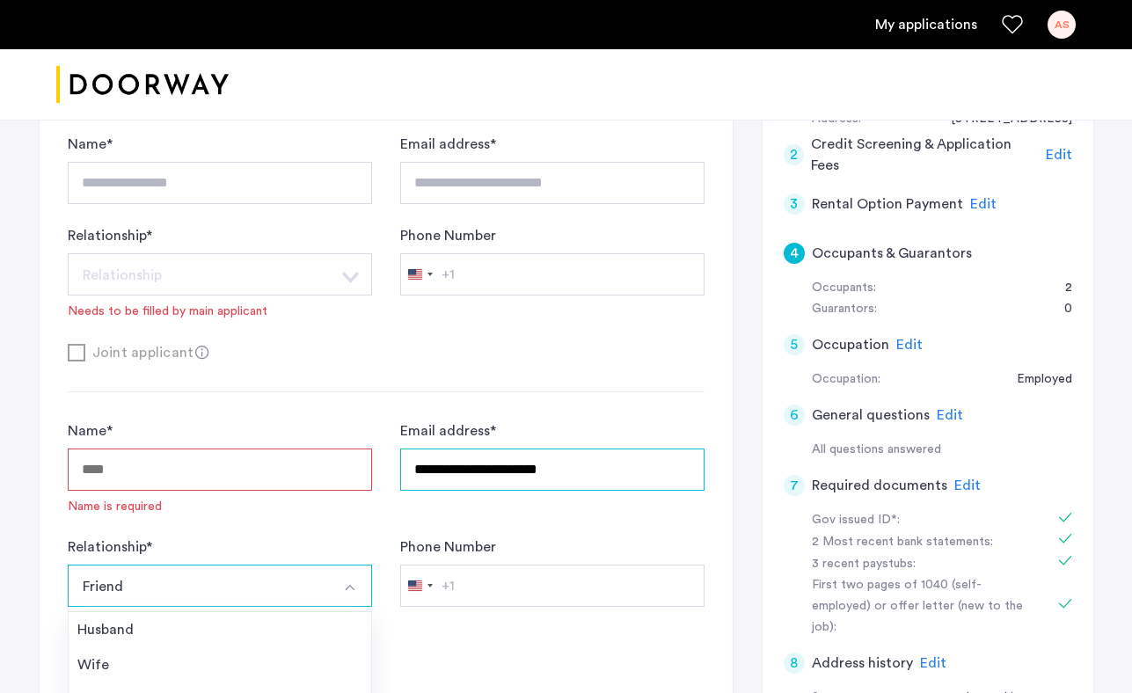
click at [490, 476] on input "**********" at bounding box center [552, 470] width 304 height 42
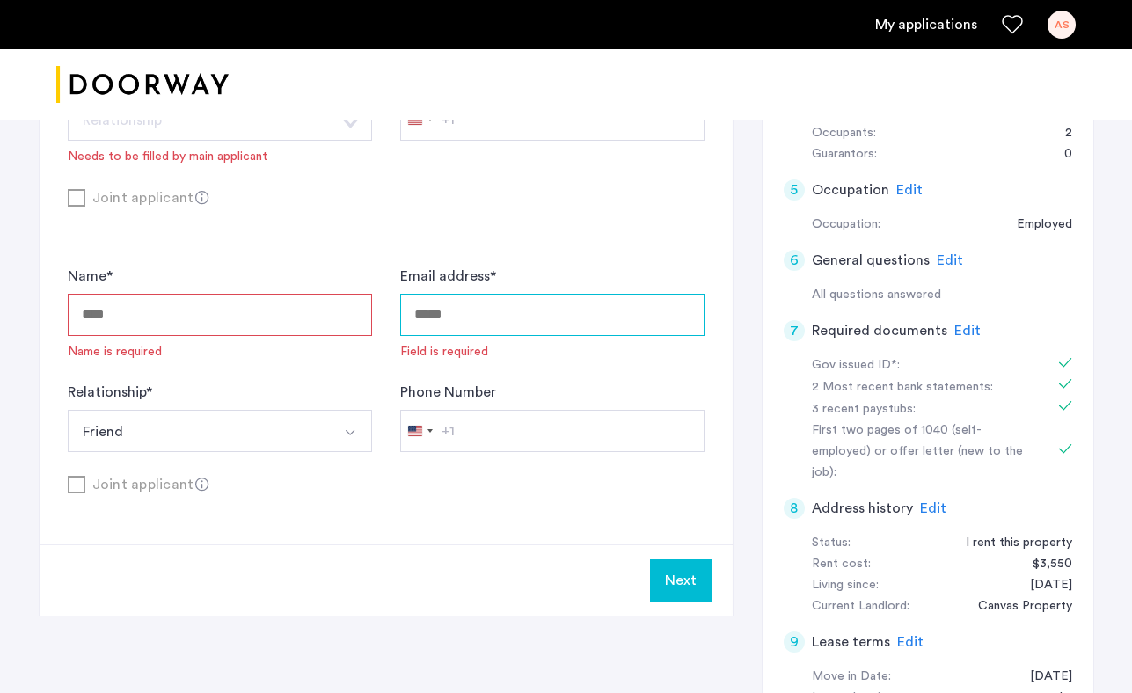
scroll to position [575, 0]
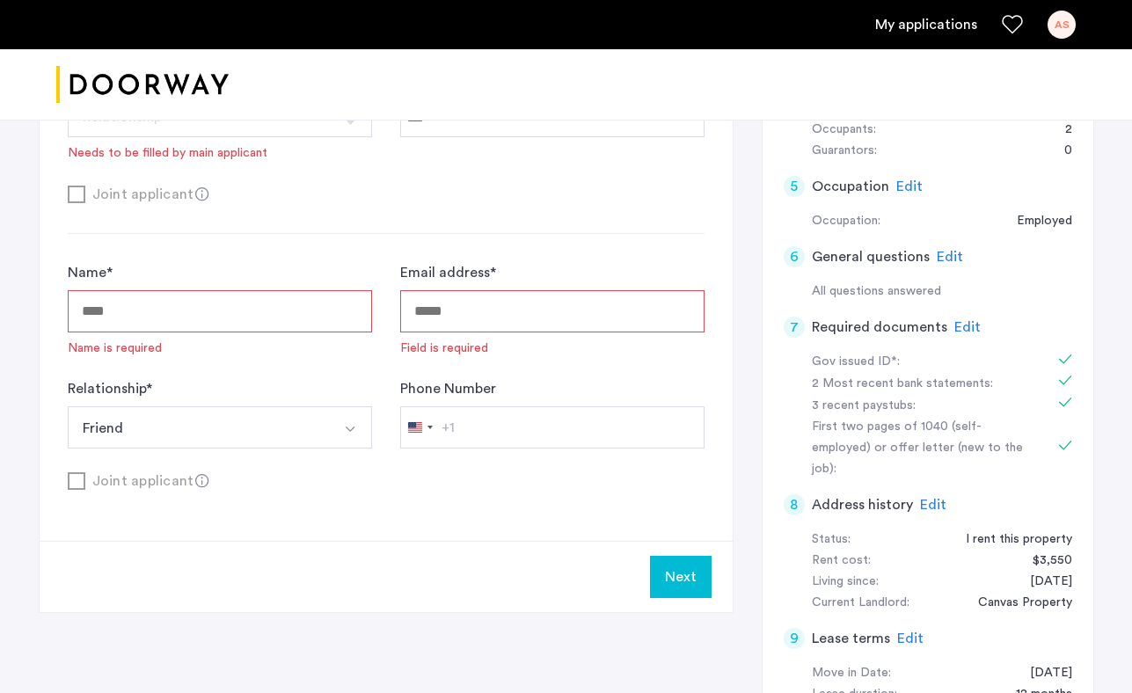
click at [696, 586] on button "Next" at bounding box center [681, 577] width 62 height 42
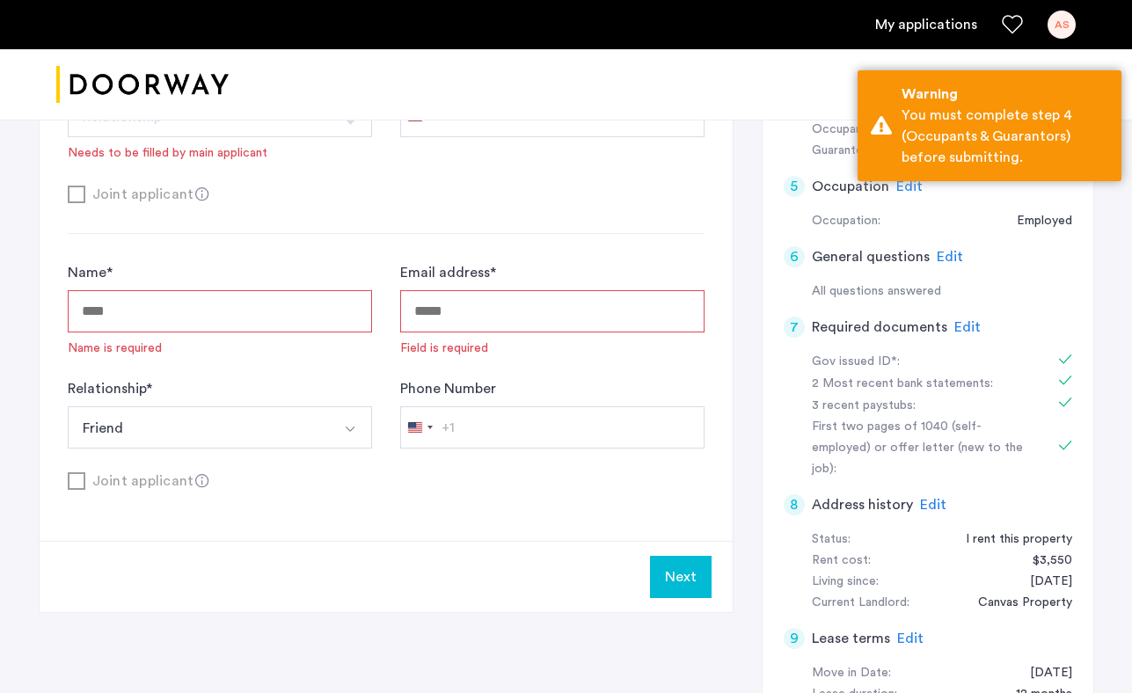
click at [288, 435] on button "Friend" at bounding box center [199, 428] width 263 height 42
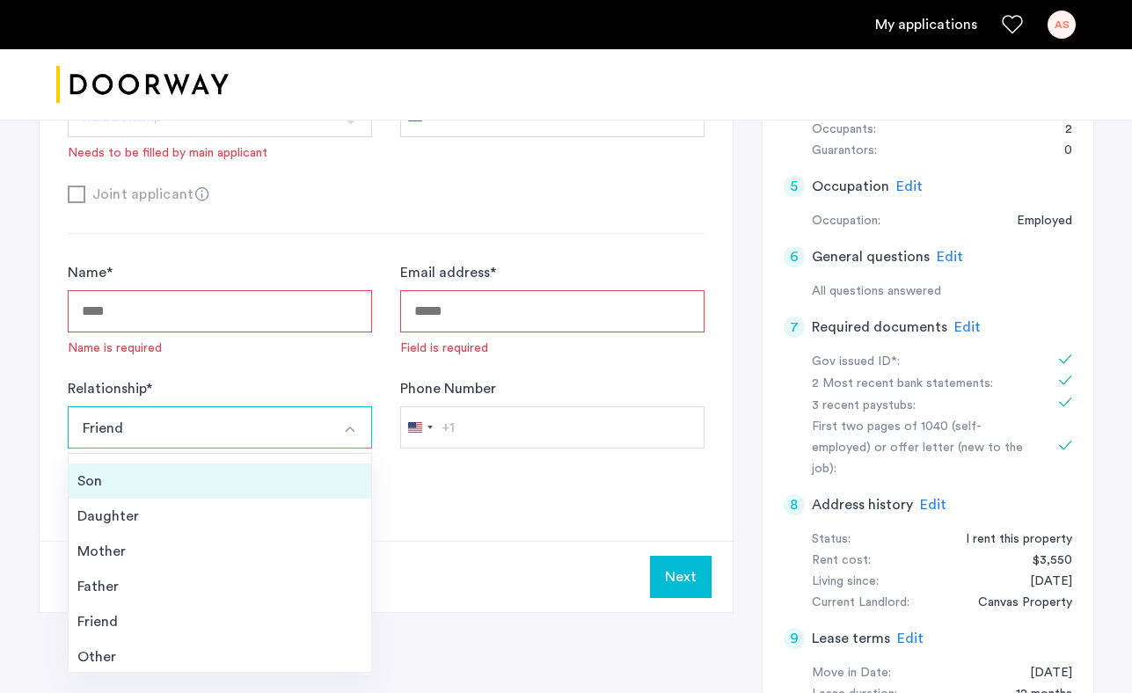
scroll to position [59, 0]
